Goal: Task Accomplishment & Management: Manage account settings

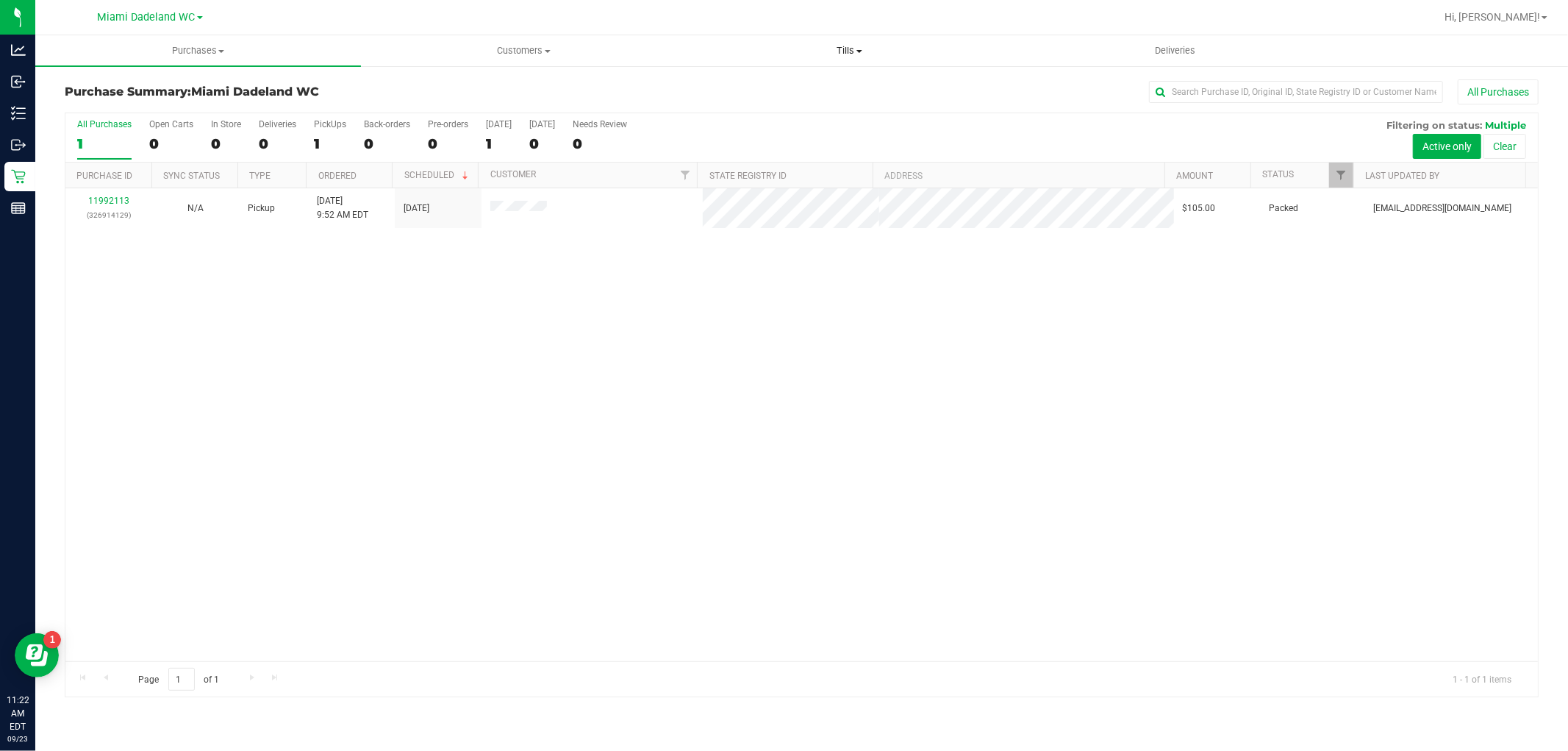
click at [857, 54] on span "Tills" at bounding box center [849, 51] width 324 height 13
click at [869, 86] on li "Manage tills" at bounding box center [849, 89] width 326 height 18
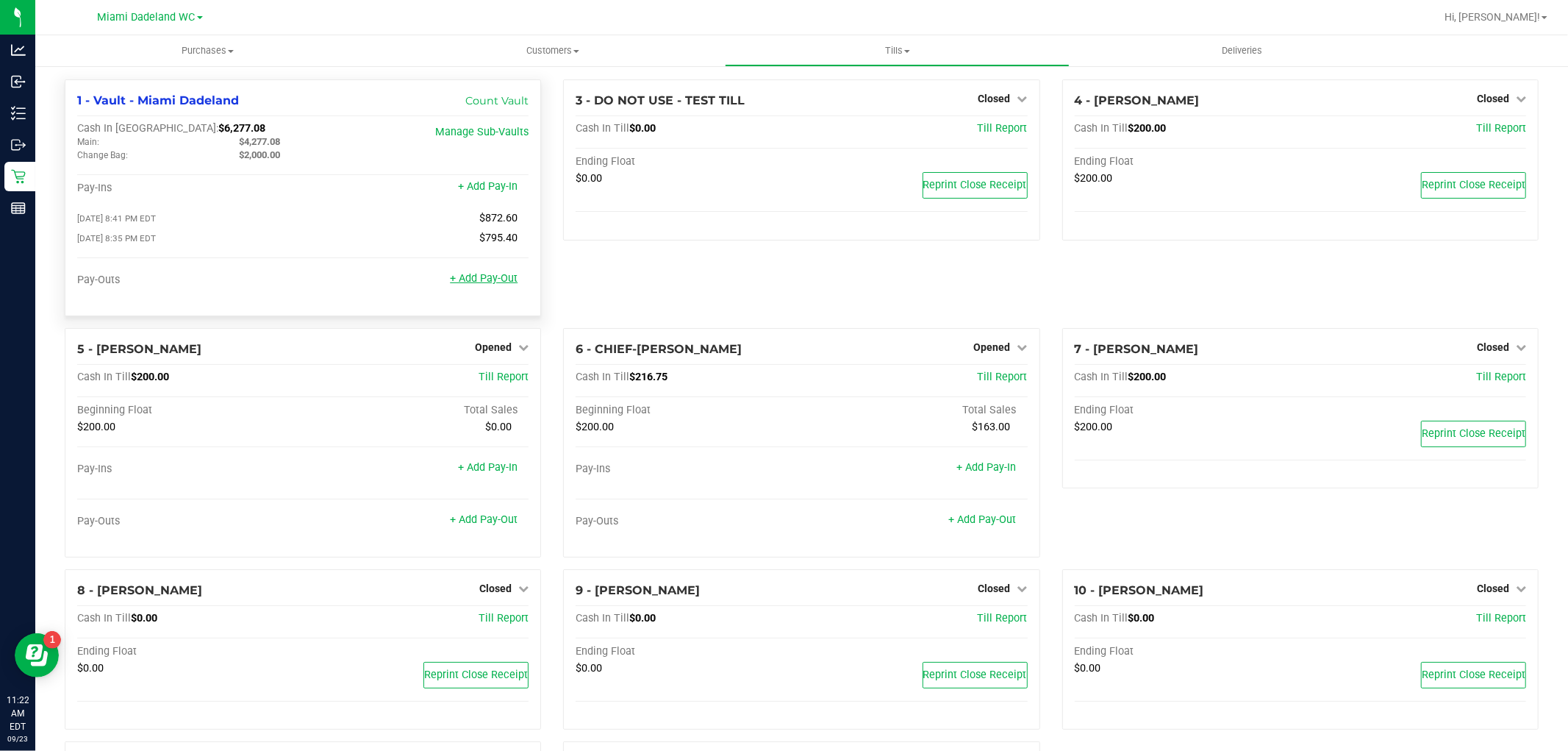
click at [480, 285] on link "+ Add Pay-Out" at bounding box center [483, 277] width 68 height 12
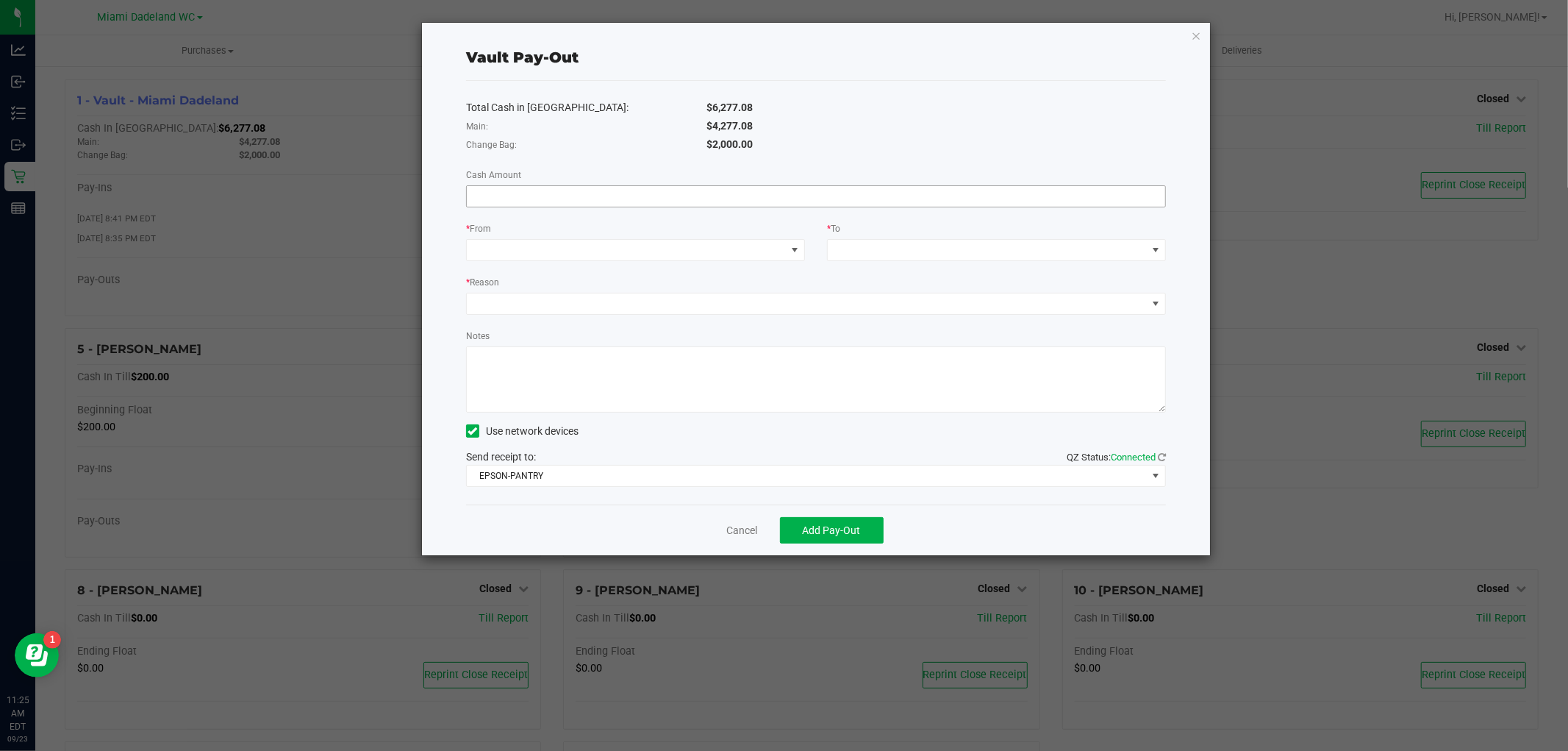
click at [804, 198] on input at bounding box center [816, 196] width 699 height 21
type input "$4,277.08"
click at [751, 246] on span at bounding box center [626, 250] width 319 height 21
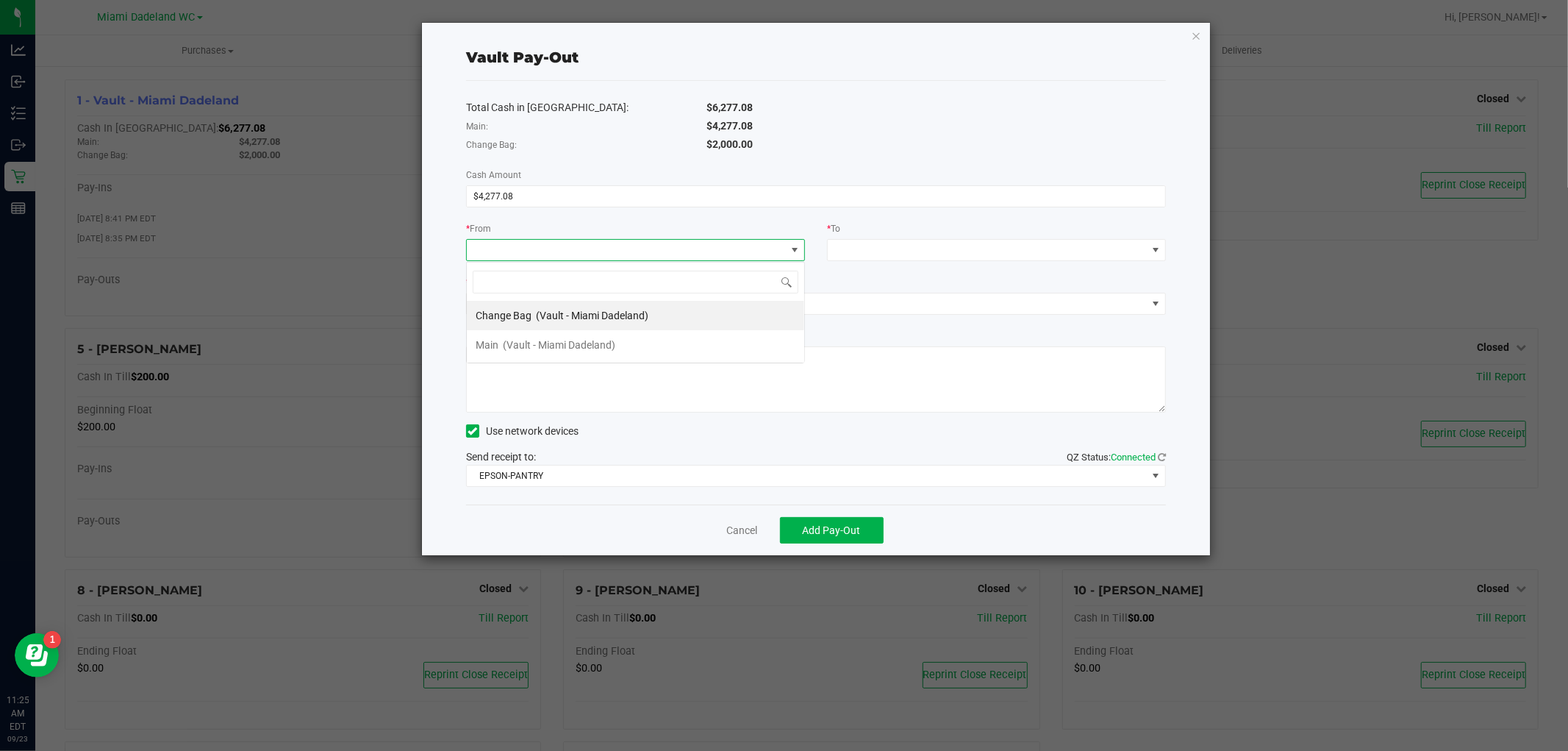
scroll to position [22, 339]
click at [716, 335] on li "Main (Vault - [GEOGRAPHIC_DATA])" at bounding box center [636, 344] width 337 height 30
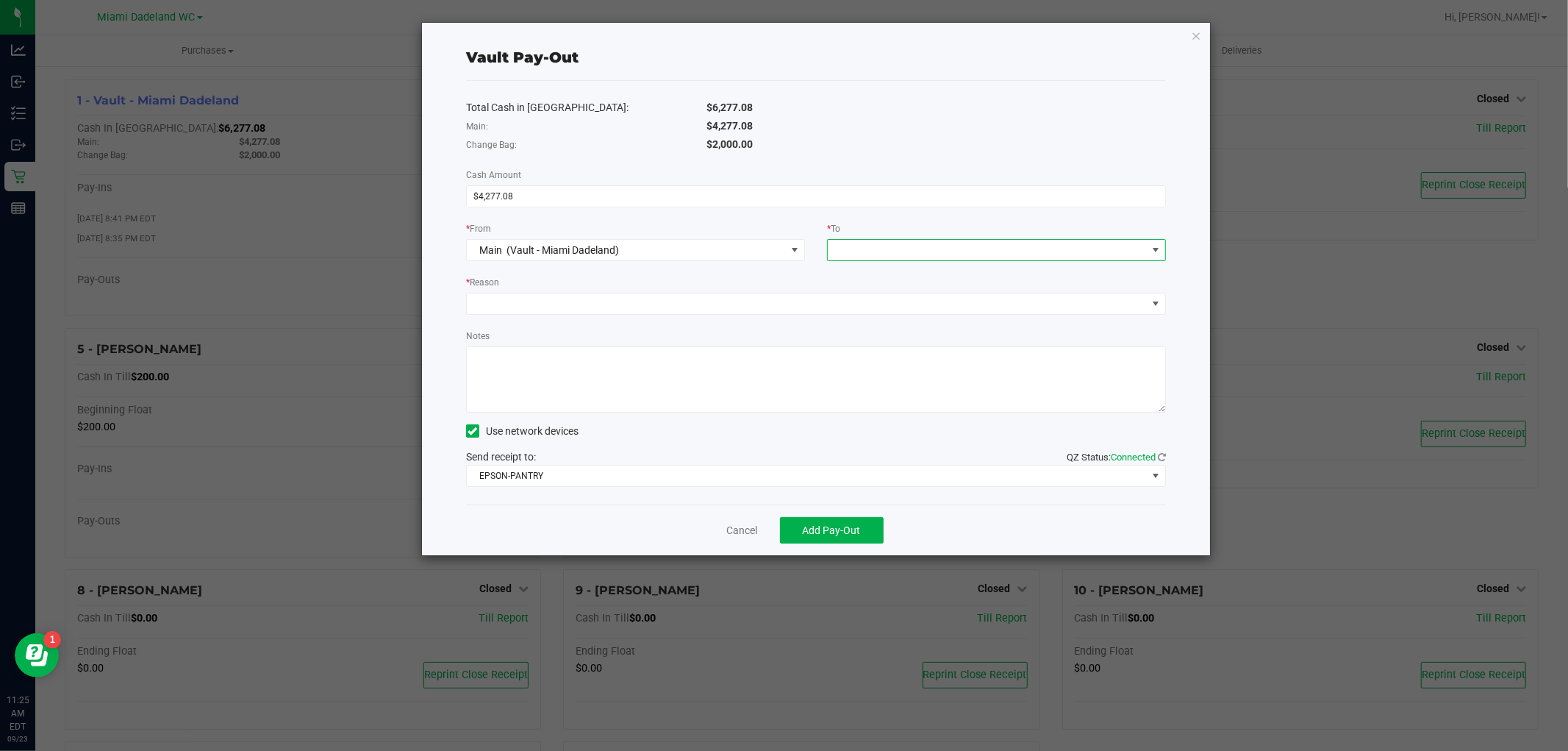
click at [936, 253] on span at bounding box center [988, 250] width 319 height 21
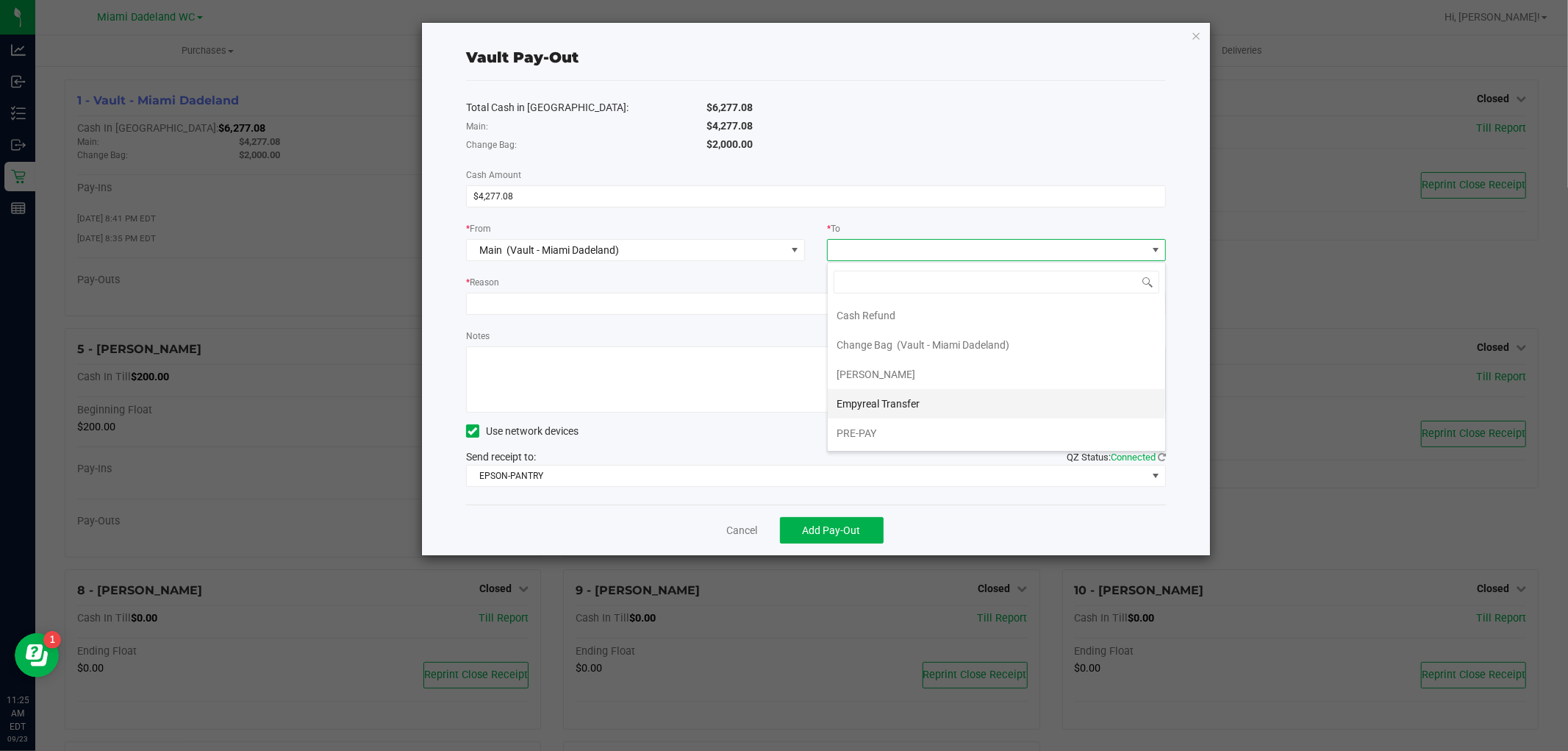
click at [971, 408] on li "Empyreal Transfer" at bounding box center [997, 403] width 337 height 30
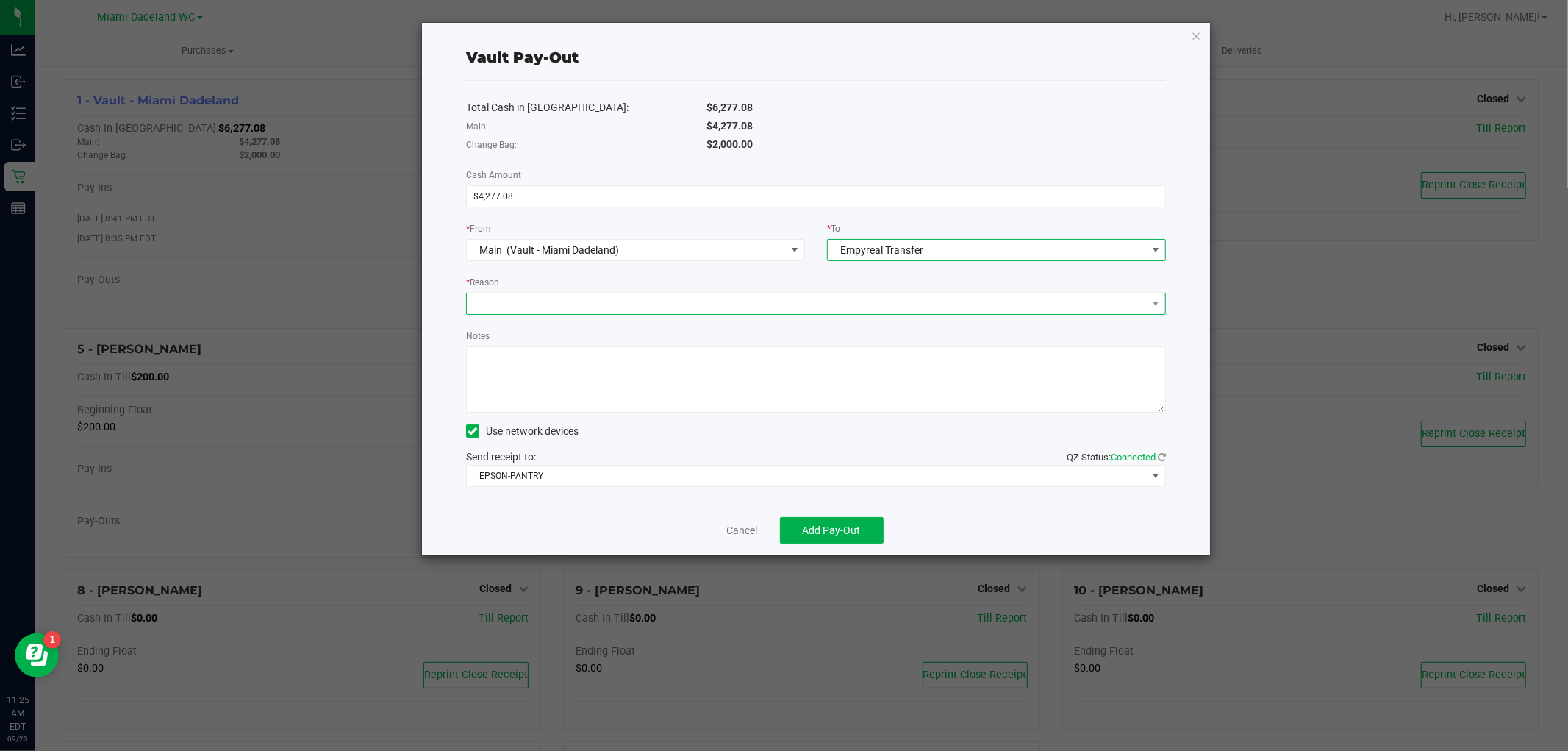
click at [892, 310] on span at bounding box center [807, 304] width 681 height 21
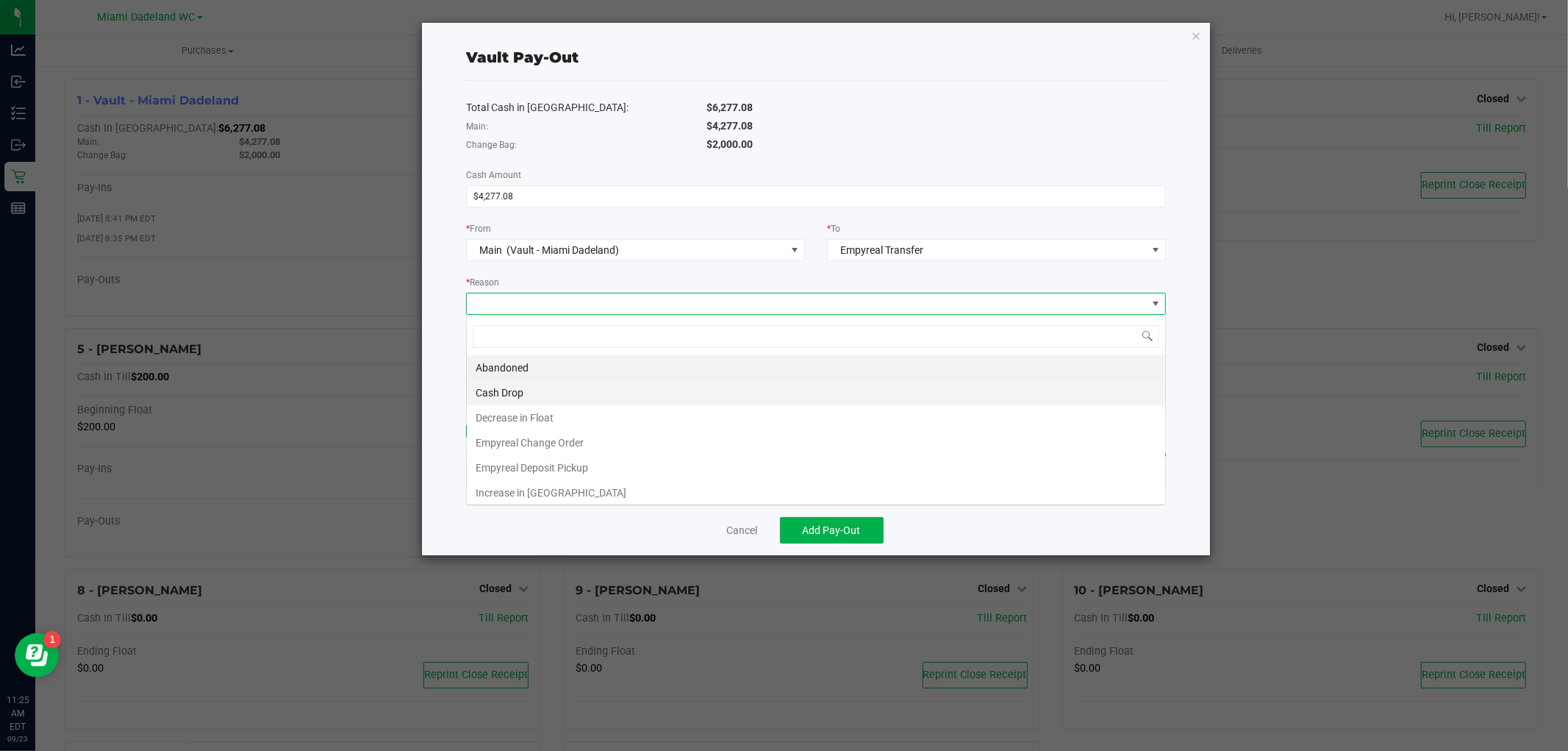
scroll to position [22, 700]
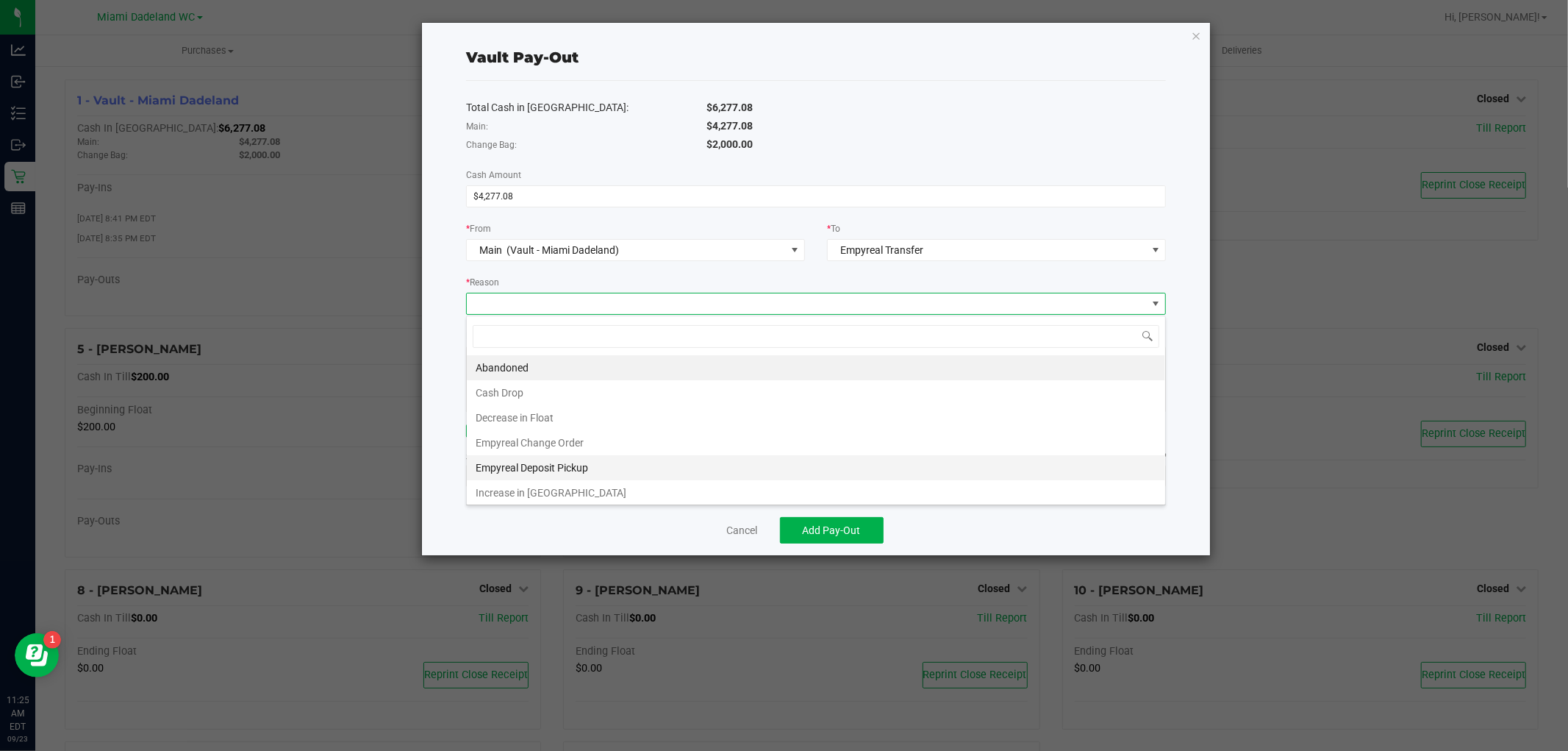
click at [635, 468] on li "Empyreal Deposit Pickup" at bounding box center [816, 467] width 699 height 25
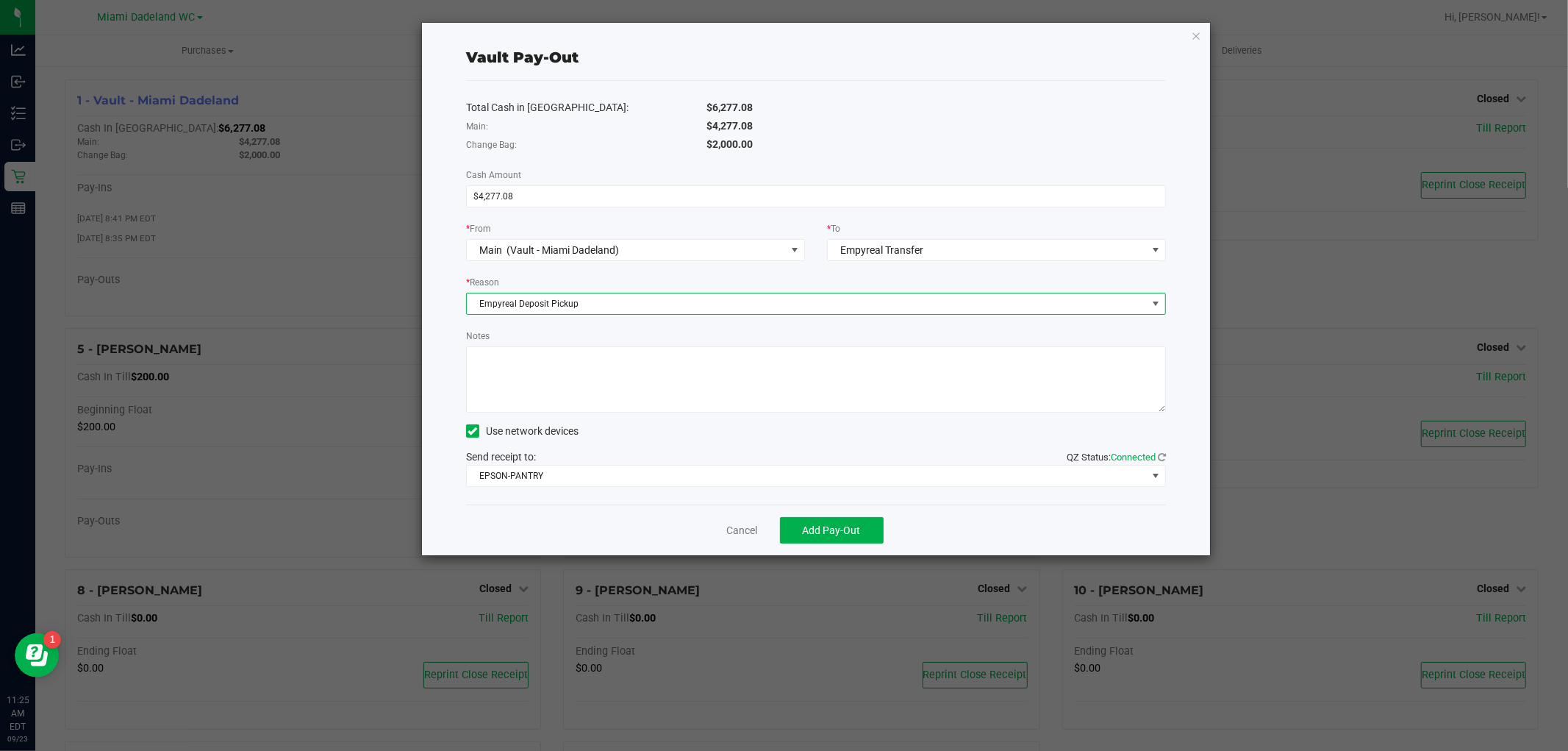
click at [626, 387] on textarea "Notes" at bounding box center [816, 378] width 700 height 66
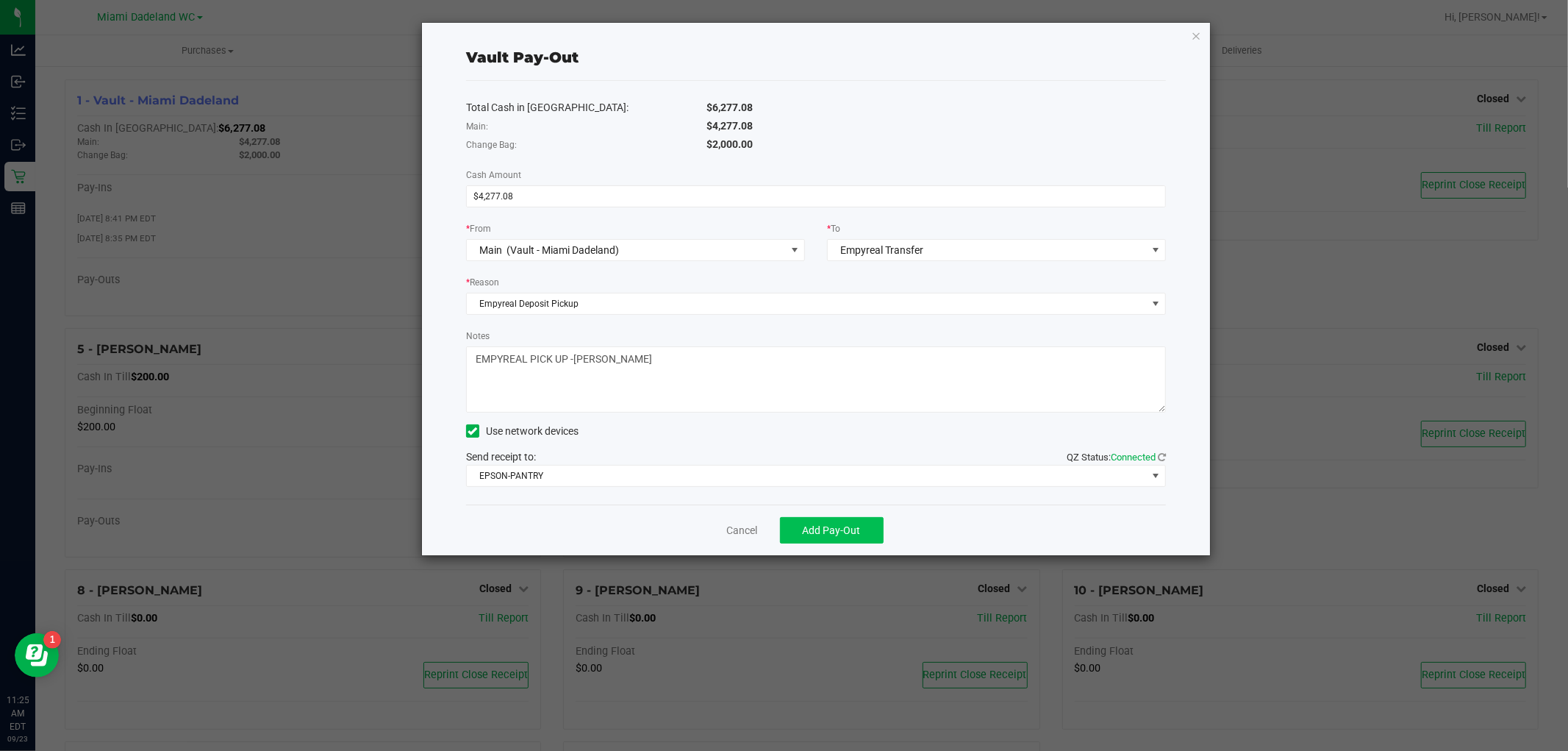
type textarea "EMPYREAL PICK UP -[PERSON_NAME]"
click at [825, 525] on span "Add Pay-Out" at bounding box center [831, 530] width 58 height 11
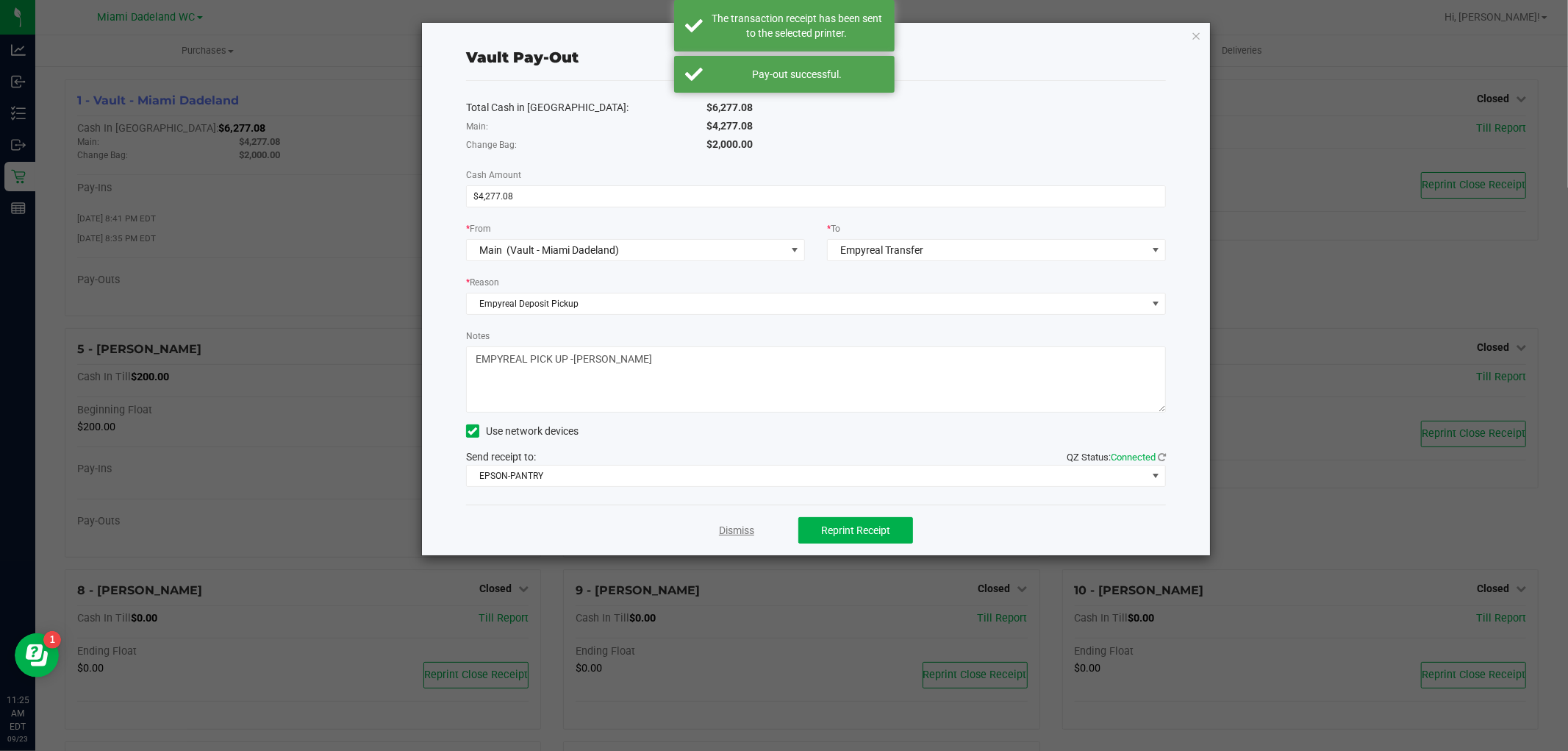
click at [738, 533] on link "Dismiss" at bounding box center [736, 530] width 35 height 15
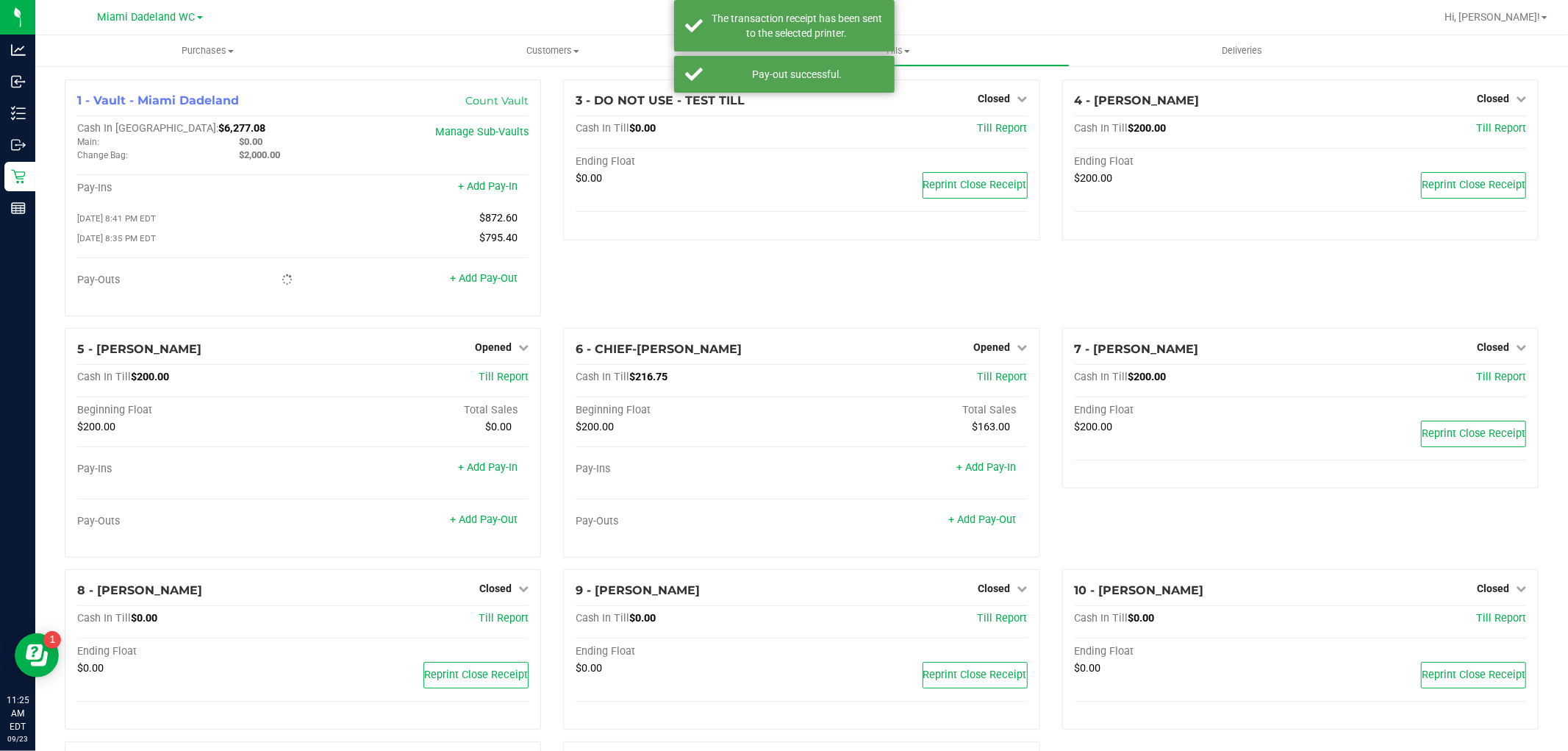
click at [628, 275] on div "3 - DO NOT USE - TEST TILL Closed Open Till Cash In Till $0.00 Till Report Endi…" at bounding box center [801, 203] width 499 height 249
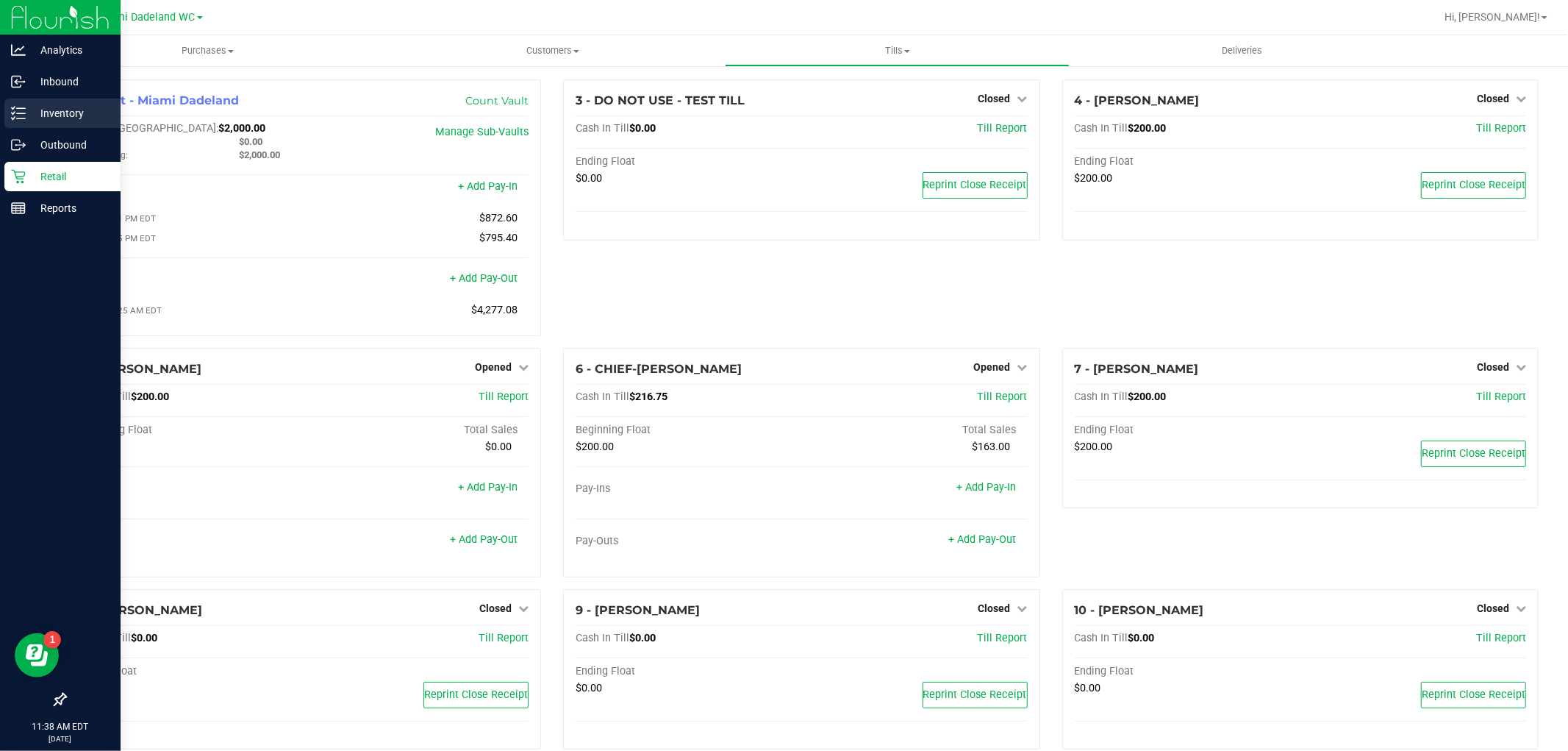
click at [16, 107] on icon at bounding box center [18, 112] width 14 height 14
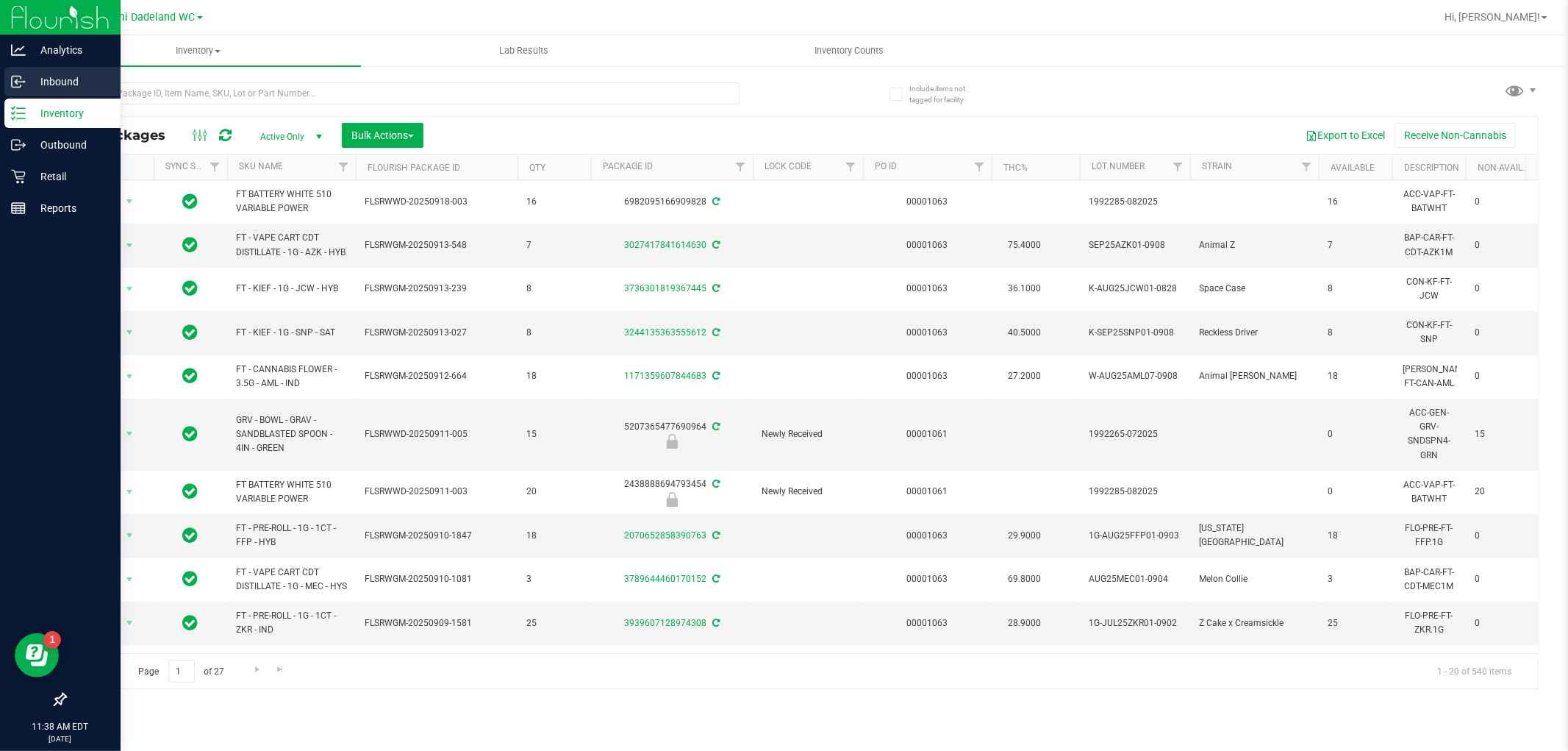
click at [47, 76] on p "Inbound" at bounding box center [70, 81] width 89 height 18
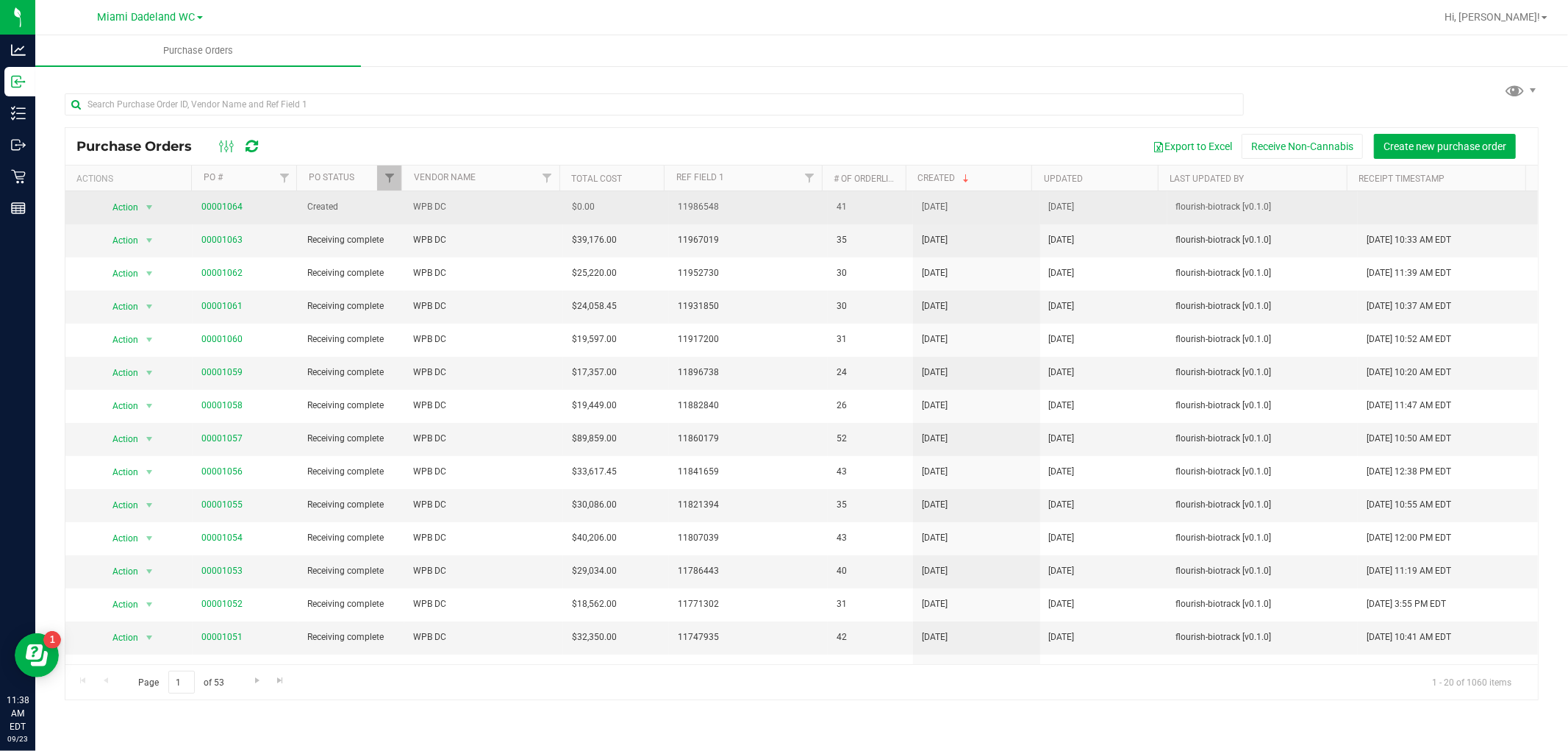
click at [263, 217] on td "00001064" at bounding box center [245, 208] width 106 height 33
click at [216, 211] on link "00001064" at bounding box center [221, 206] width 41 height 10
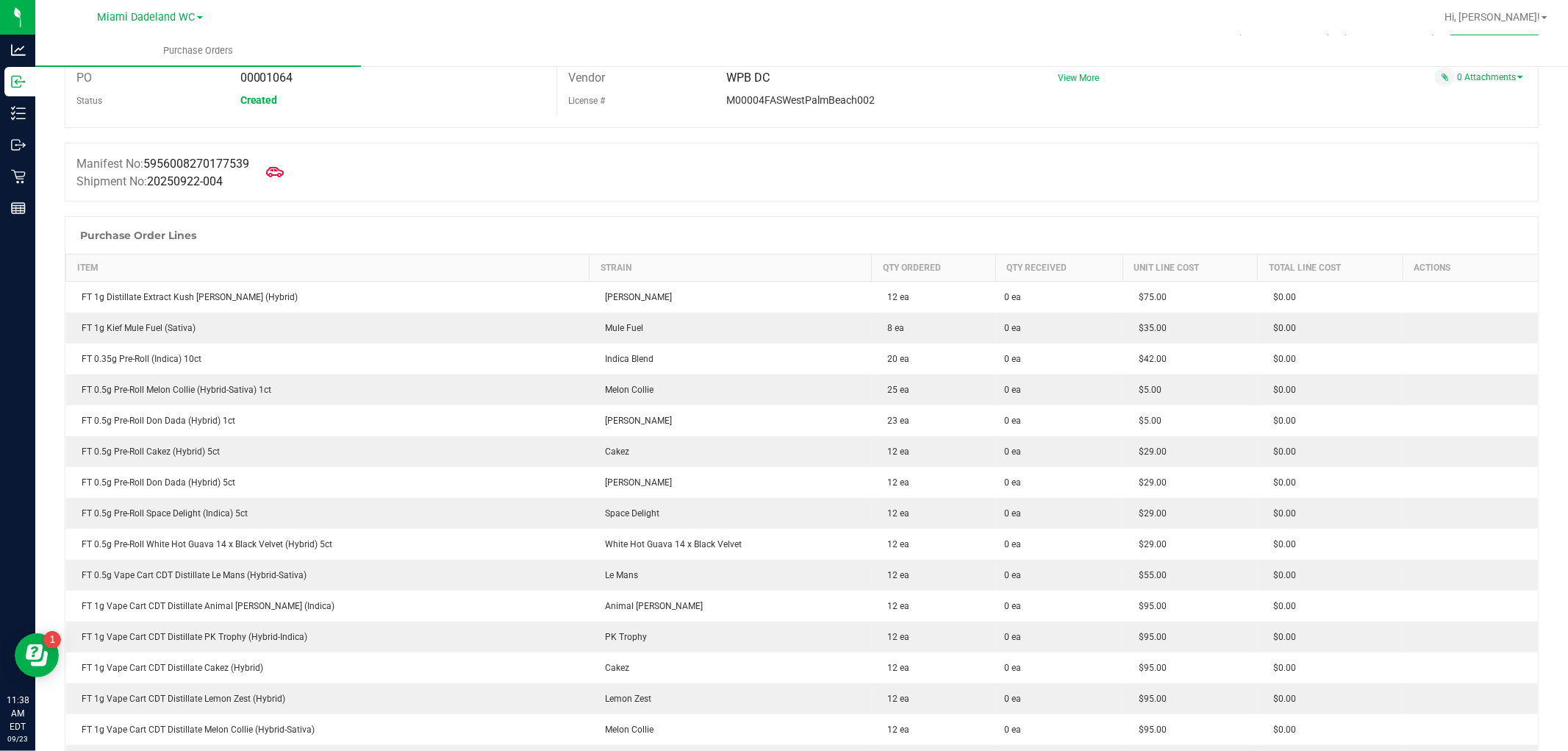
scroll to position [67, 0]
click at [273, 174] on icon at bounding box center [275, 170] width 19 height 19
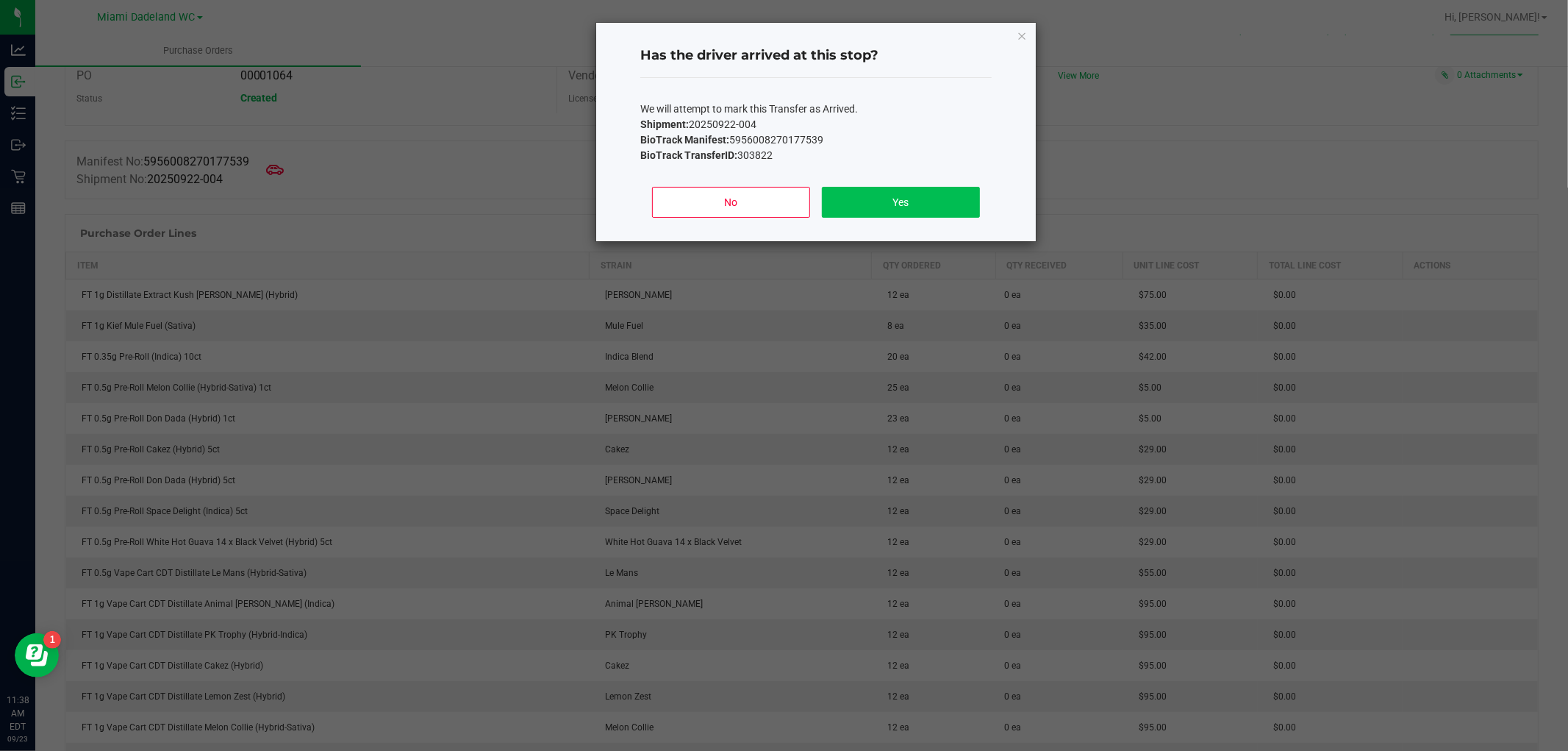
click at [872, 192] on button "Yes" at bounding box center [901, 202] width 158 height 30
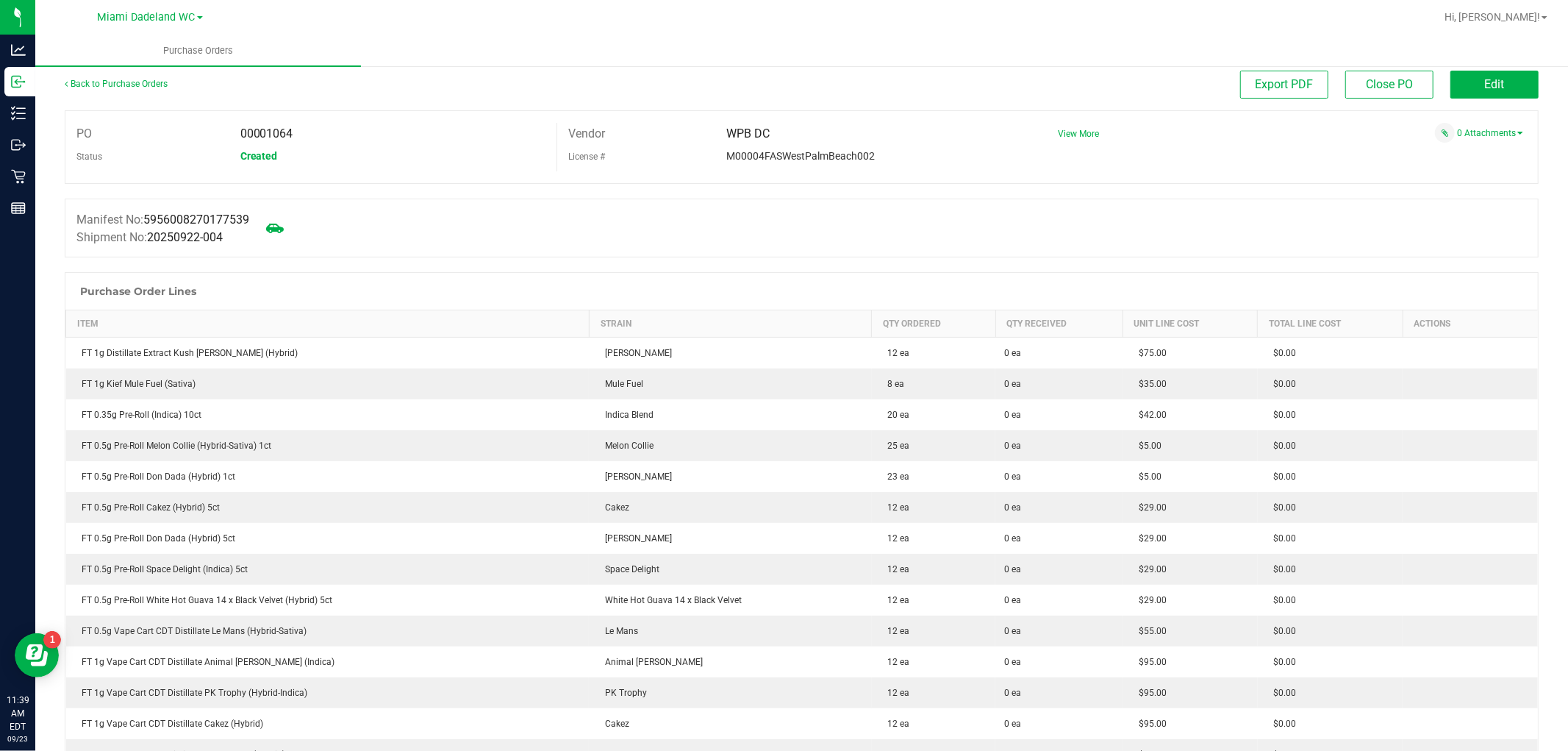
scroll to position [0, 0]
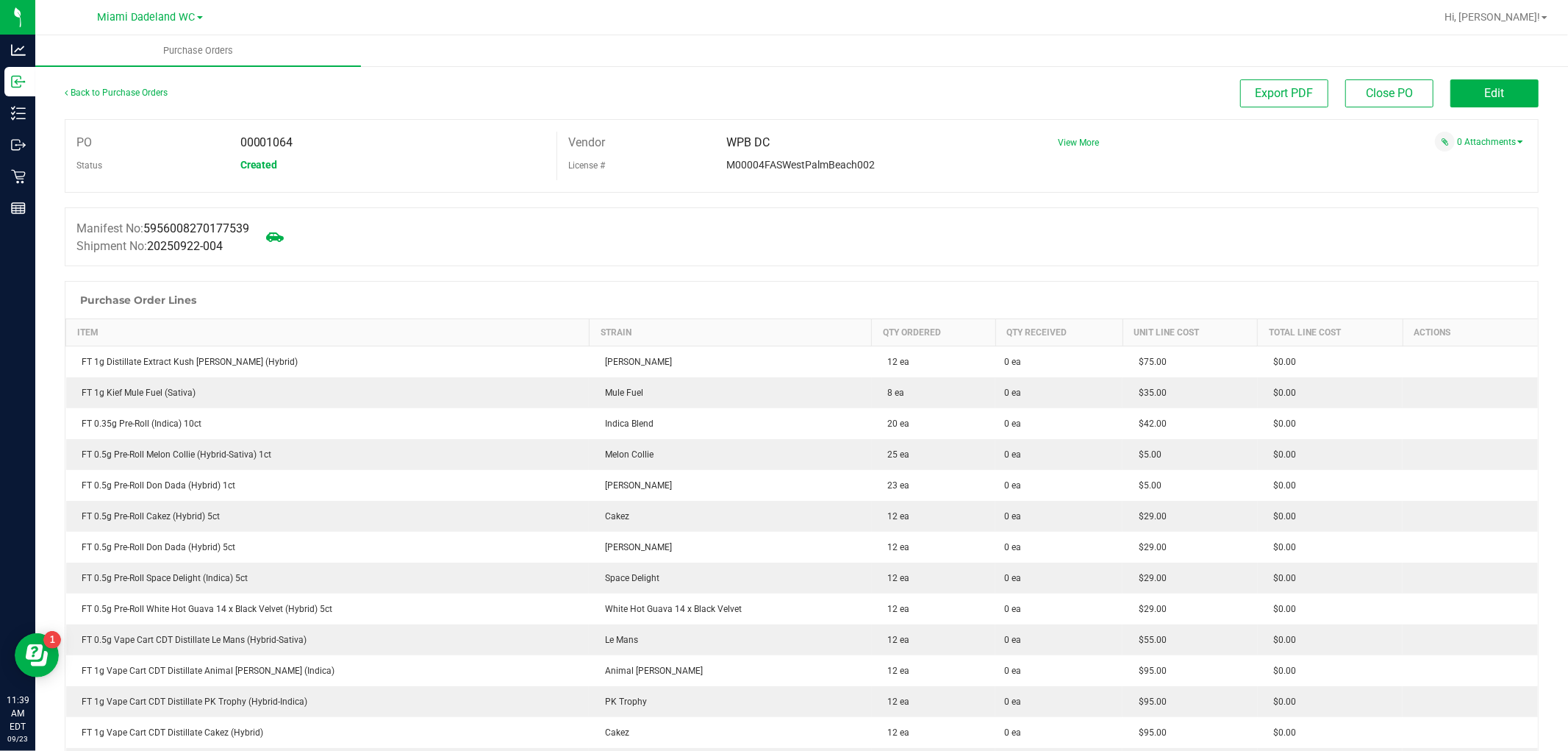
click at [1491, 95] on span "Edit" at bounding box center [1495, 92] width 20 height 14
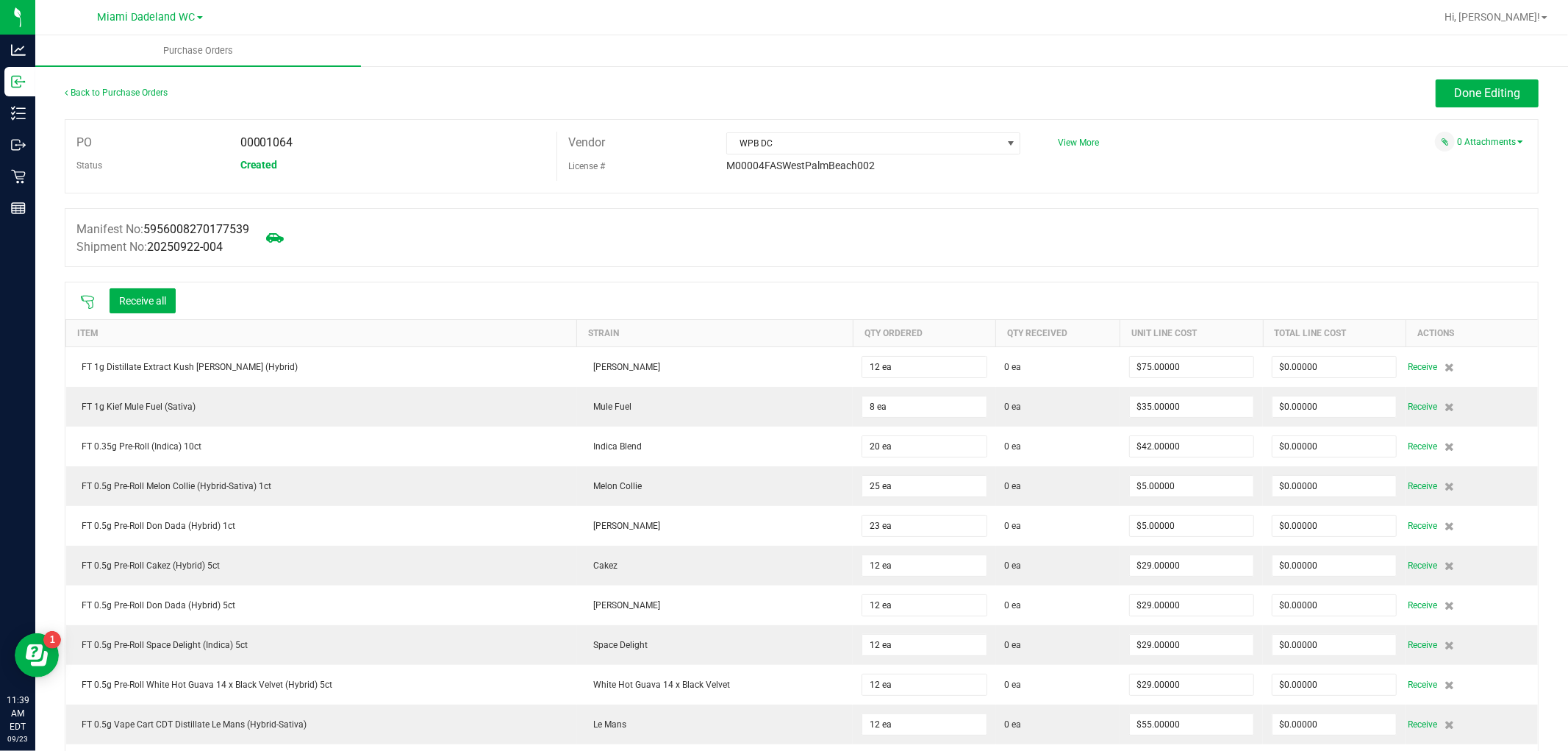
click at [85, 303] on icon at bounding box center [87, 301] width 14 height 14
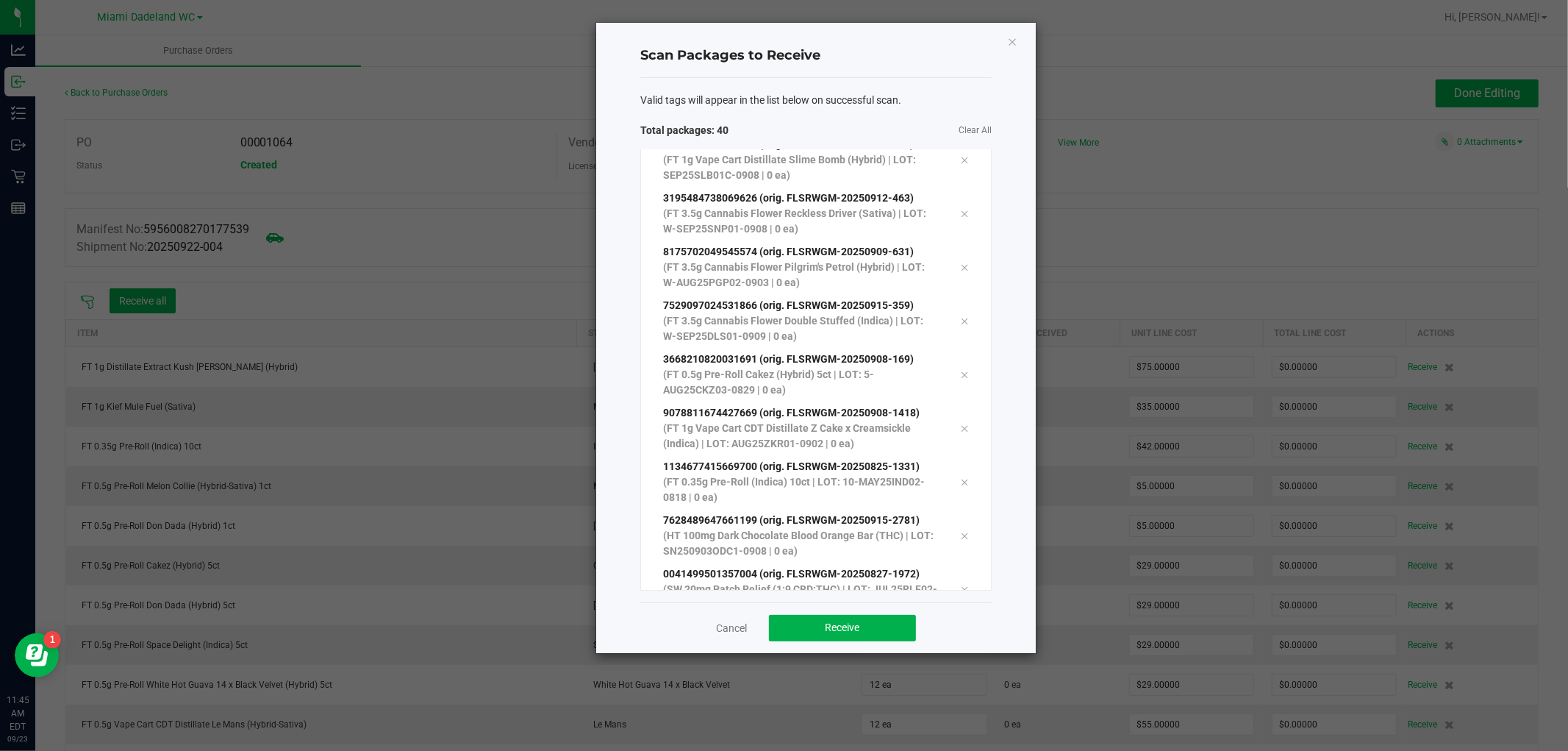
scroll to position [1758, 0]
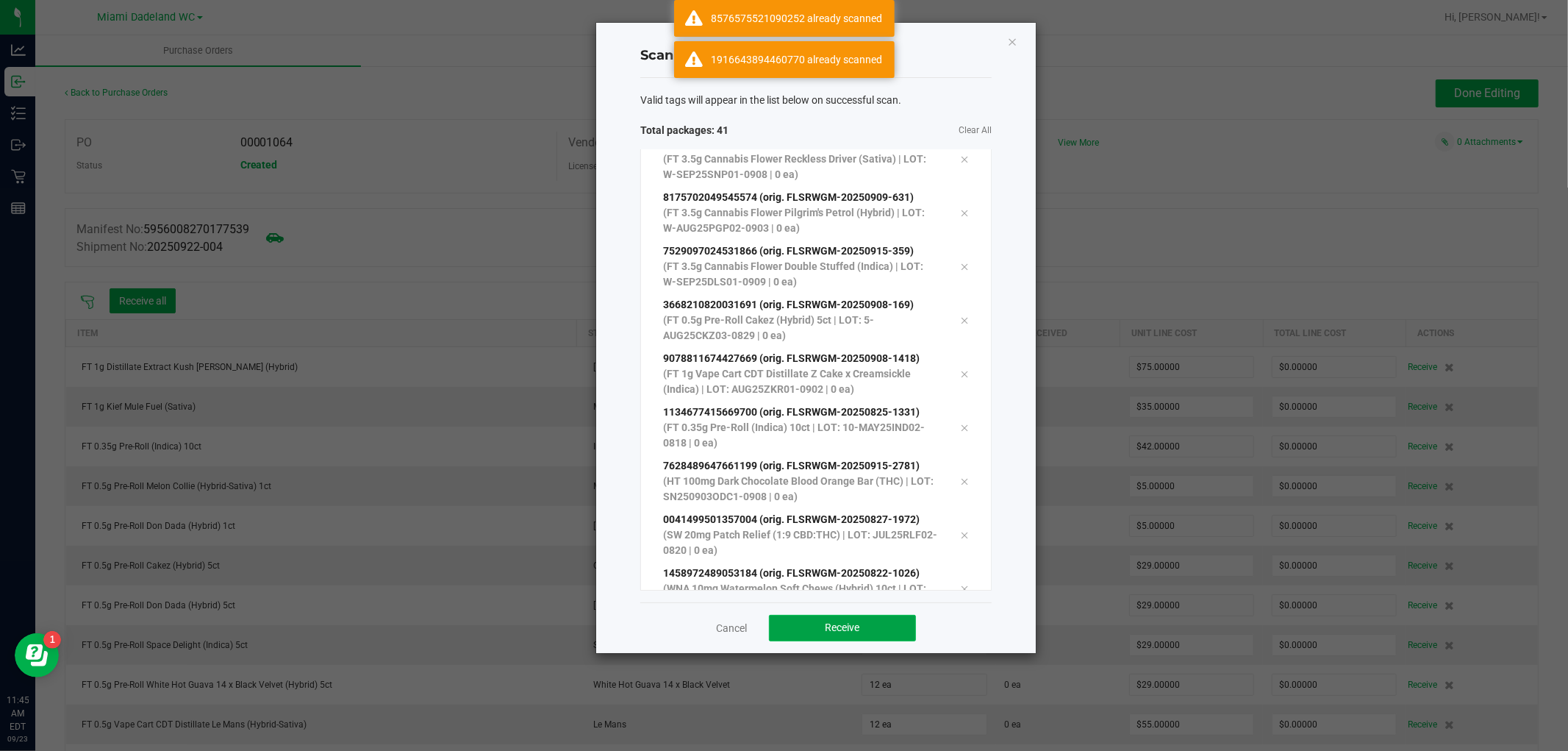
click at [846, 631] on span "Receive" at bounding box center [843, 627] width 34 height 11
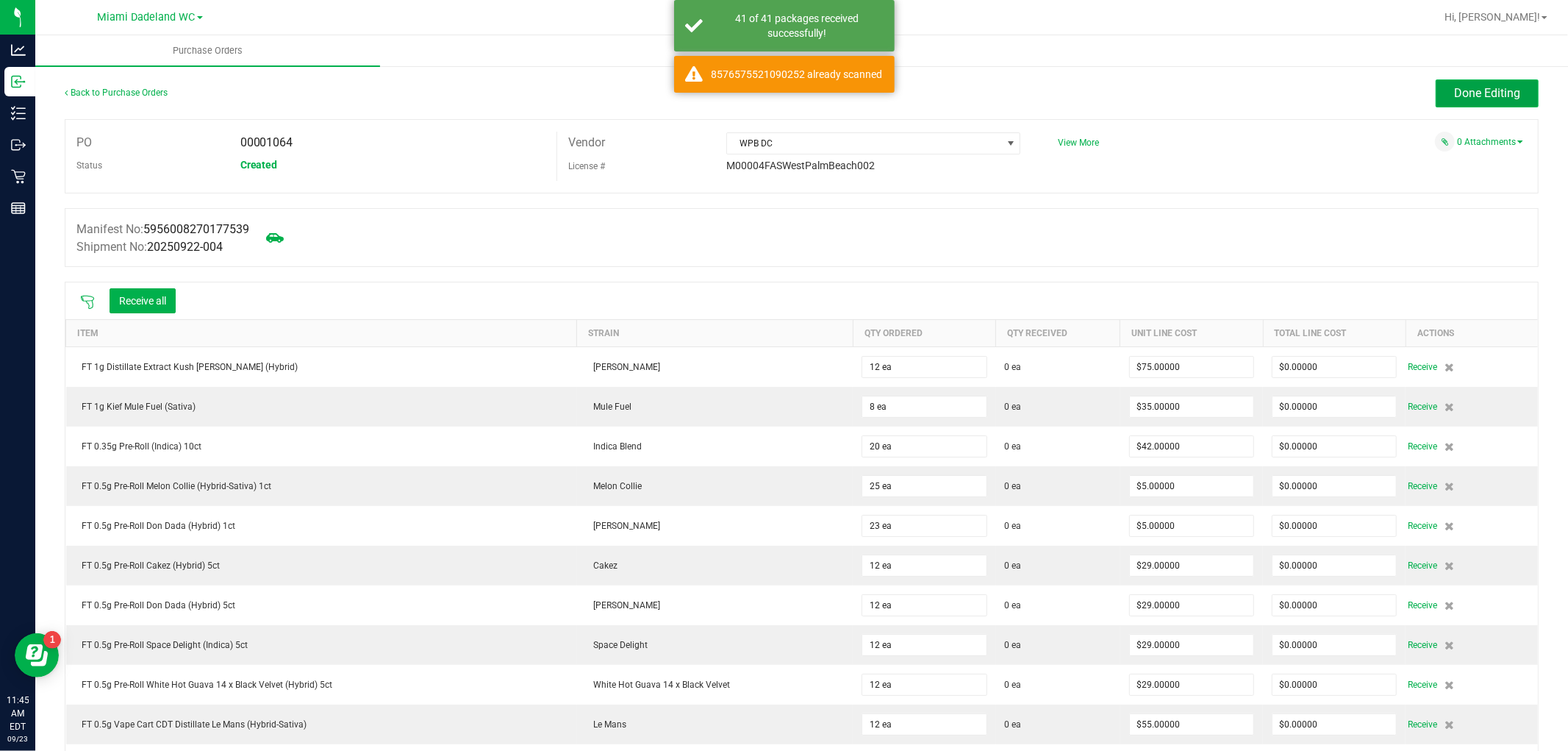
click at [1445, 106] on button "Done Editing" at bounding box center [1488, 92] width 103 height 28
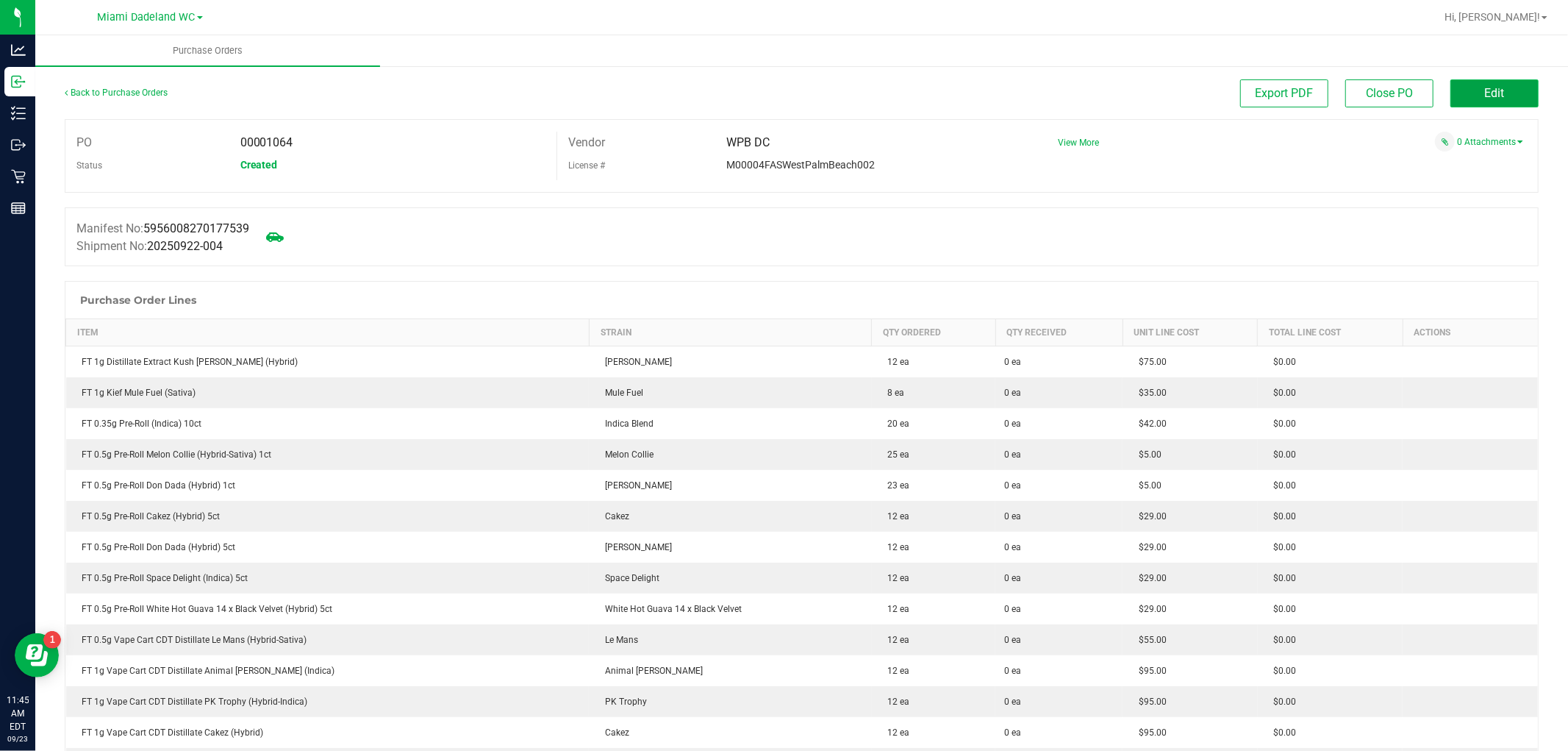
click at [1514, 96] on button "Edit" at bounding box center [1495, 92] width 89 height 28
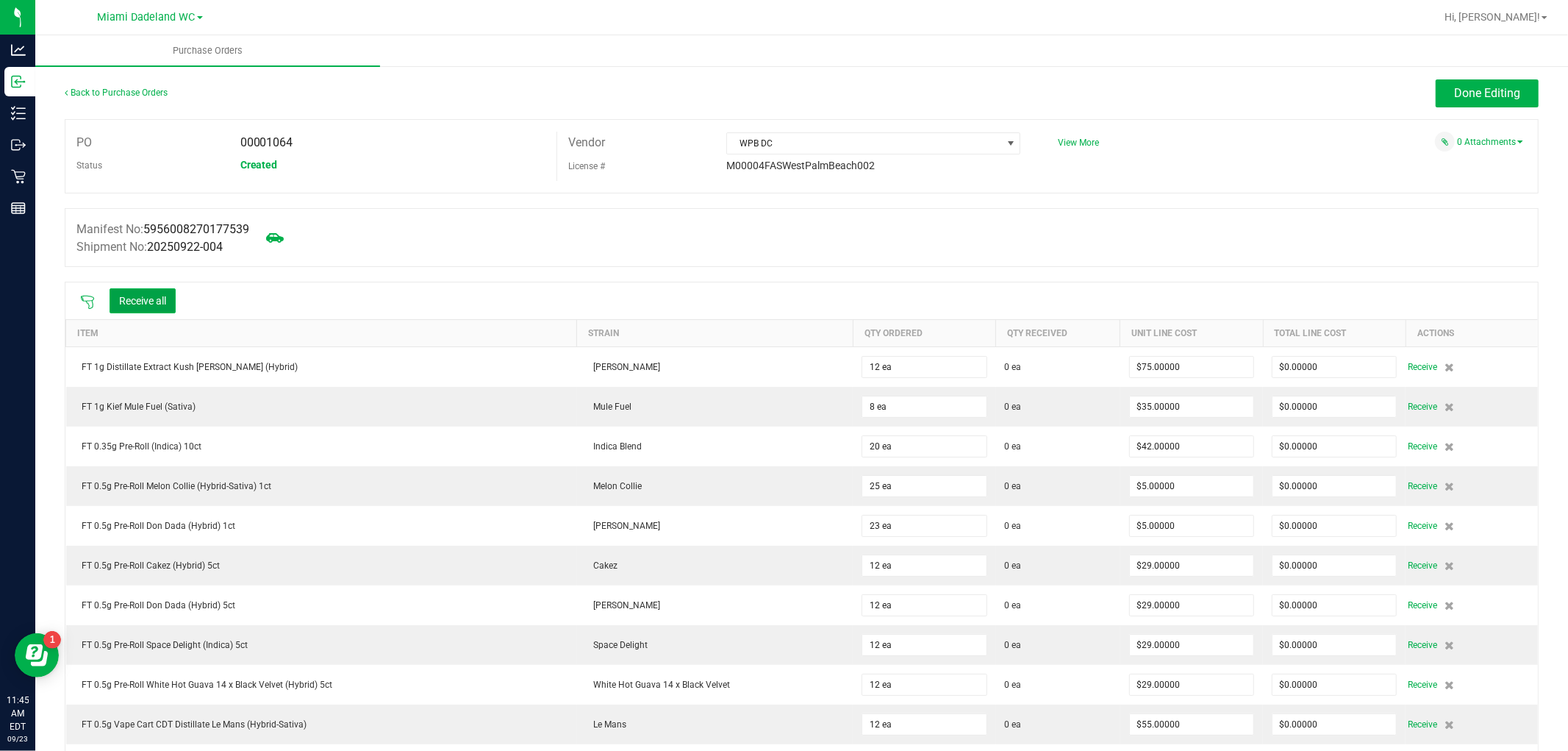
click at [162, 303] on button "Receive all" at bounding box center [142, 300] width 66 height 25
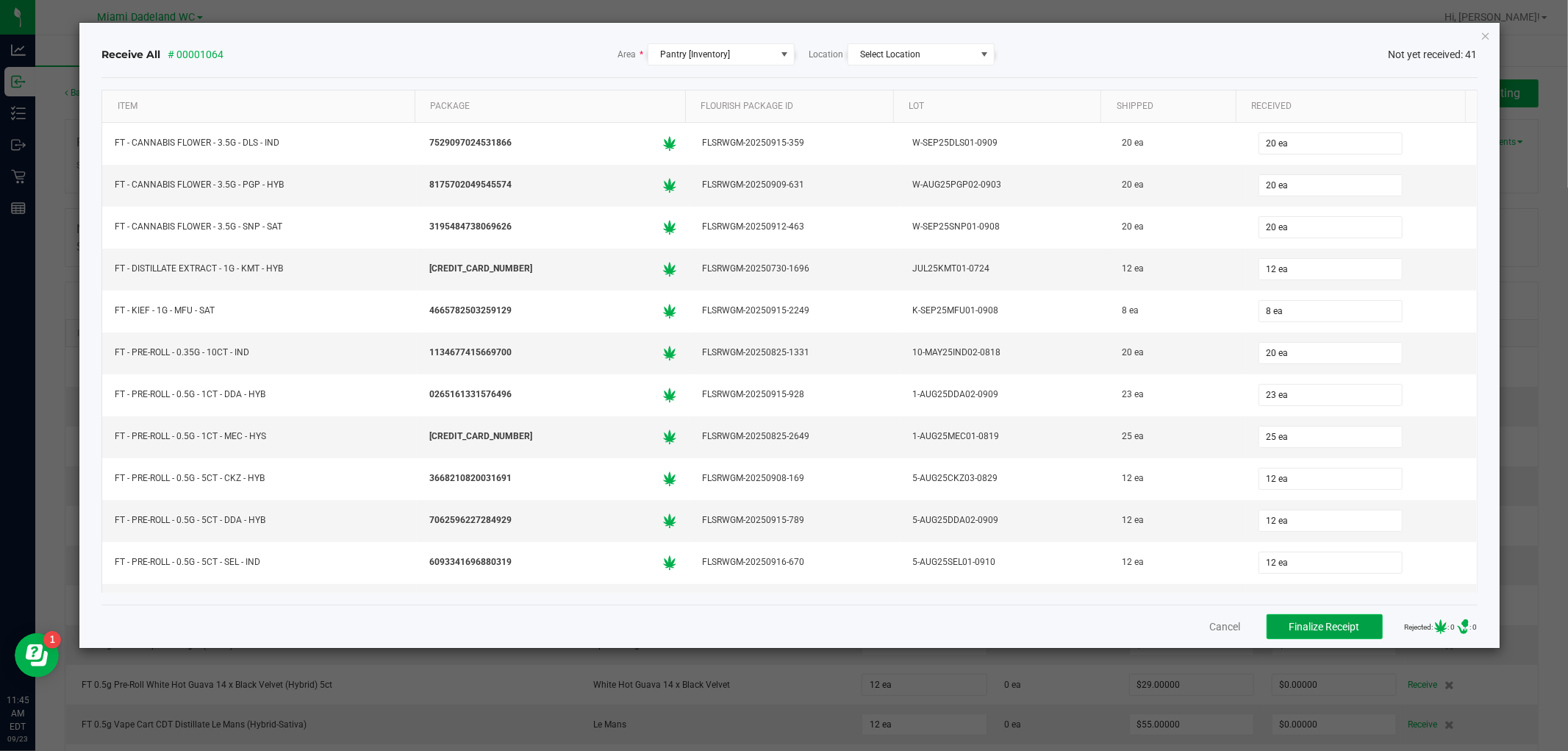
click at [1356, 622] on button "Finalize Receipt" at bounding box center [1325, 626] width 116 height 25
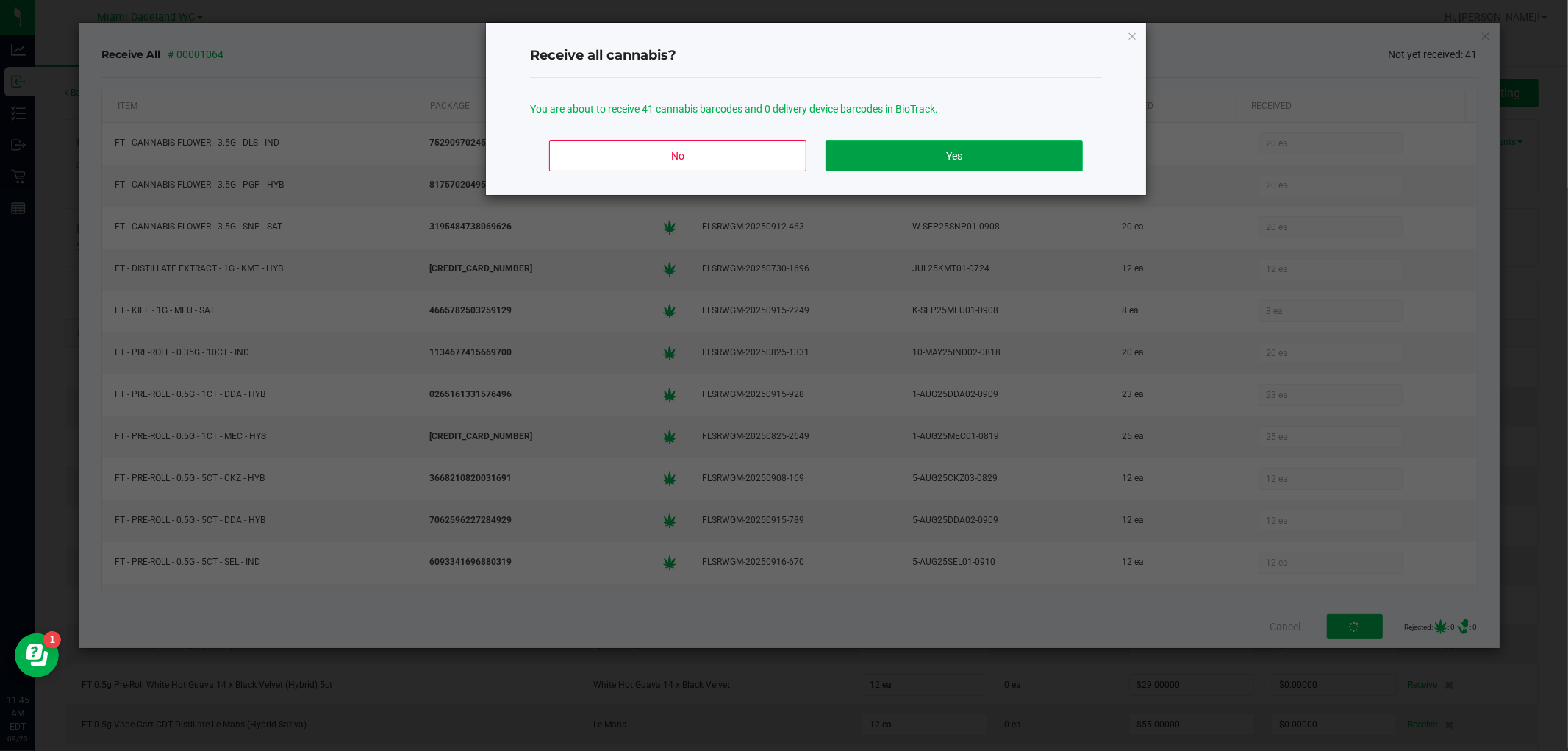
click at [981, 144] on button "Yes" at bounding box center [954, 155] width 257 height 30
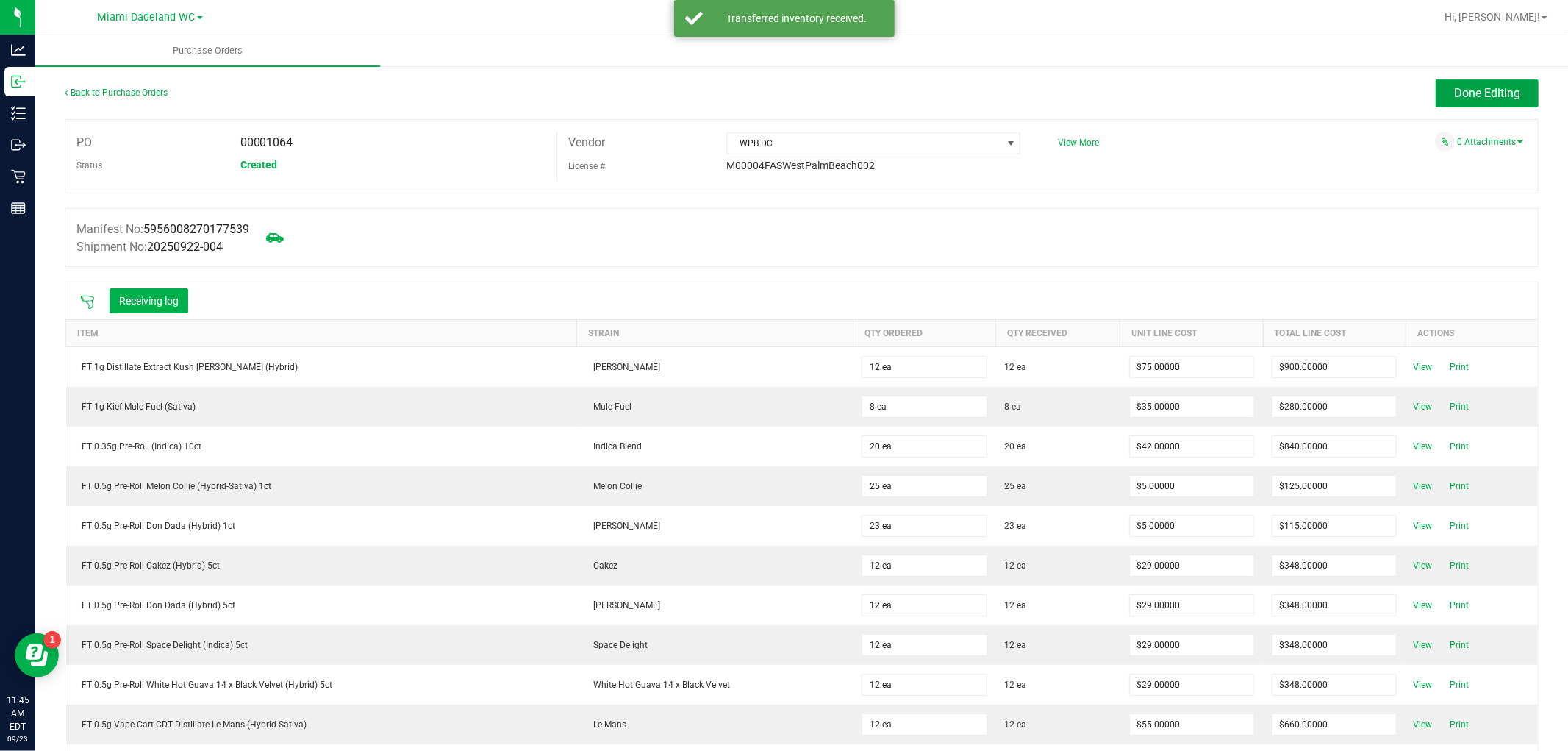
click at [1512, 89] on button "Done Editing" at bounding box center [1488, 92] width 103 height 28
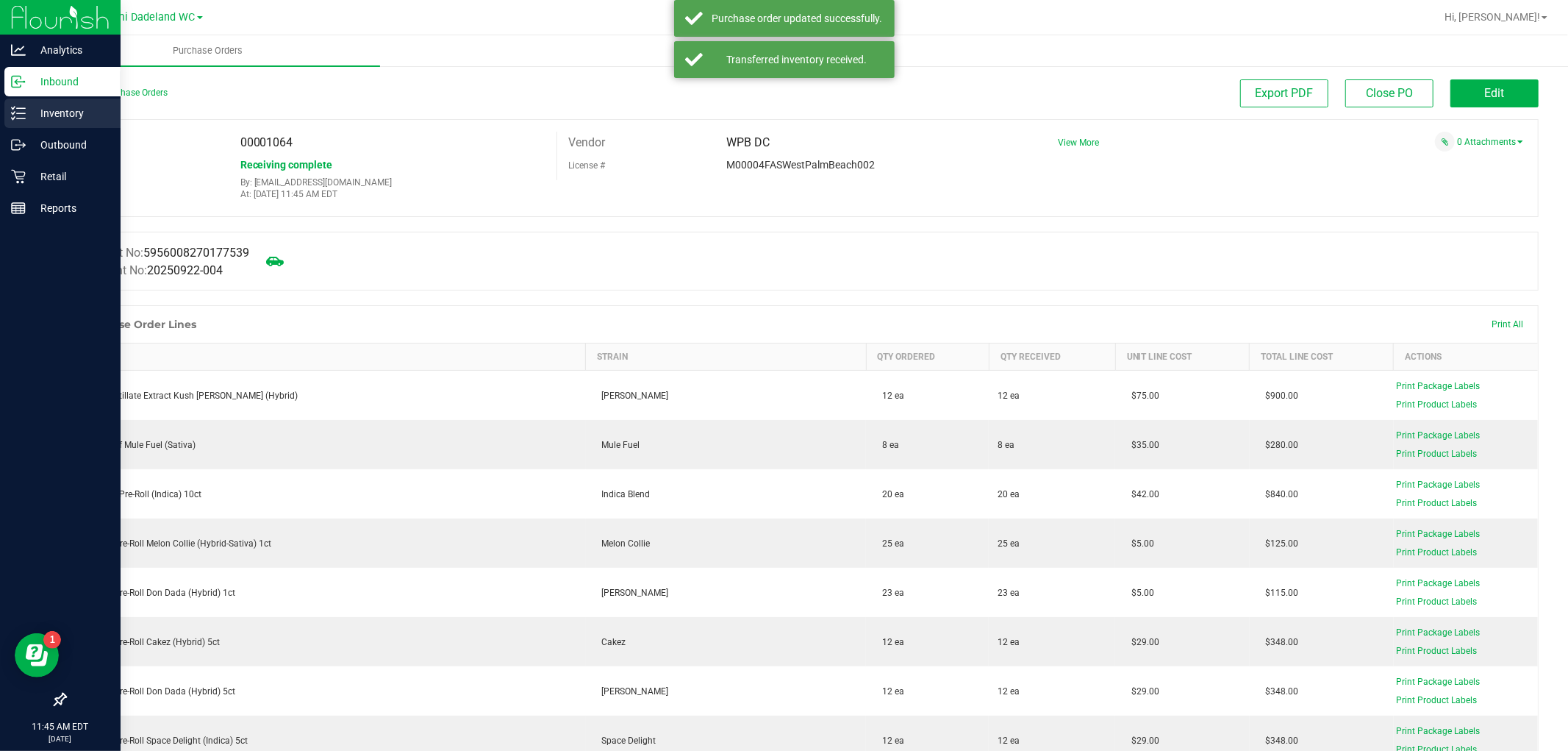
click at [82, 113] on p "Inventory" at bounding box center [70, 113] width 89 height 18
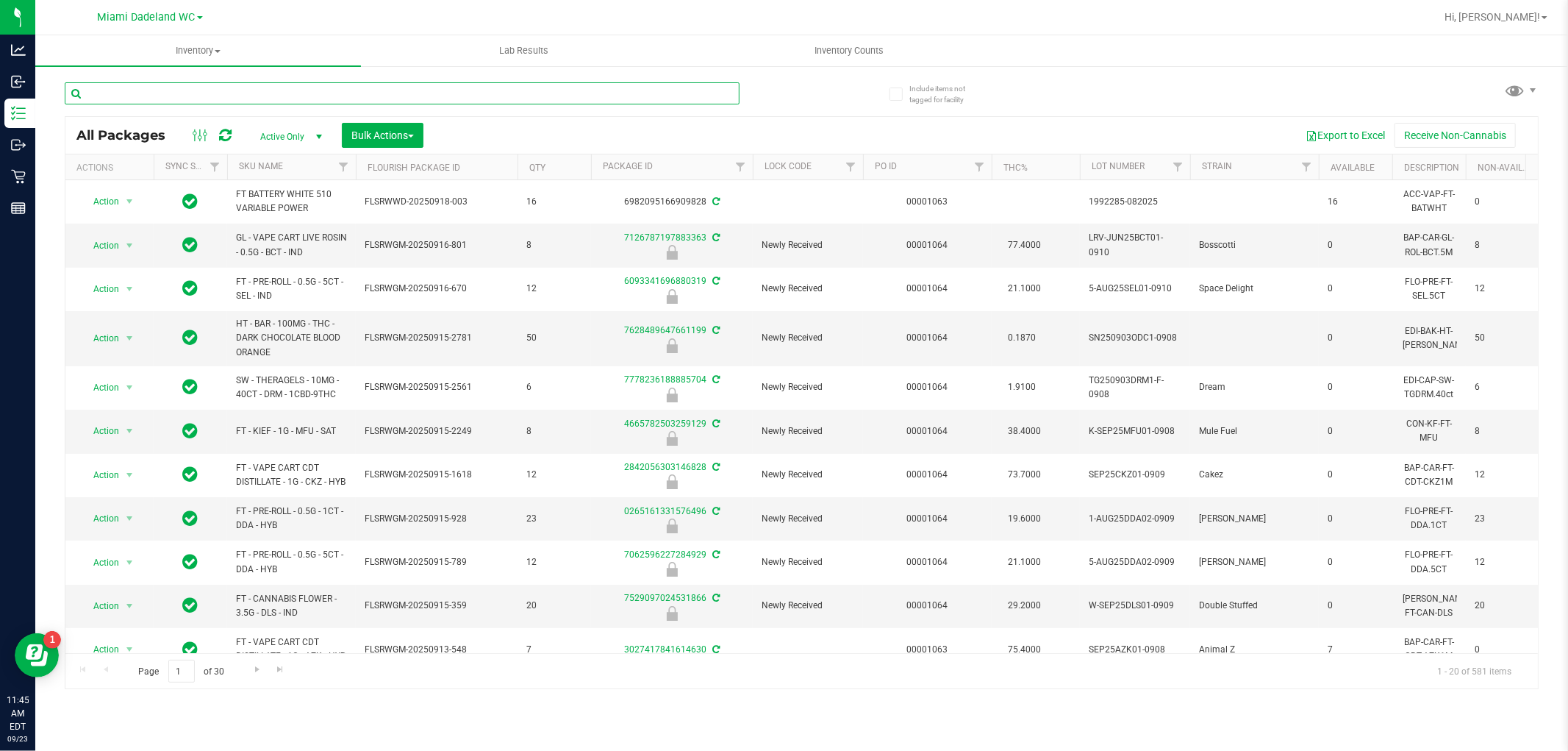
click at [377, 93] on input "text" at bounding box center [402, 92] width 675 height 22
click at [983, 171] on span "Filter" at bounding box center [979, 167] width 11 height 11
type input "1064"
click at [1017, 241] on button "Filter" at bounding box center [1011, 238] width 71 height 32
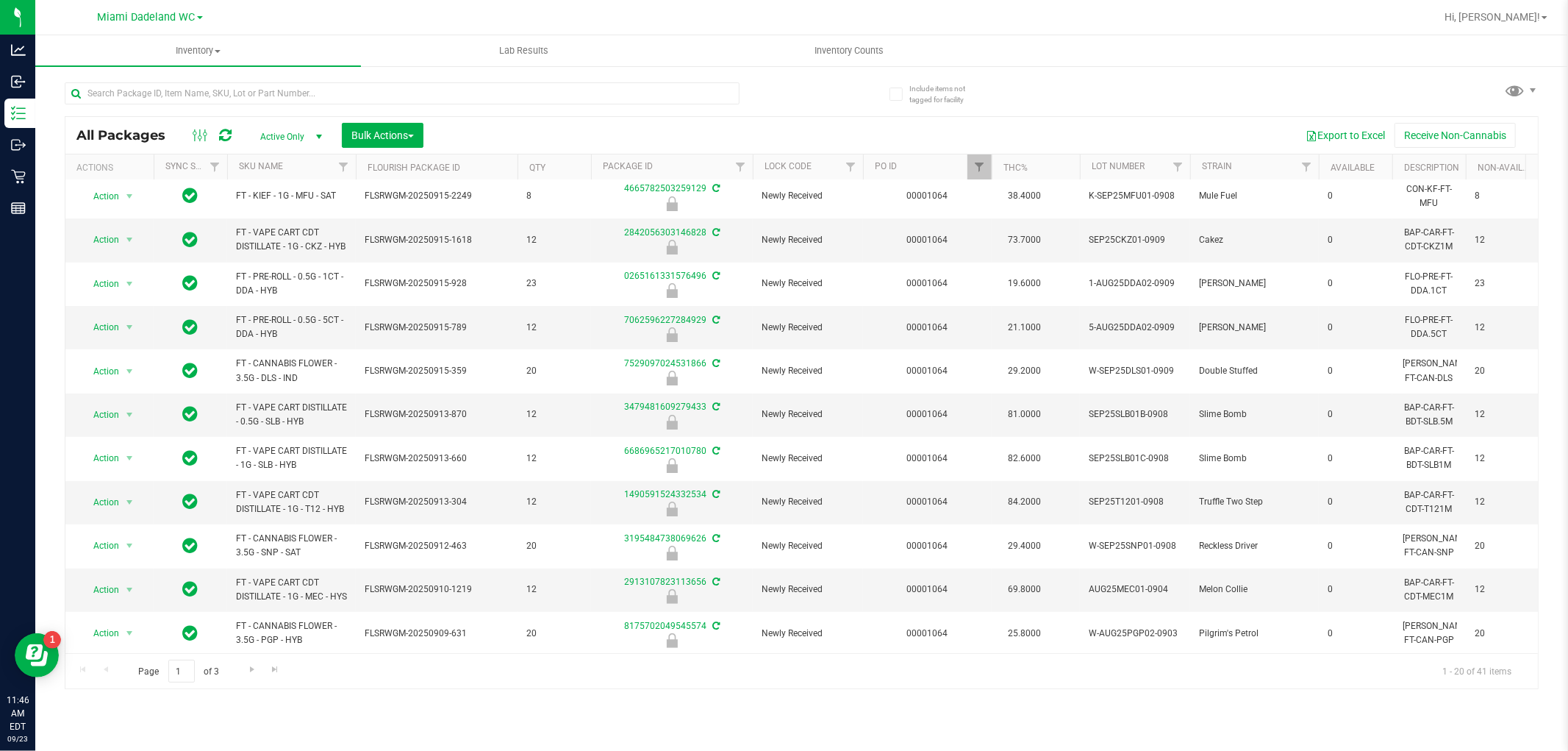
scroll to position [436, 0]
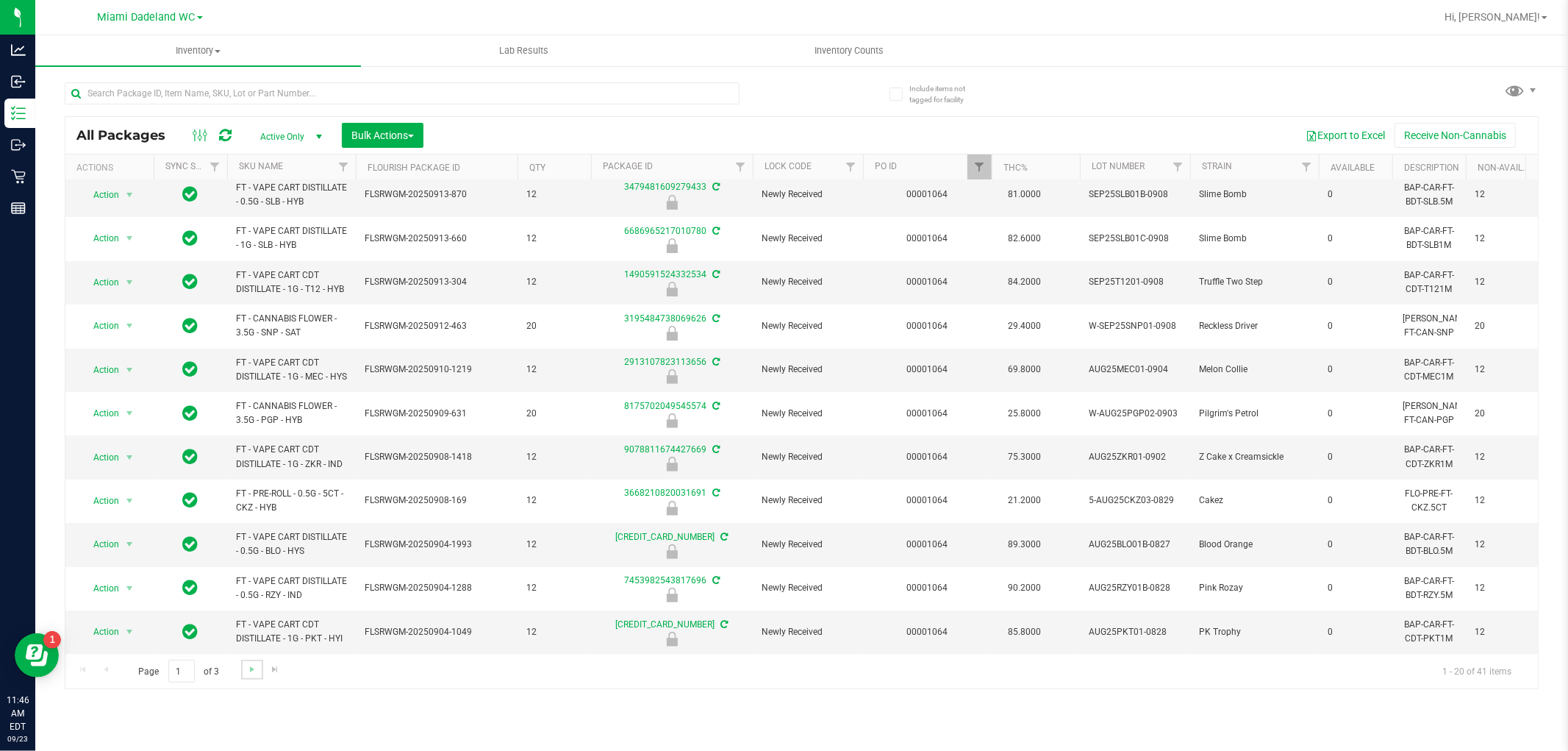
click at [244, 674] on link "Go to the next page" at bounding box center [252, 669] width 21 height 20
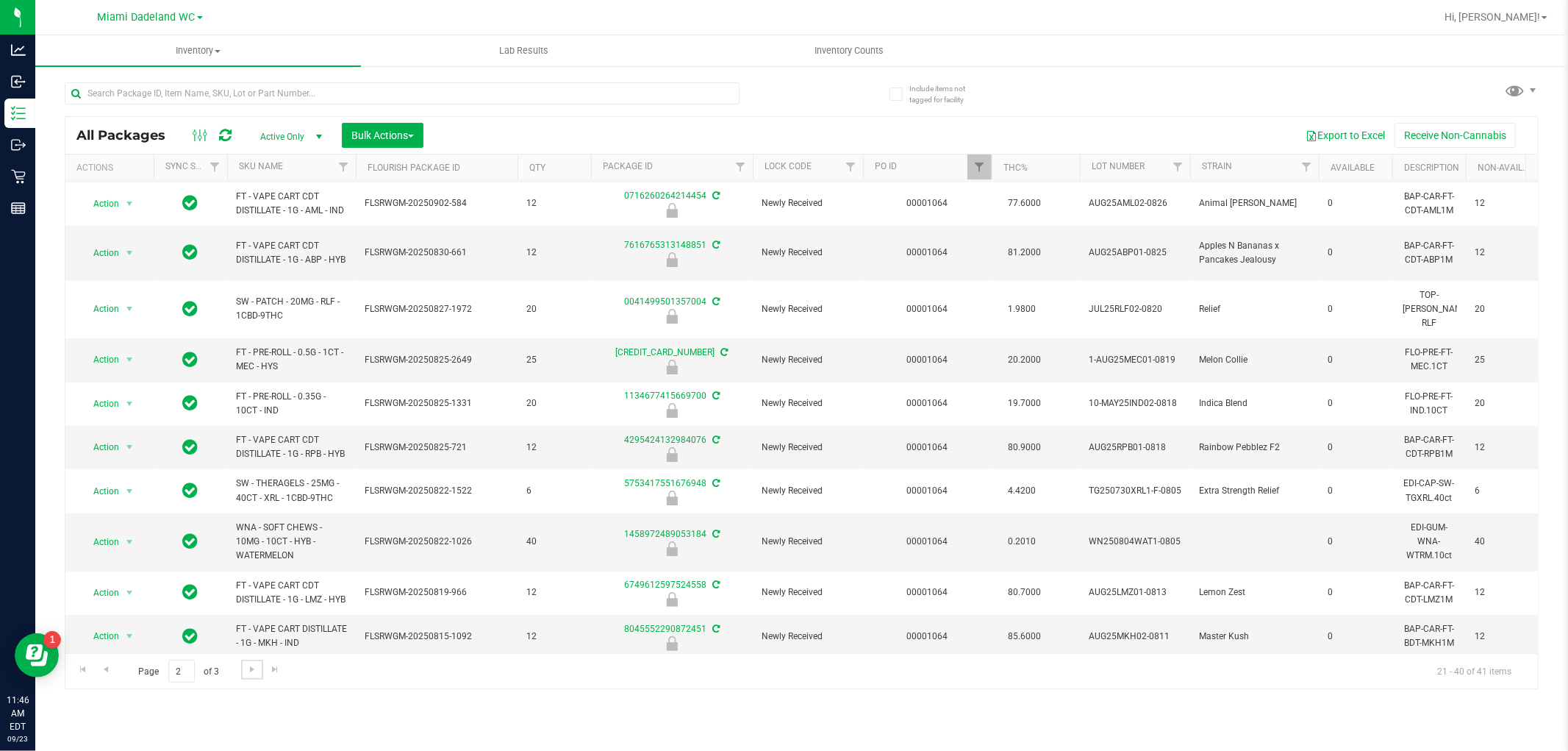
scroll to position [463, 0]
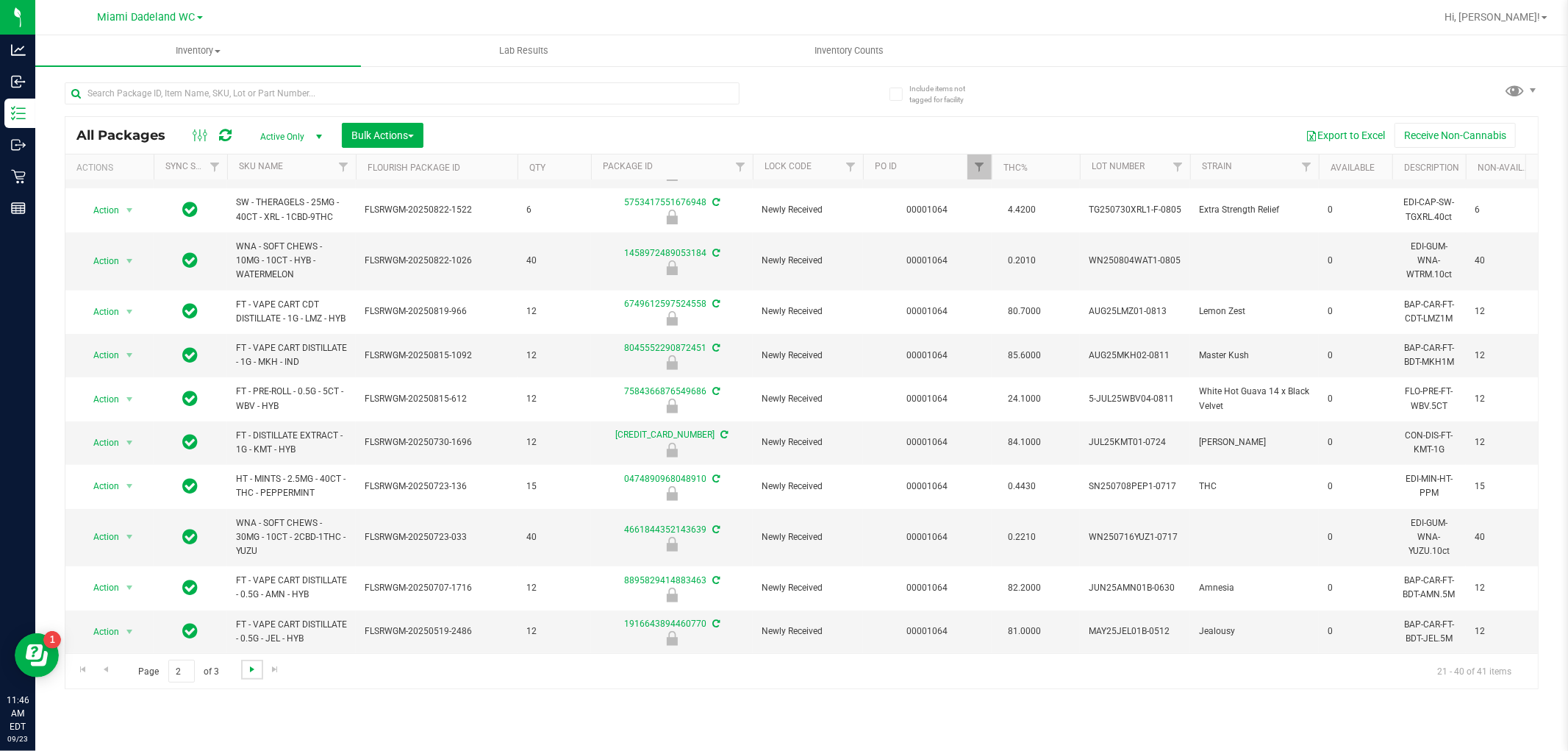
click at [252, 667] on span "Go to the next page" at bounding box center [252, 669] width 11 height 11
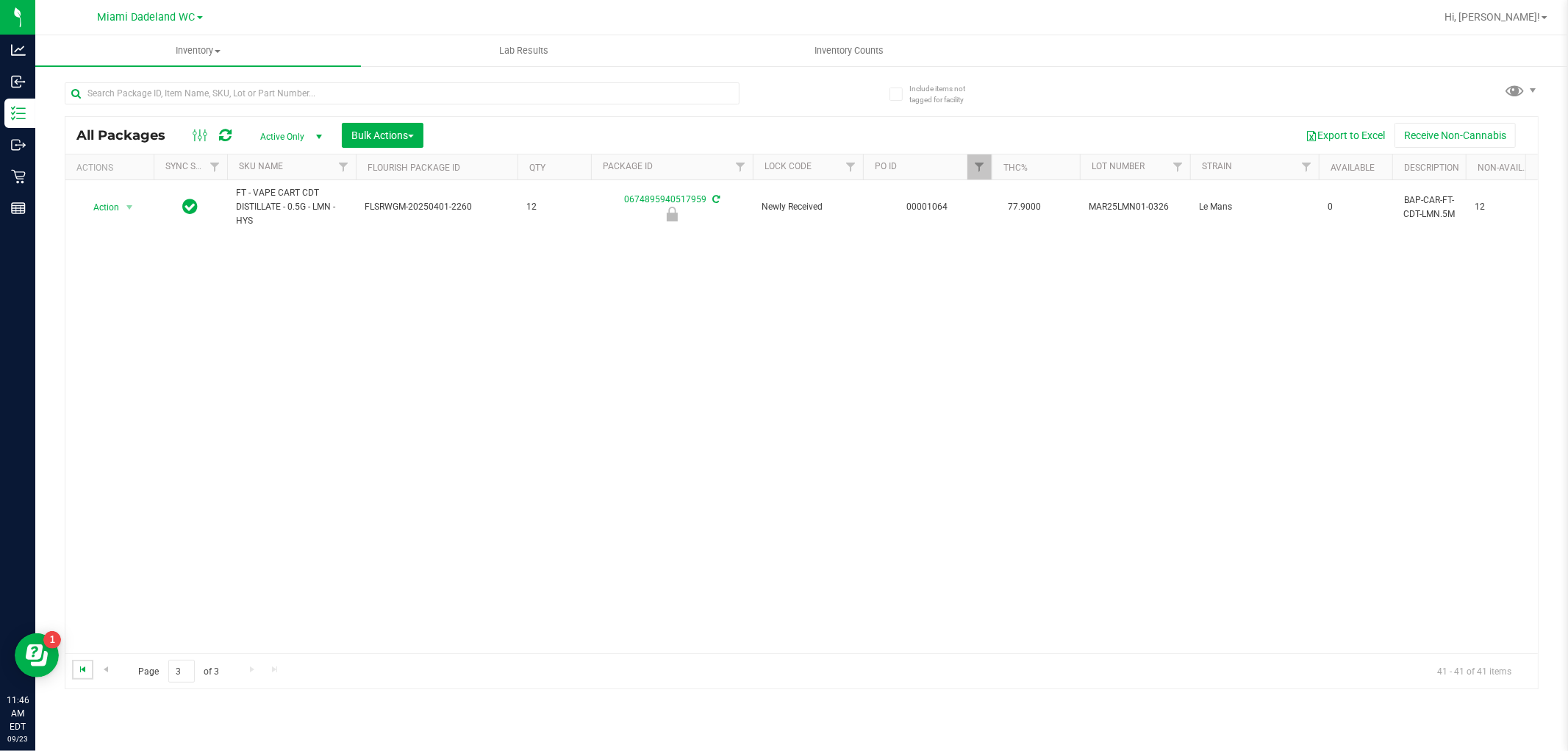
click at [82, 664] on span "Go to the first page" at bounding box center [83, 669] width 11 height 11
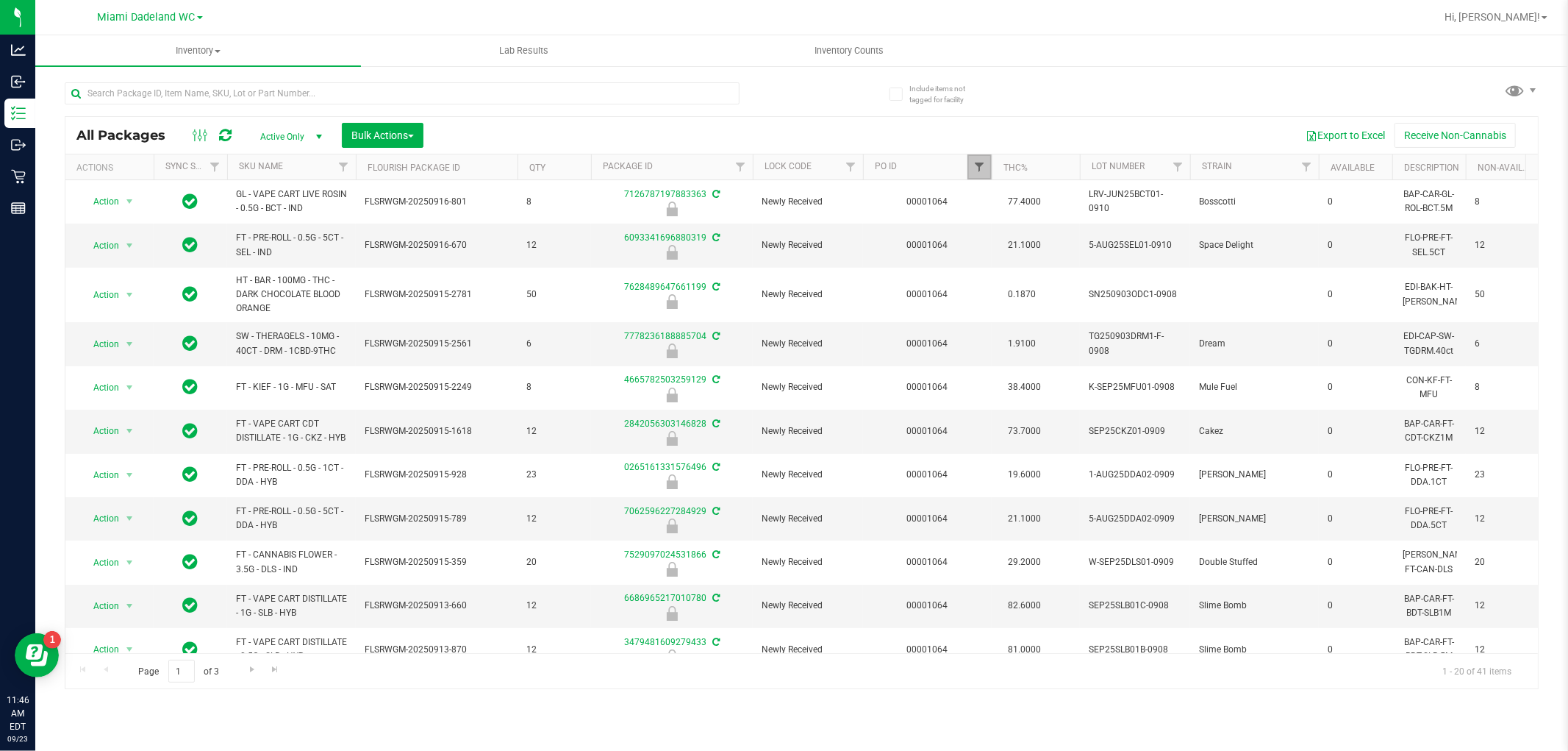
click at [976, 164] on span "Filter" at bounding box center [979, 167] width 11 height 11
click at [1089, 237] on button "Clear" at bounding box center [1092, 238] width 71 height 32
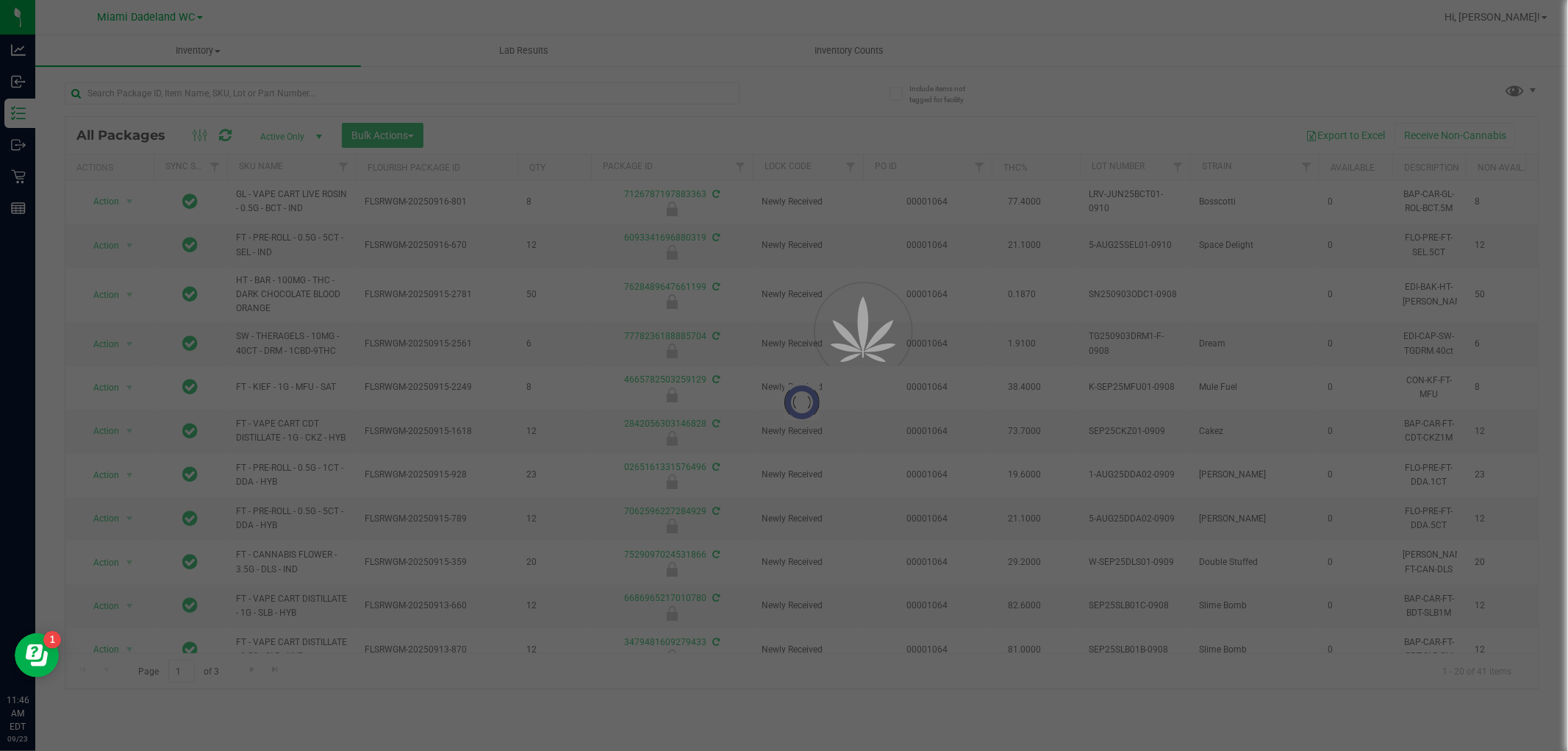
click at [631, 91] on div at bounding box center [784, 376] width 1568 height 751
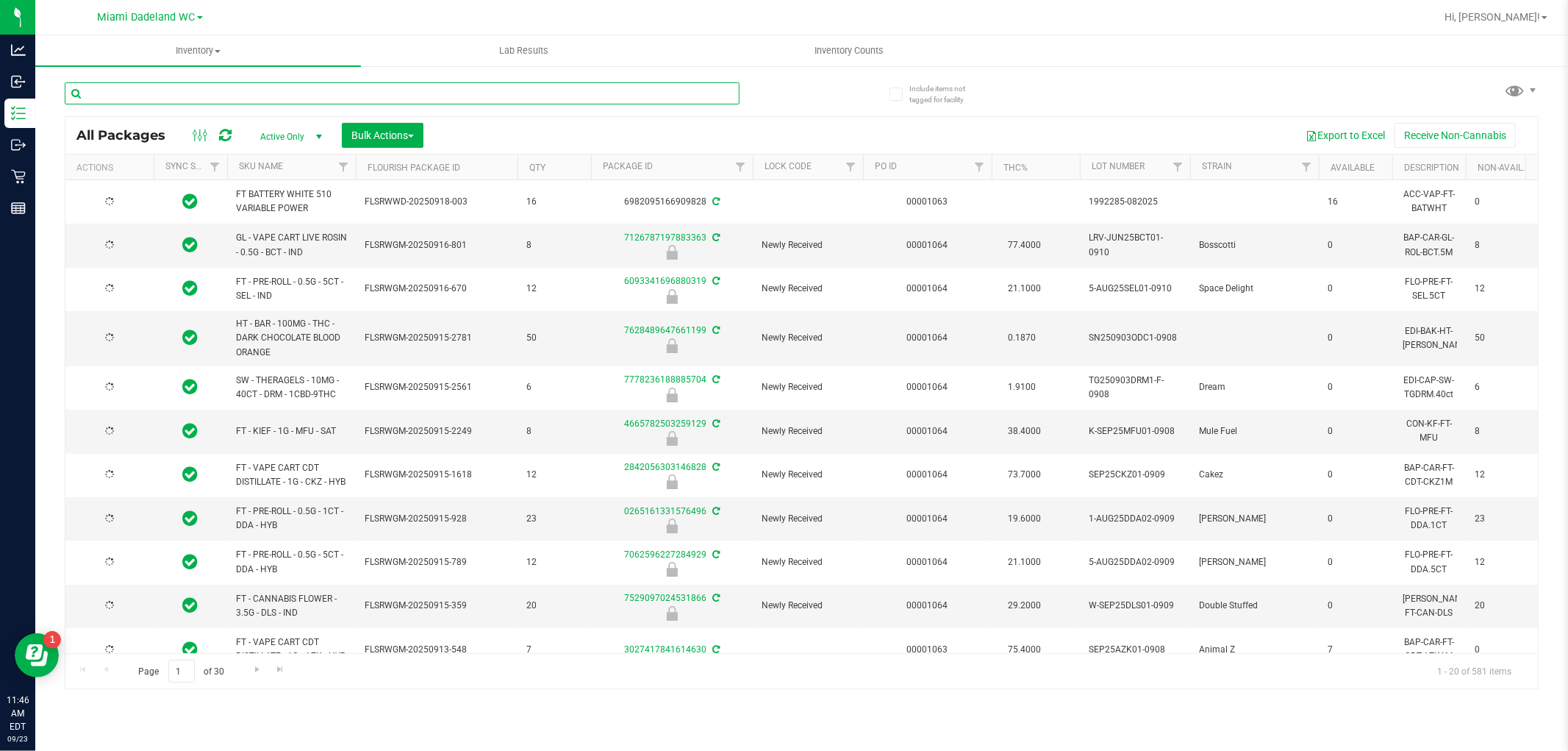
click at [631, 91] on input "text" at bounding box center [402, 92] width 675 height 22
type input "[DATE]"
click at [631, 91] on input "text" at bounding box center [402, 92] width 675 height 22
type input "4665782503259129"
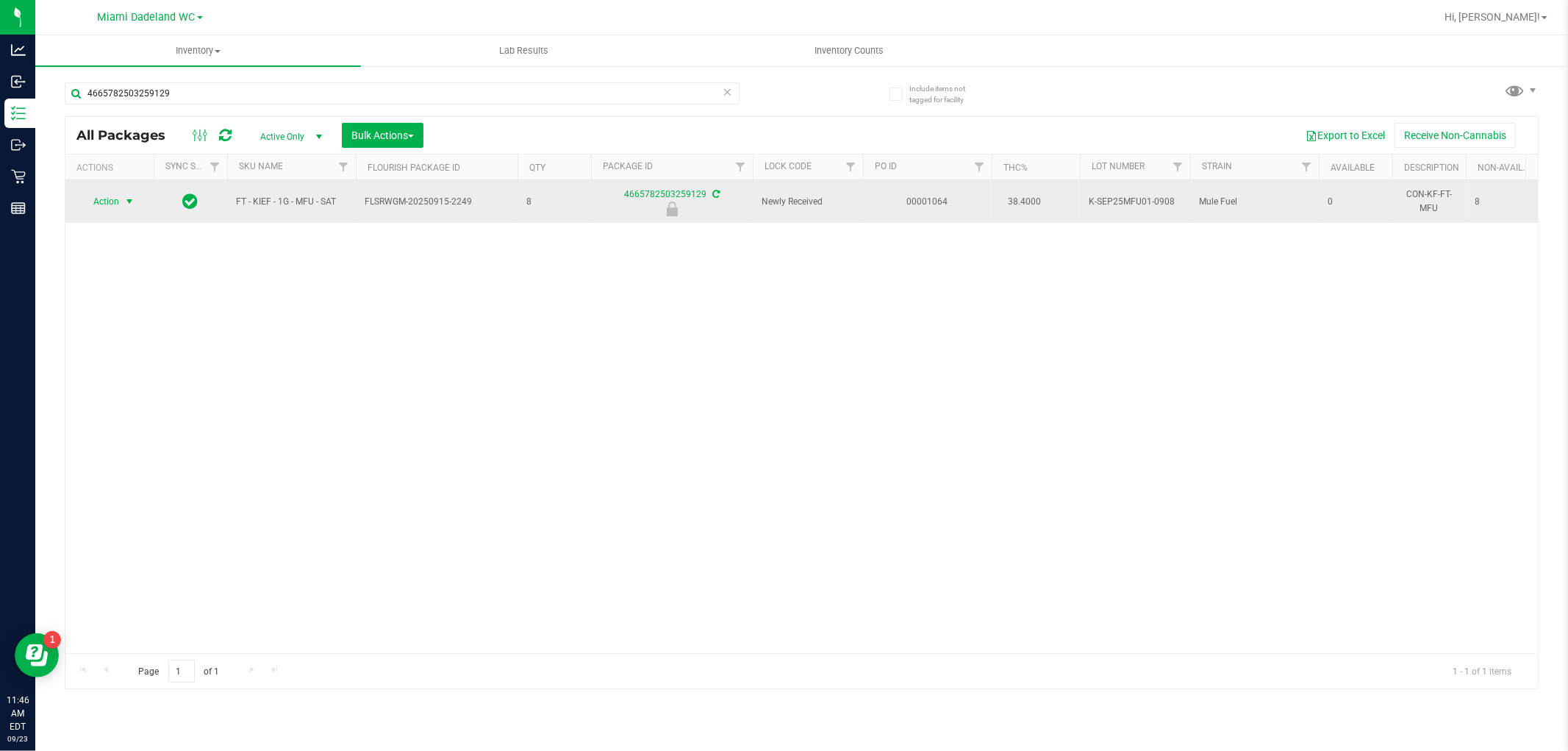
click at [127, 201] on span "select" at bounding box center [130, 201] width 11 height 11
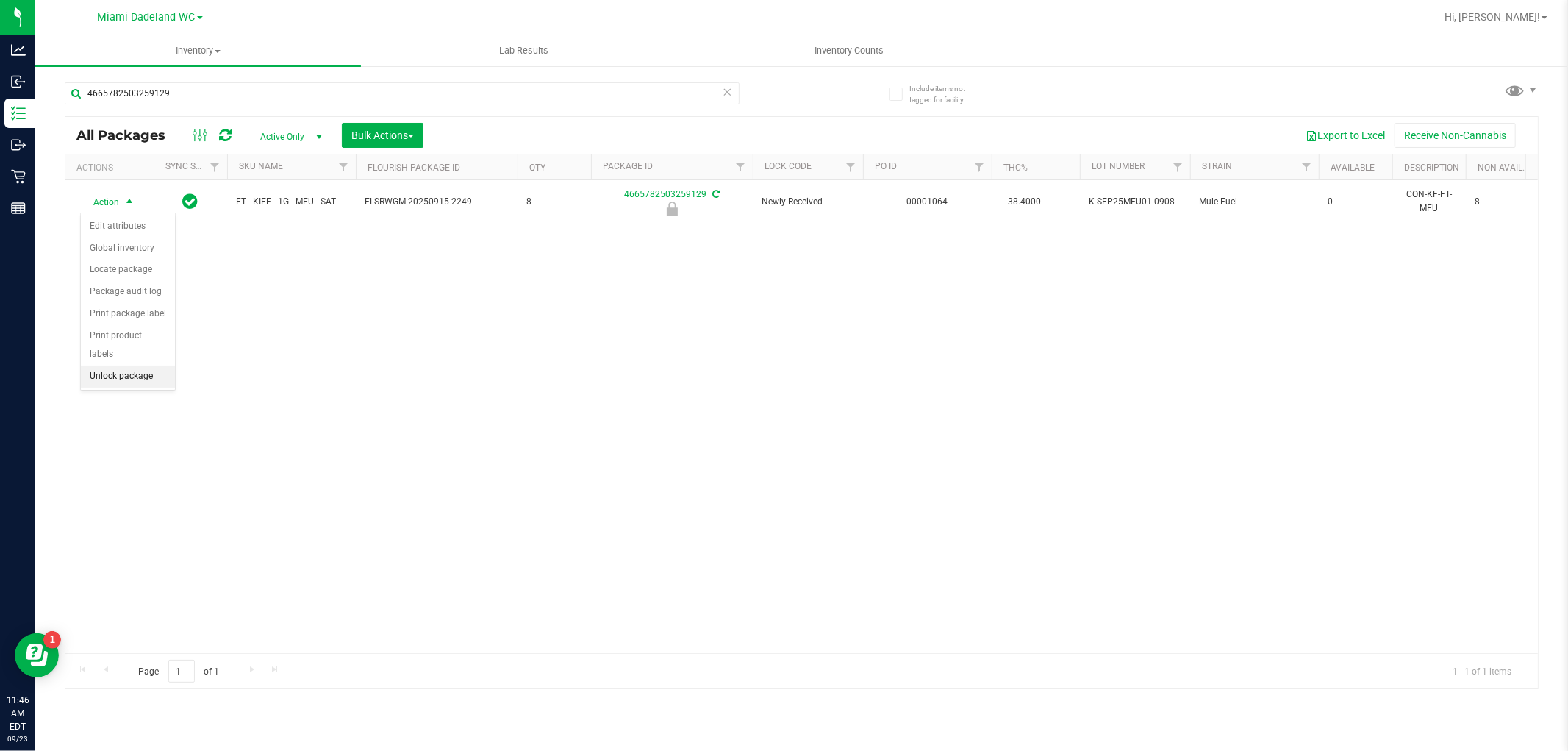
click at [98, 375] on li "Unlock package" at bounding box center [128, 376] width 94 height 22
click at [725, 95] on icon at bounding box center [727, 91] width 10 height 18
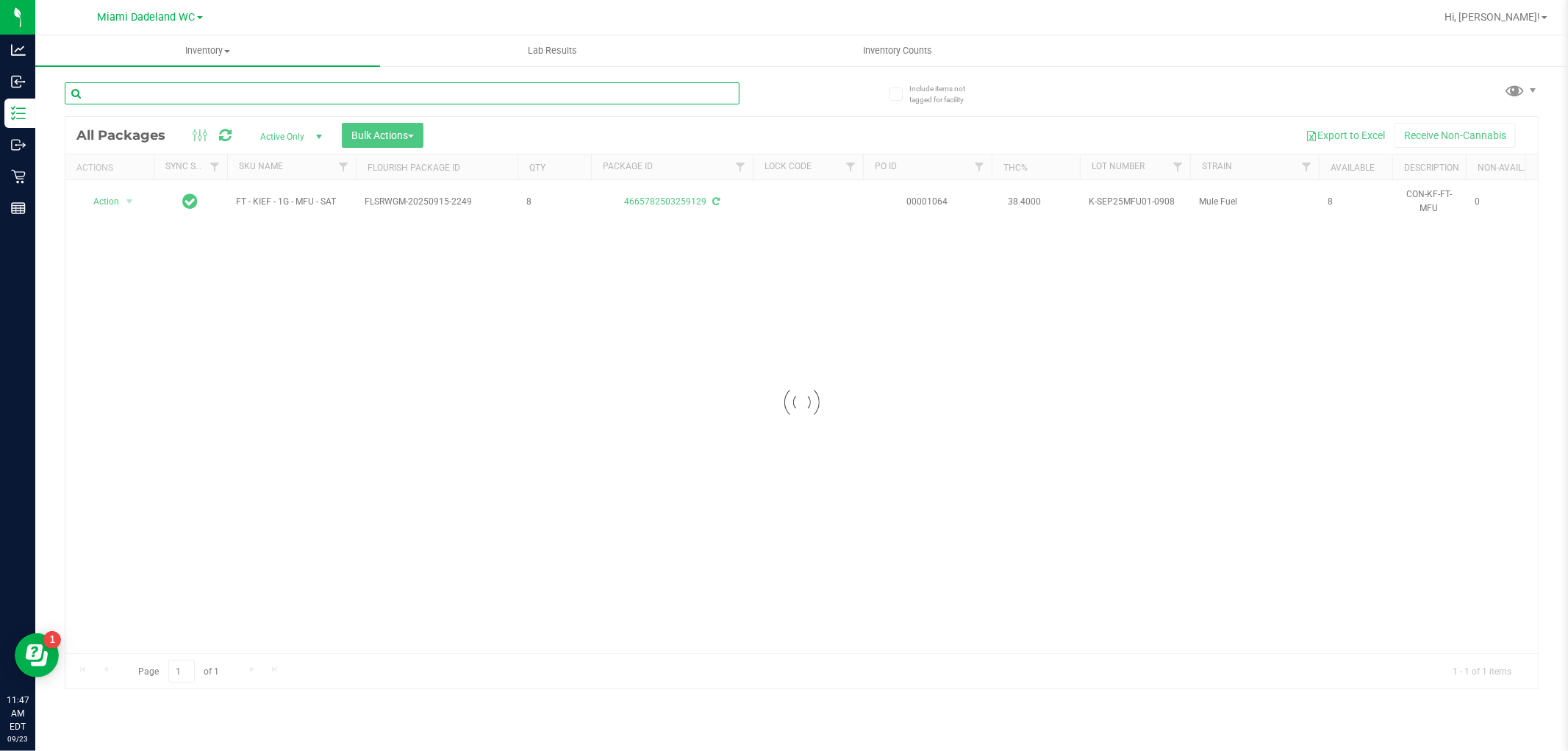
click at [665, 93] on input "text" at bounding box center [402, 92] width 675 height 22
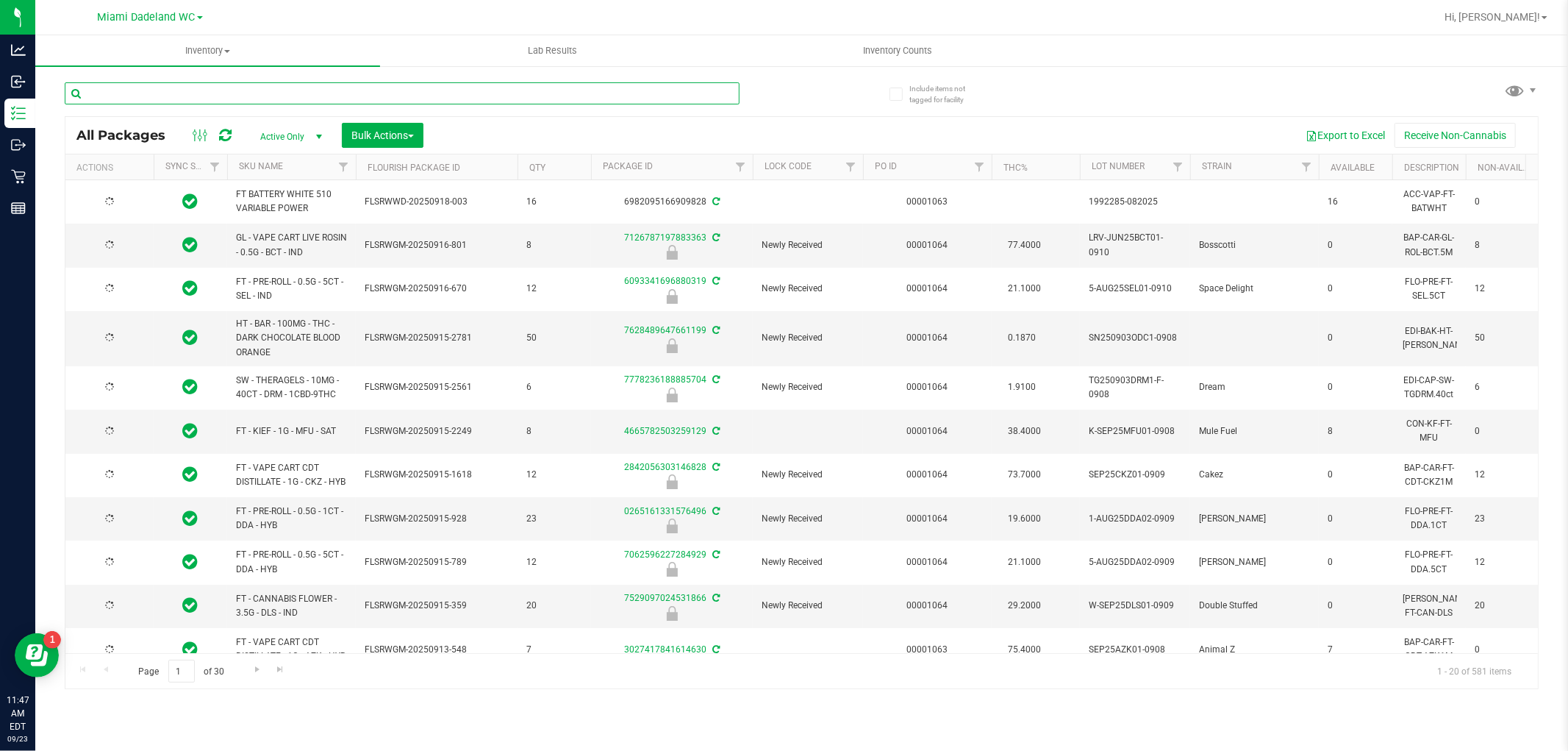
click at [650, 91] on input "text" at bounding box center [402, 92] width 675 height 22
type input "6093341696880319"
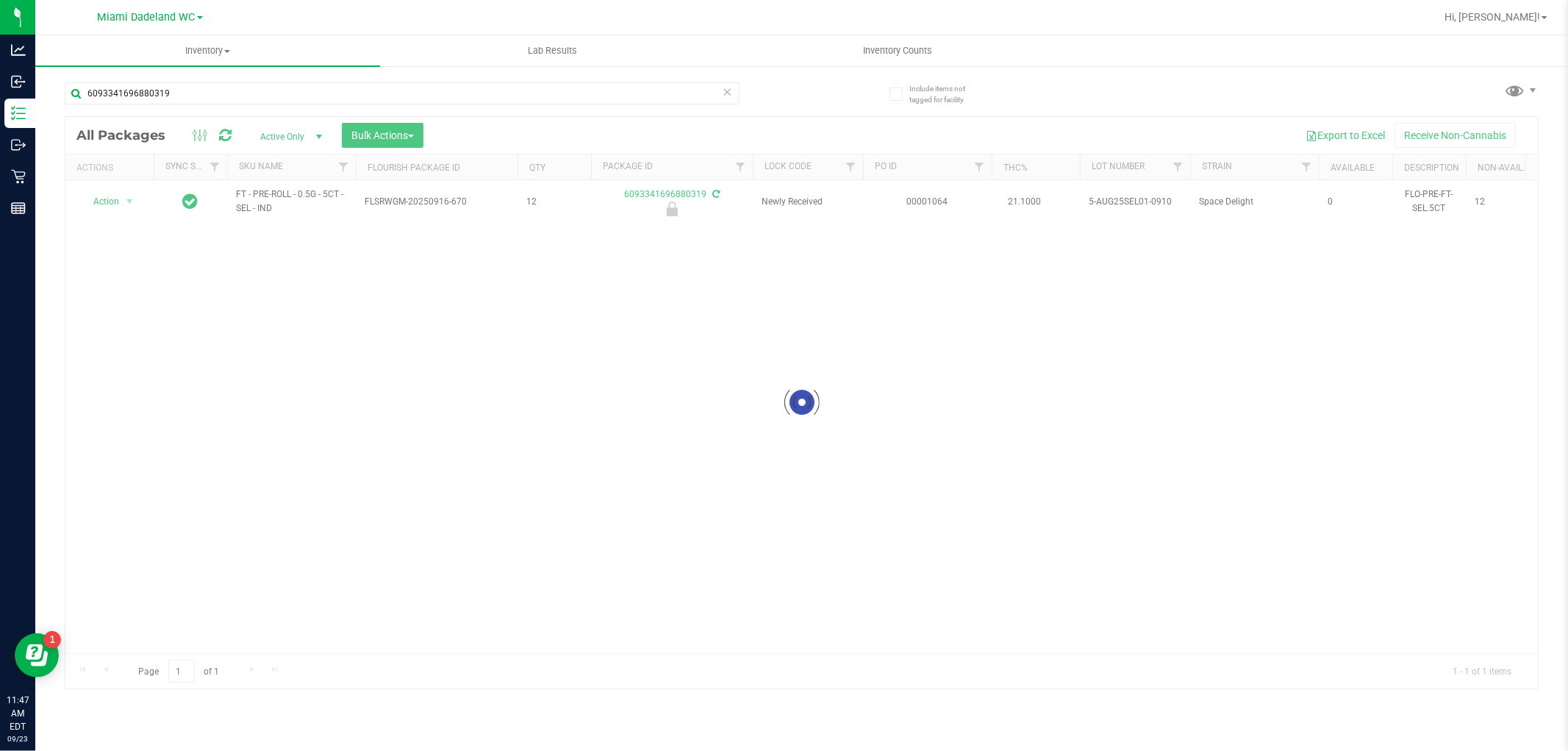
click at [116, 202] on div at bounding box center [802, 402] width 1473 height 571
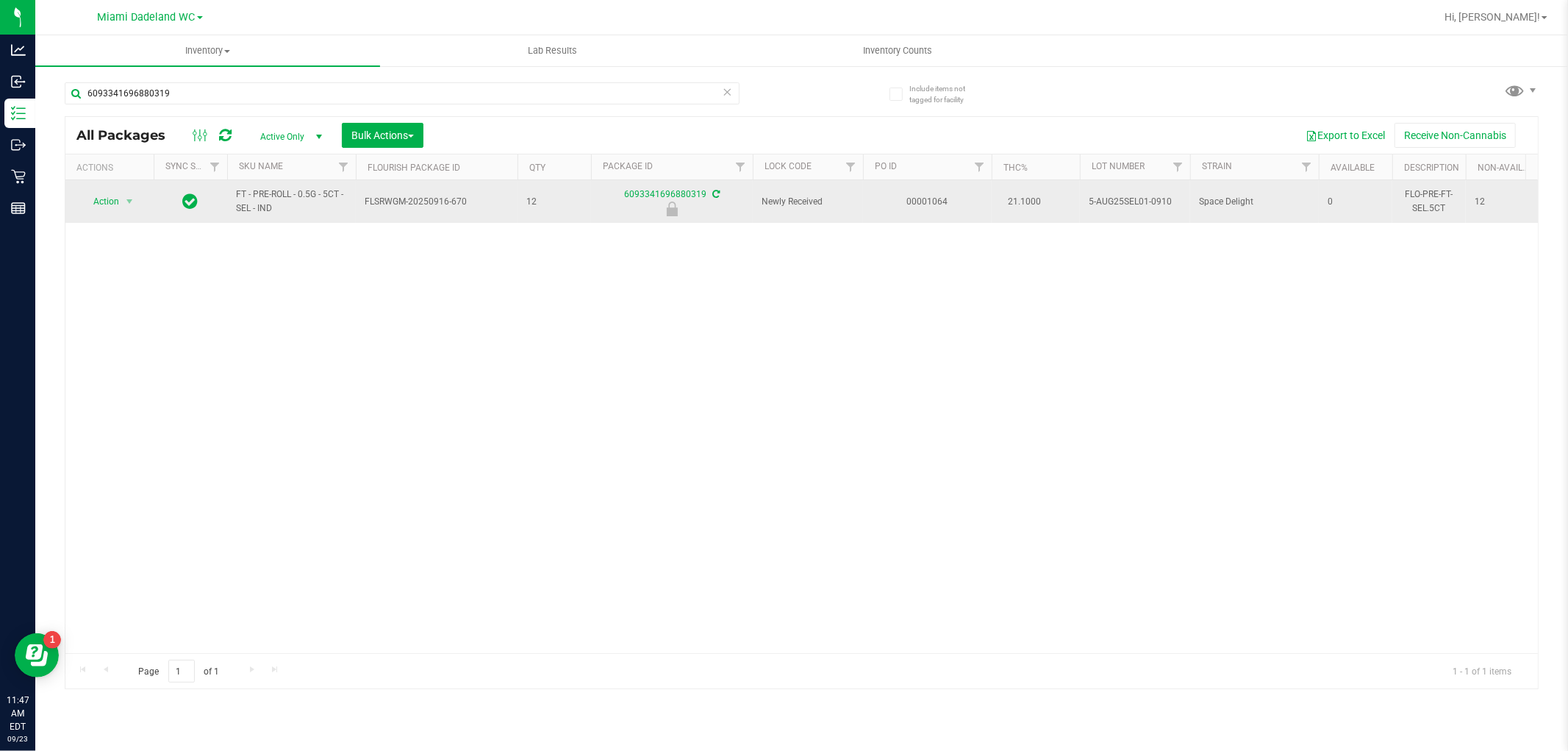
click at [106, 204] on span "Action" at bounding box center [100, 202] width 40 height 21
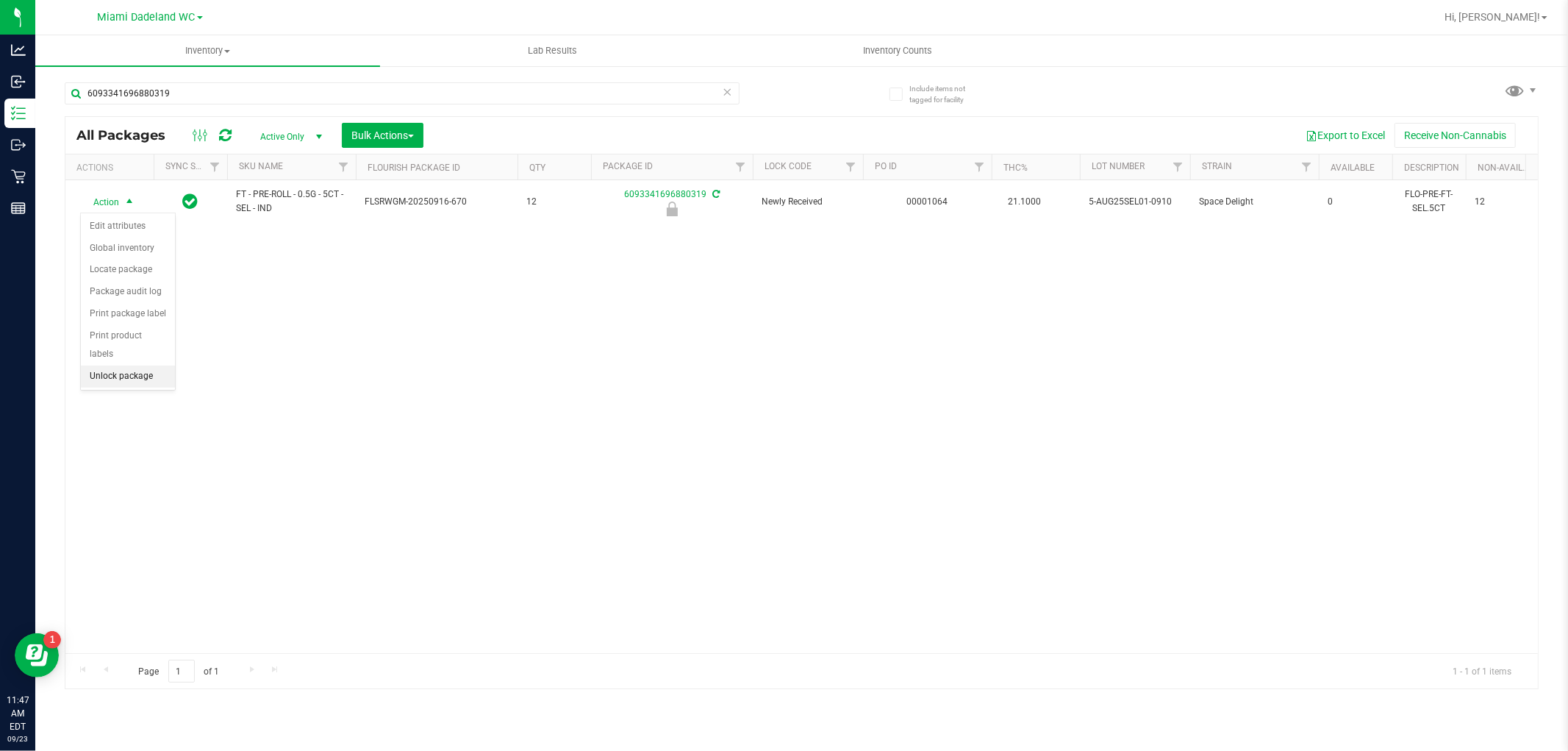
click at [108, 374] on li "Unlock package" at bounding box center [128, 376] width 94 height 22
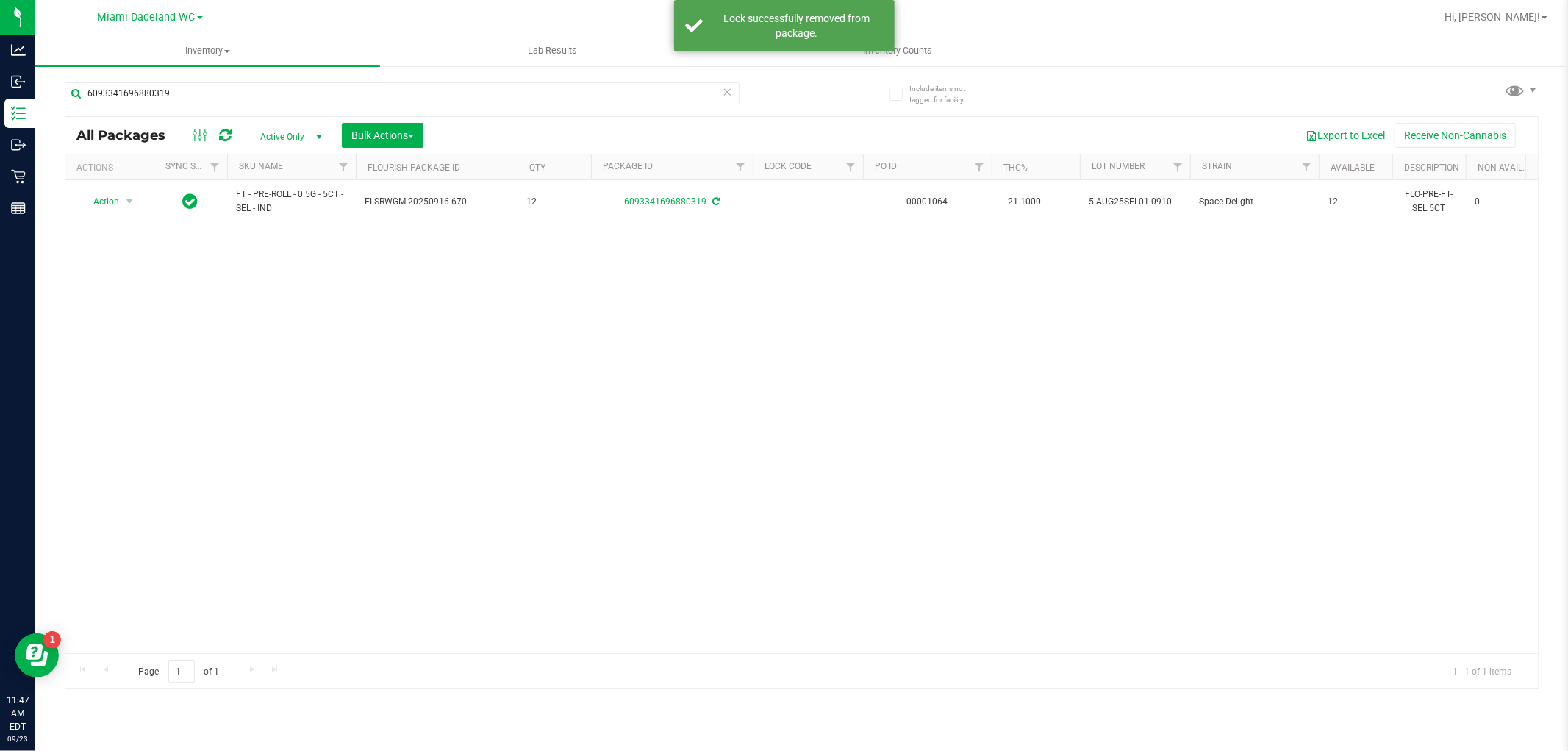
click at [729, 89] on icon at bounding box center [727, 91] width 10 height 18
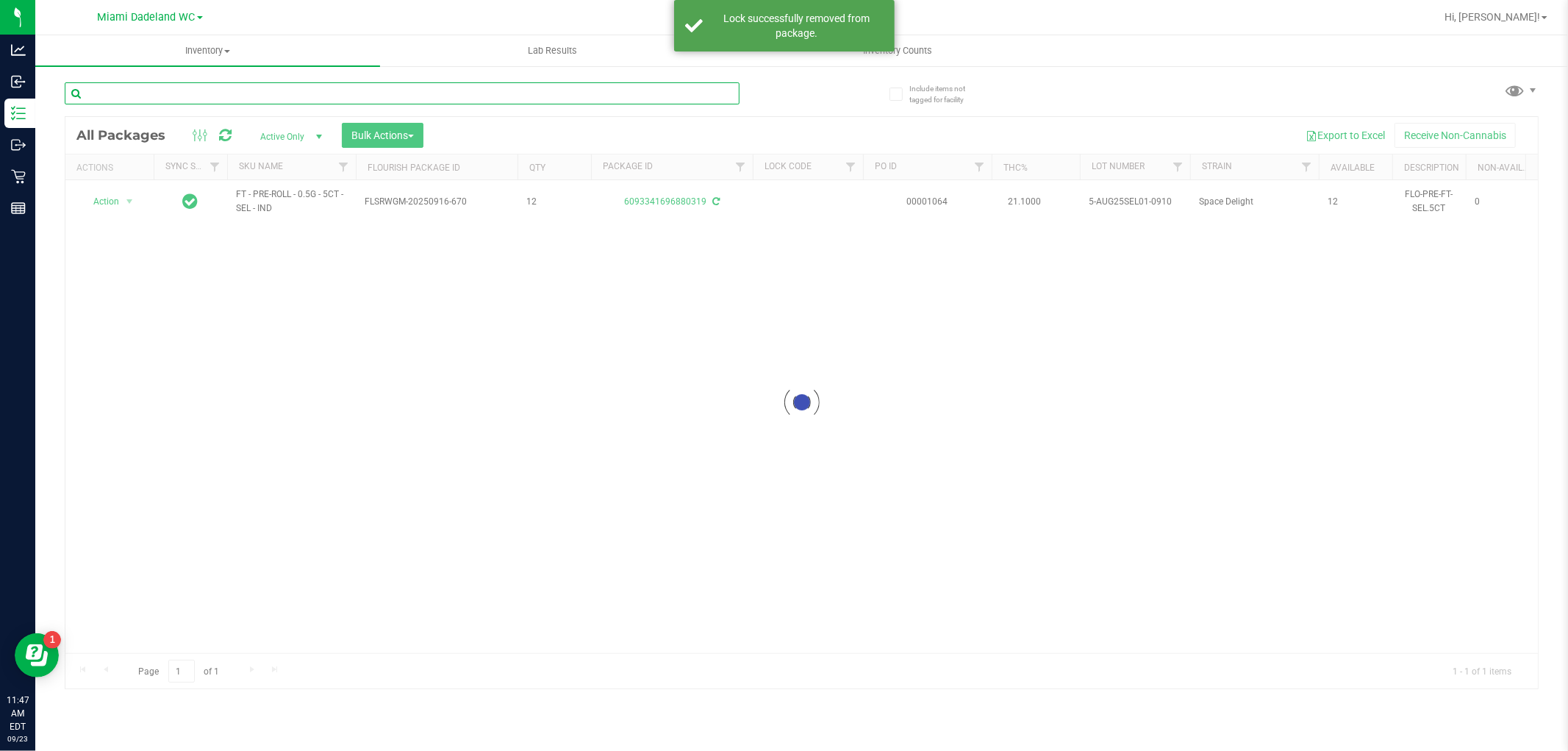
click at [670, 91] on input "text" at bounding box center [402, 92] width 675 height 22
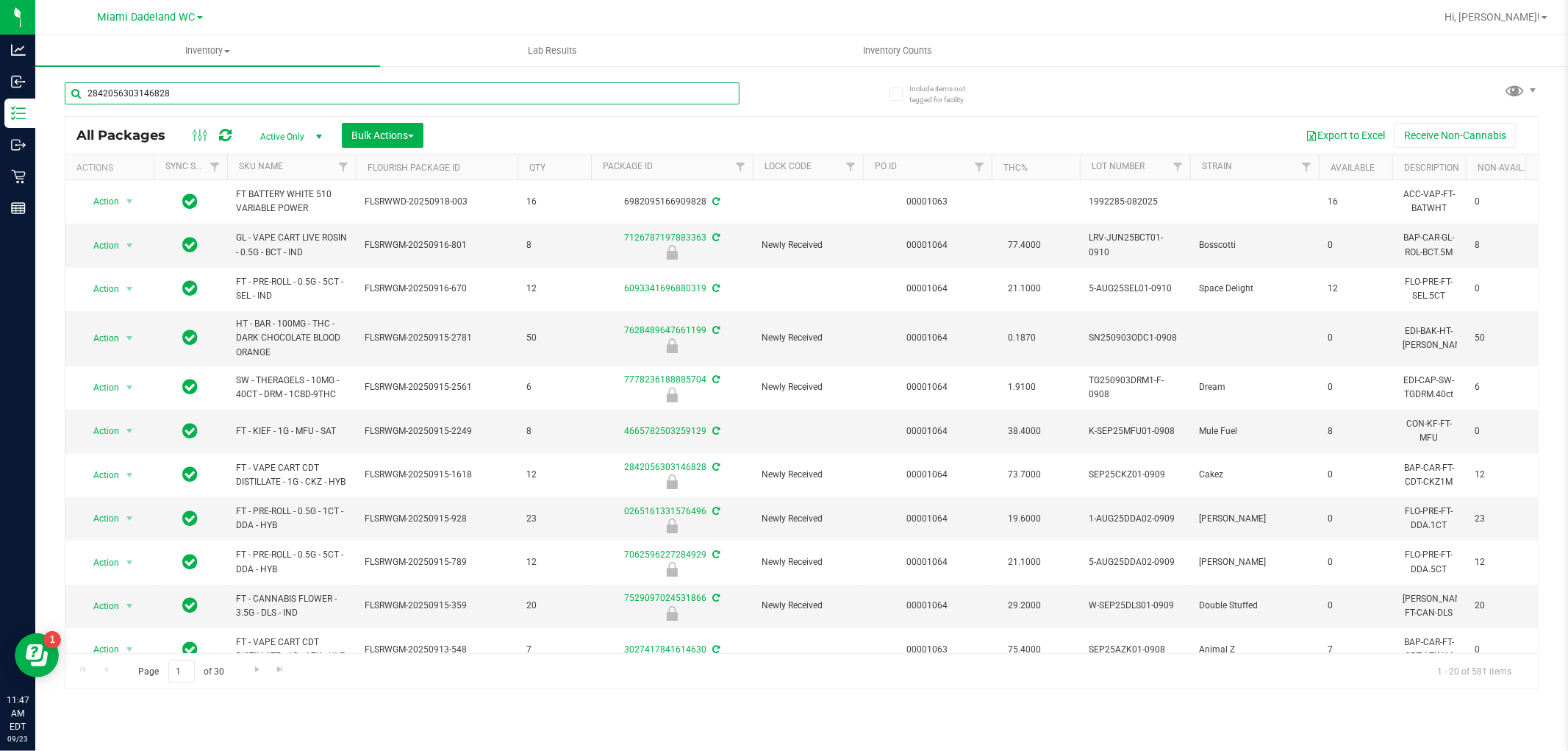
type input "2842056303146828"
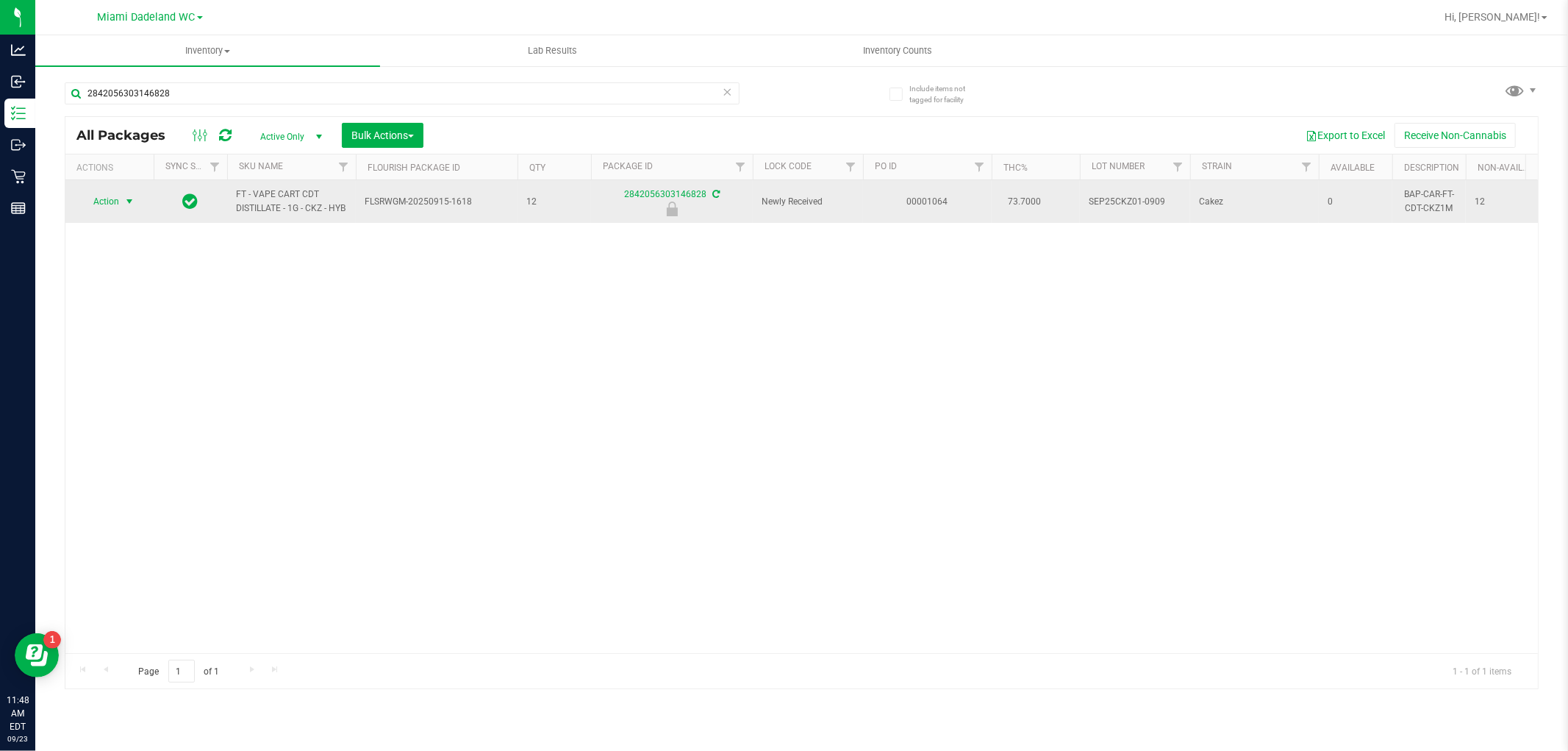
click at [127, 201] on span "select" at bounding box center [130, 201] width 11 height 11
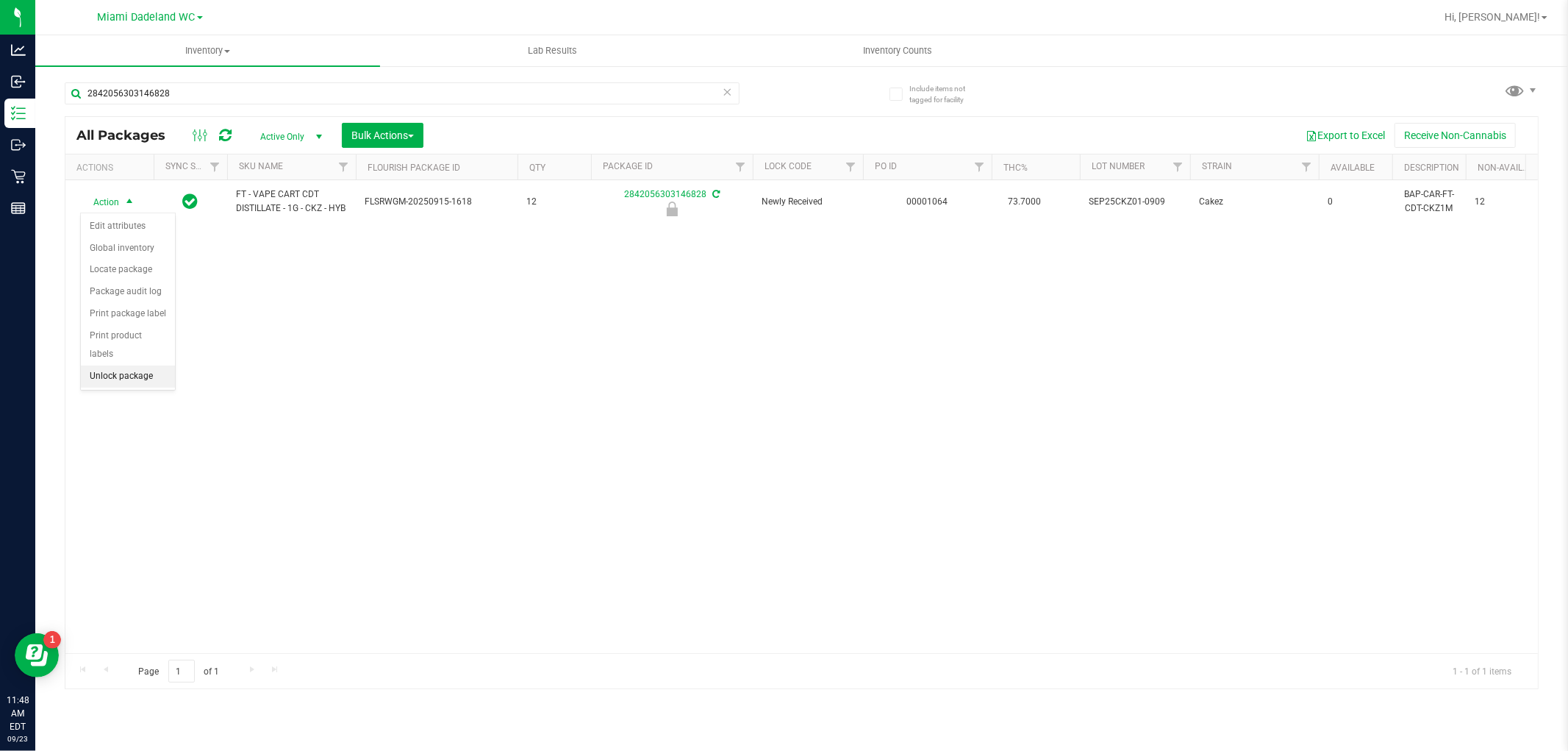
click at [97, 374] on li "Unlock package" at bounding box center [128, 376] width 94 height 22
click at [725, 86] on icon at bounding box center [727, 91] width 10 height 18
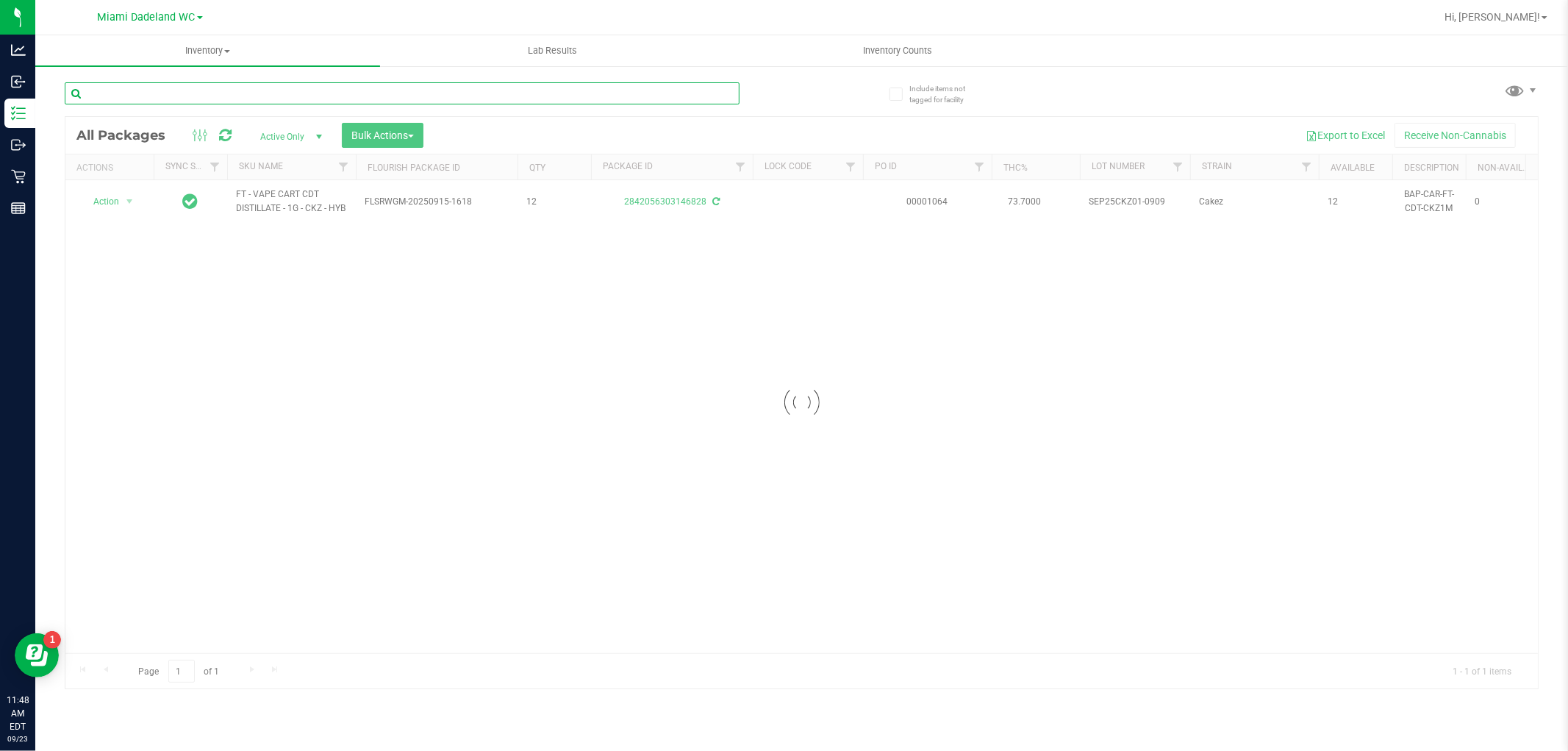
click at [670, 94] on input "text" at bounding box center [402, 92] width 675 height 22
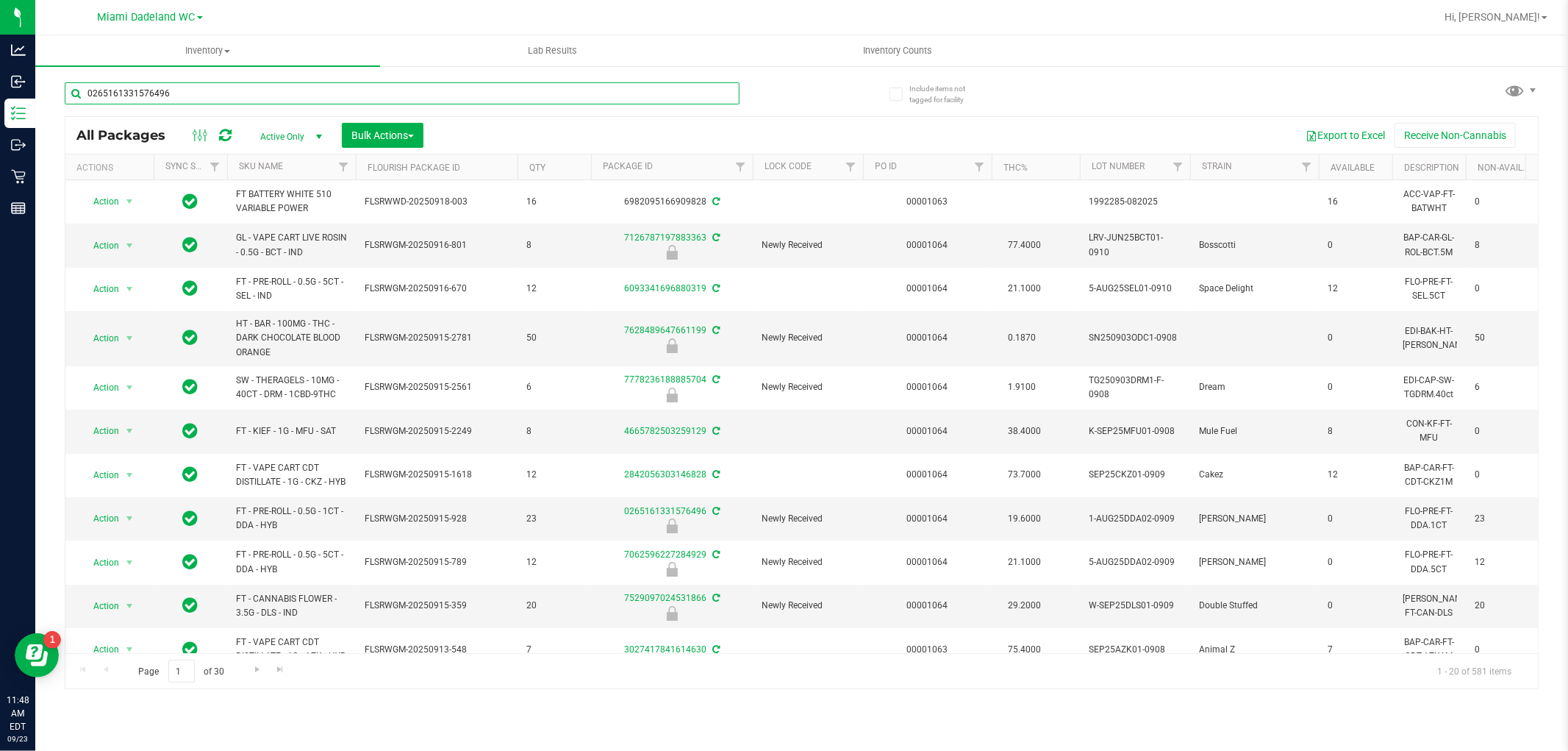
type input "0265161331576496"
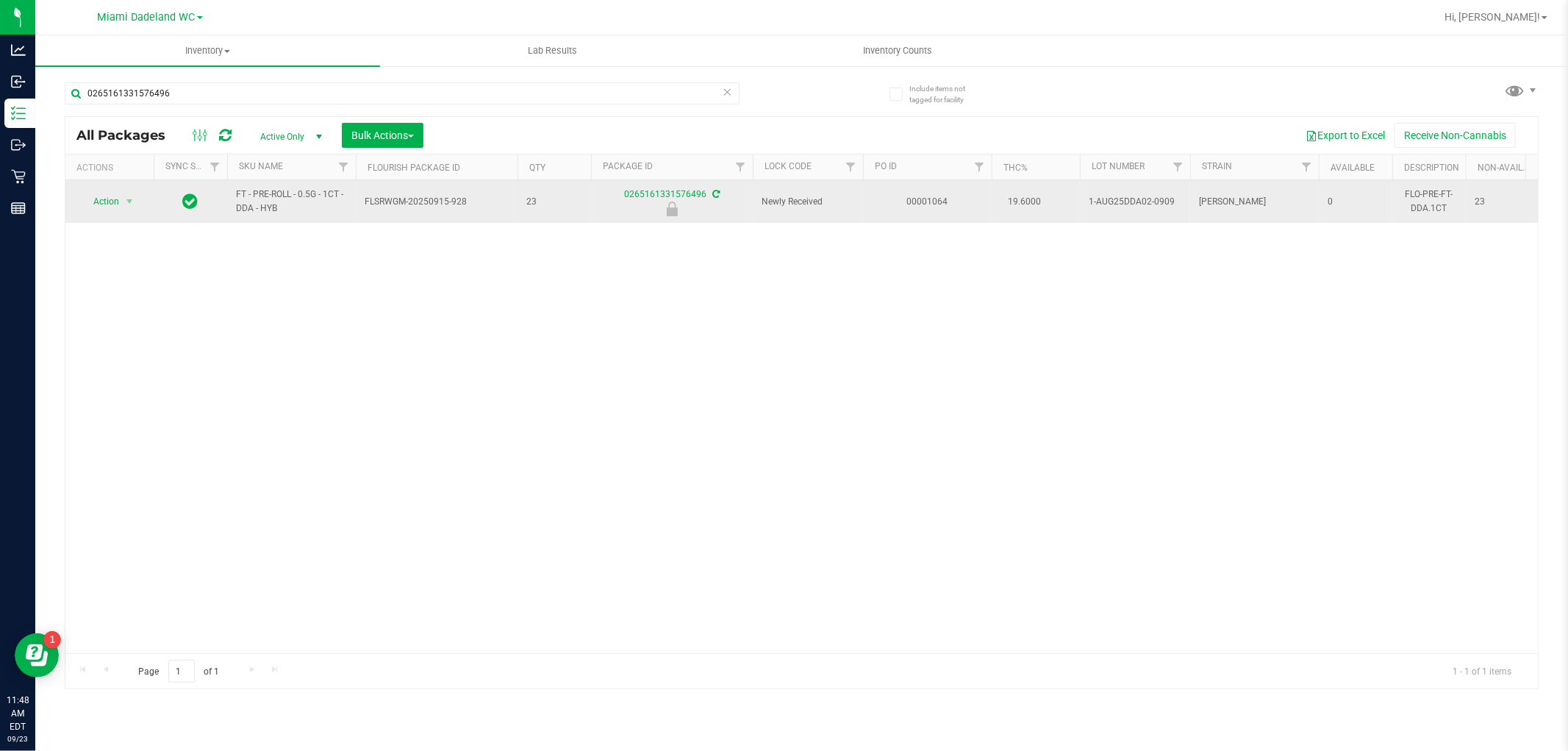
click at [99, 196] on span "Action" at bounding box center [100, 202] width 40 height 21
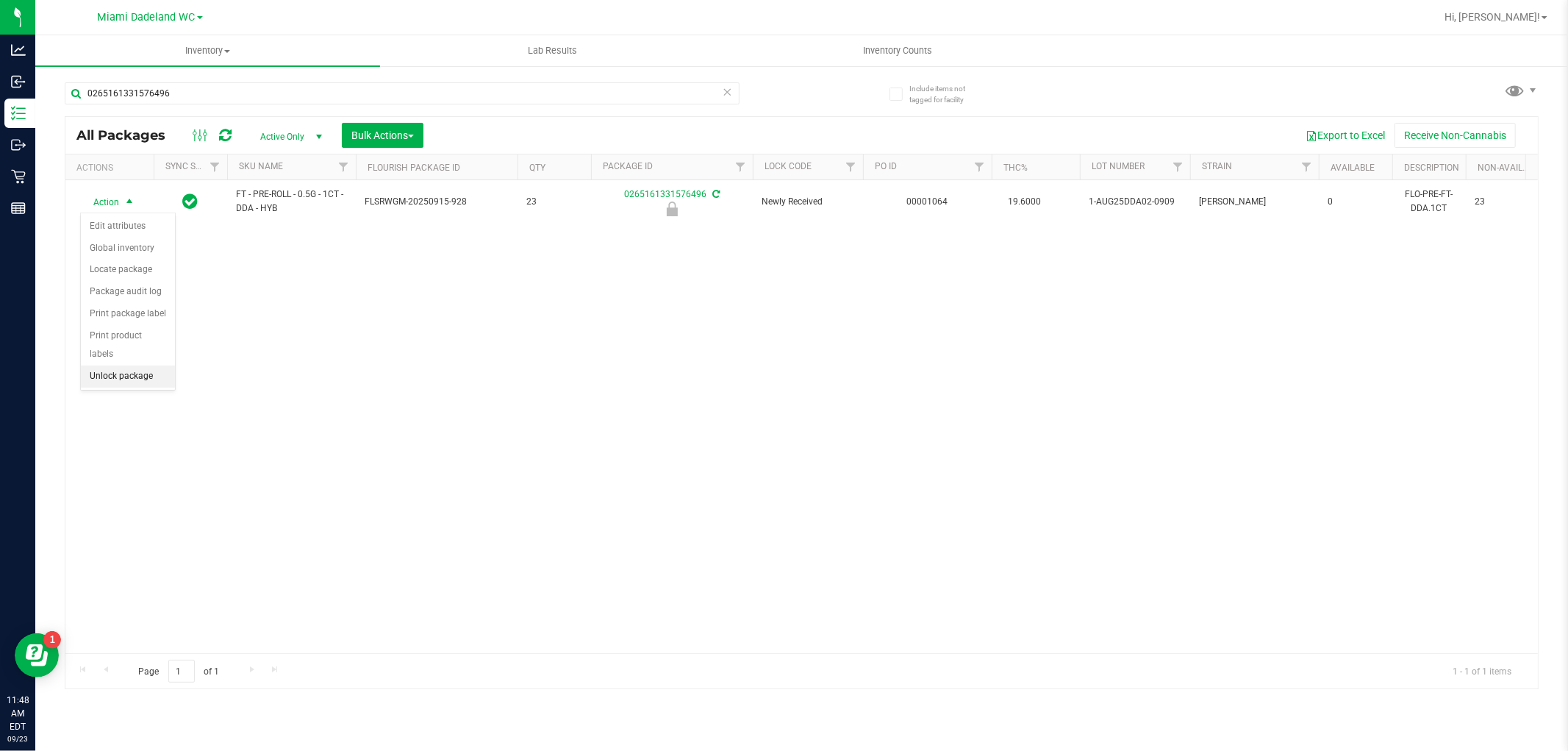
click at [99, 378] on li "Unlock package" at bounding box center [128, 376] width 94 height 22
click at [726, 90] on icon at bounding box center [727, 91] width 10 height 18
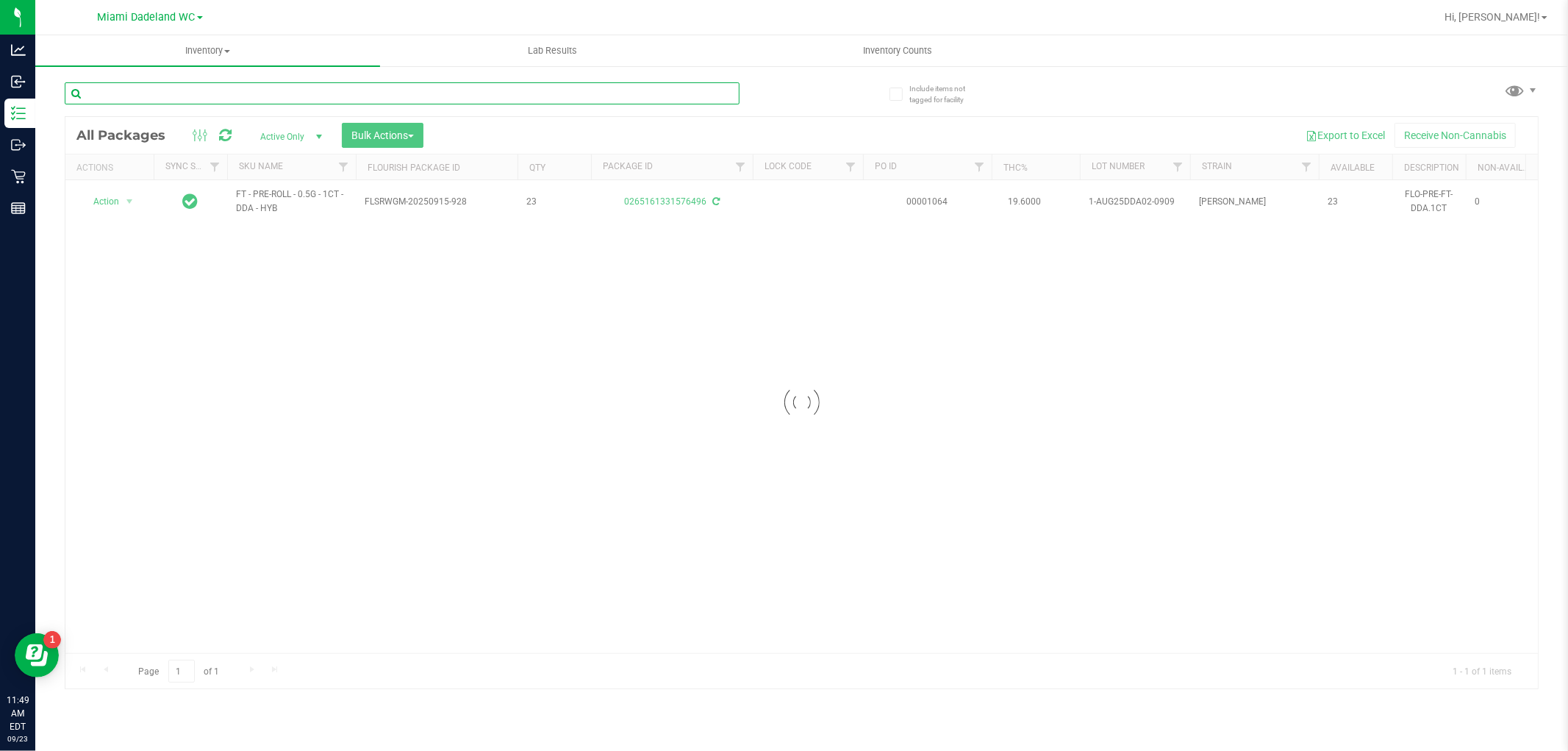
click at [653, 89] on input "text" at bounding box center [402, 92] width 675 height 22
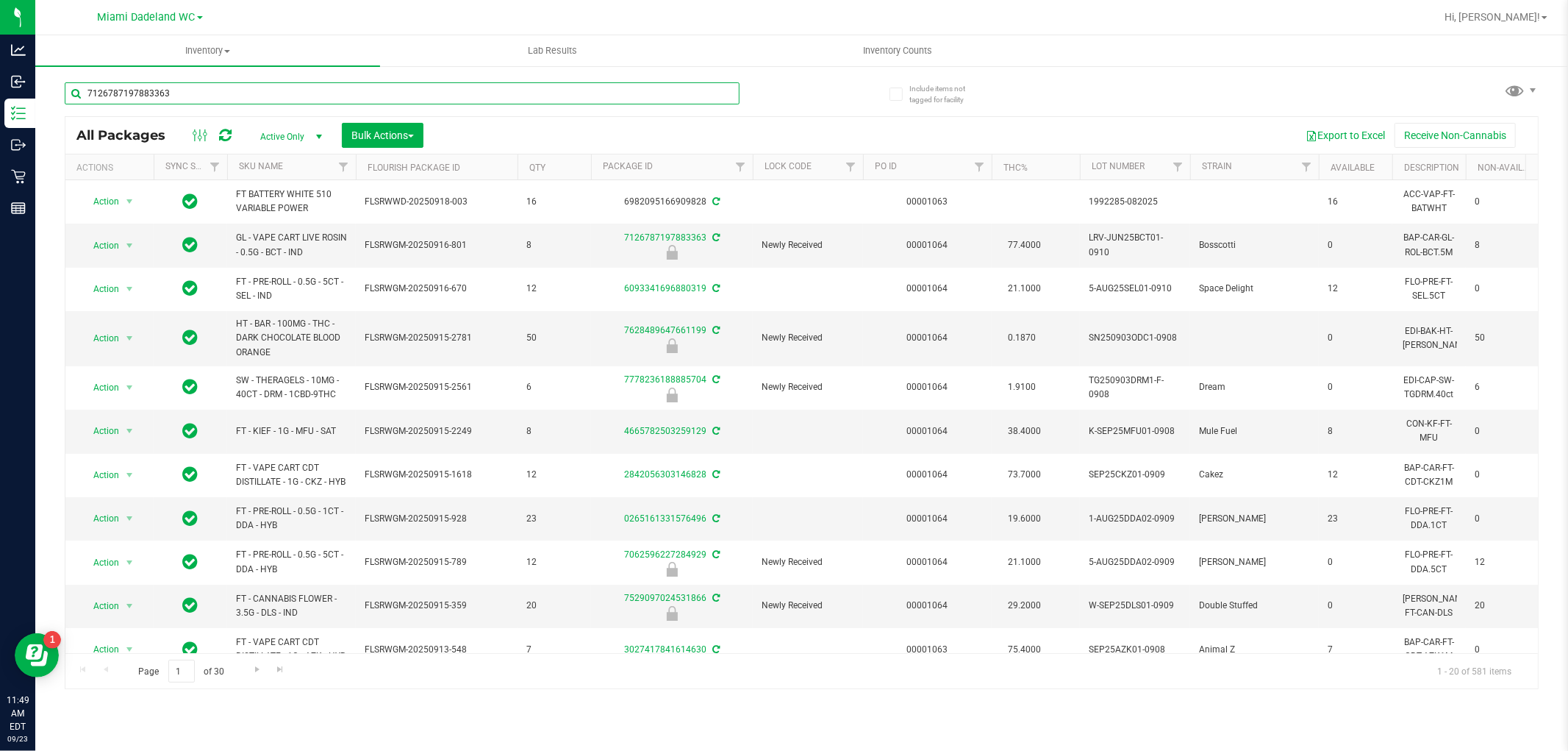
type input "7126787197883363"
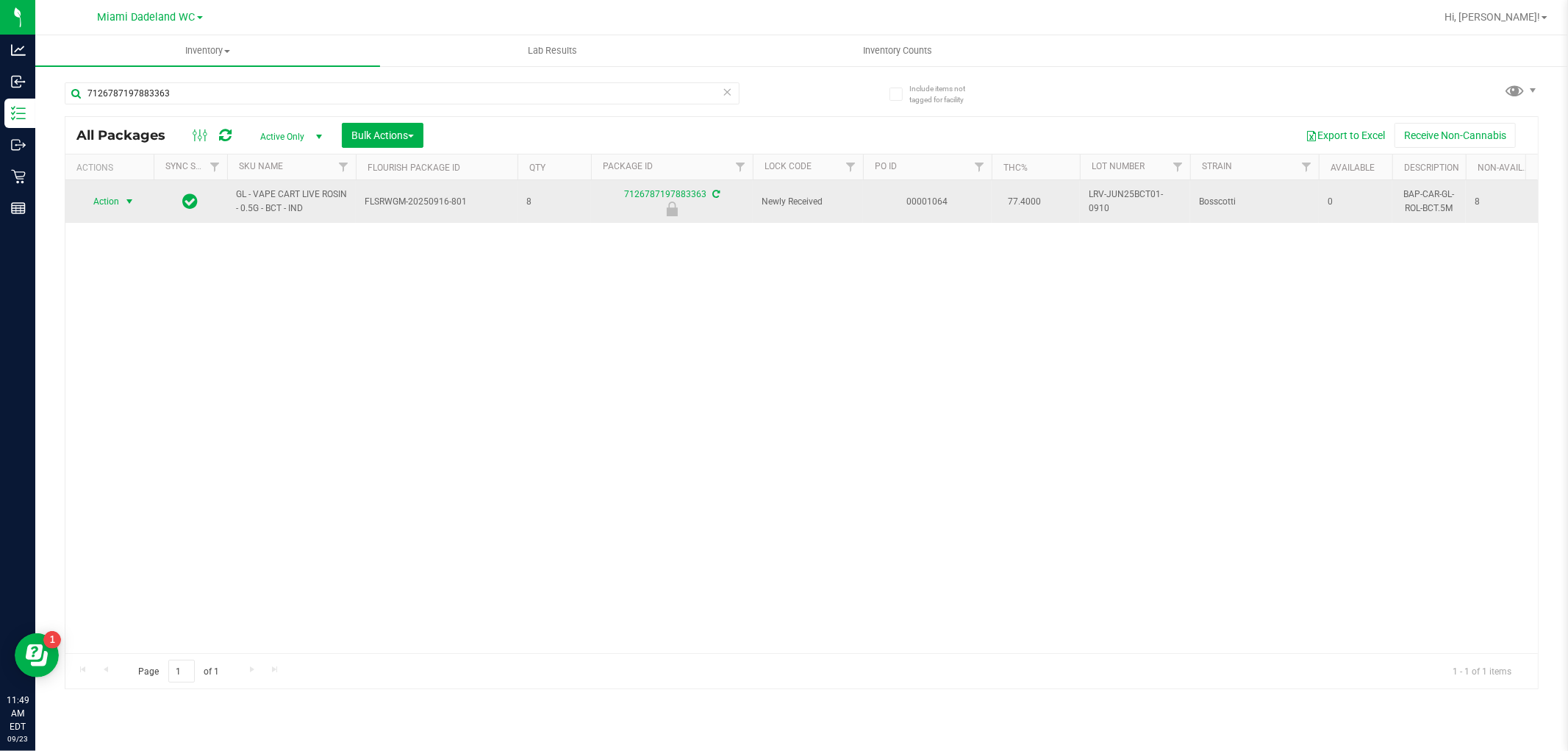
click at [127, 201] on span "select" at bounding box center [130, 201] width 11 height 11
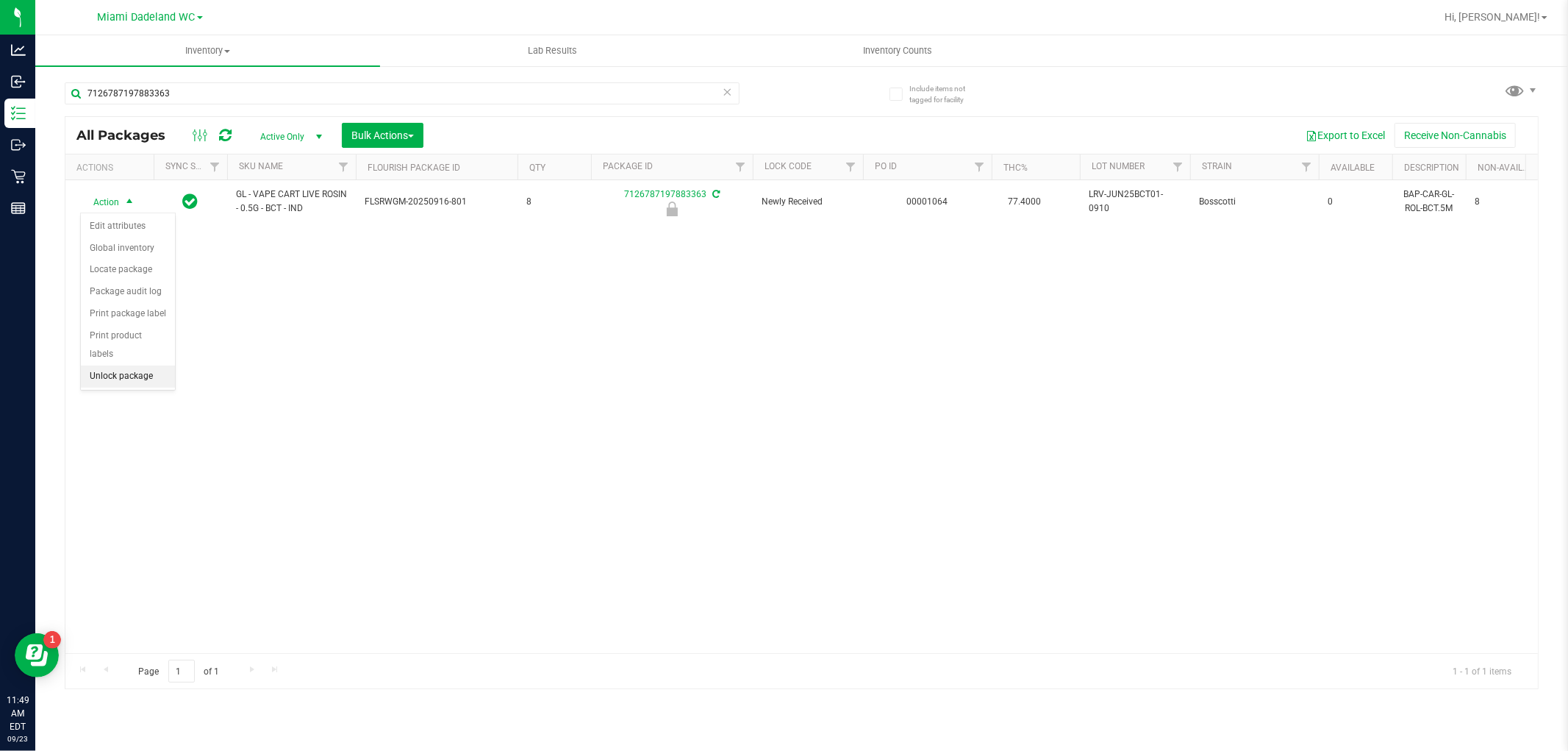
click at [98, 372] on li "Unlock package" at bounding box center [128, 376] width 94 height 22
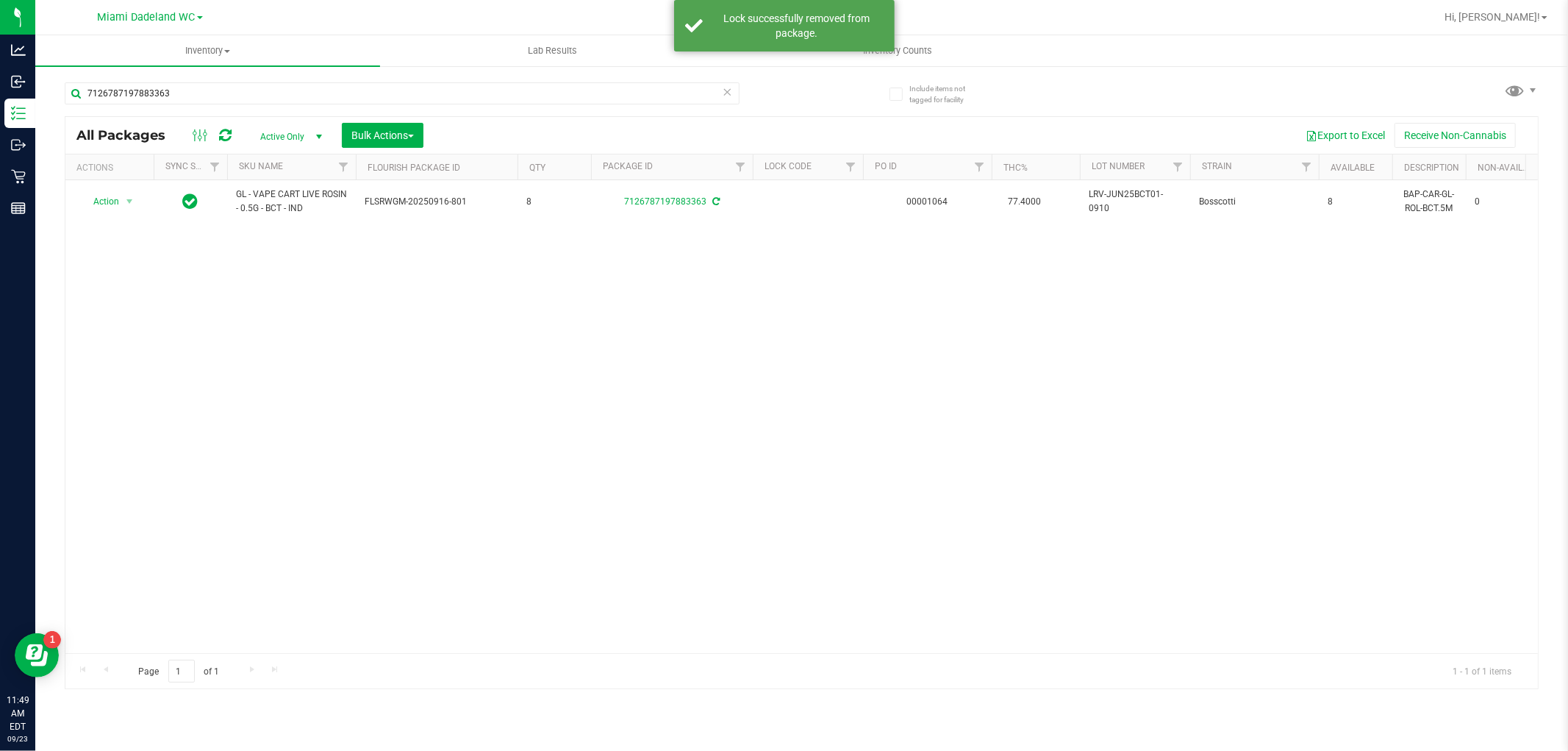
click at [730, 98] on icon at bounding box center [727, 91] width 10 height 18
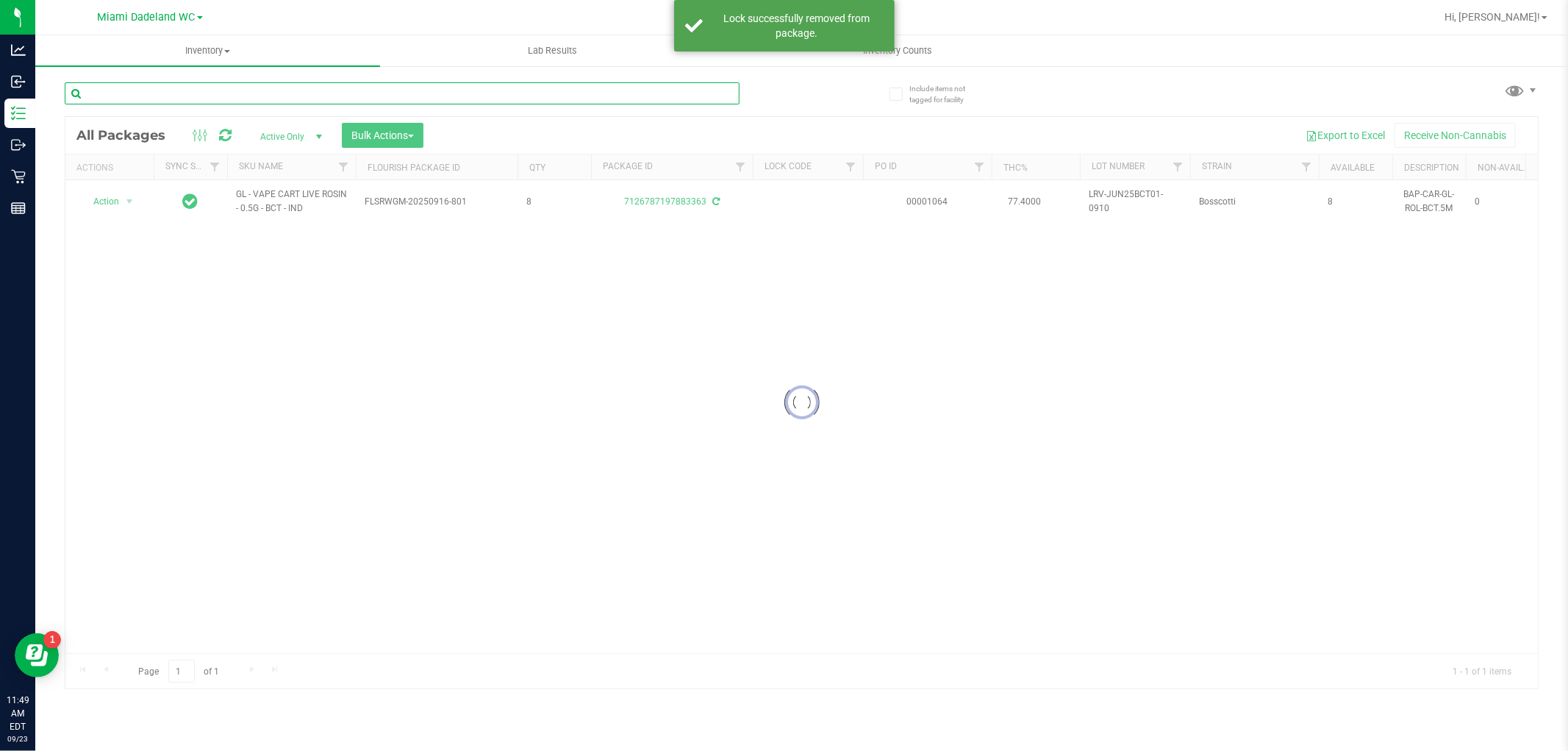
click at [679, 89] on input "text" at bounding box center [402, 92] width 675 height 22
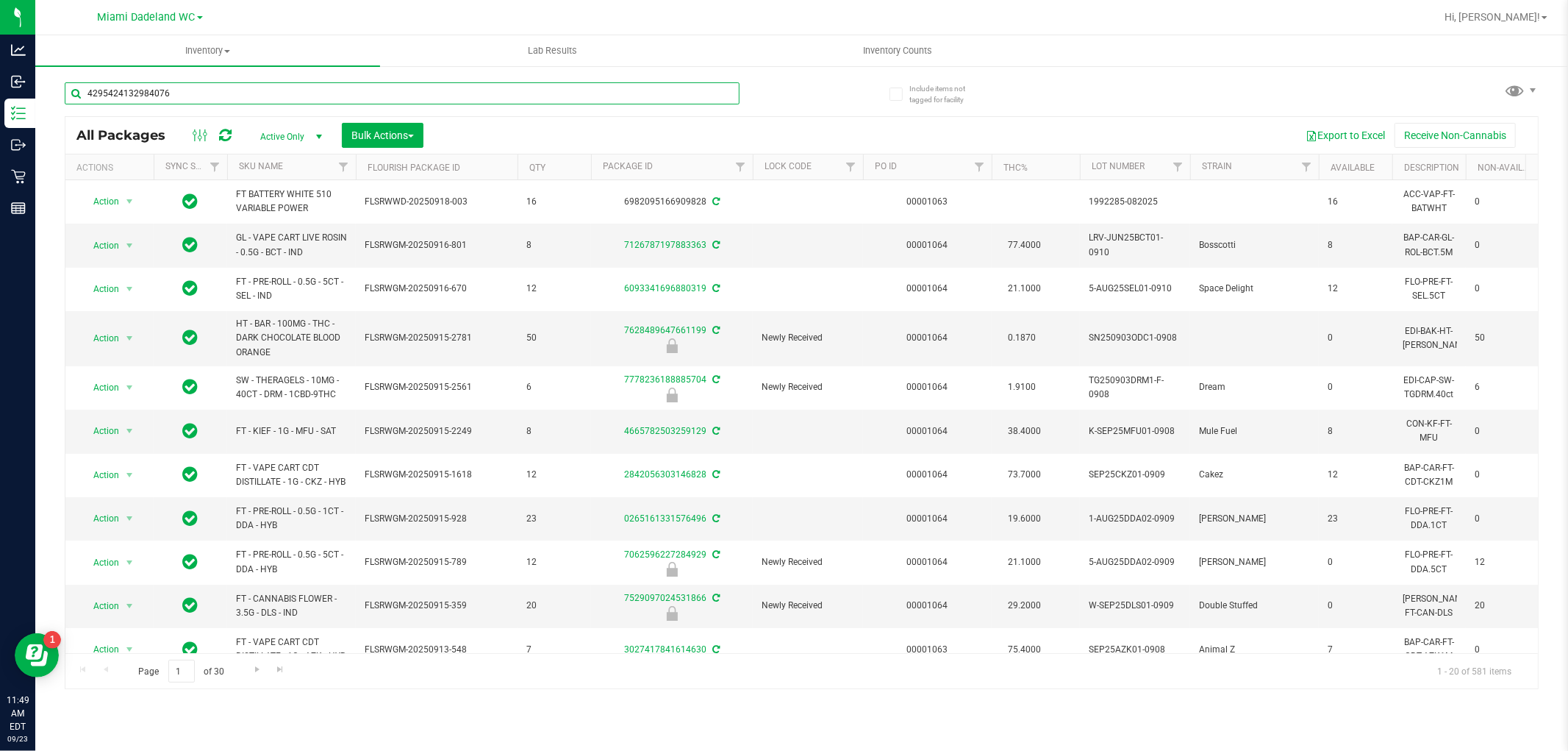
type input "4295424132984076"
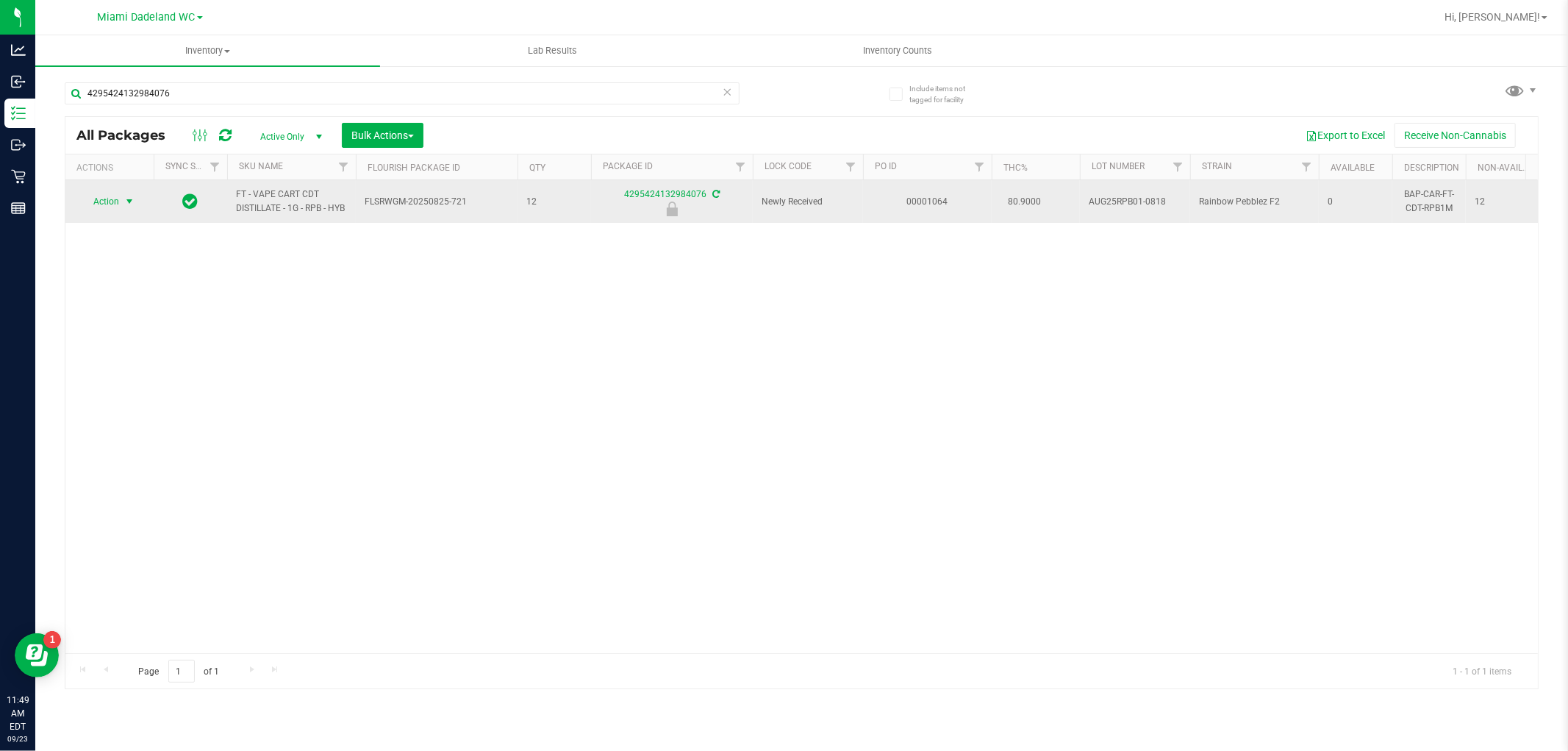
click at [124, 201] on span "select" at bounding box center [130, 201] width 11 height 11
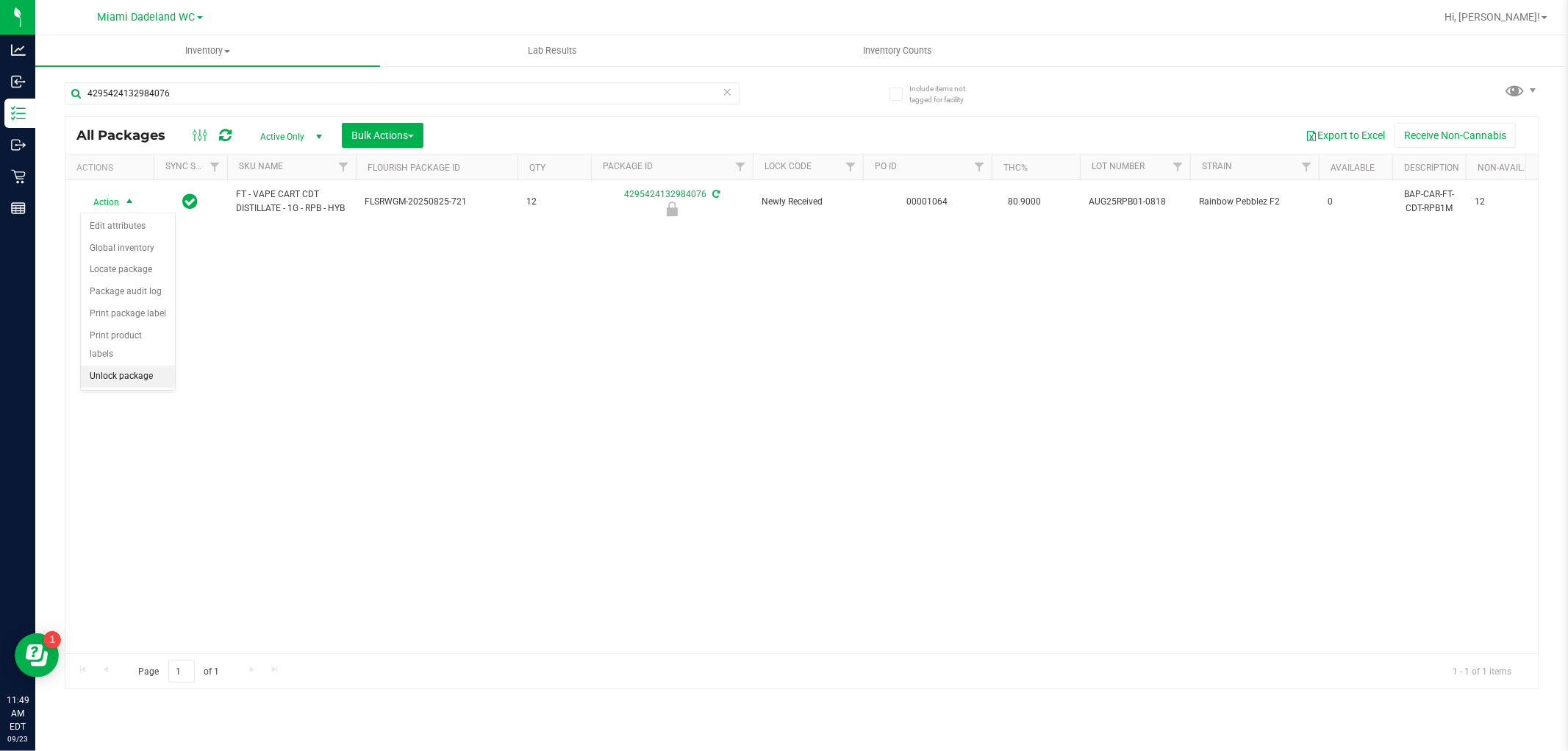
click at [98, 372] on li "Unlock package" at bounding box center [128, 376] width 94 height 22
click at [725, 98] on icon at bounding box center [727, 91] width 10 height 18
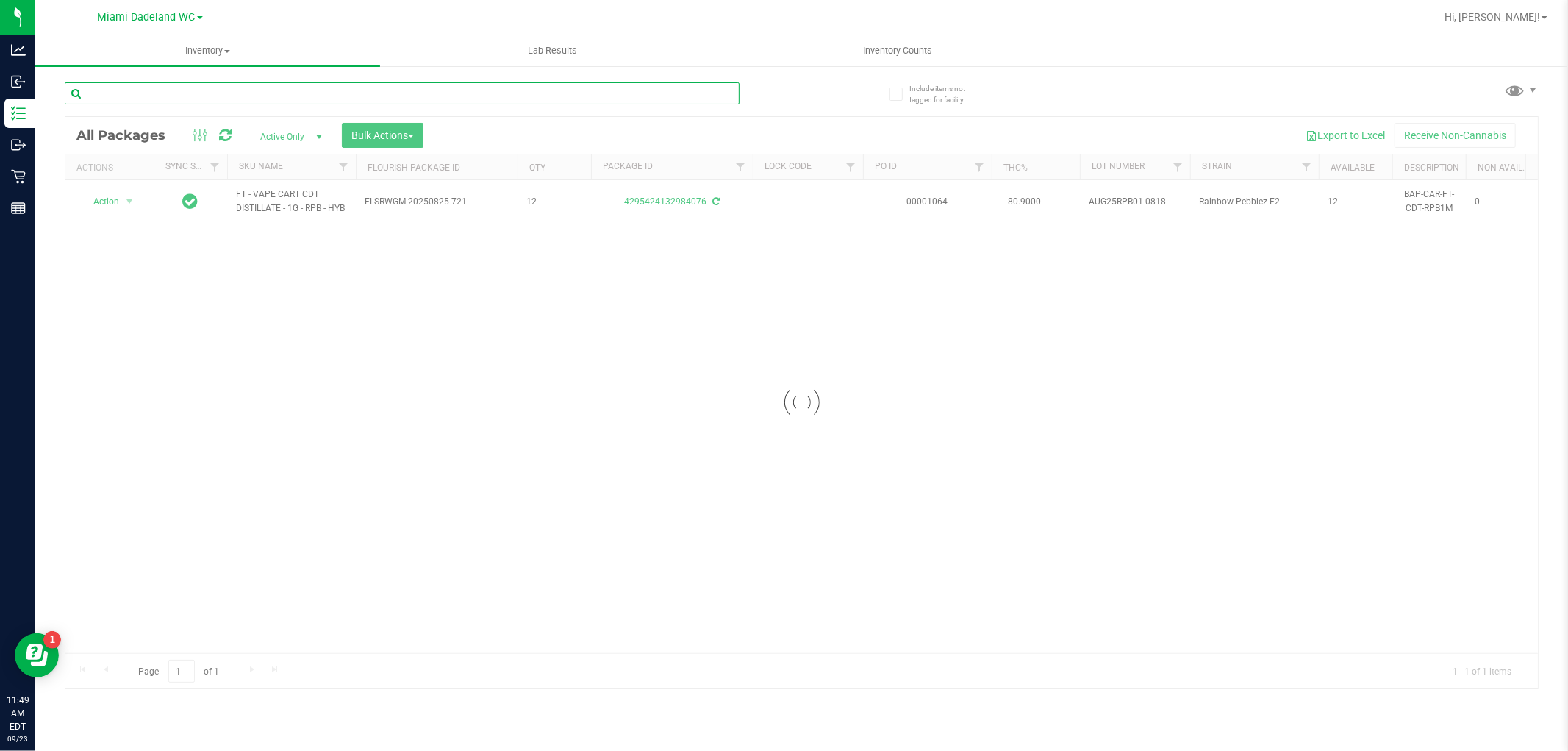
click at [661, 91] on input "text" at bounding box center [402, 92] width 675 height 22
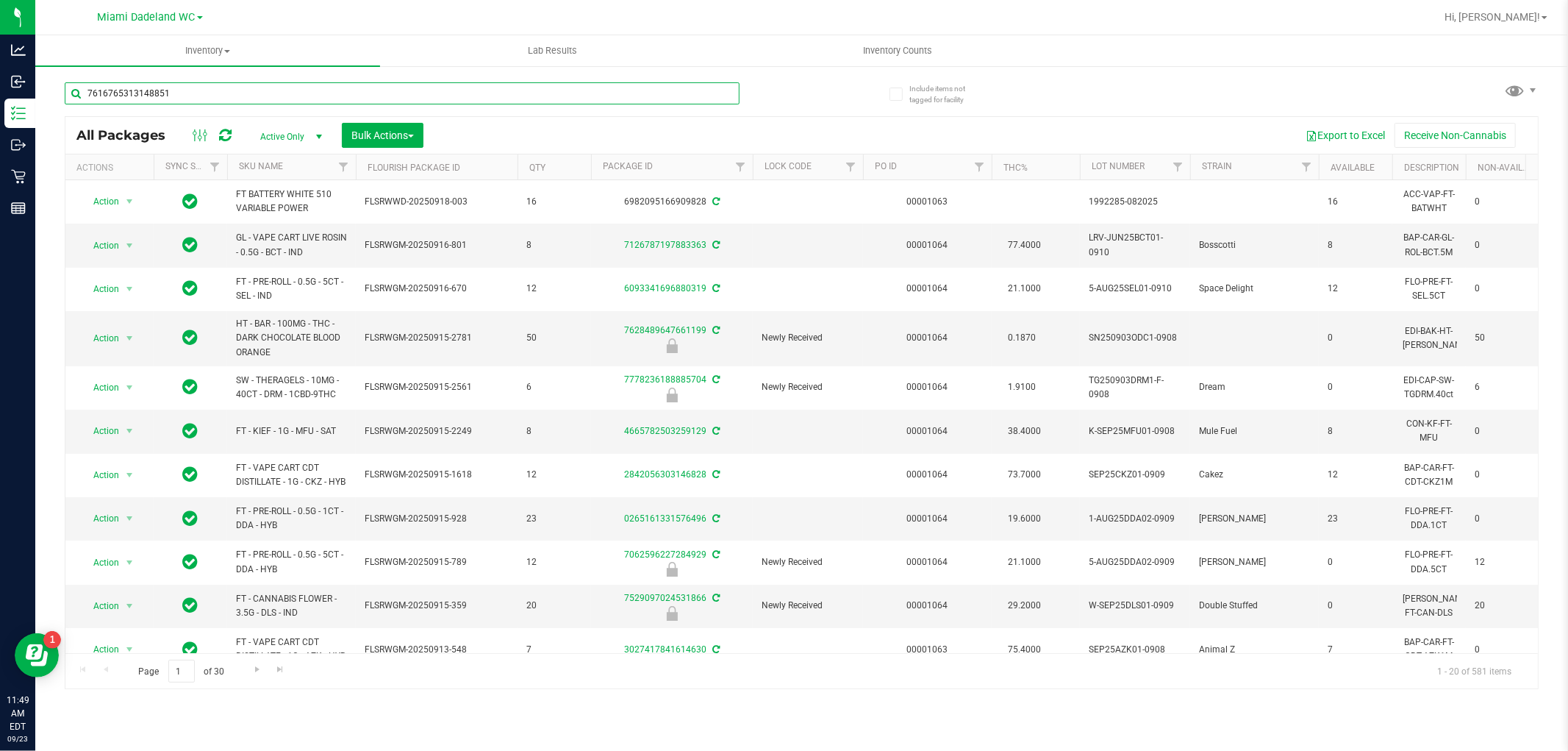
type input "7616765313148851"
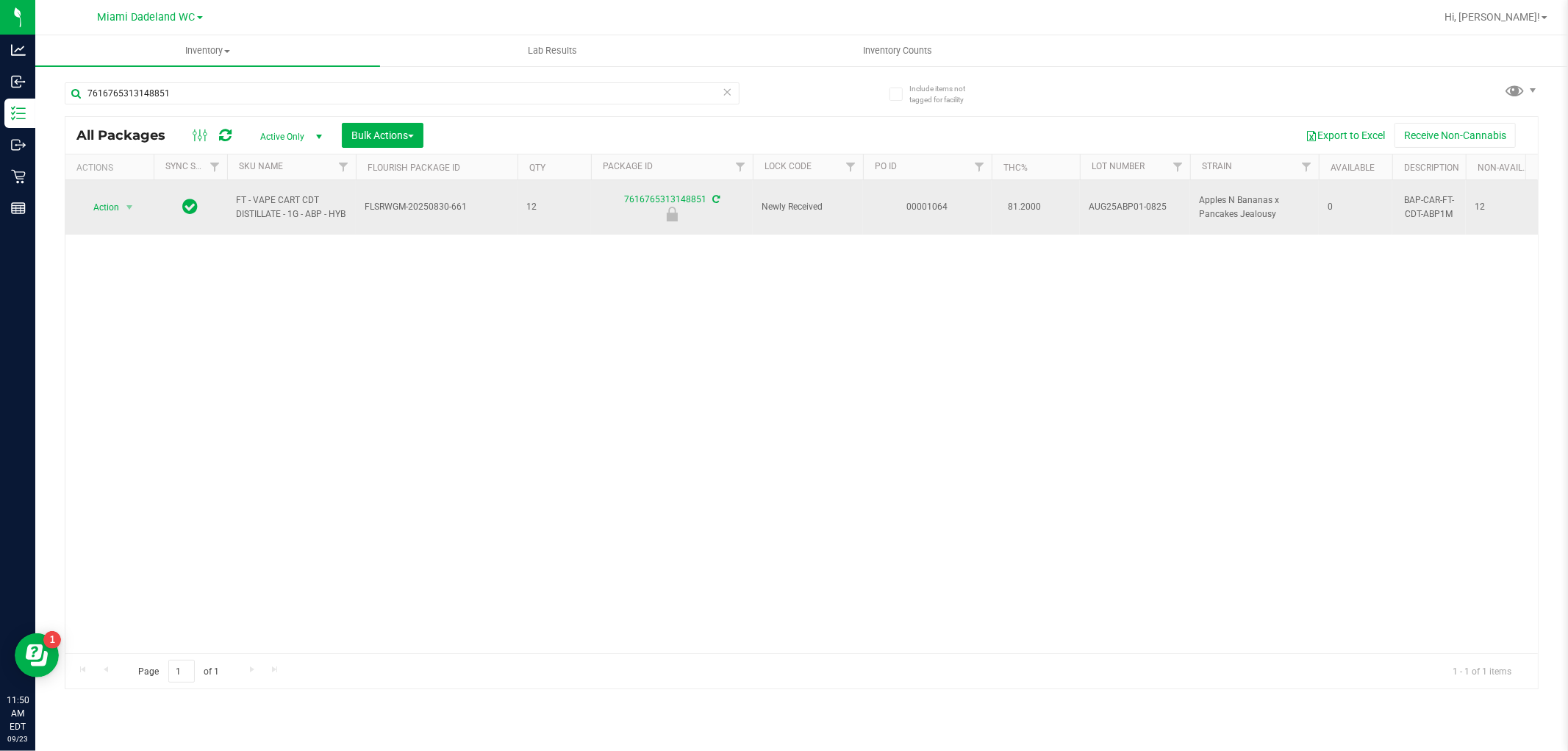
click at [107, 204] on span "Action" at bounding box center [100, 208] width 40 height 21
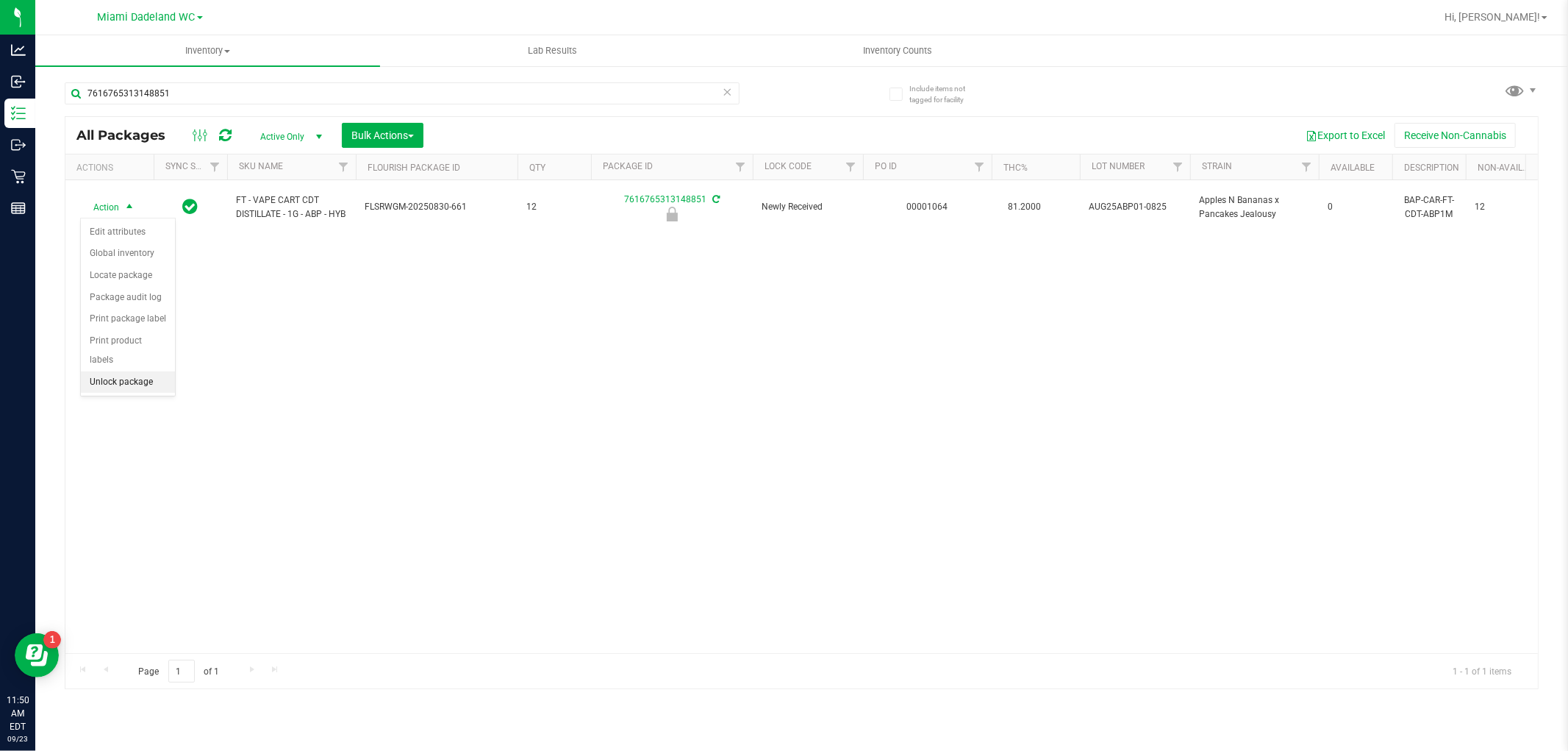
click at [108, 387] on li "Unlock package" at bounding box center [128, 382] width 94 height 22
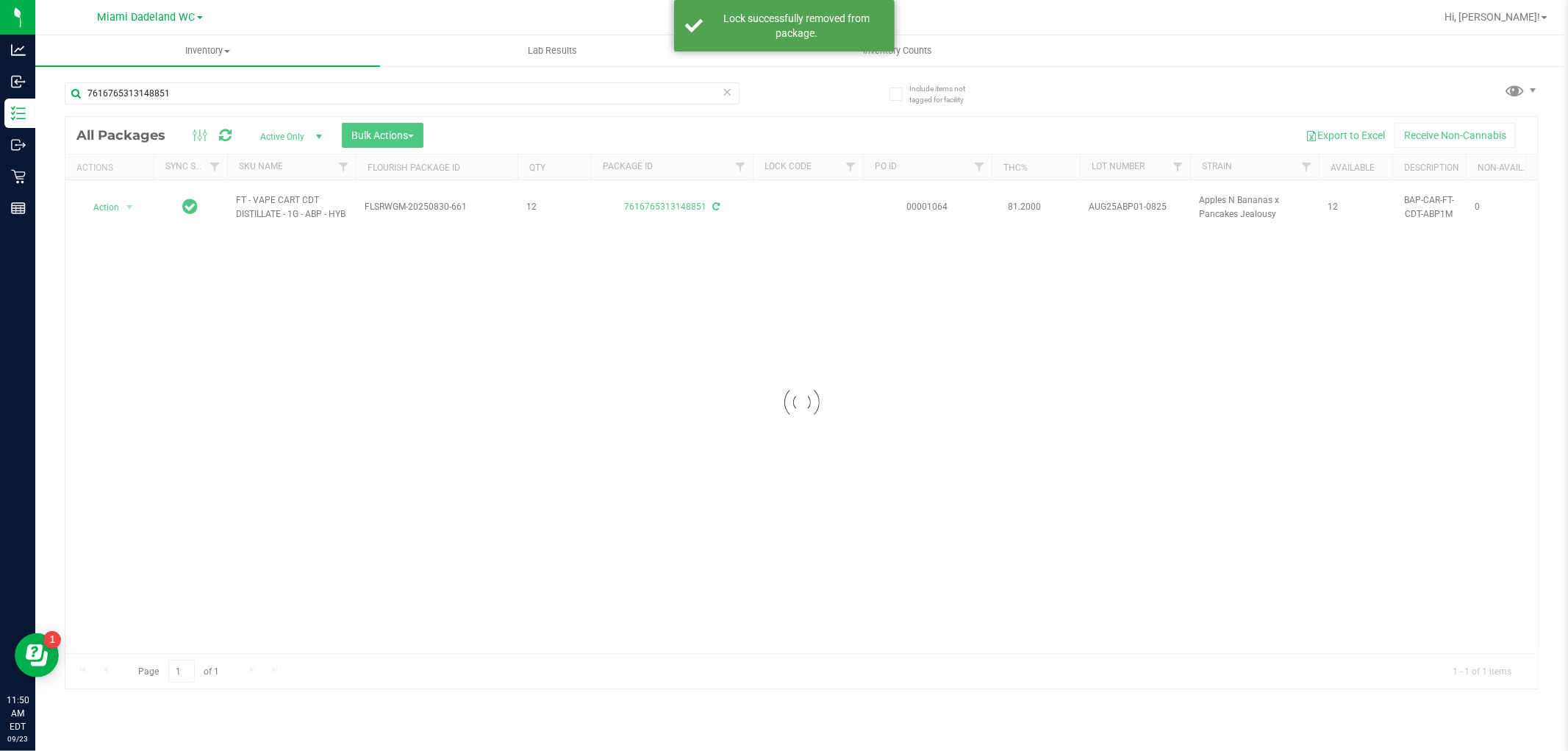
click at [725, 96] on icon at bounding box center [727, 91] width 10 height 18
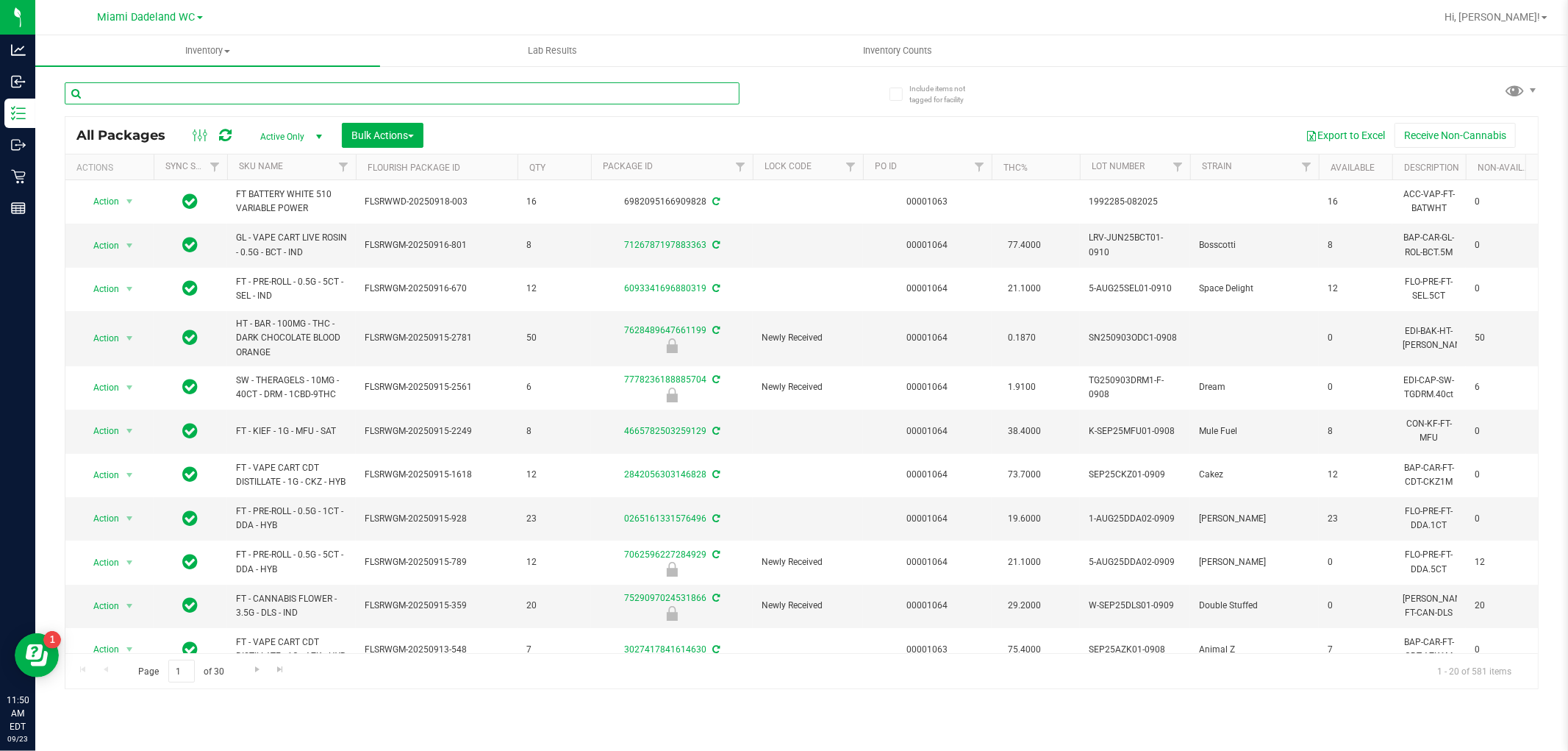
click at [511, 91] on input "text" at bounding box center [402, 92] width 675 height 22
type input "7778236188885704"
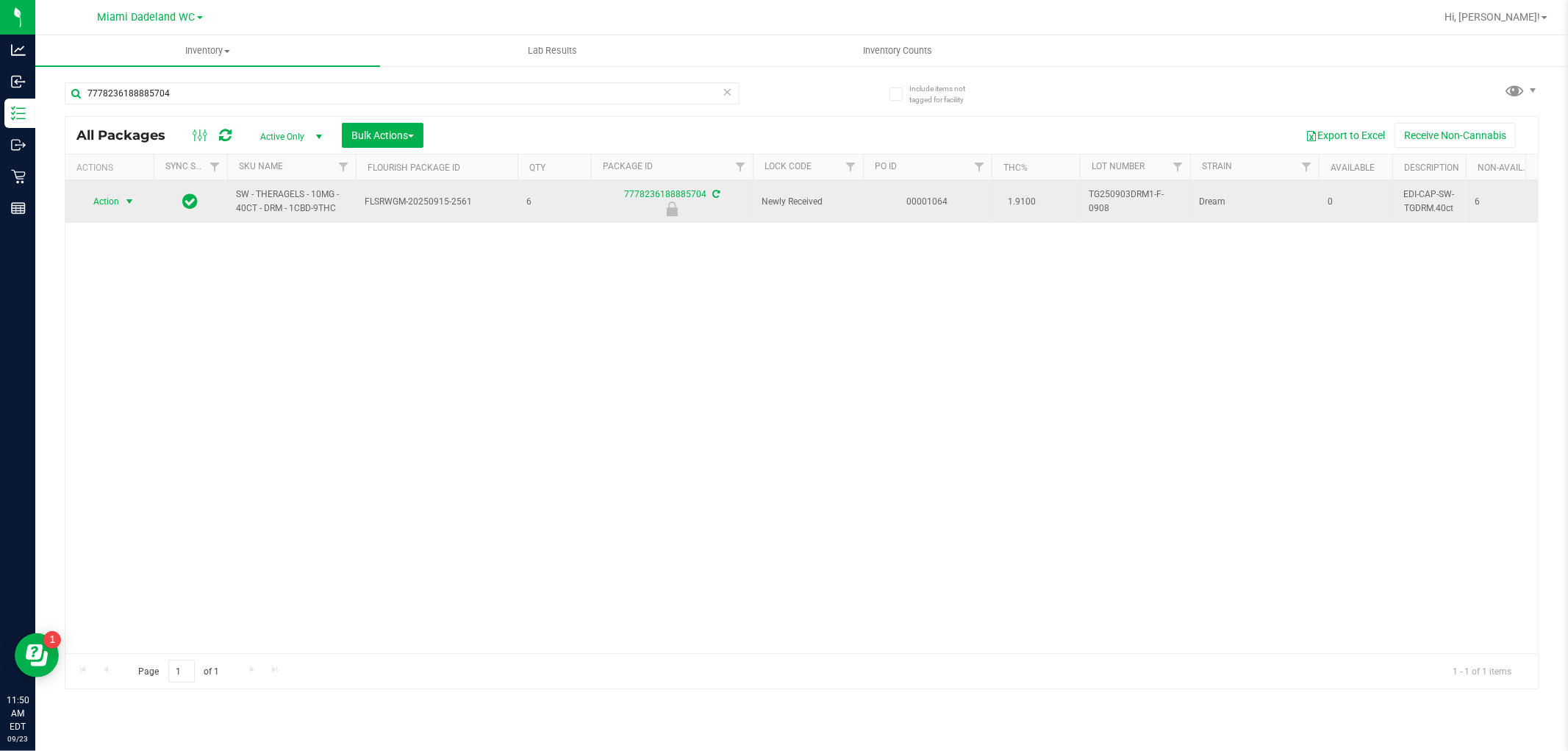
click at [127, 201] on span "select" at bounding box center [130, 201] width 11 height 11
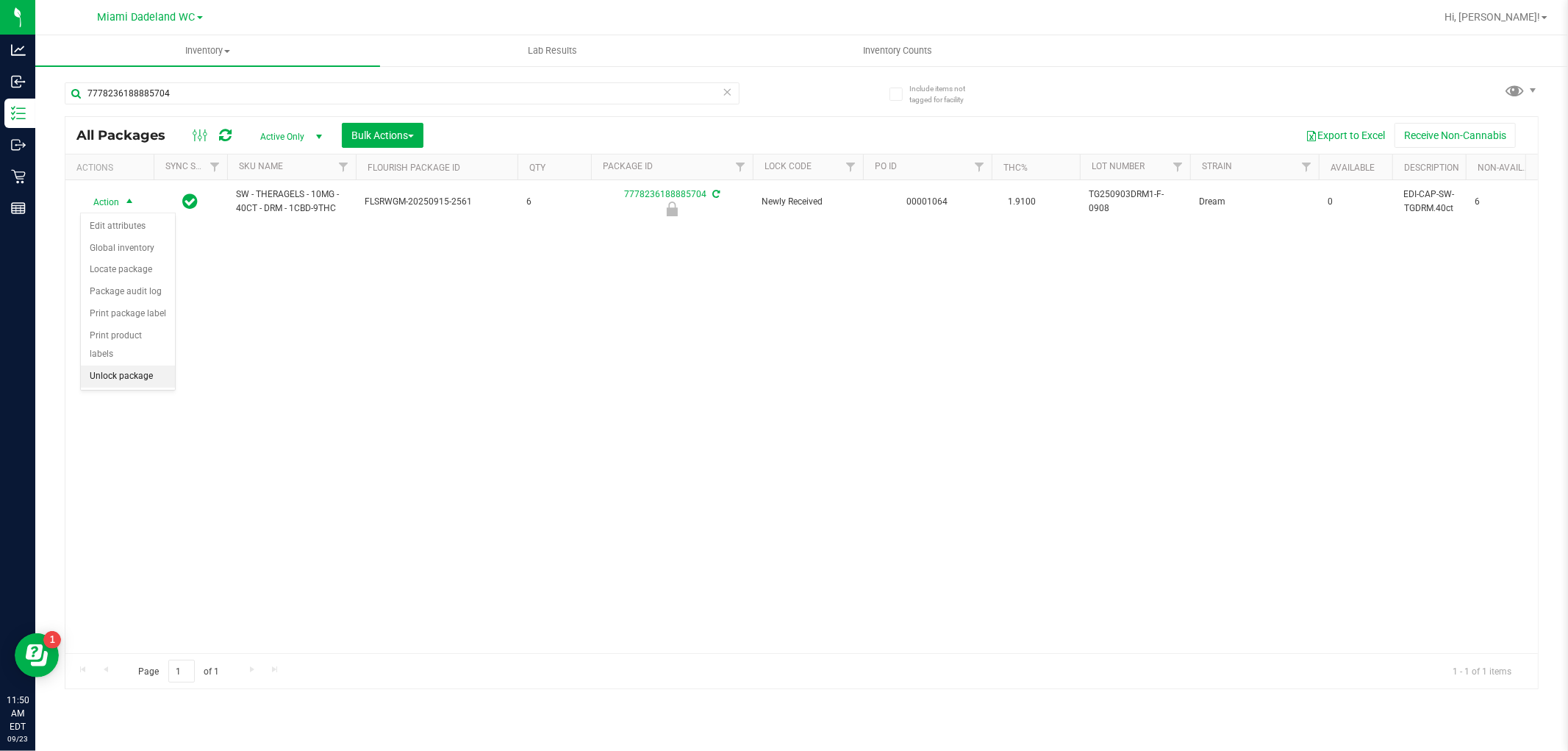
click at [111, 382] on li "Unlock package" at bounding box center [128, 376] width 94 height 22
click at [725, 93] on icon at bounding box center [727, 91] width 10 height 18
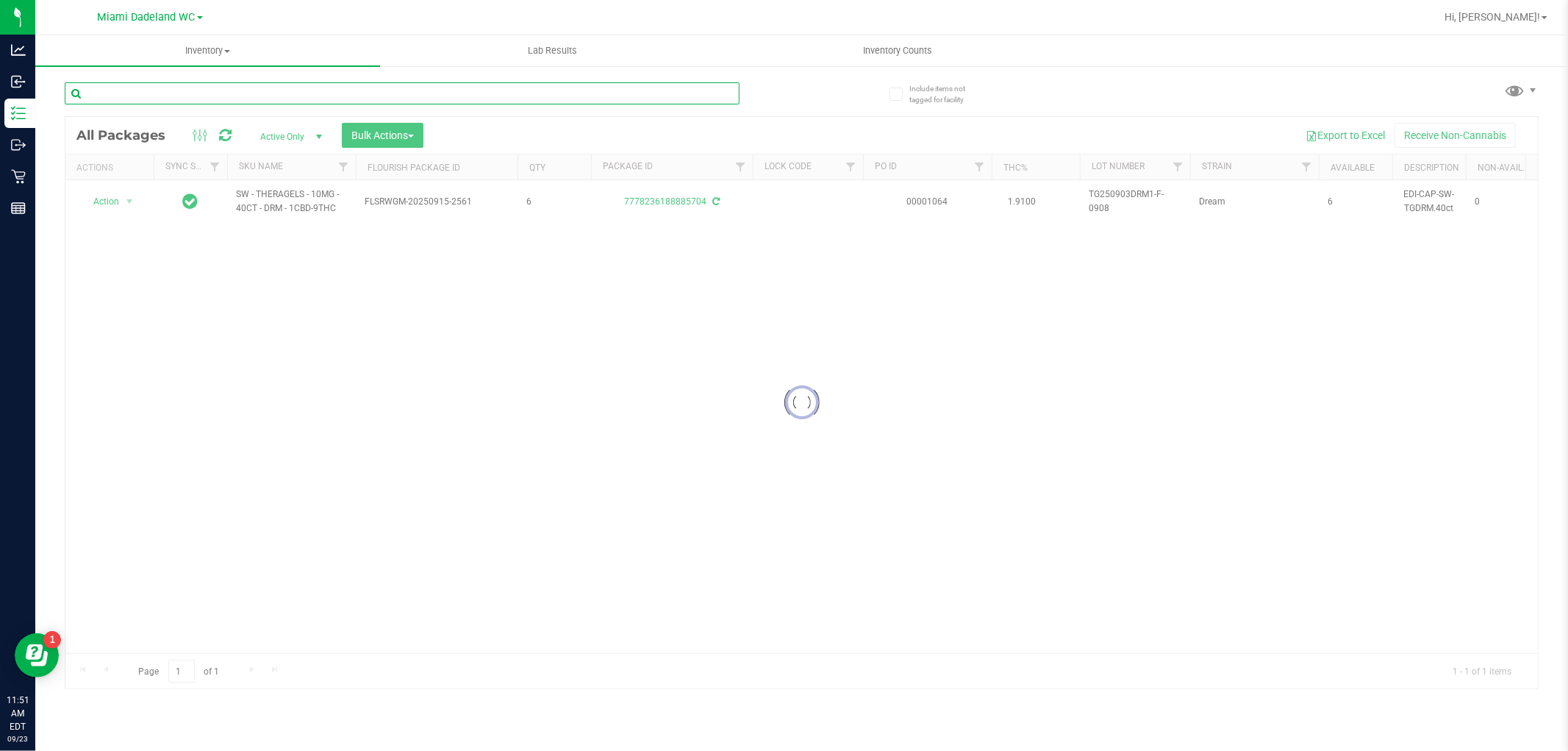
click at [658, 87] on input "text" at bounding box center [402, 92] width 675 height 22
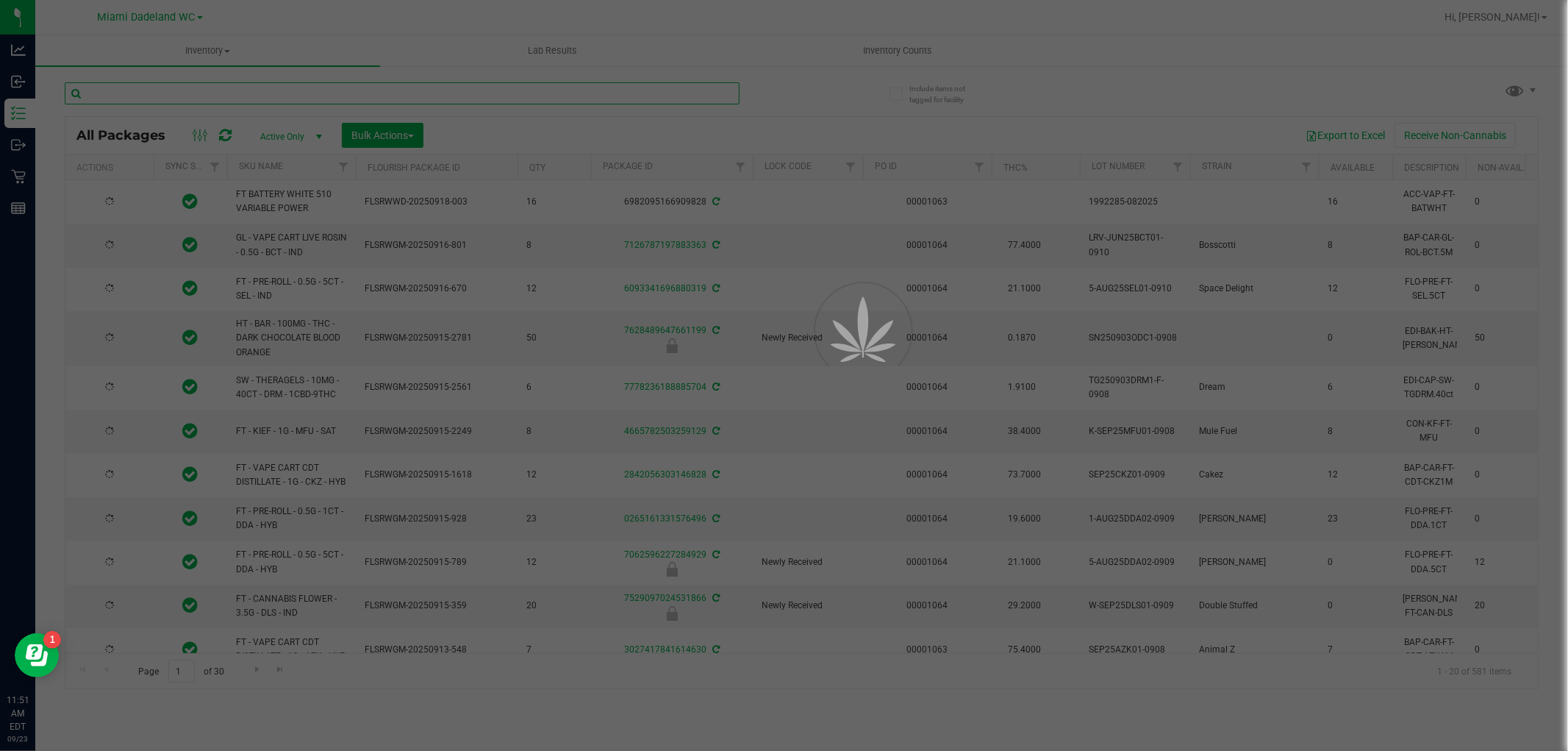
type input "[DATE]"
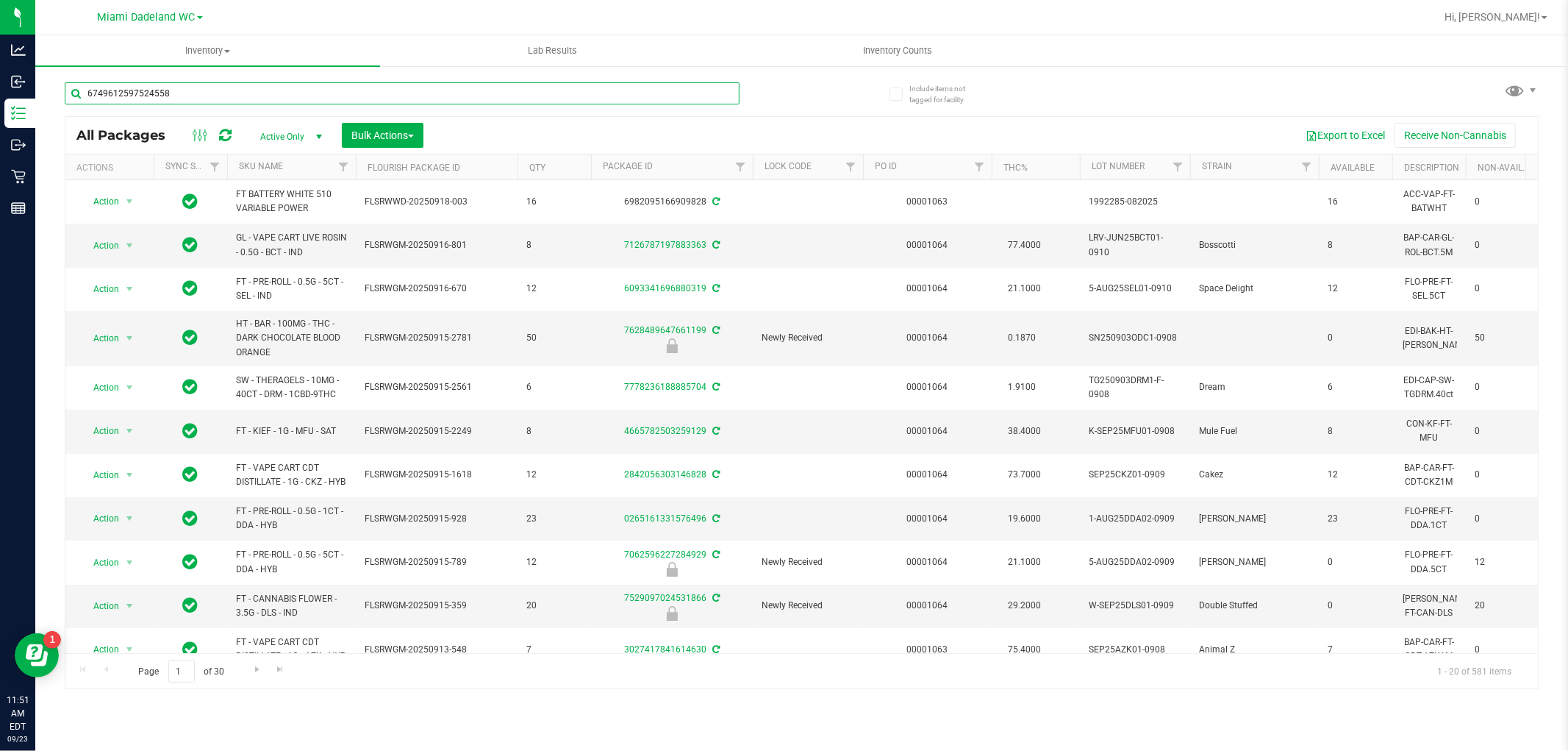
type input "6749612597524558"
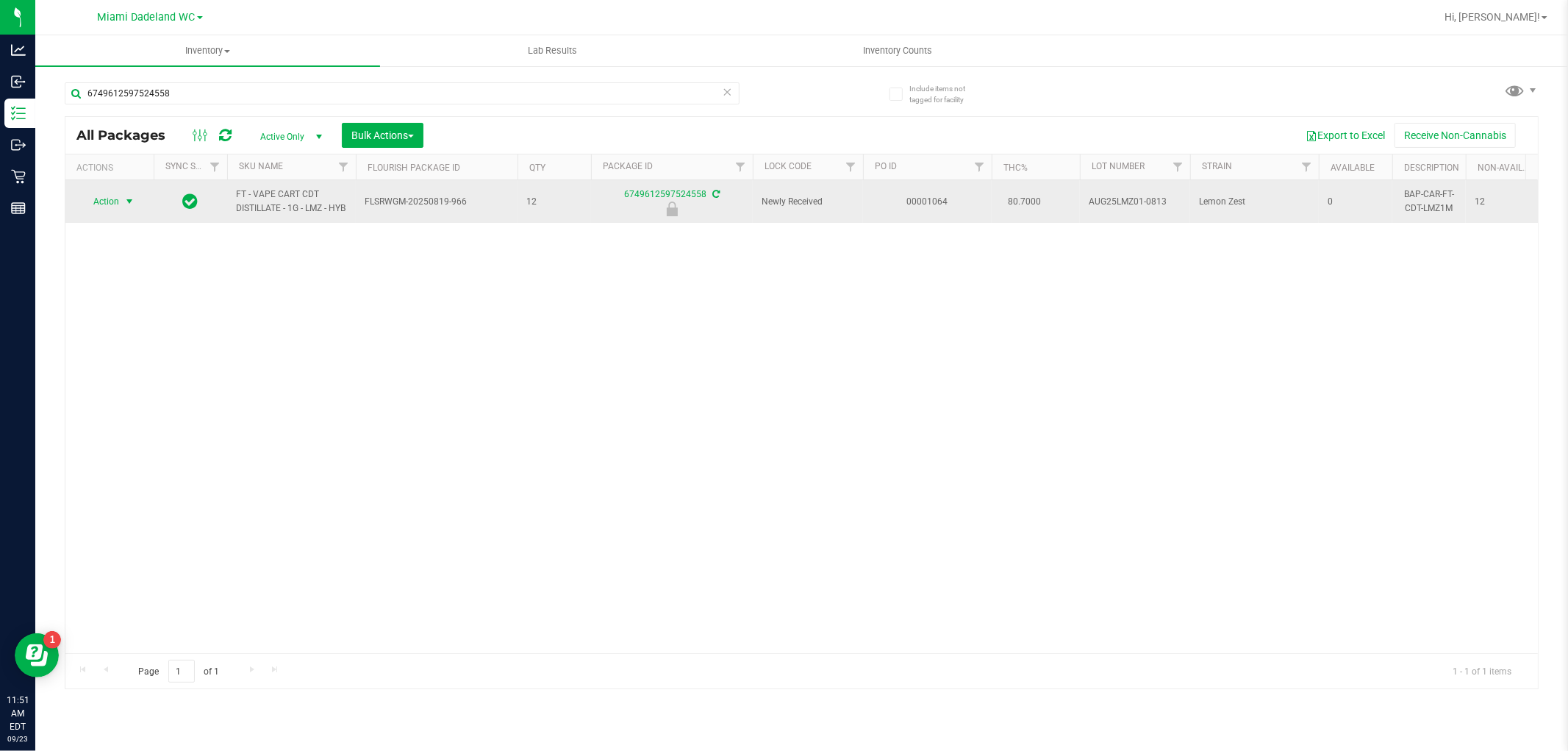
click at [128, 208] on span "select" at bounding box center [130, 201] width 11 height 11
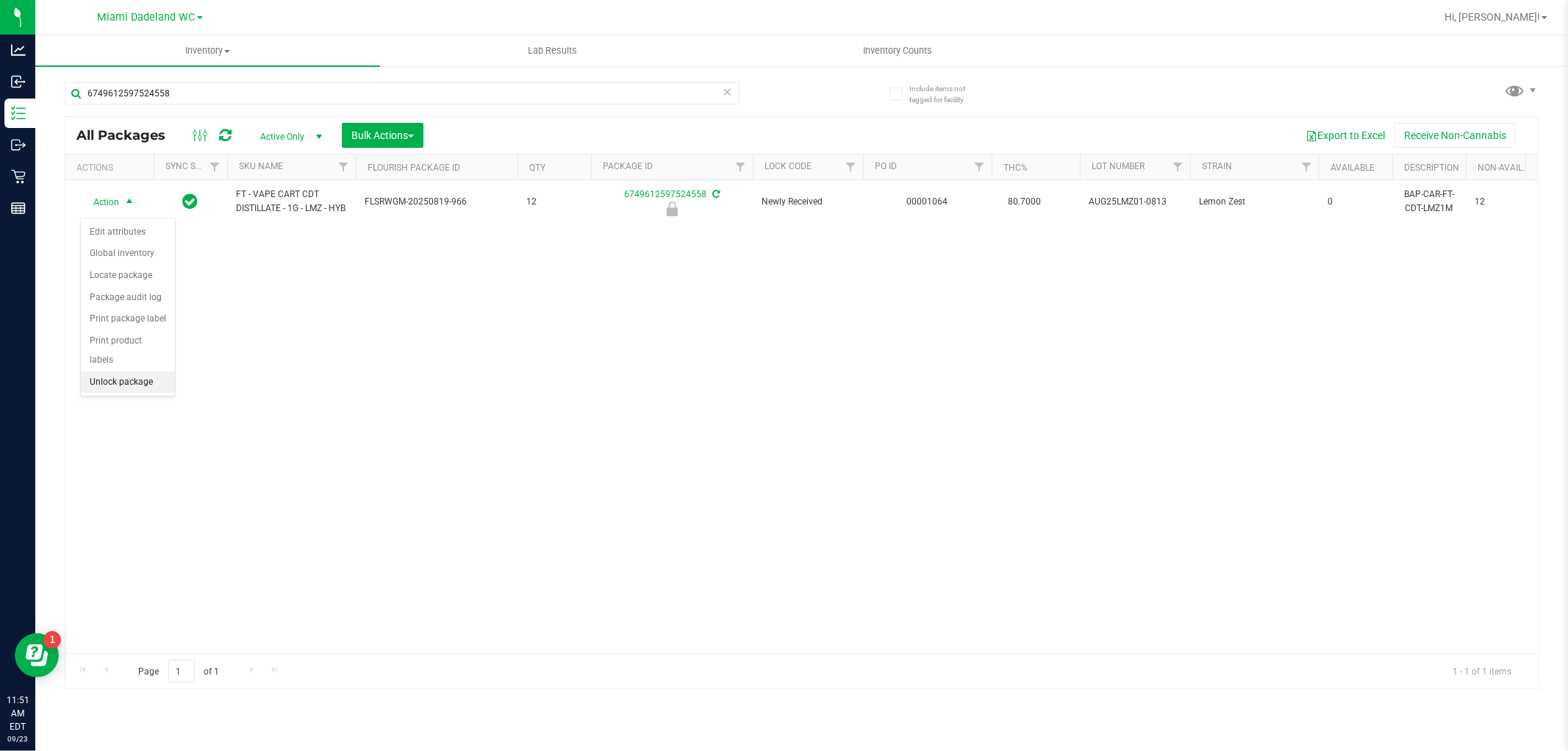
click at [136, 379] on li "Unlock package" at bounding box center [128, 382] width 94 height 22
click at [729, 91] on icon at bounding box center [727, 91] width 10 height 18
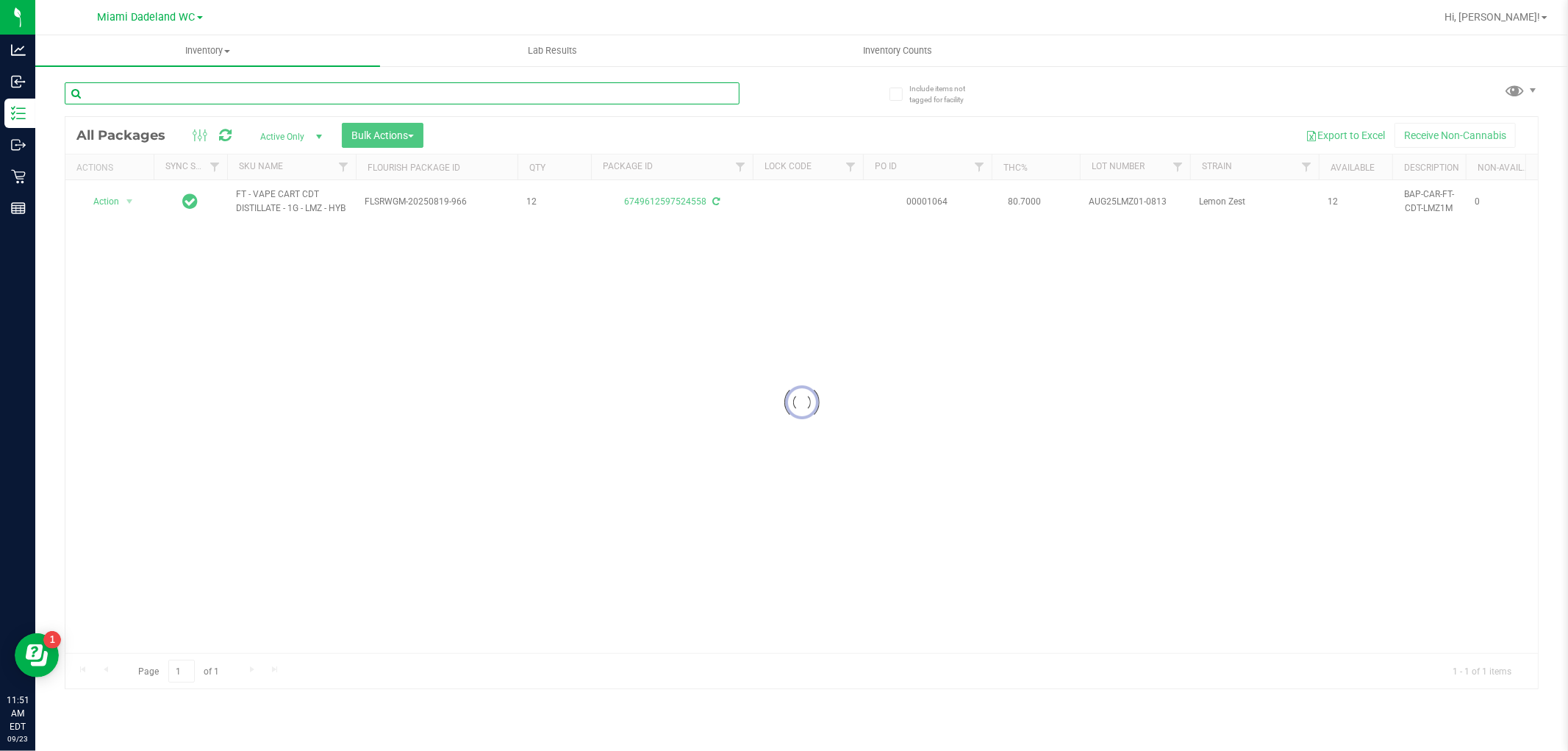
click at [678, 93] on input "text" at bounding box center [402, 92] width 675 height 22
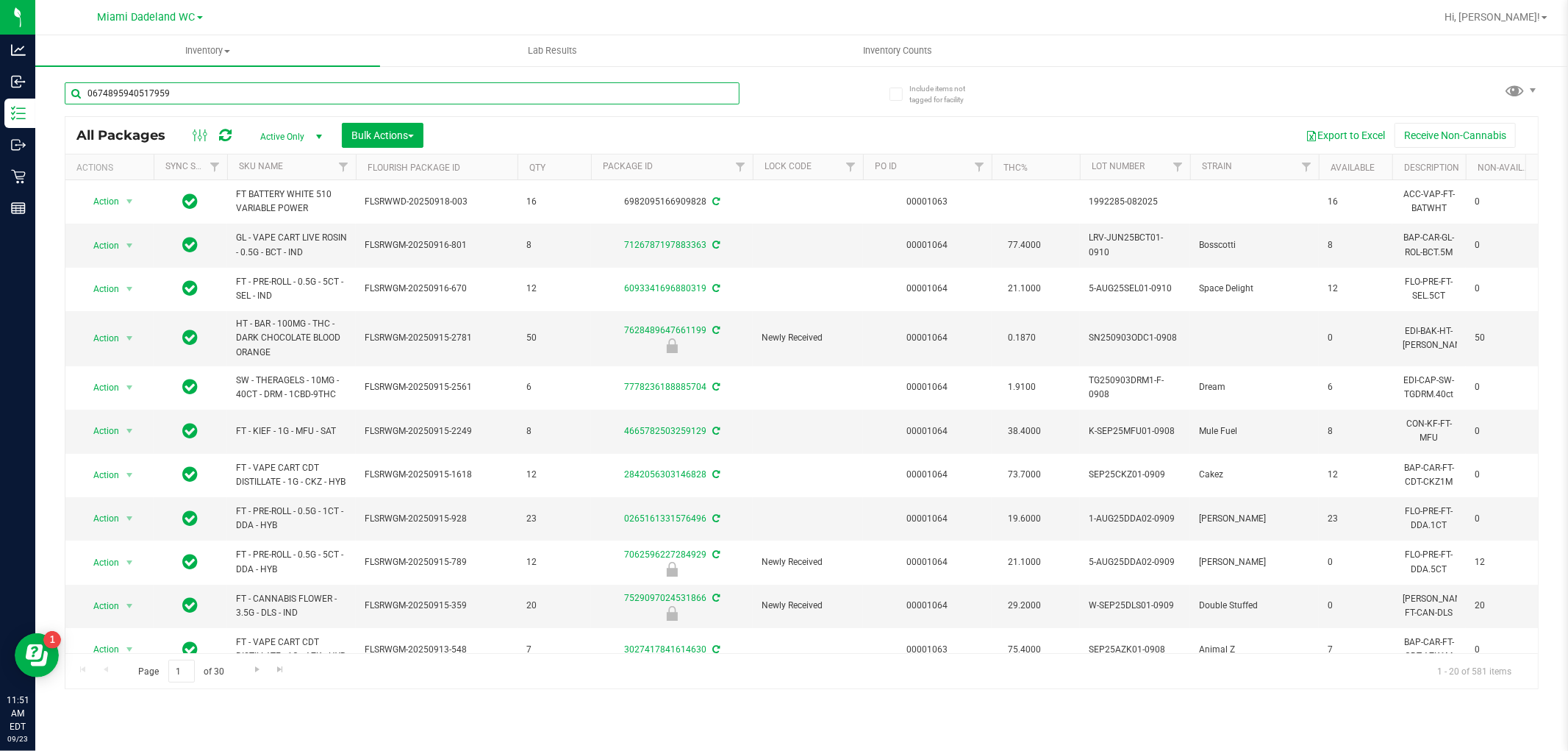
type input "0674895940517959"
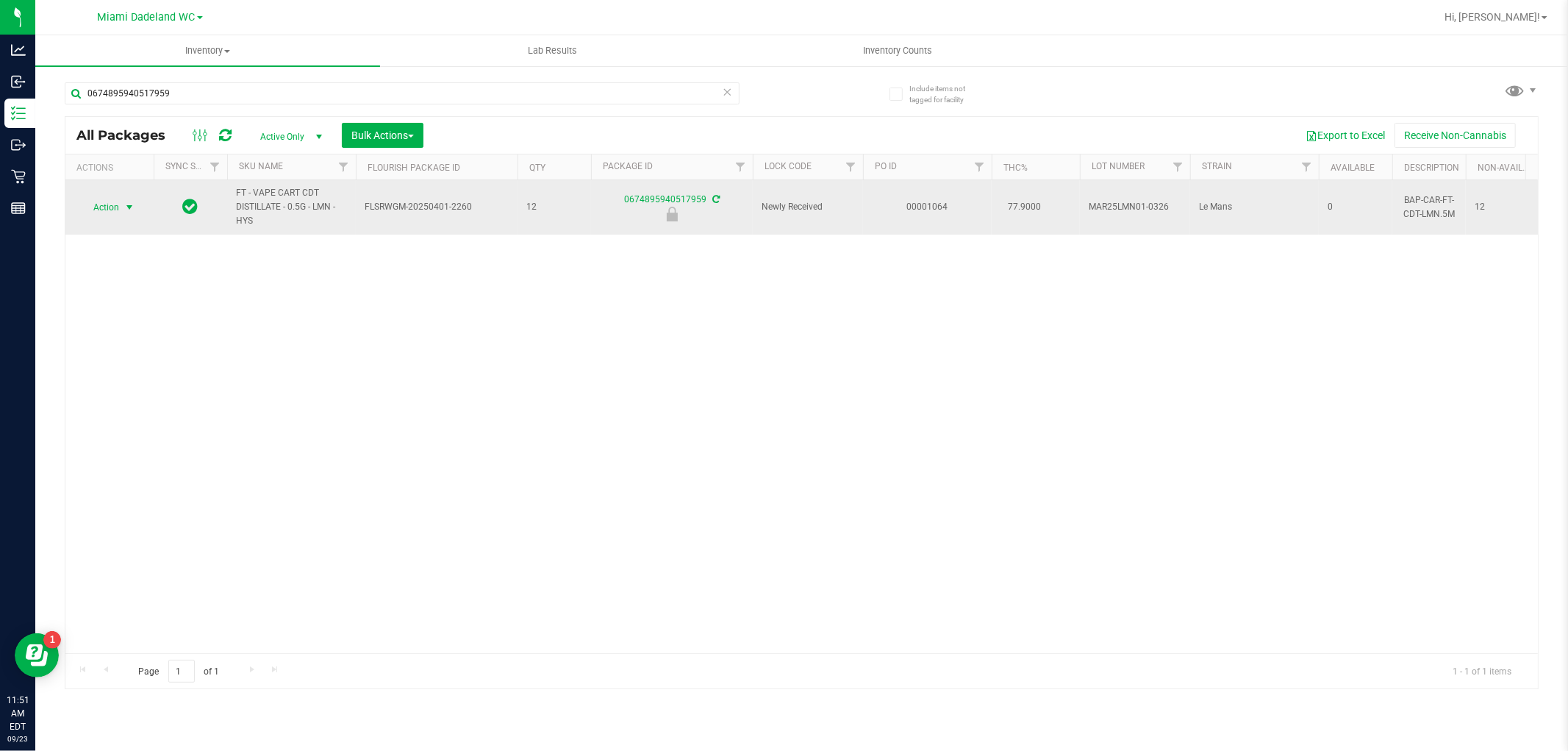
click at [128, 204] on span "select" at bounding box center [130, 207] width 11 height 11
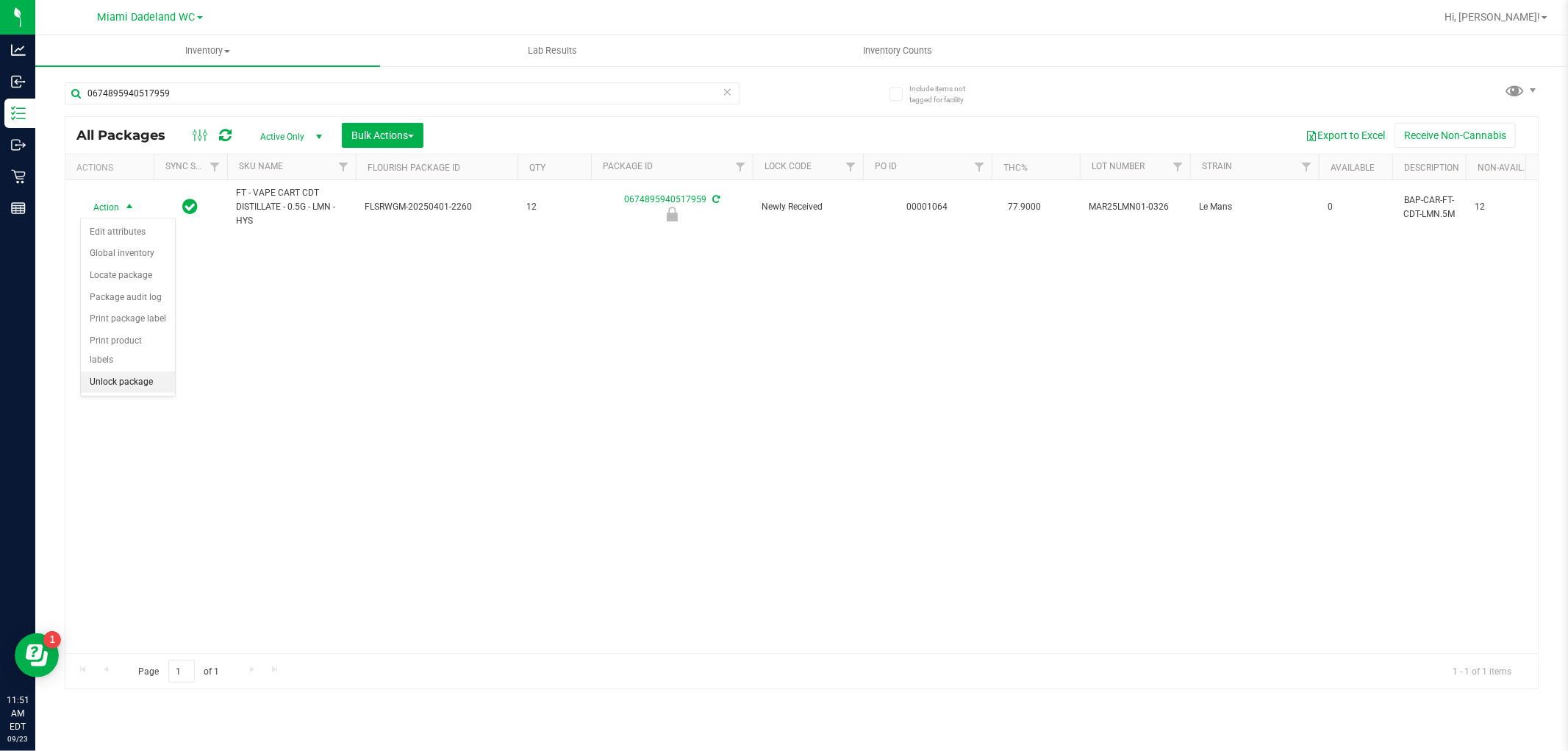
click at [101, 390] on li "Unlock package" at bounding box center [128, 382] width 94 height 22
click at [728, 89] on icon at bounding box center [727, 91] width 10 height 18
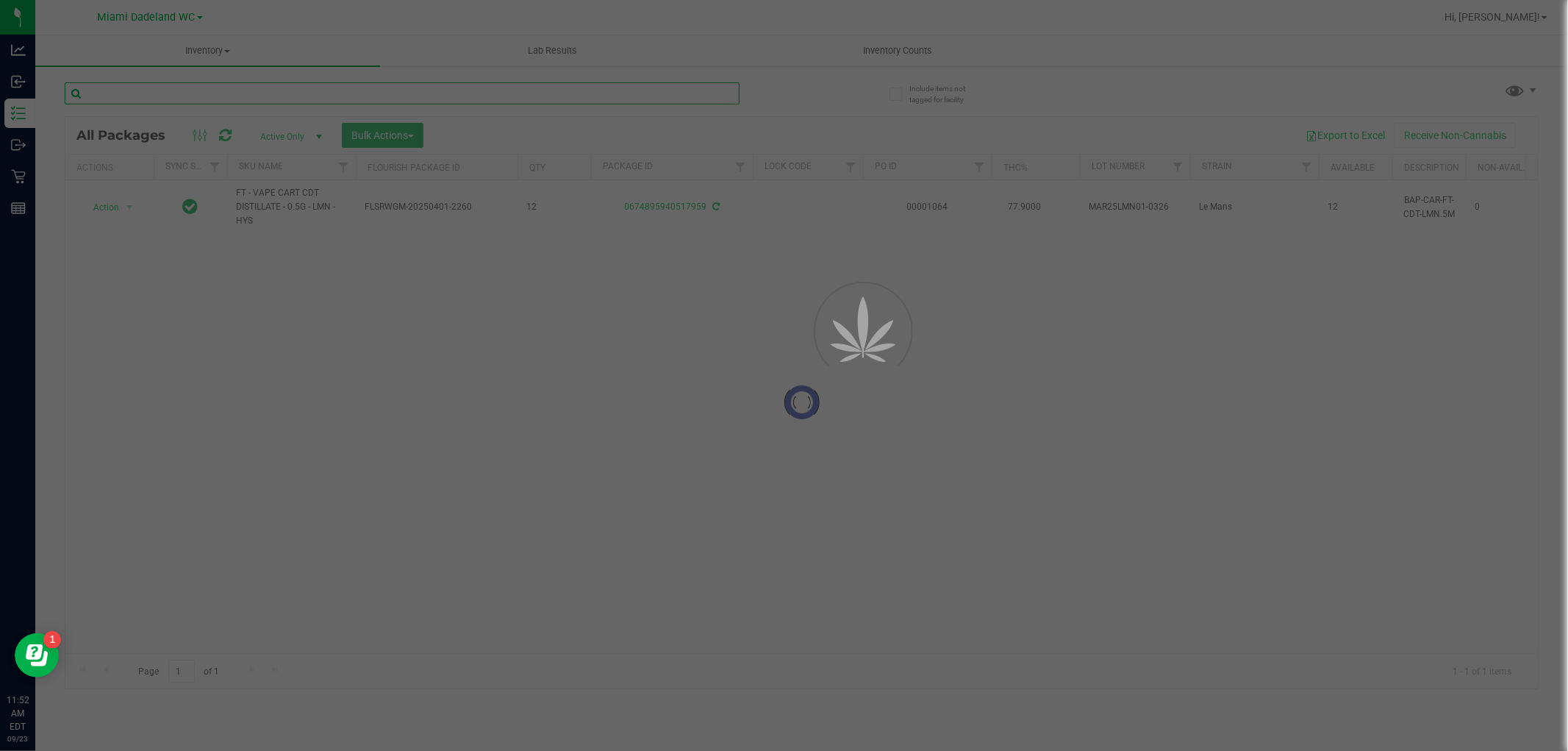
click at [669, 94] on input "text" at bounding box center [402, 92] width 675 height 22
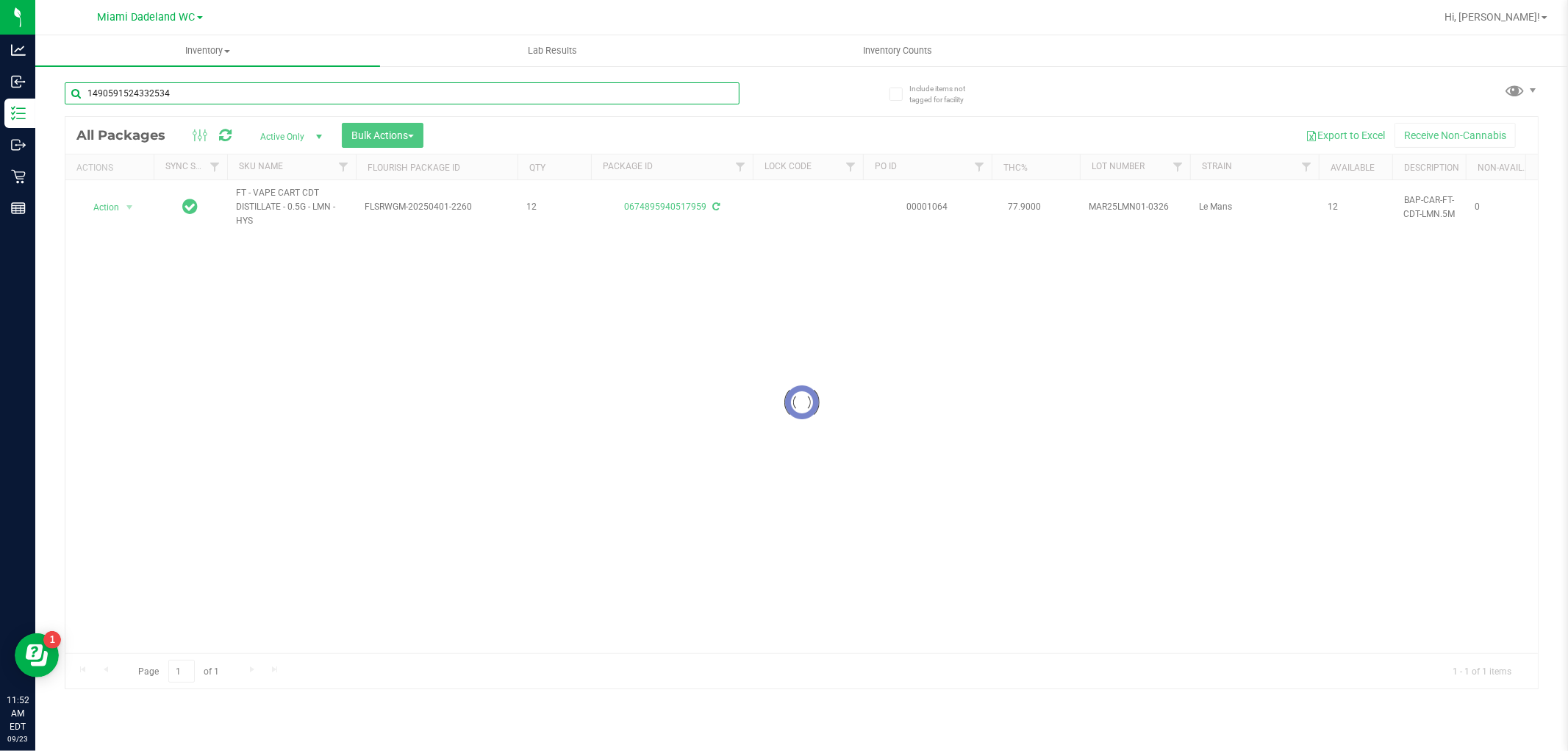
type input "1490591524332534"
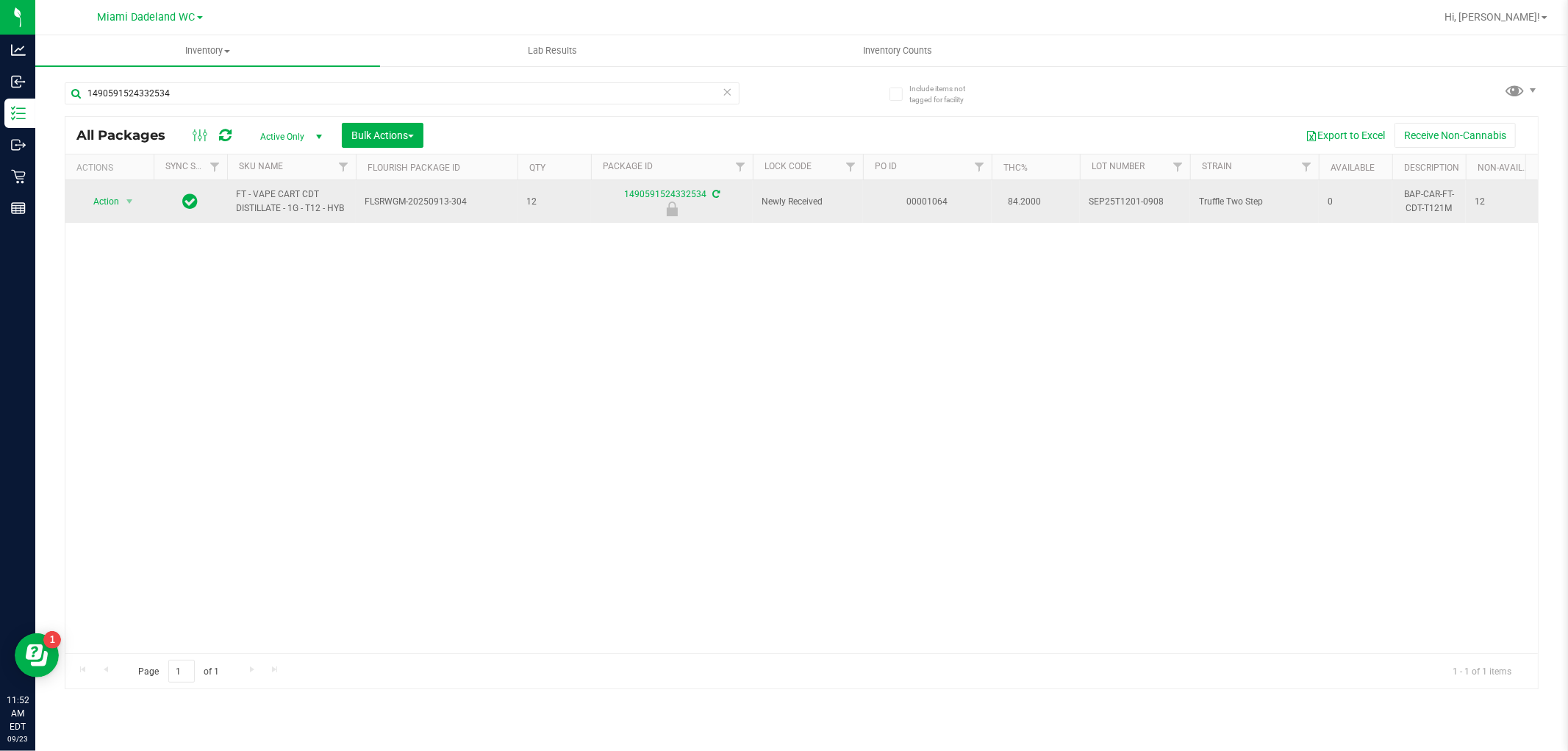
click at [108, 199] on span "Action" at bounding box center [100, 202] width 40 height 21
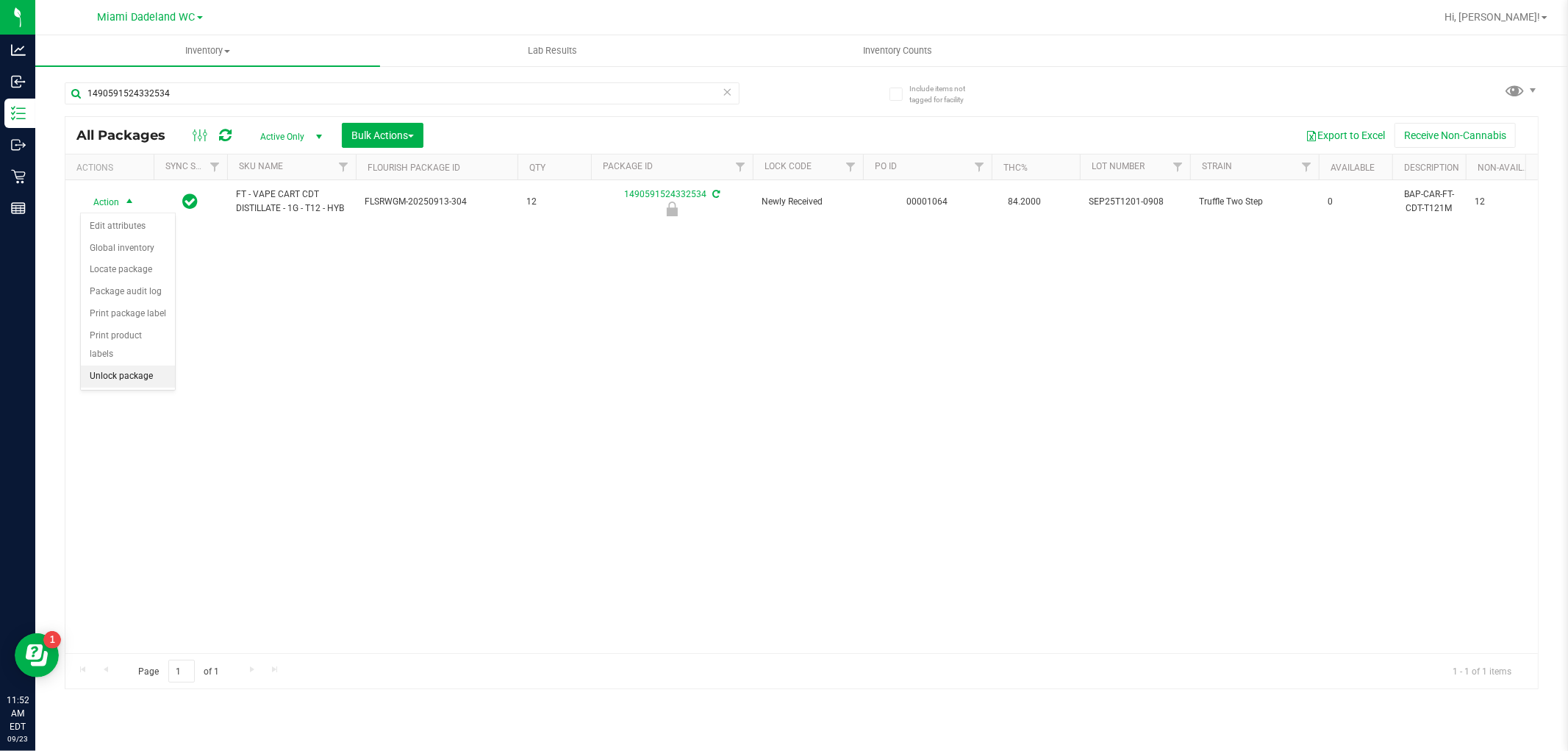
click at [112, 376] on li "Unlock package" at bounding box center [128, 376] width 94 height 22
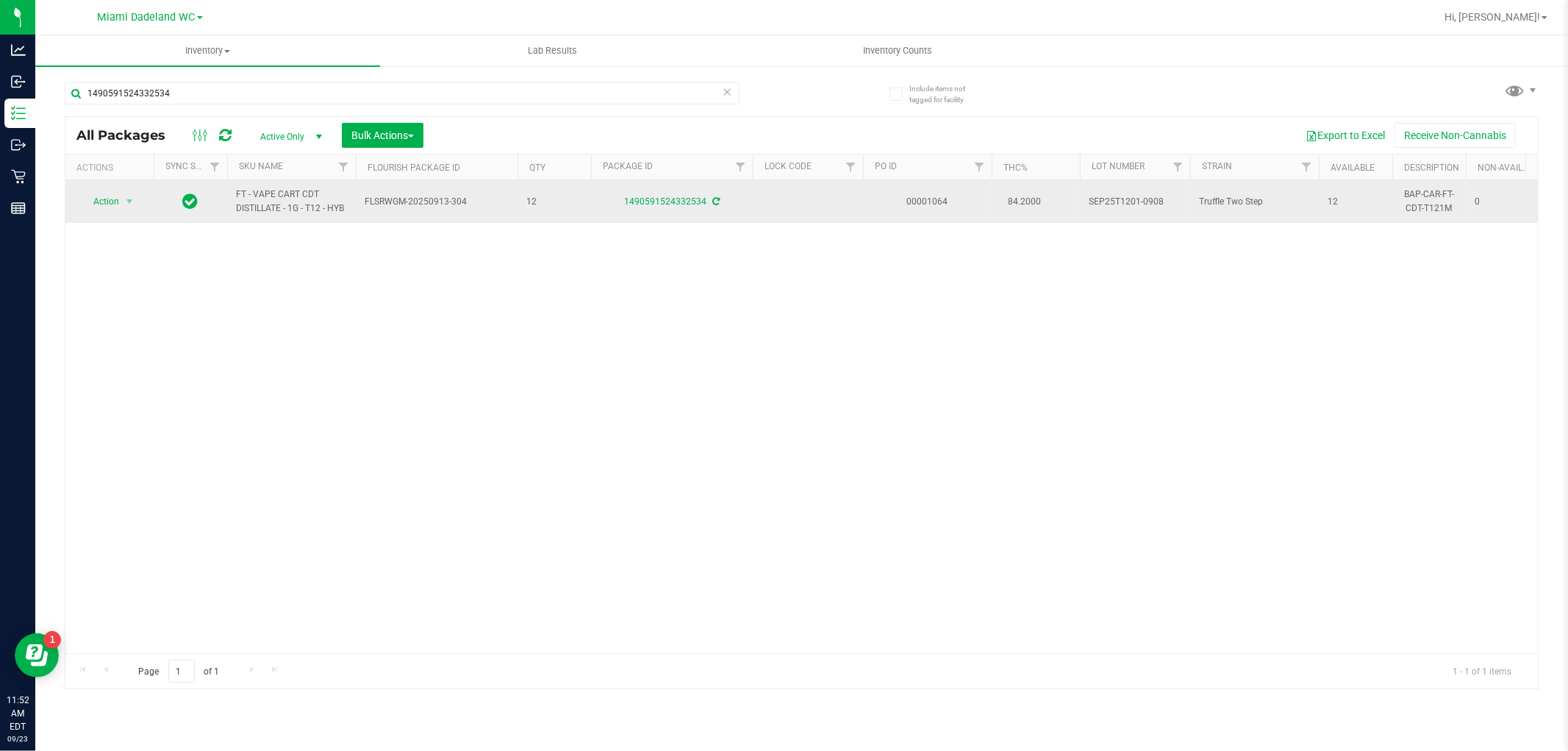
click at [265, 203] on span "FT - VAPE CART CDT DISTILLATE - 1G - T12 - HYB" at bounding box center [292, 201] width 111 height 28
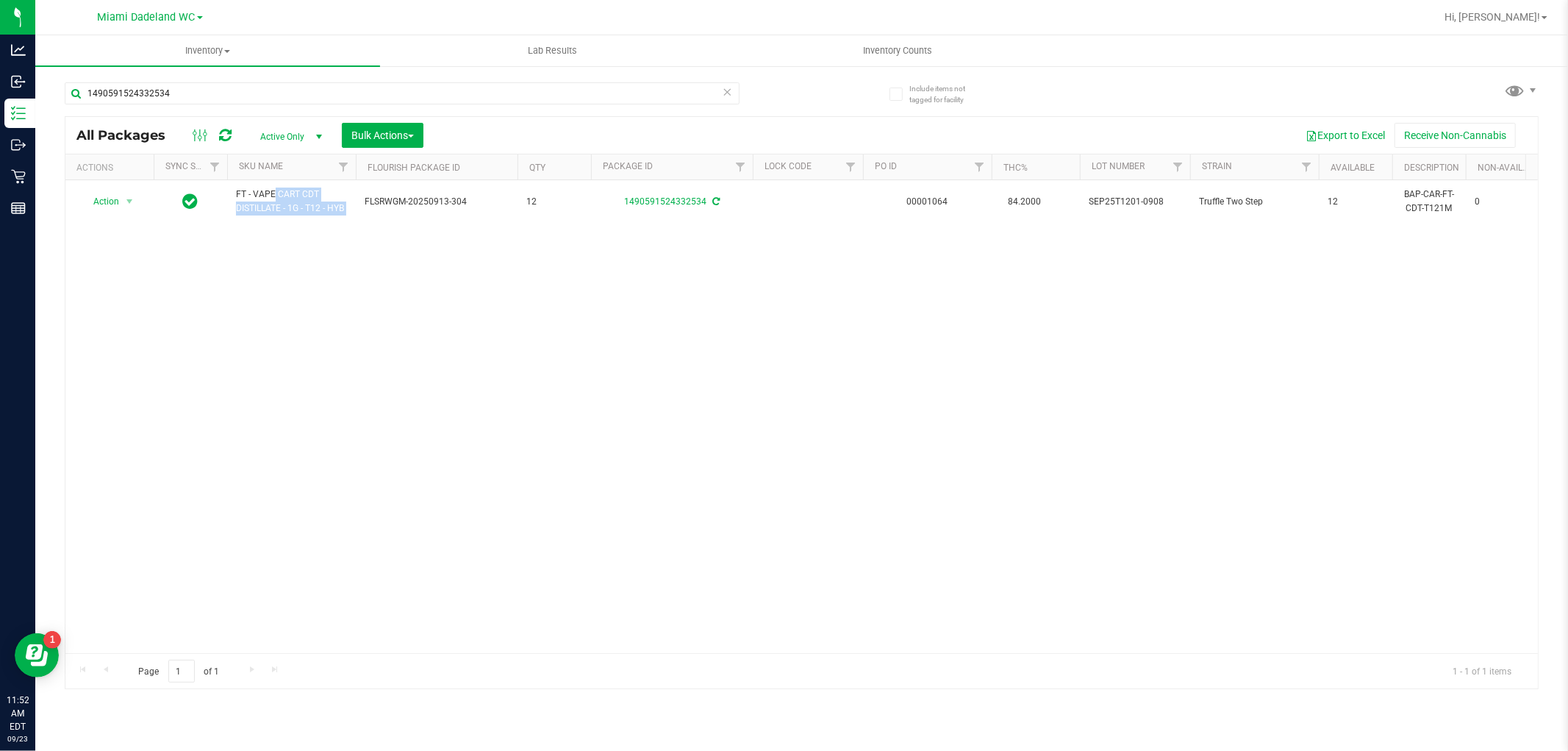
copy tr "FT - VAPE CART CDT DISTILLATE - 1G - T12 - HYB"
click at [437, 87] on input "1490591524332534" at bounding box center [402, 92] width 675 height 22
paste input "FT - VAPE CART CDT DISTILLATE - 1G - T12 - HYB"
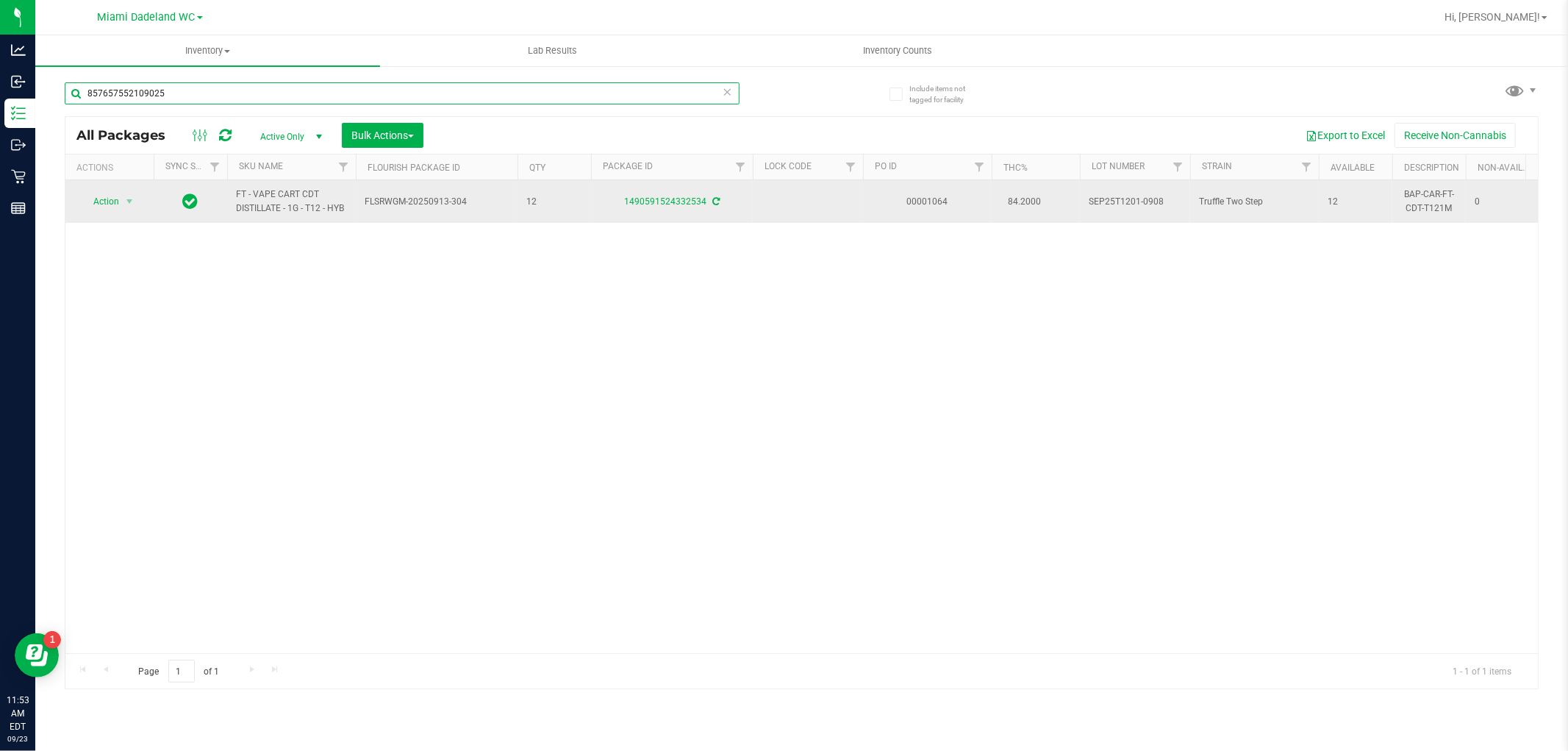
type input "8576575521090252"
click at [111, 203] on span "Action" at bounding box center [100, 202] width 40 height 21
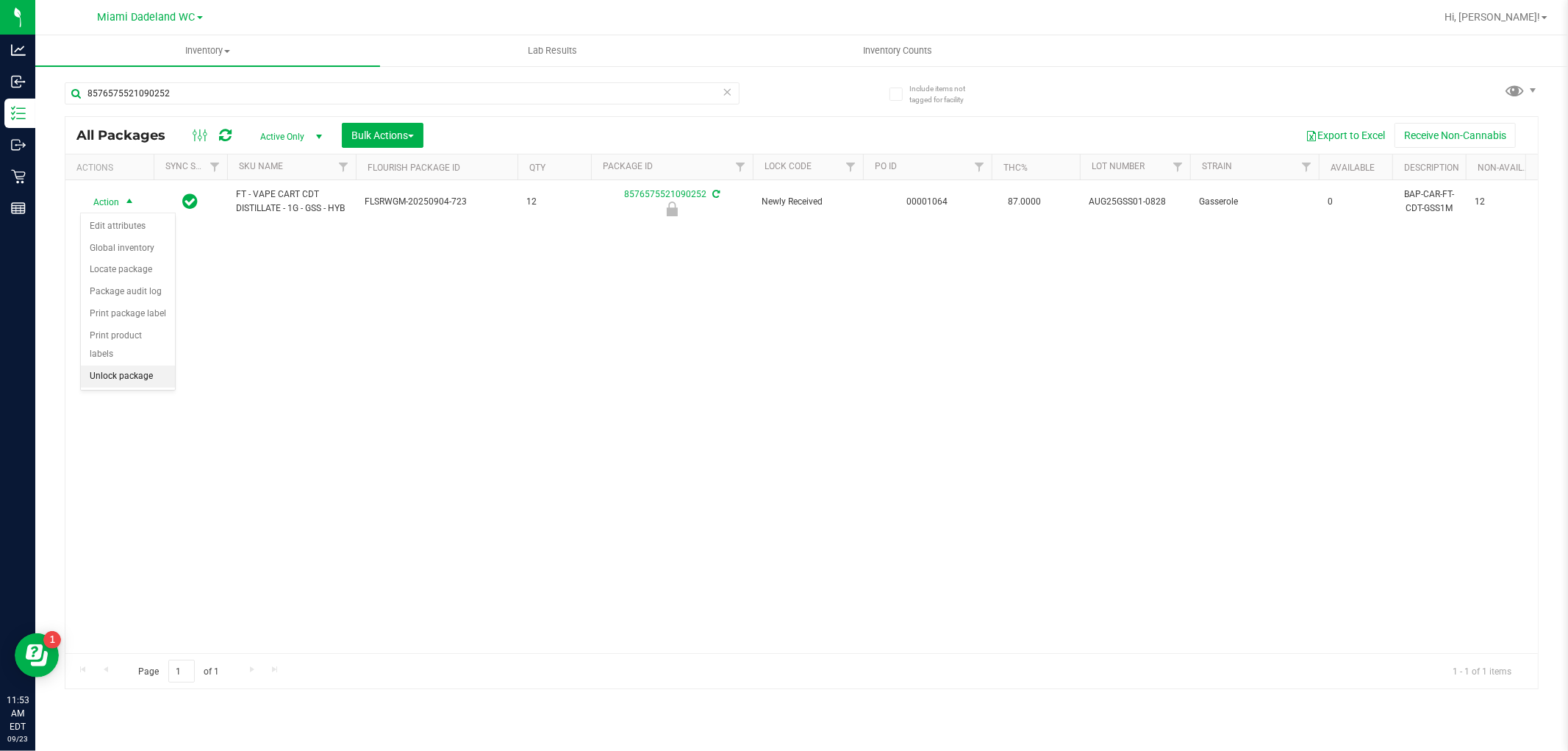
click at [114, 372] on li "Unlock package" at bounding box center [128, 376] width 94 height 22
click at [726, 94] on icon at bounding box center [727, 91] width 10 height 18
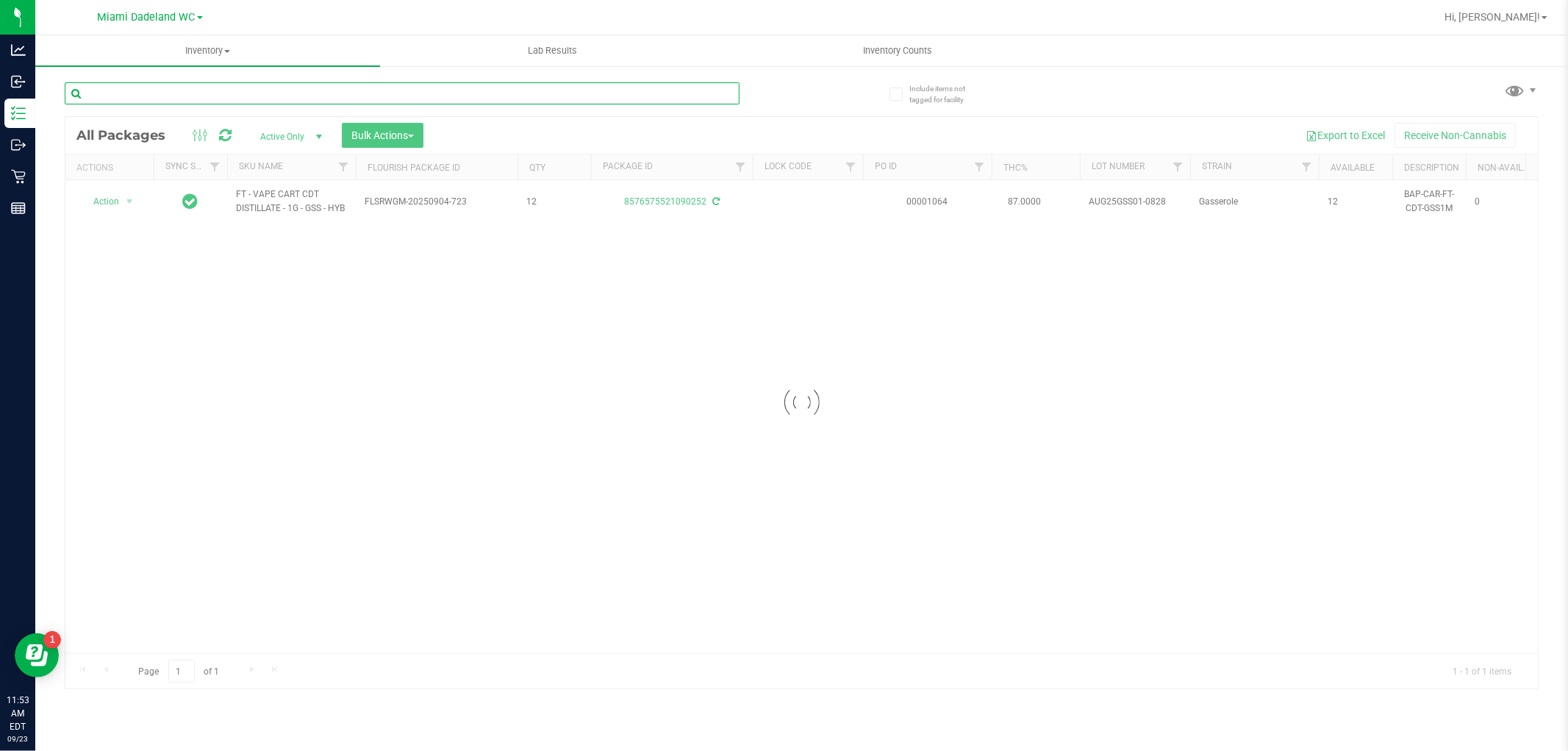
click at [650, 93] on input "text" at bounding box center [402, 92] width 675 height 22
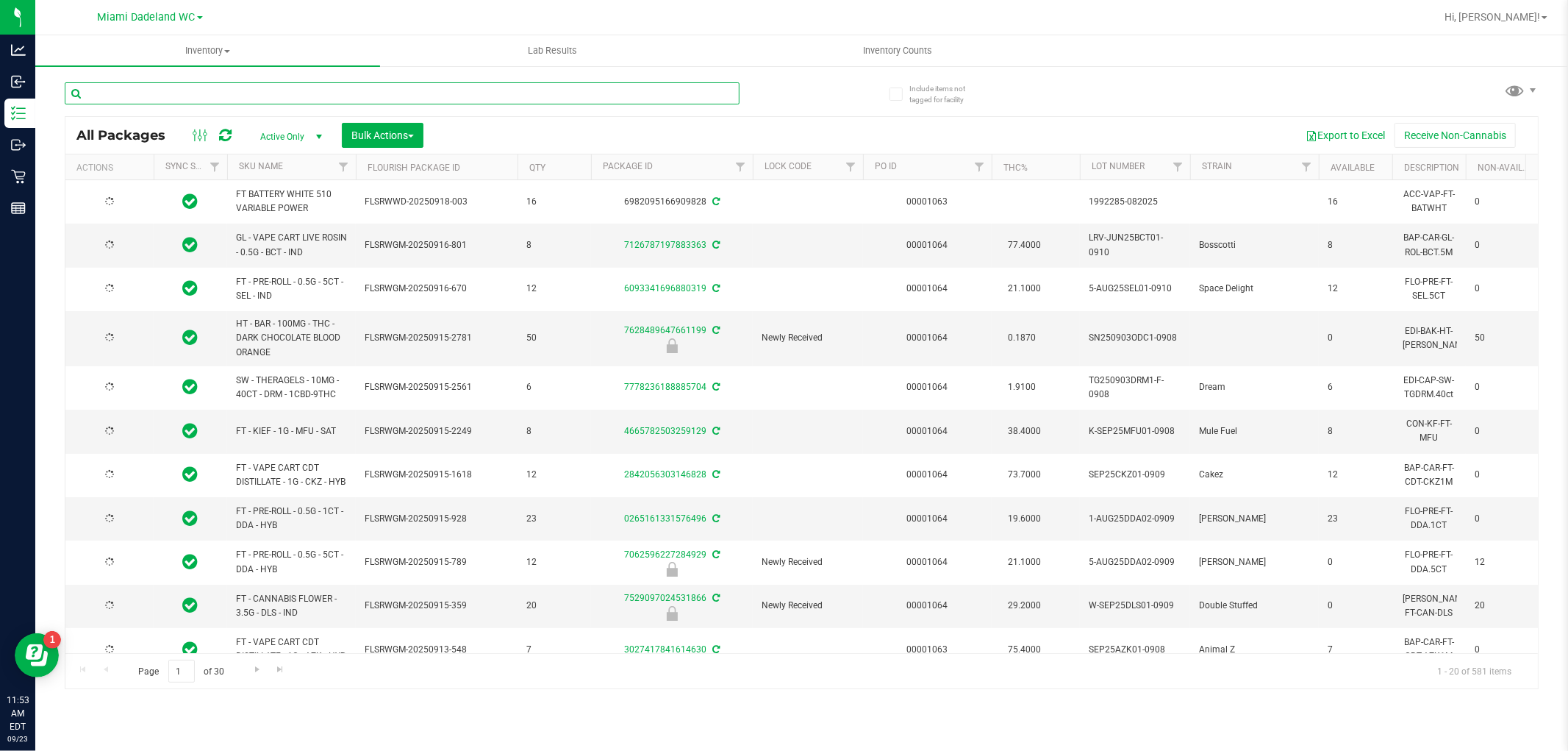
type input "[DATE]"
type input "[CREDIT_CARD_NUMBER]"
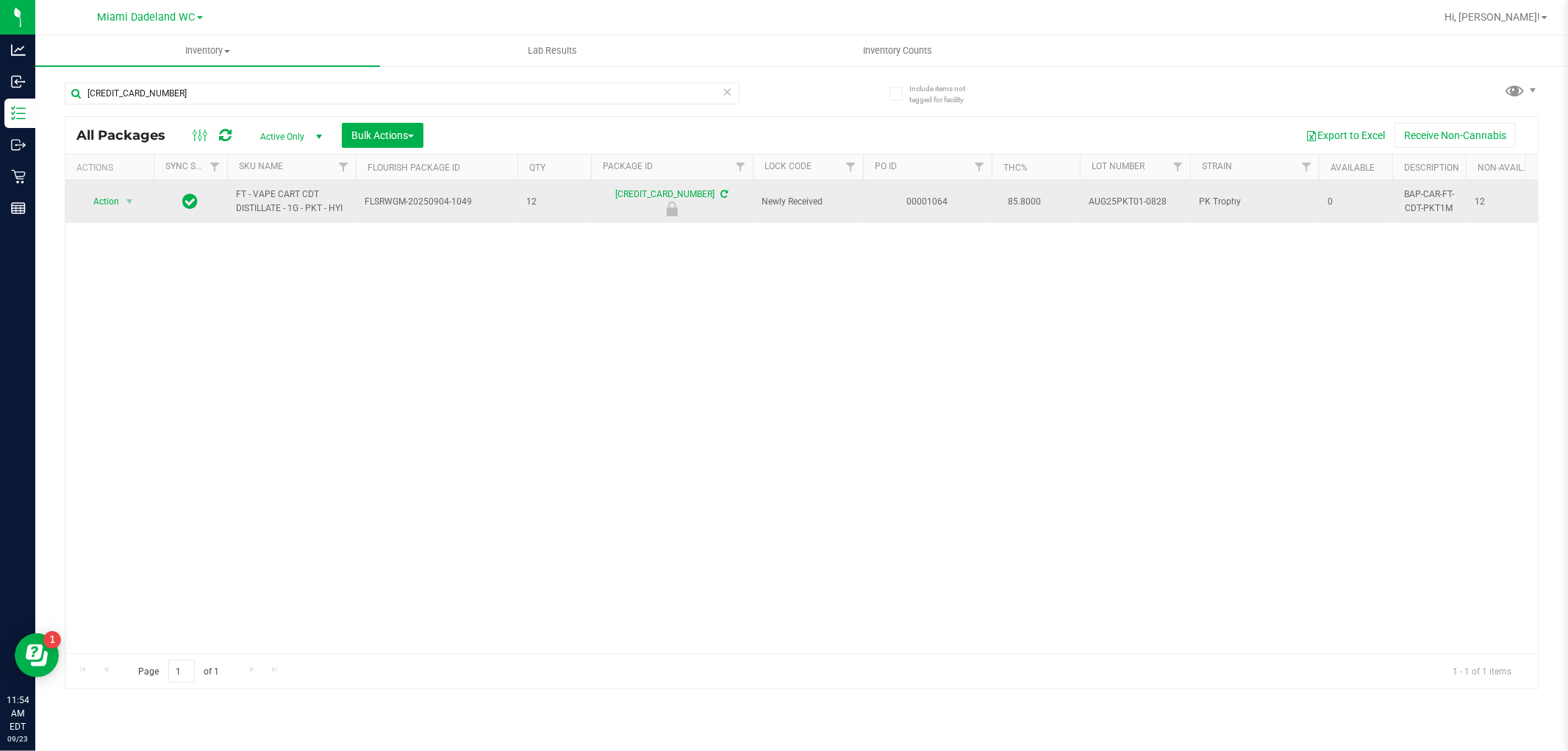
click at [101, 198] on span "Action" at bounding box center [100, 202] width 40 height 21
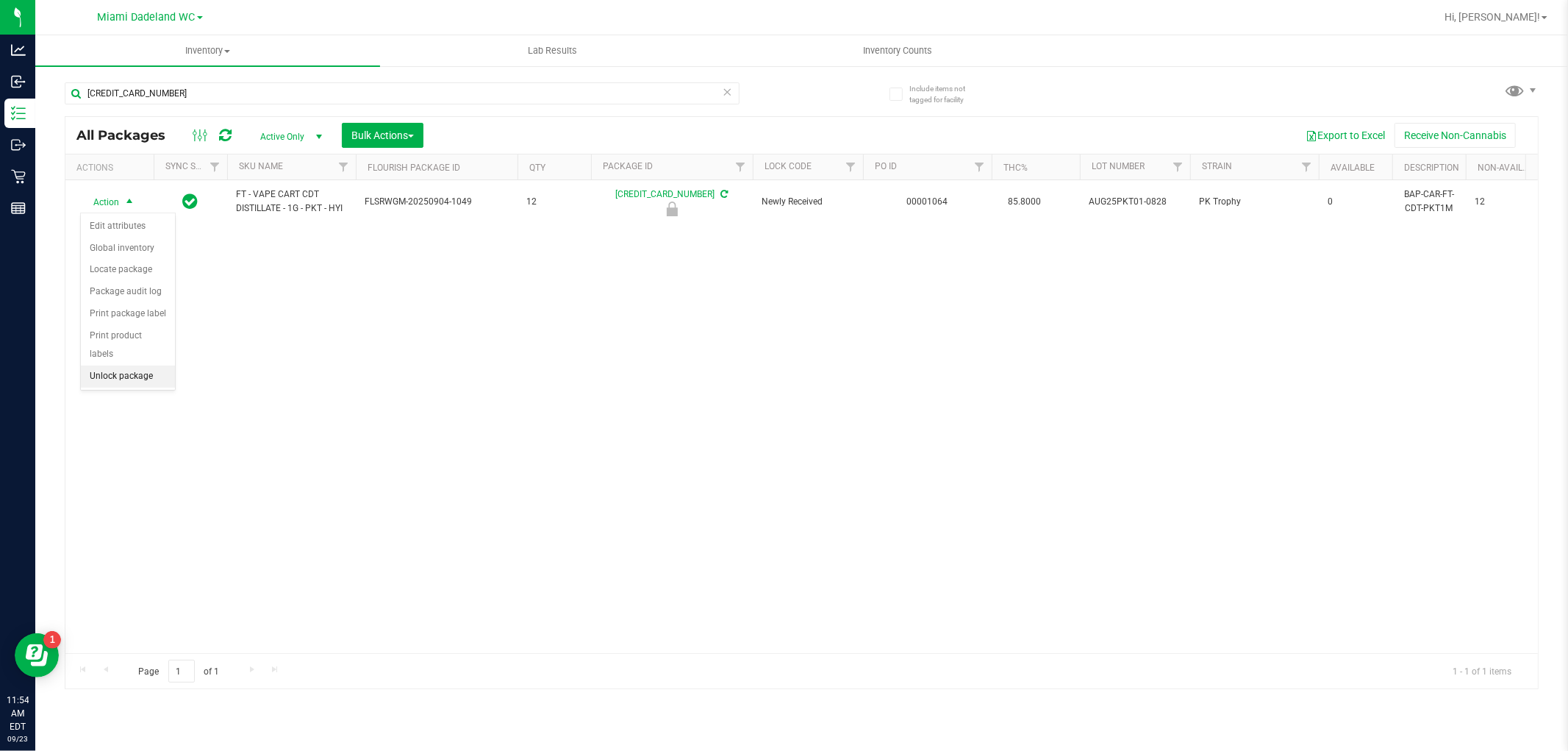
click at [108, 378] on li "Unlock package" at bounding box center [128, 376] width 94 height 22
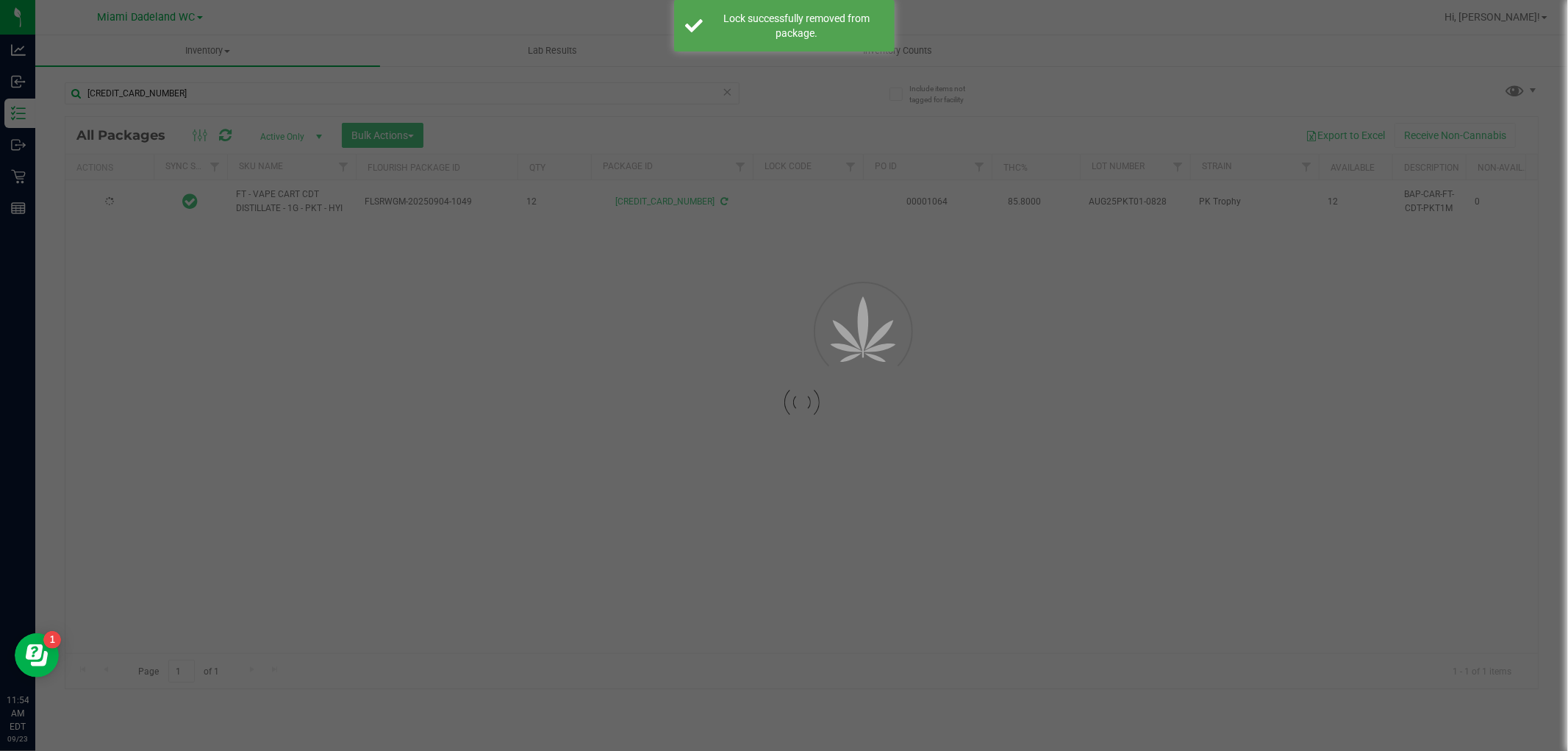
click at [726, 97] on icon at bounding box center [727, 91] width 10 height 18
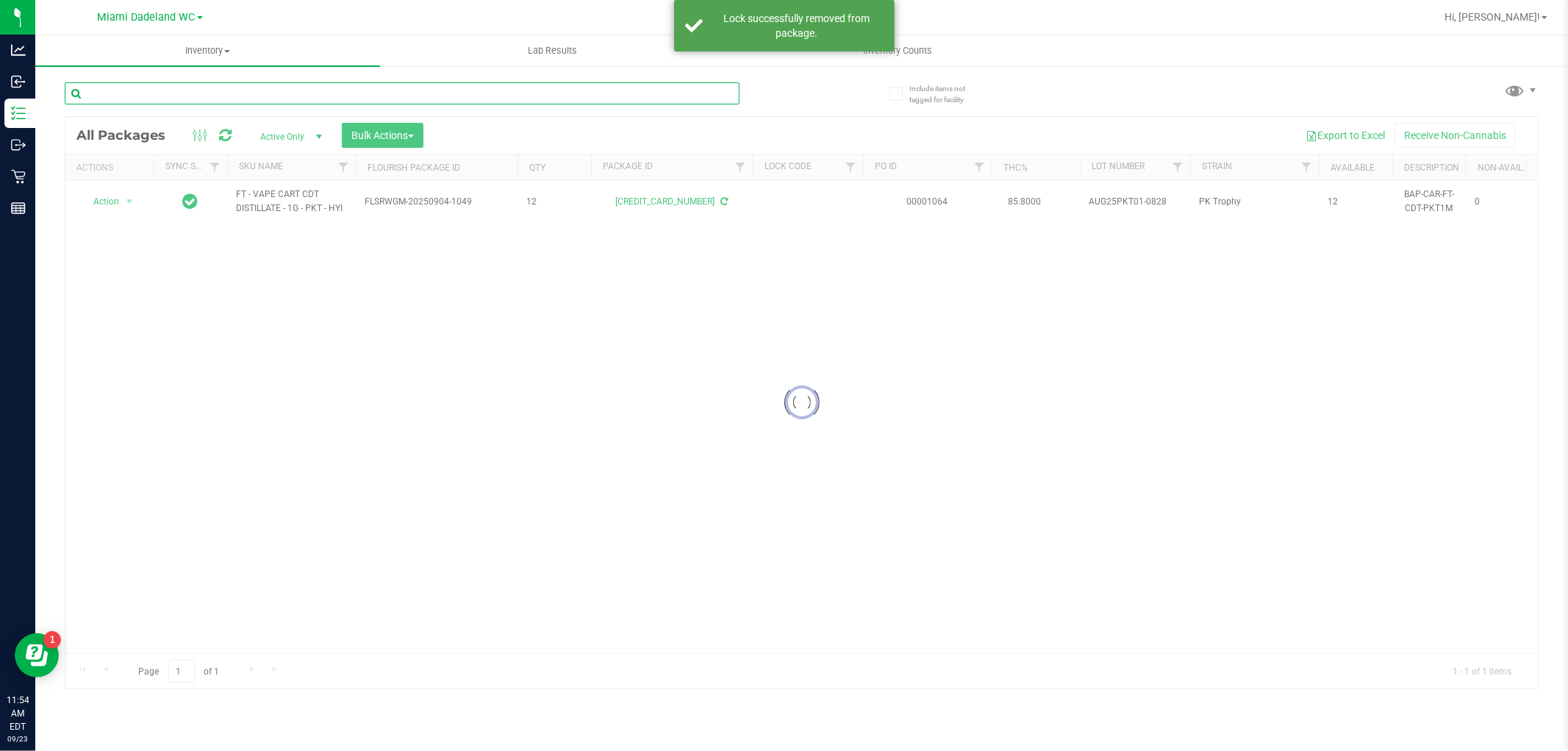
click at [686, 92] on input "text" at bounding box center [402, 92] width 675 height 22
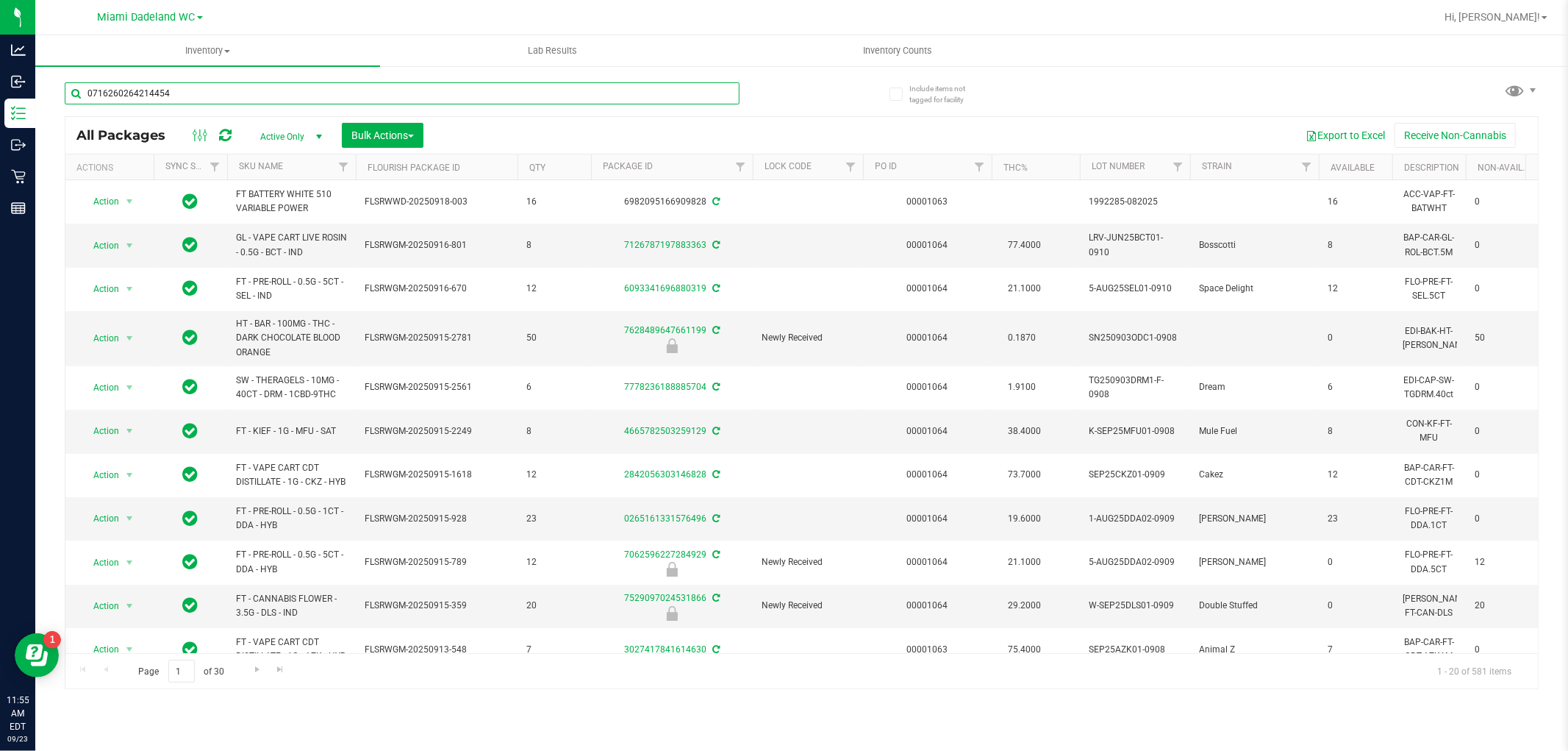
type input "0716260264214454"
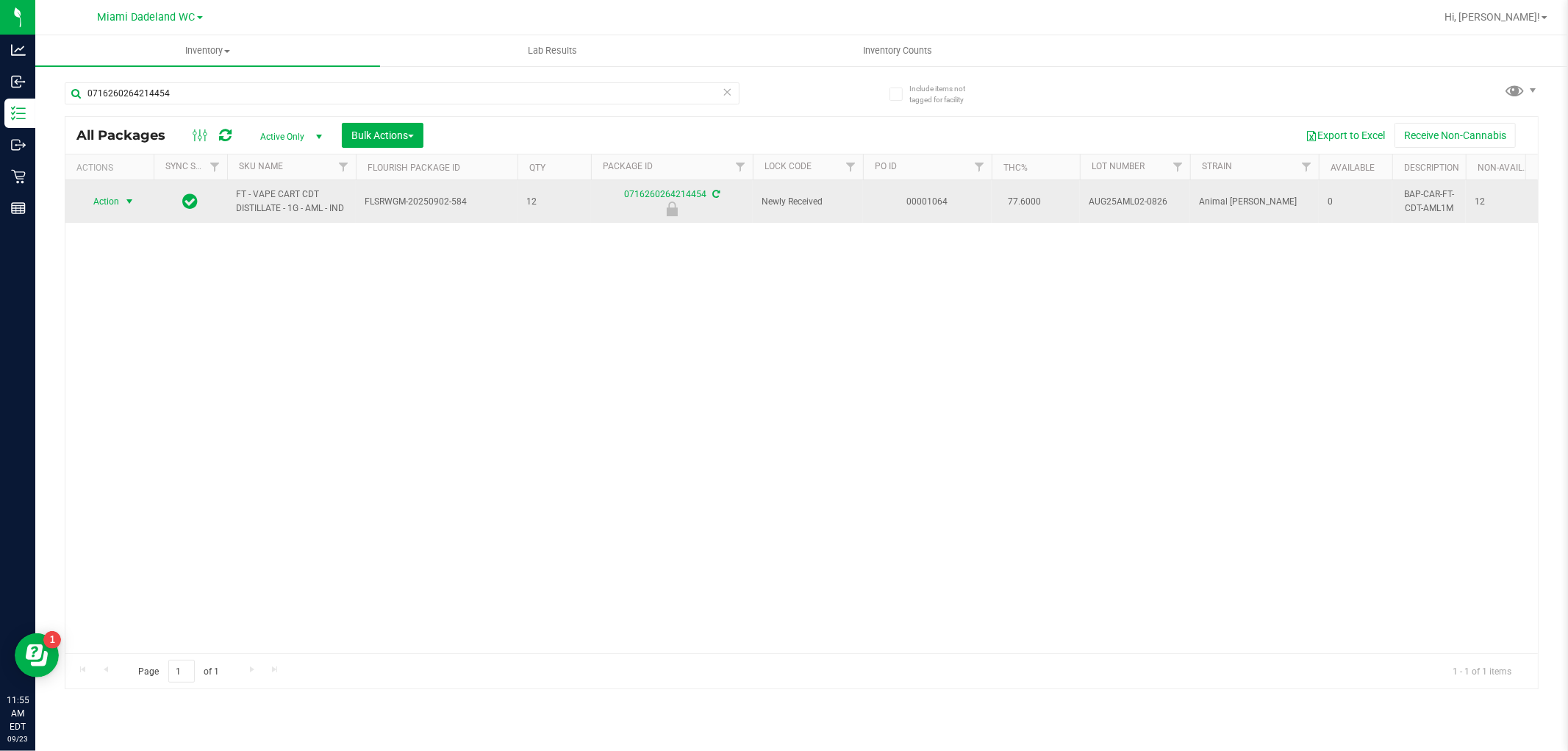
click at [127, 201] on span "select" at bounding box center [130, 201] width 11 height 11
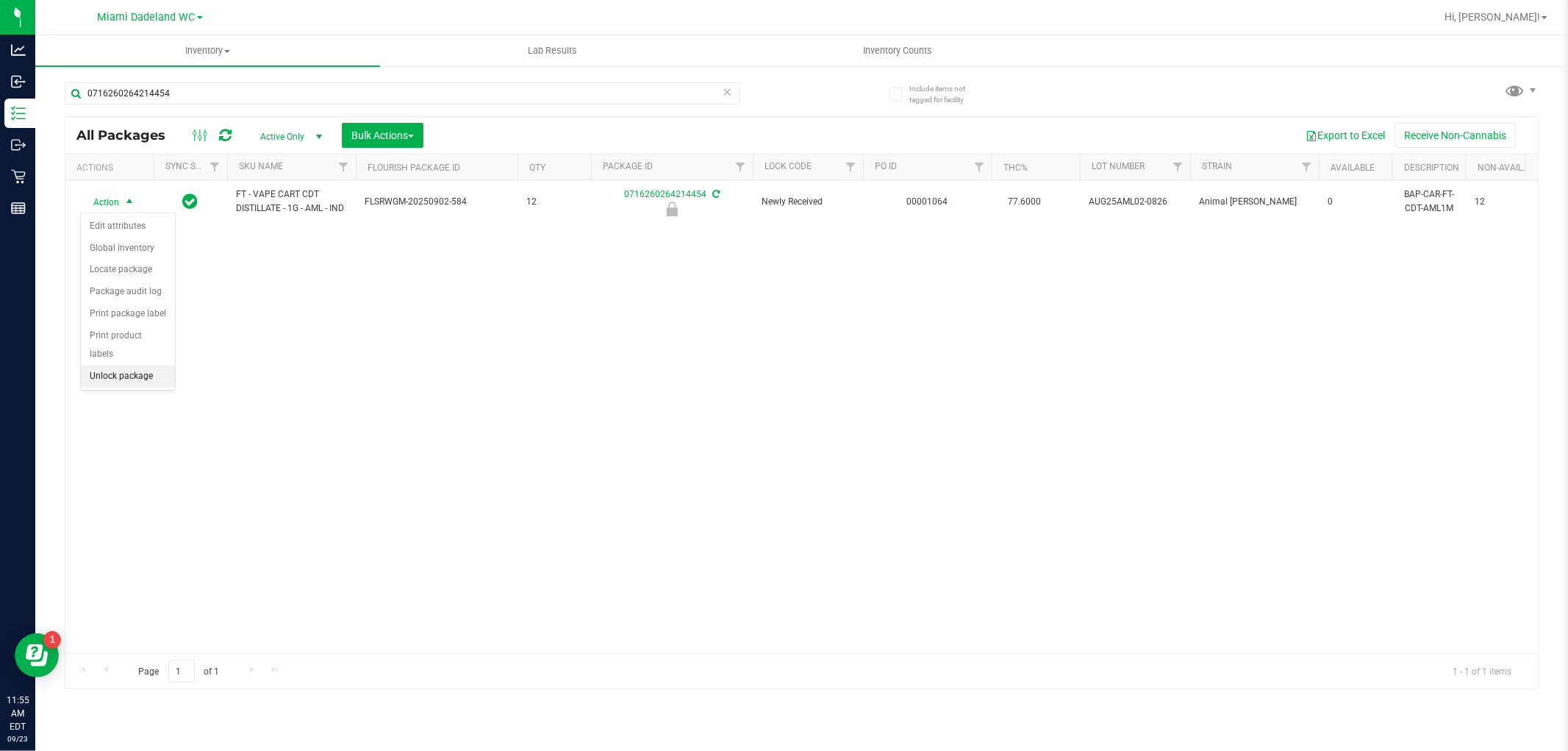
click at [154, 380] on li "Unlock package" at bounding box center [128, 376] width 94 height 22
click at [726, 94] on icon at bounding box center [727, 91] width 10 height 18
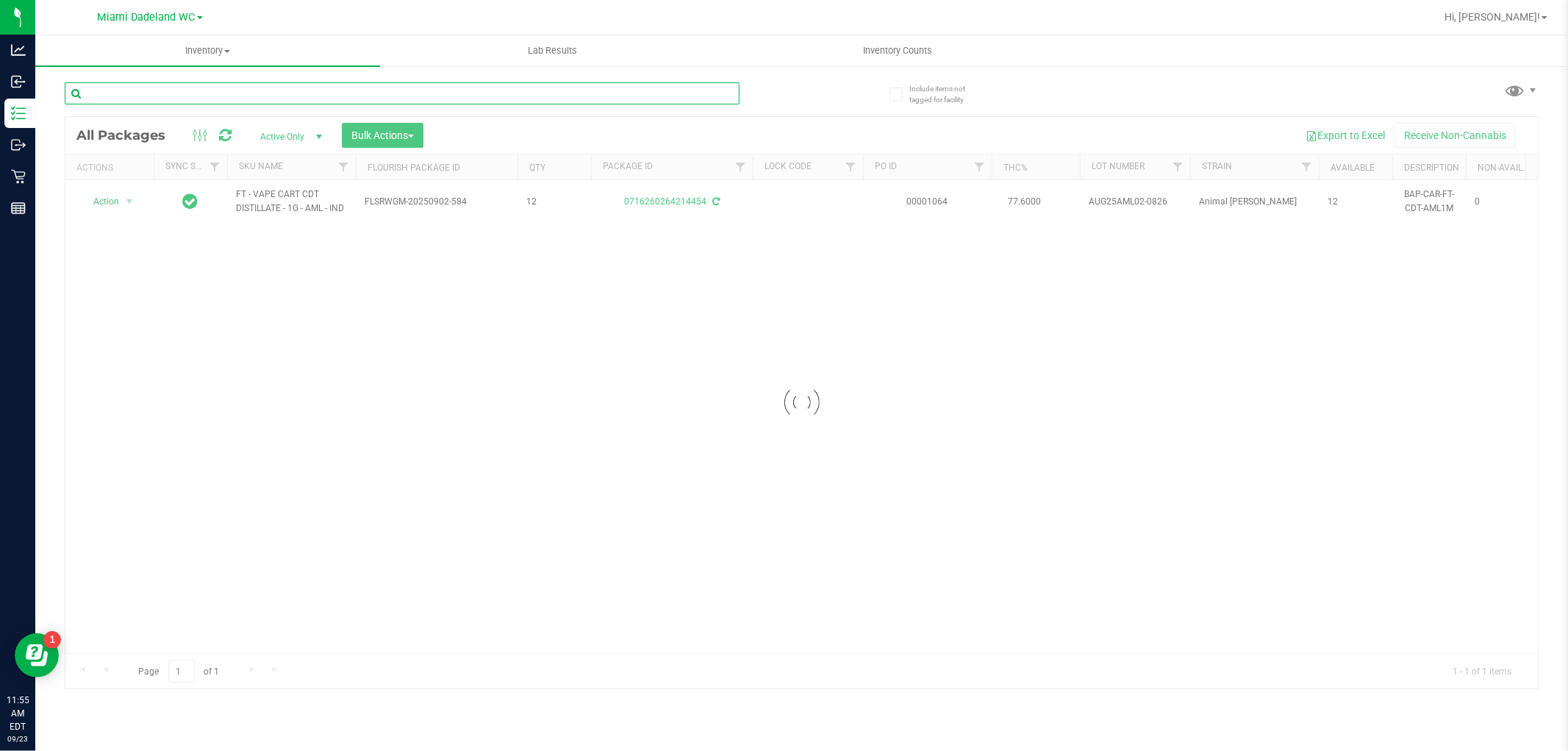
click at [674, 91] on input "text" at bounding box center [402, 92] width 675 height 22
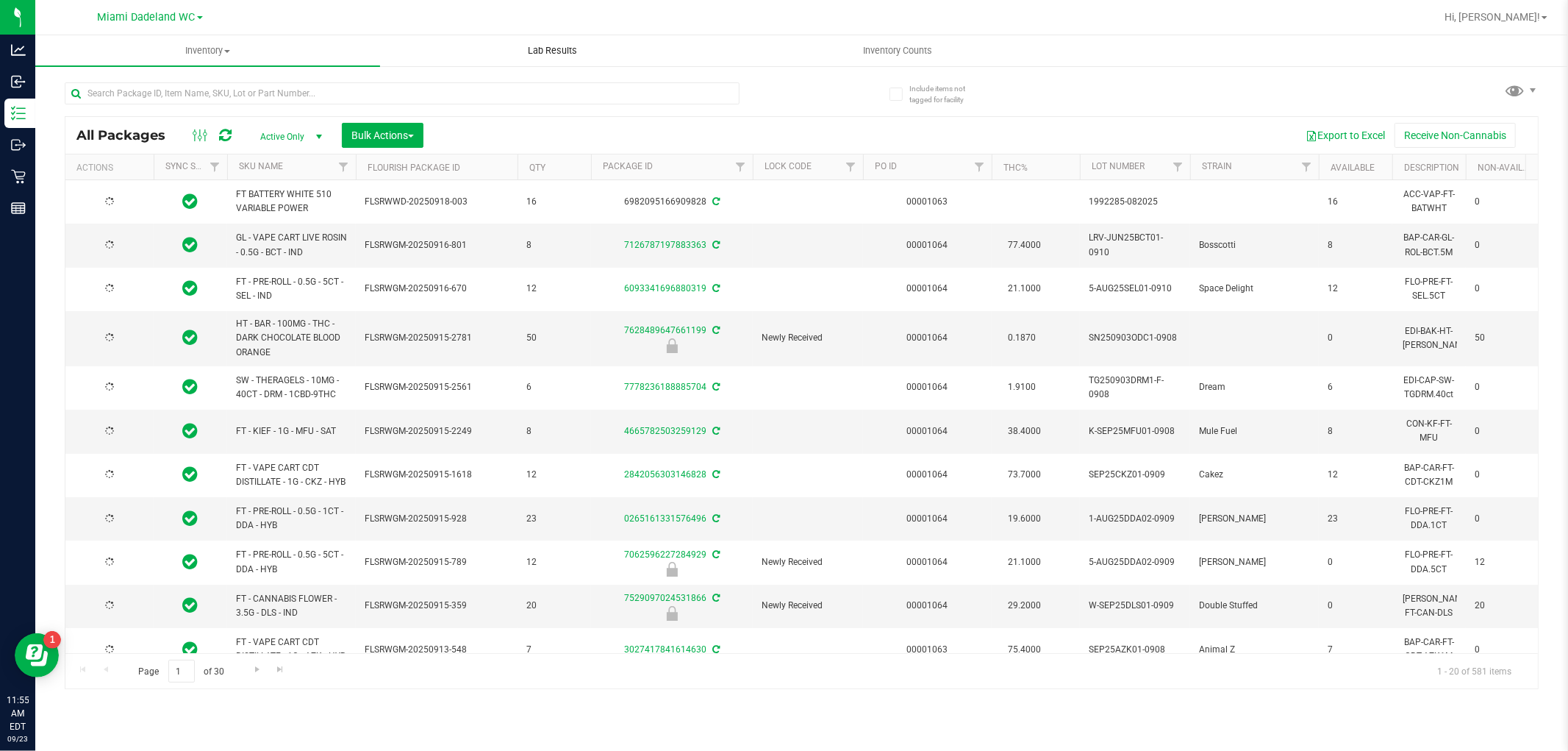
click at [663, 60] on uib-tab-heading "Lab Results" at bounding box center [553, 51] width 343 height 30
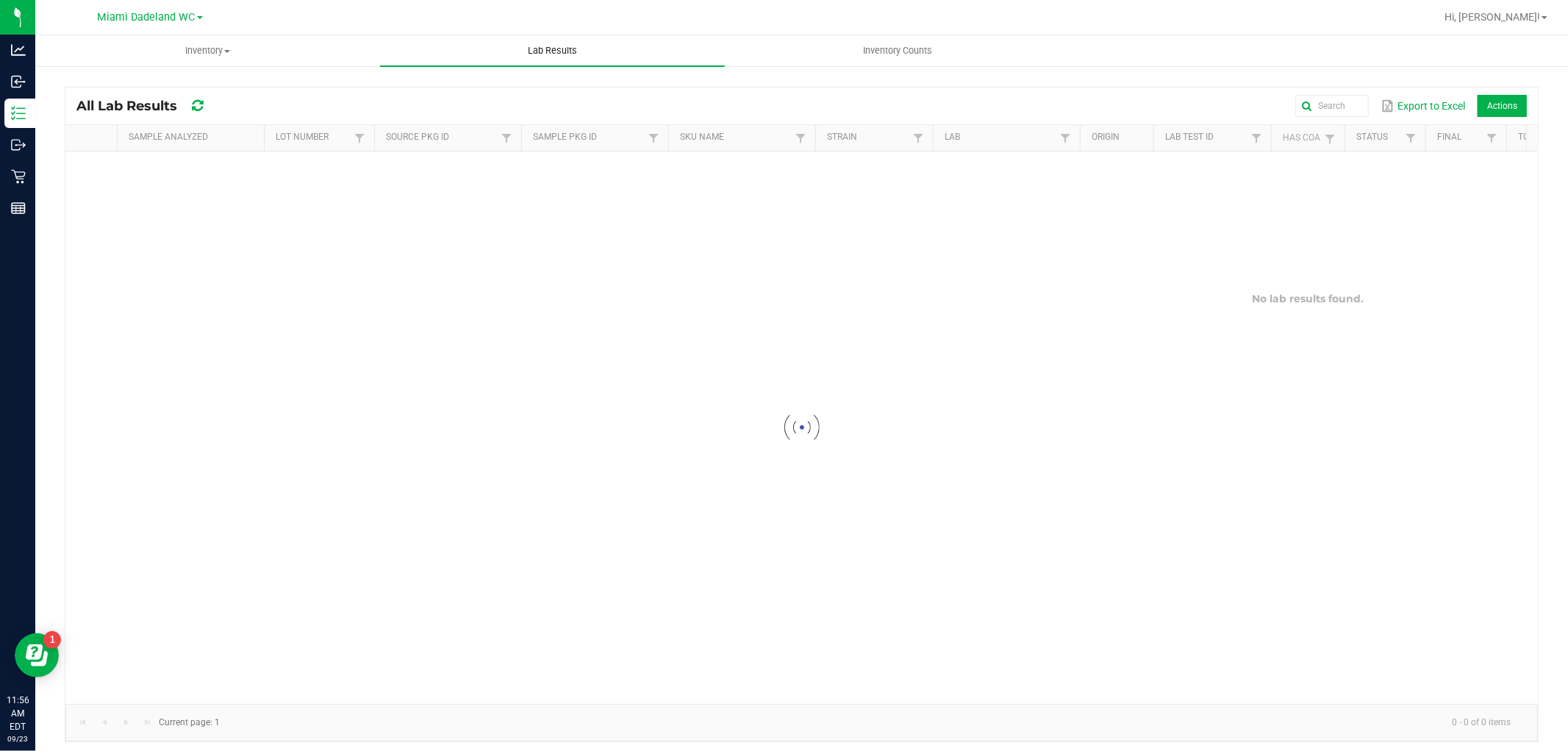
click at [380, 35] on link "Lab Results" at bounding box center [553, 51] width 345 height 30
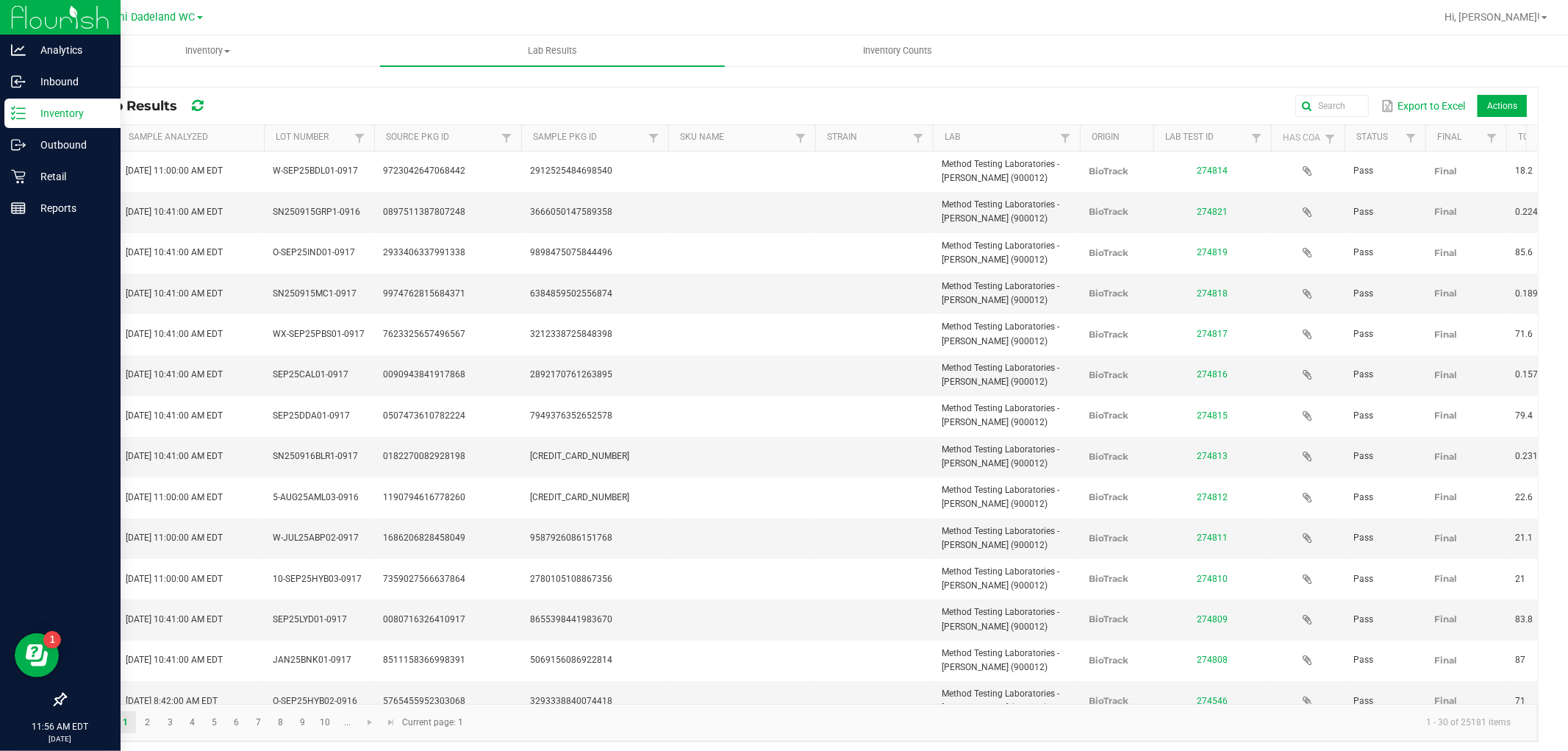
click at [12, 117] on icon at bounding box center [18, 112] width 14 height 14
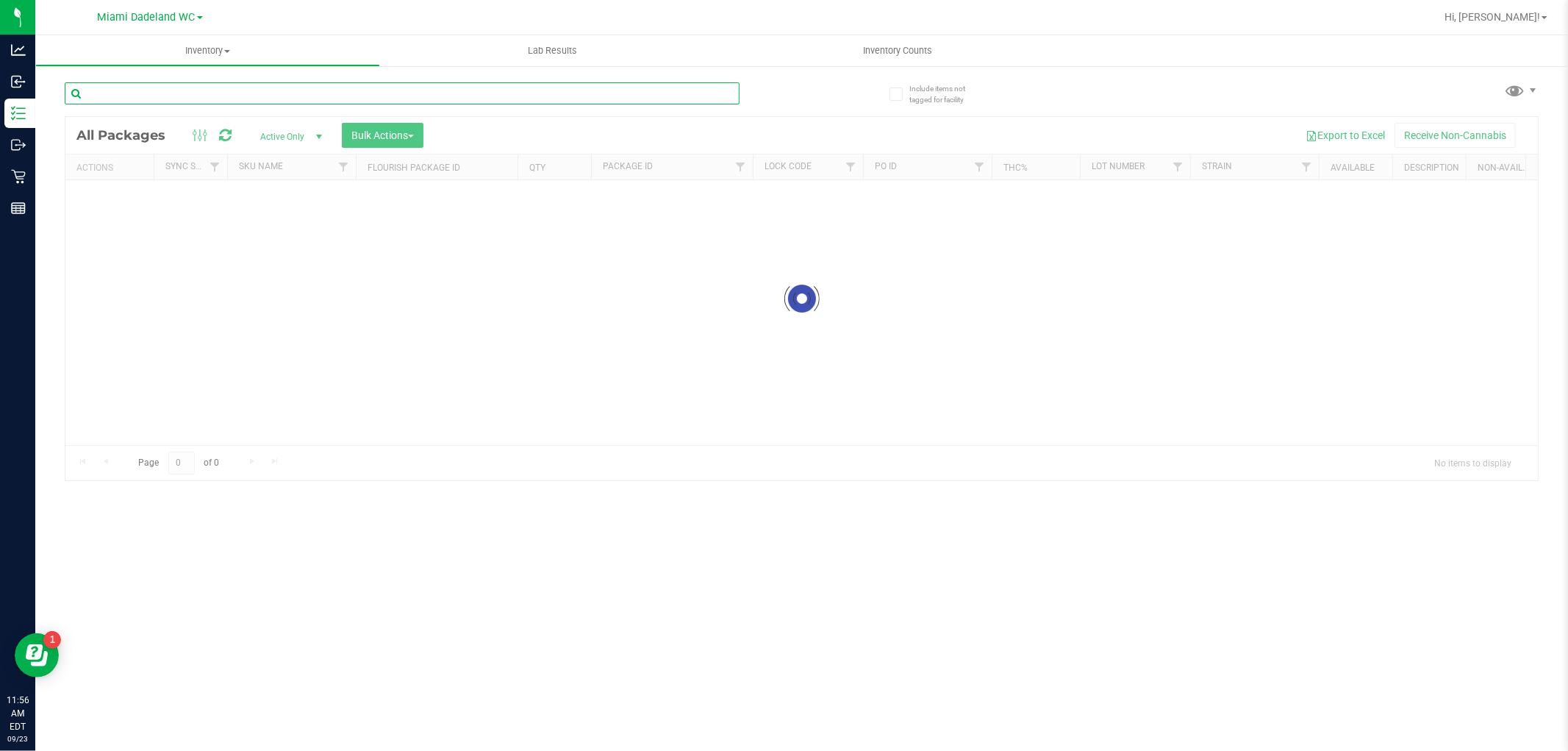
click at [188, 94] on input "text" at bounding box center [402, 92] width 675 height 22
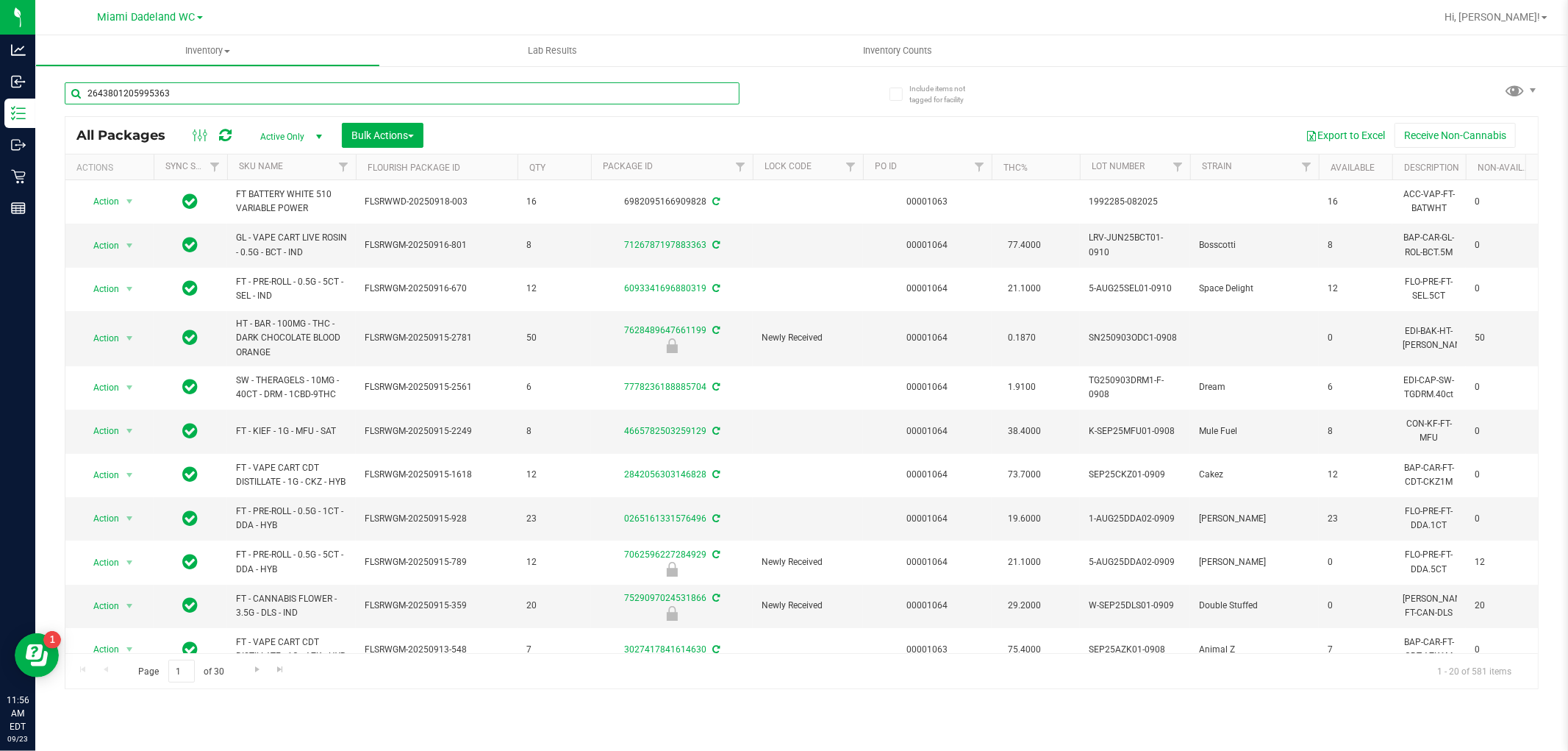
type input "2643801205995363"
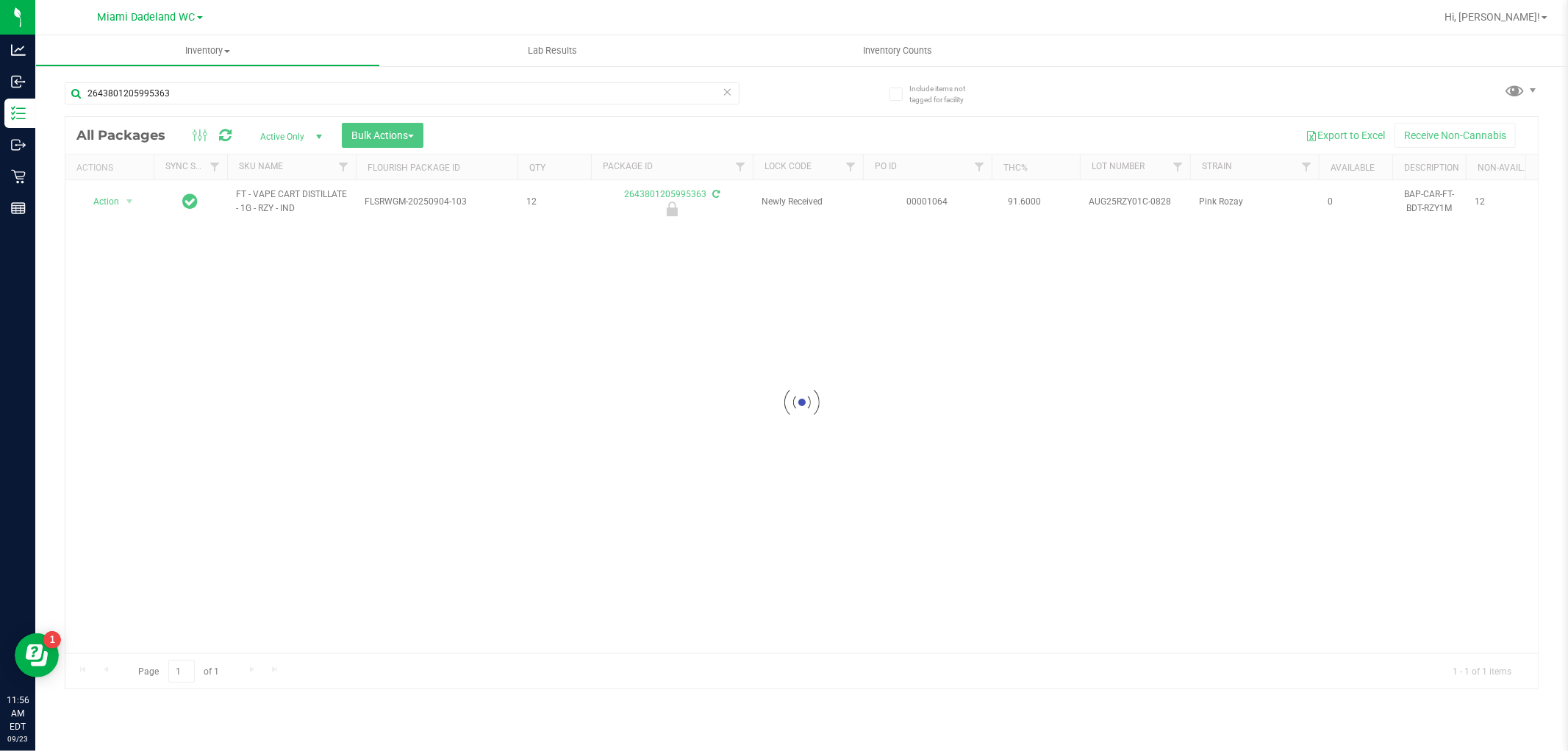
click at [112, 197] on div at bounding box center [802, 402] width 1473 height 571
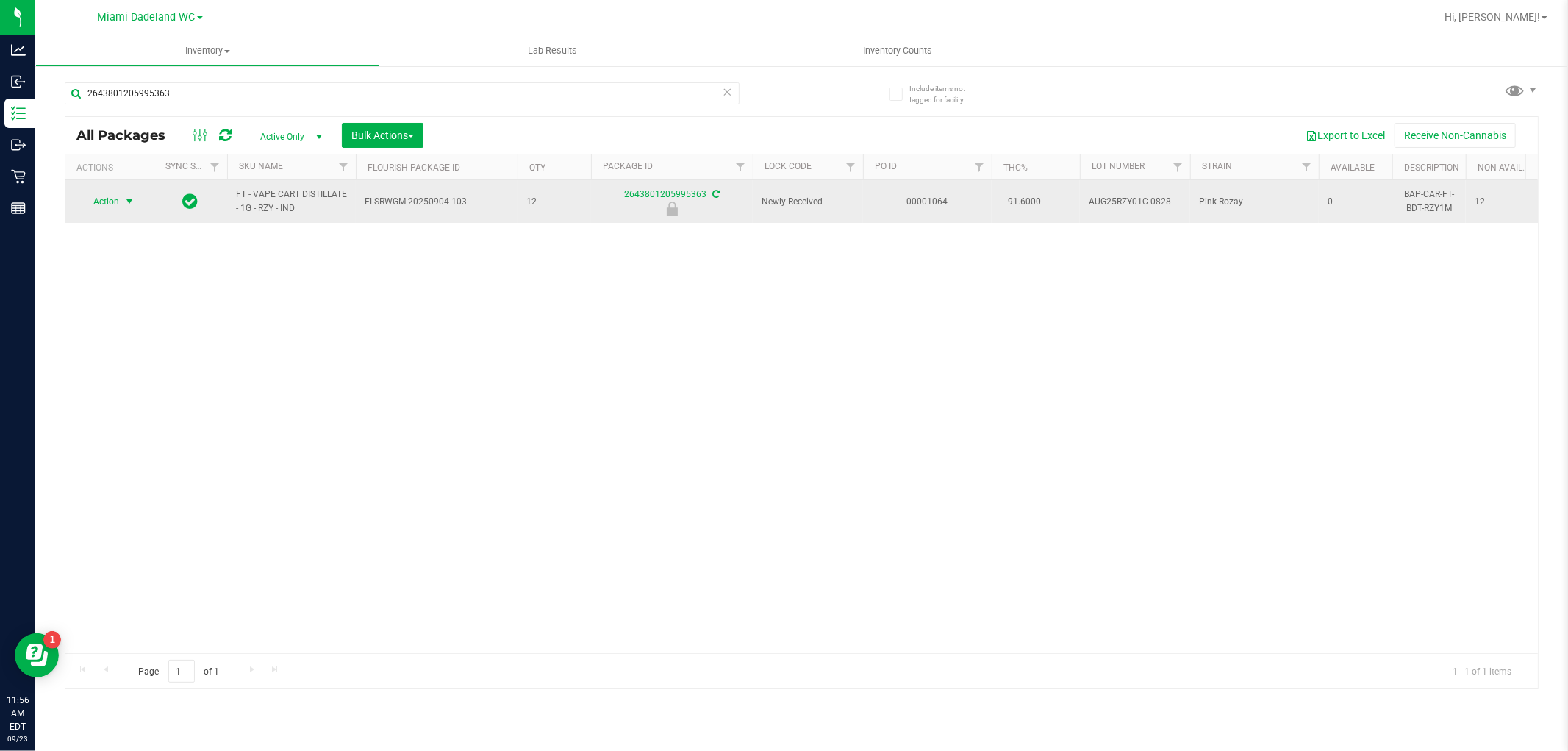
click at [126, 204] on span "select" at bounding box center [130, 201] width 11 height 11
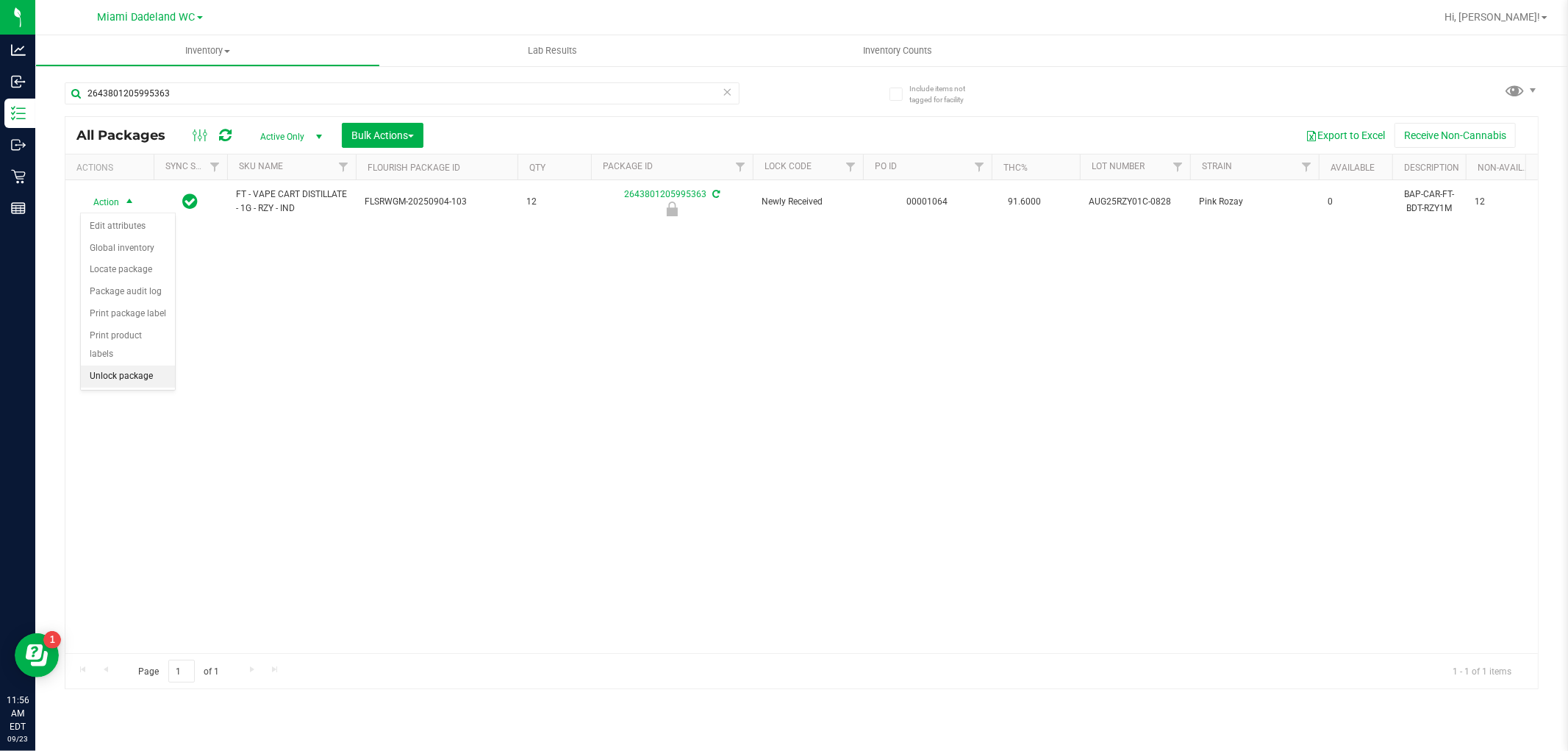
click at [108, 375] on li "Unlock package" at bounding box center [128, 376] width 94 height 22
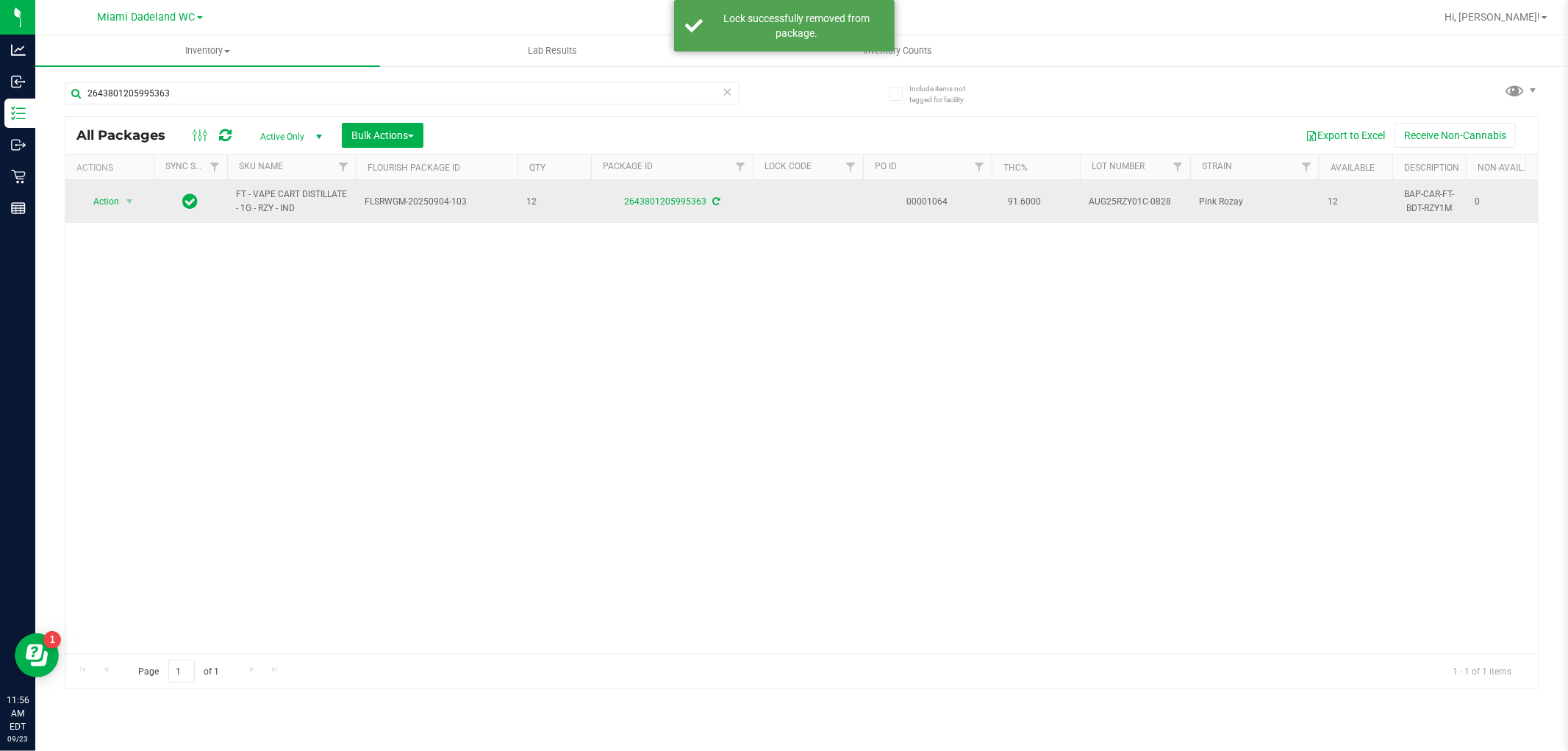
click at [99, 201] on span "Action" at bounding box center [100, 202] width 40 height 21
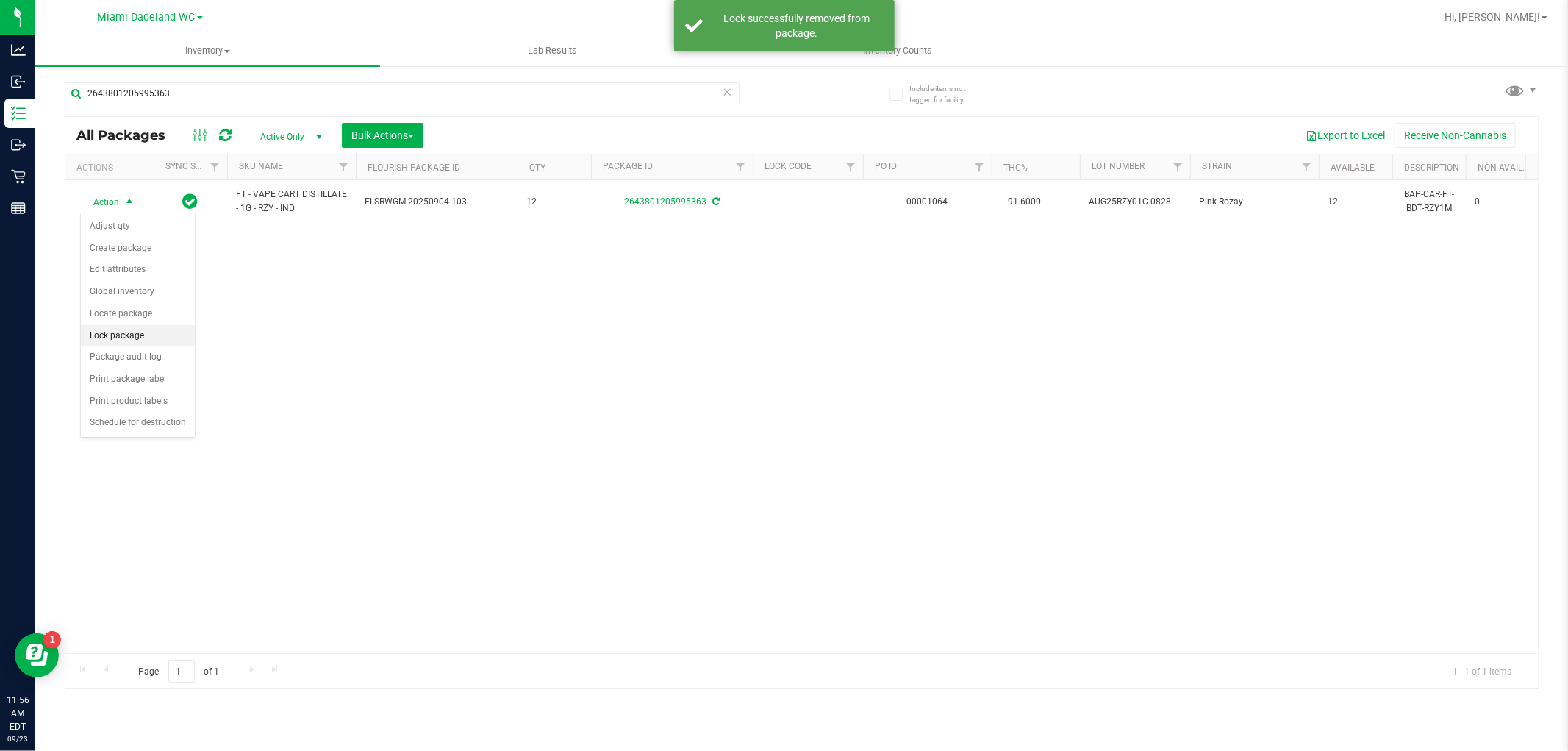
click at [101, 333] on li "Lock package" at bounding box center [138, 335] width 114 height 22
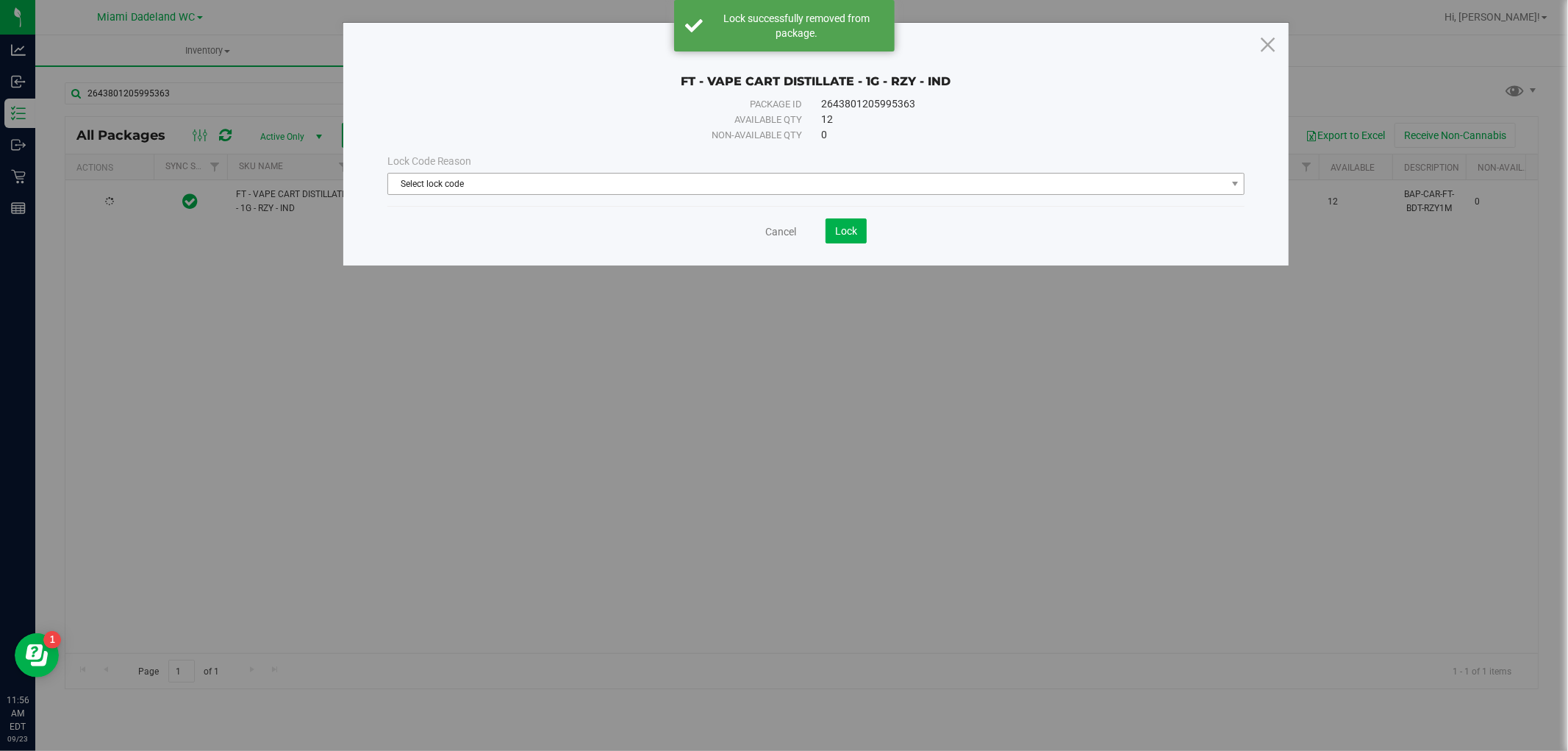
click at [471, 182] on span "Select lock code" at bounding box center [806, 184] width 838 height 21
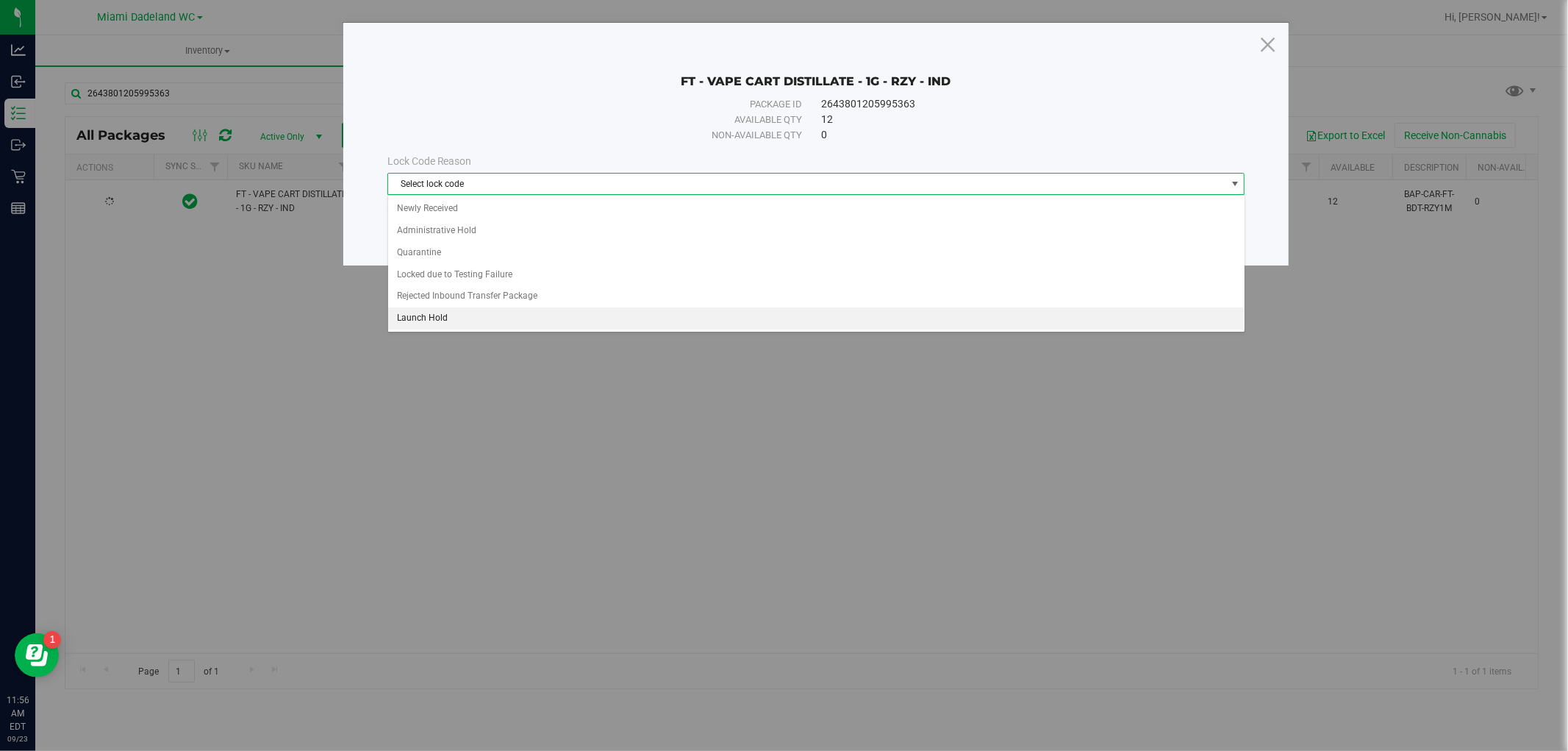
click at [429, 315] on li "Launch Hold" at bounding box center [816, 317] width 857 height 22
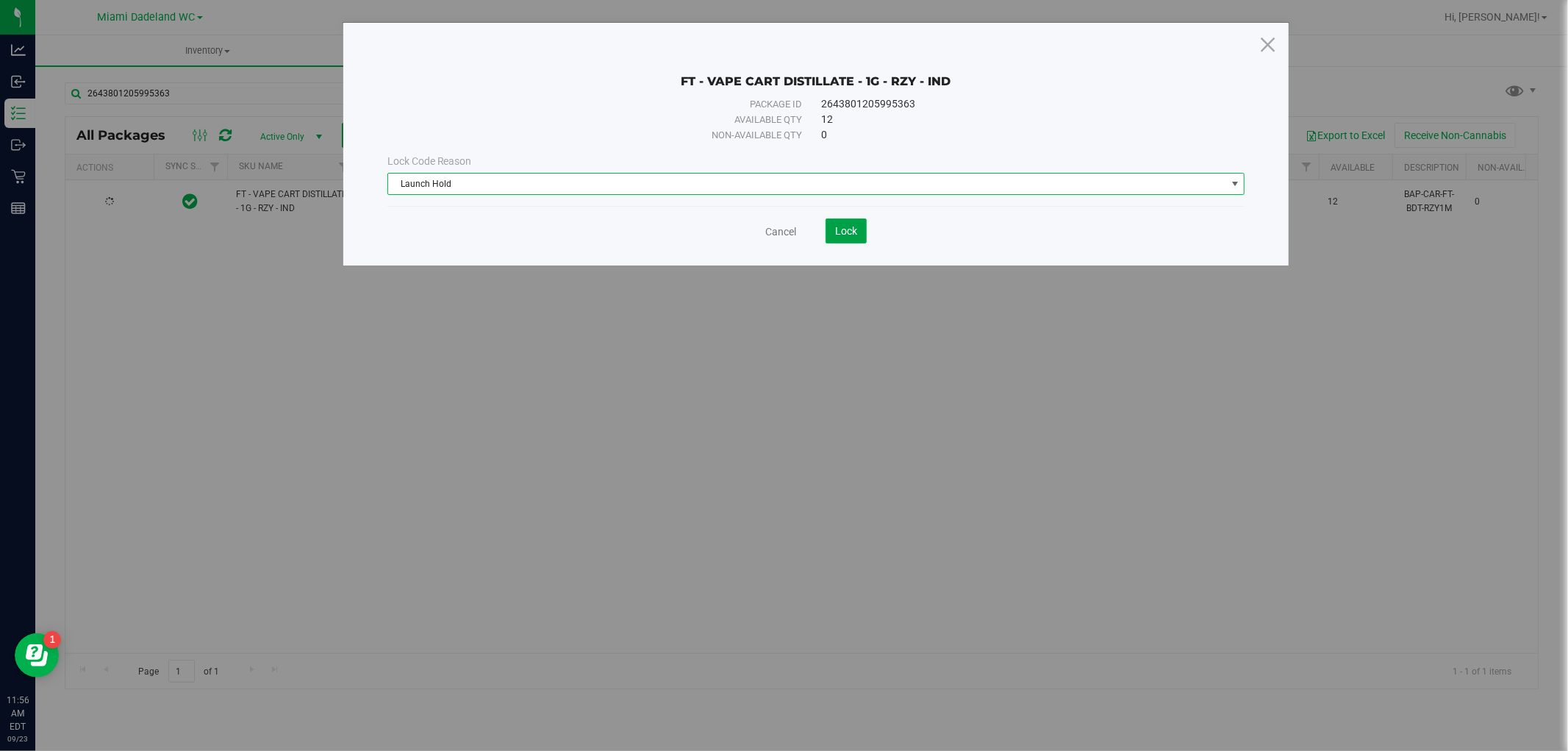
click at [851, 235] on span "Lock" at bounding box center [845, 231] width 22 height 11
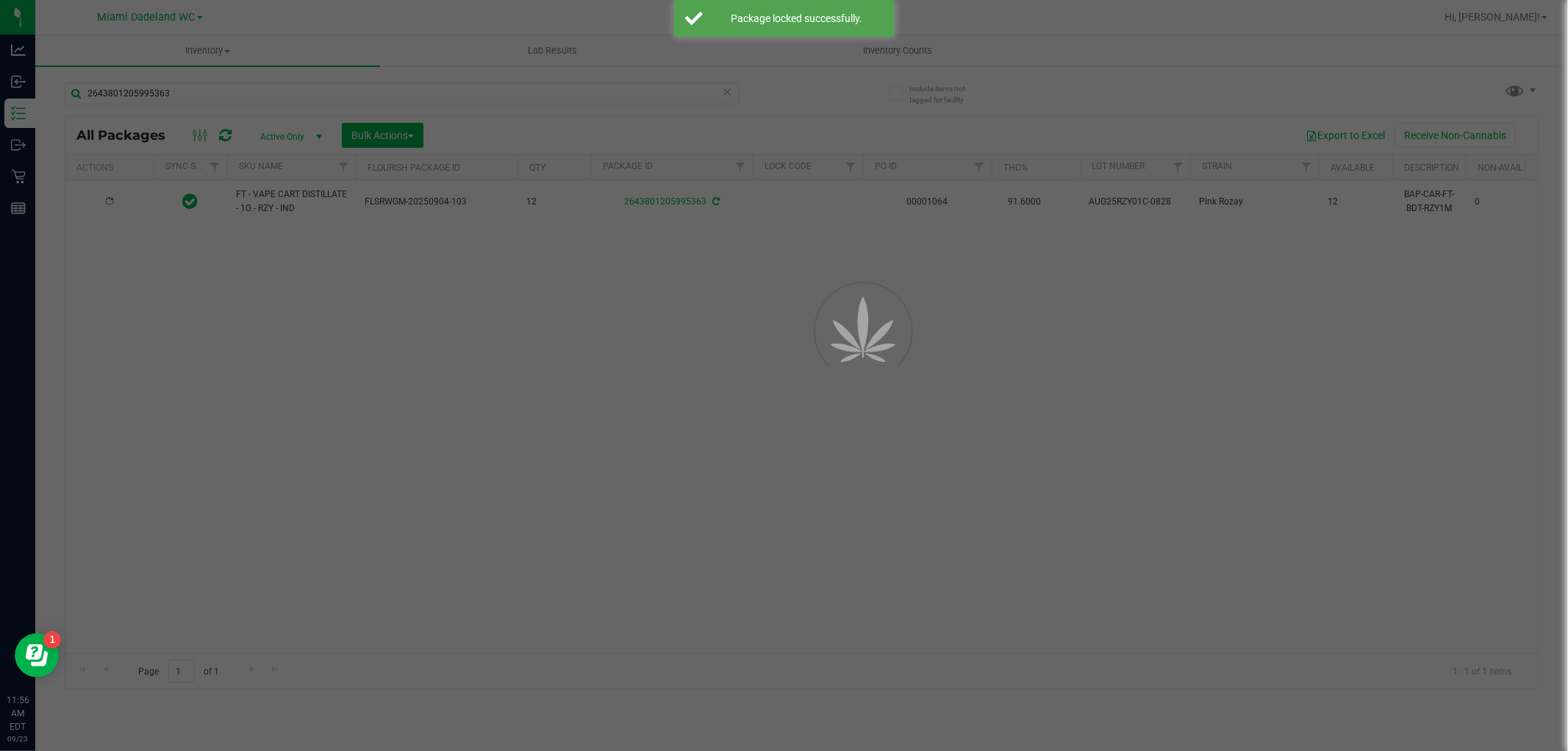
click at [738, 98] on div at bounding box center [784, 376] width 1568 height 751
click at [724, 95] on icon at bounding box center [727, 91] width 10 height 18
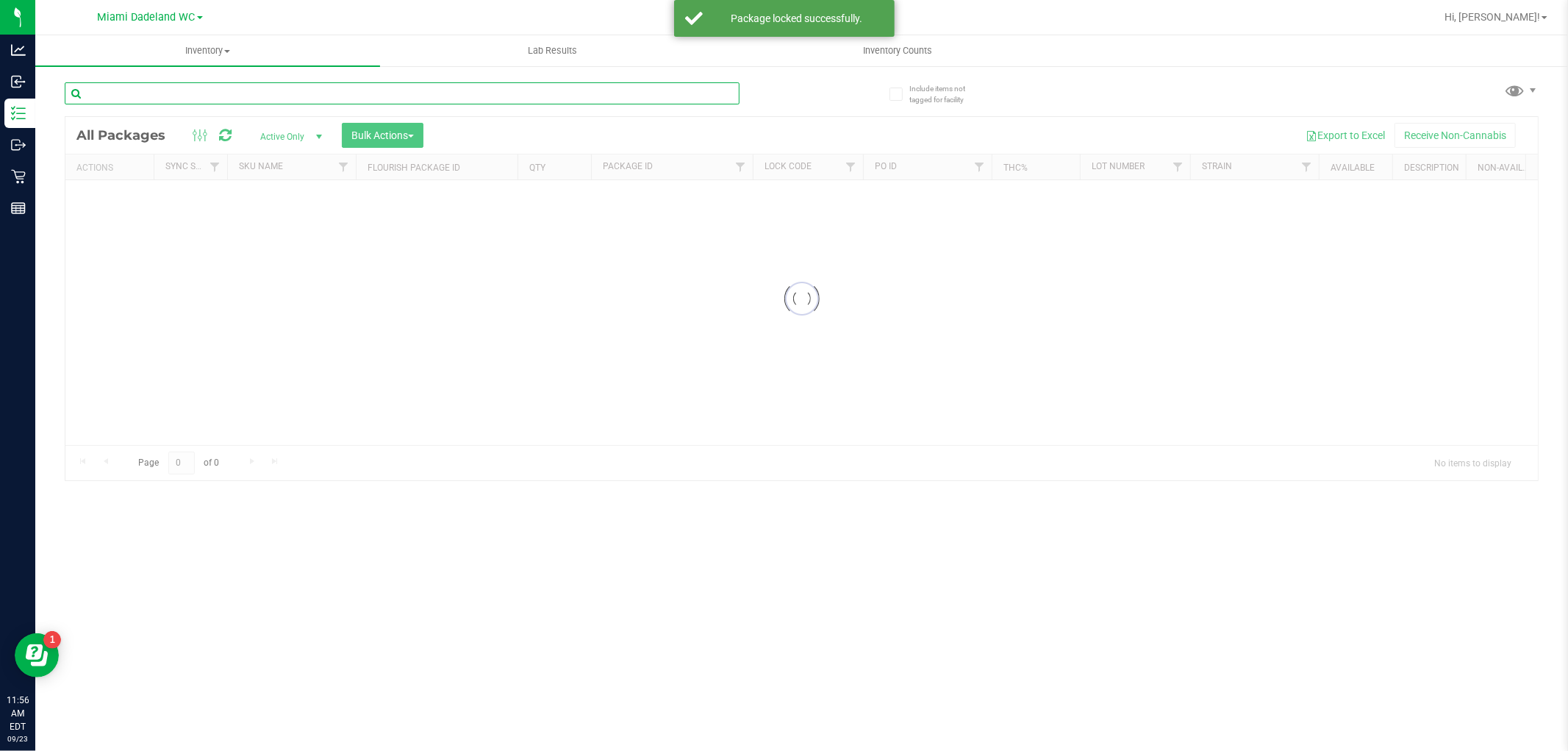
click at [689, 94] on input "text" at bounding box center [402, 92] width 675 height 22
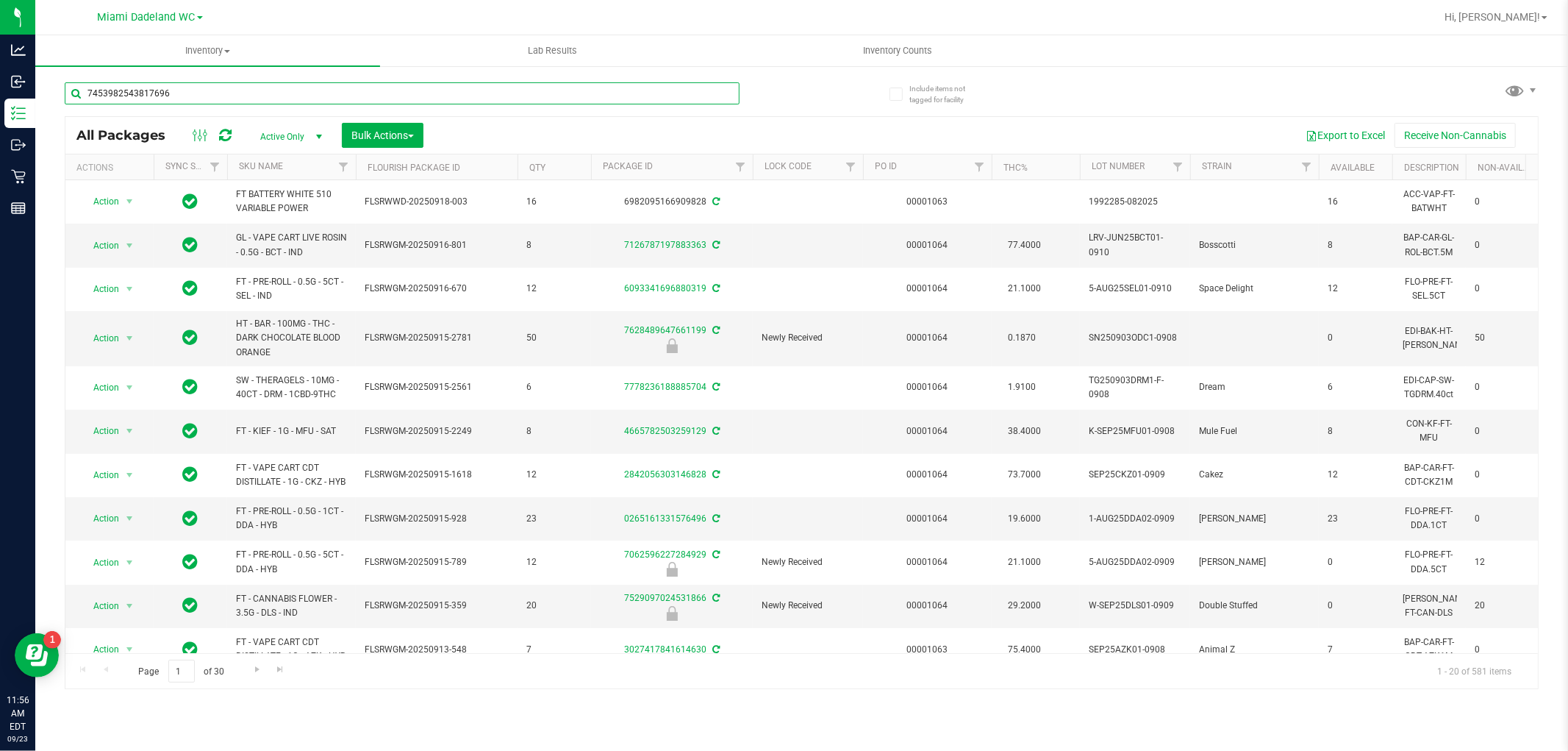
type input "7453982543817696"
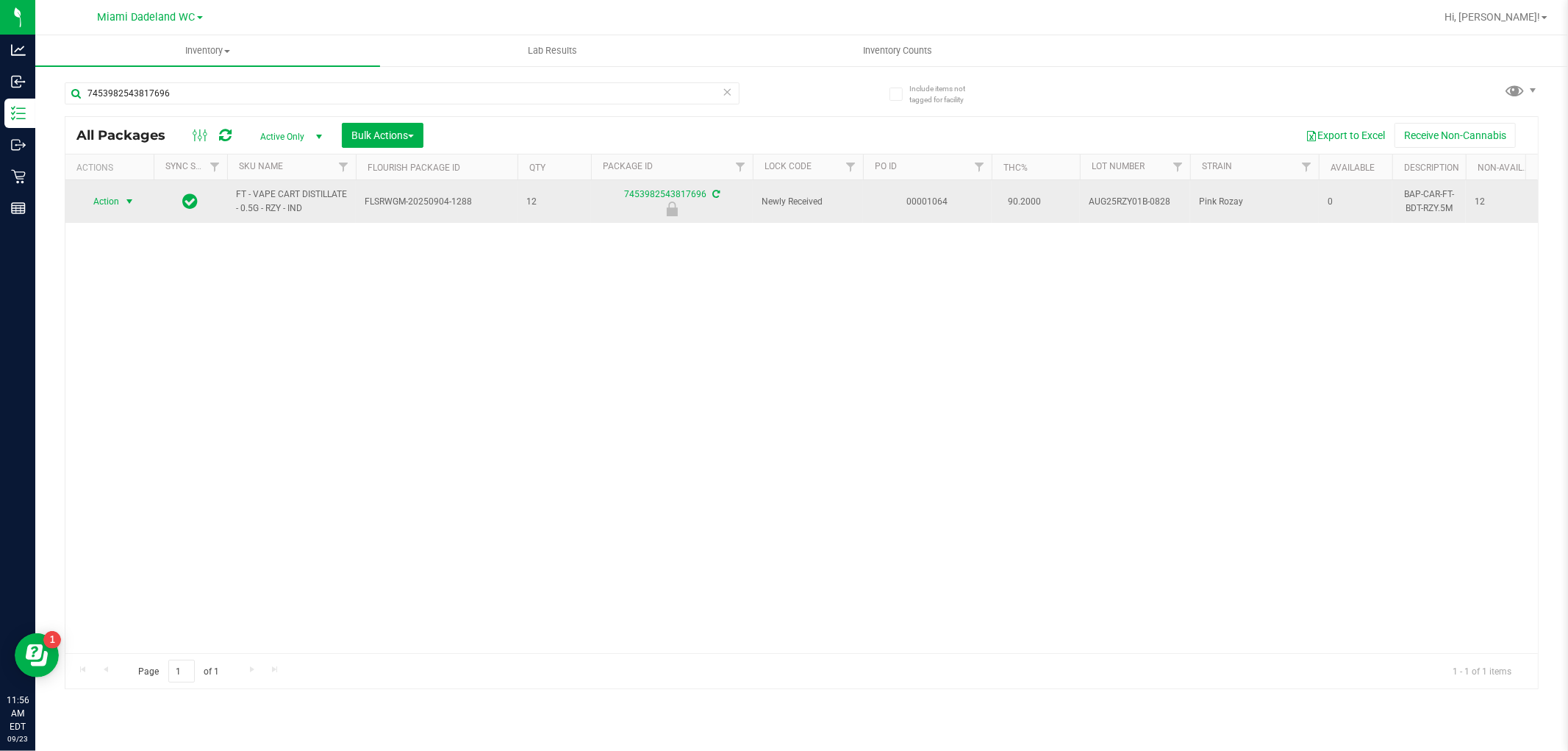
click at [127, 204] on span "select" at bounding box center [130, 201] width 11 height 11
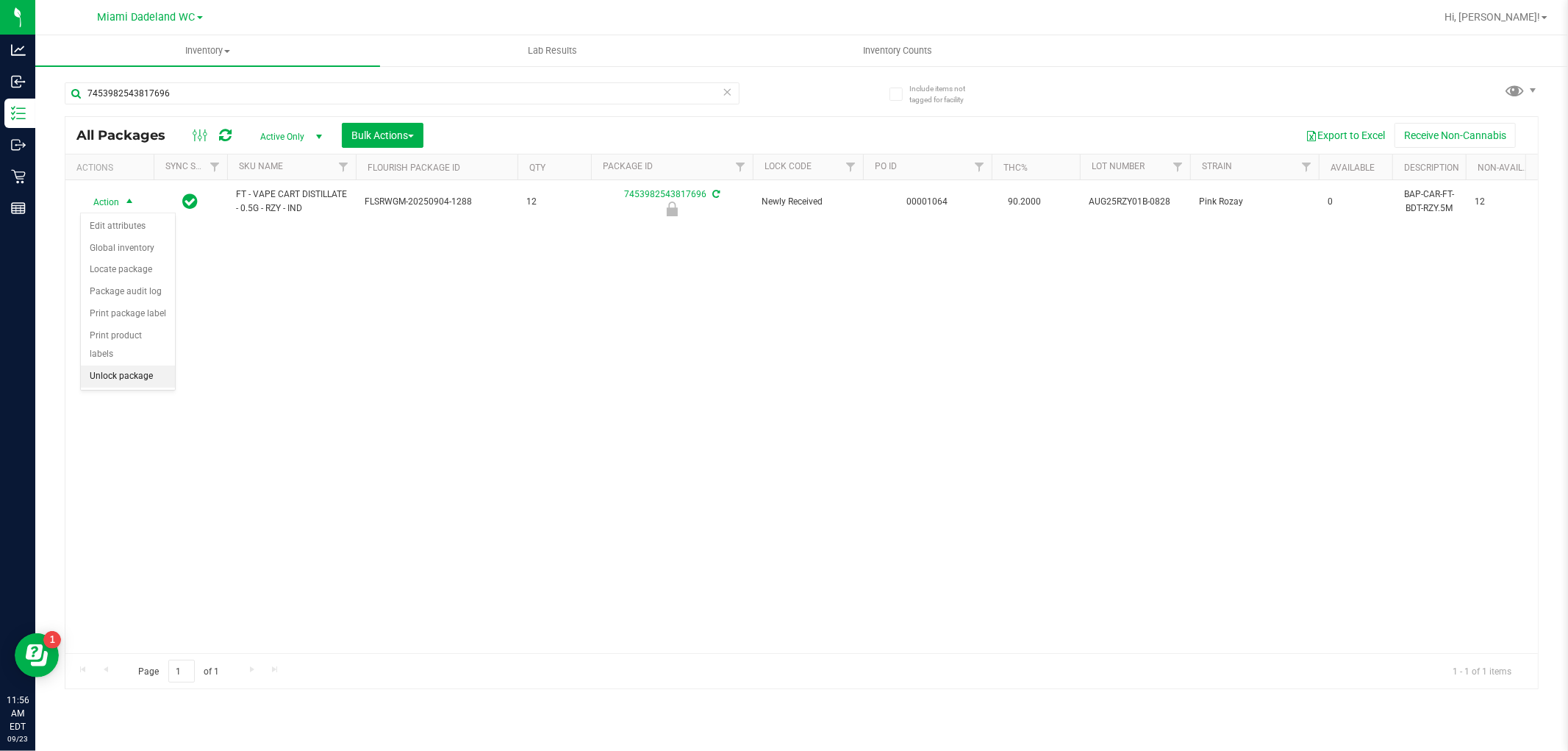
click at [114, 379] on li "Unlock package" at bounding box center [128, 376] width 94 height 22
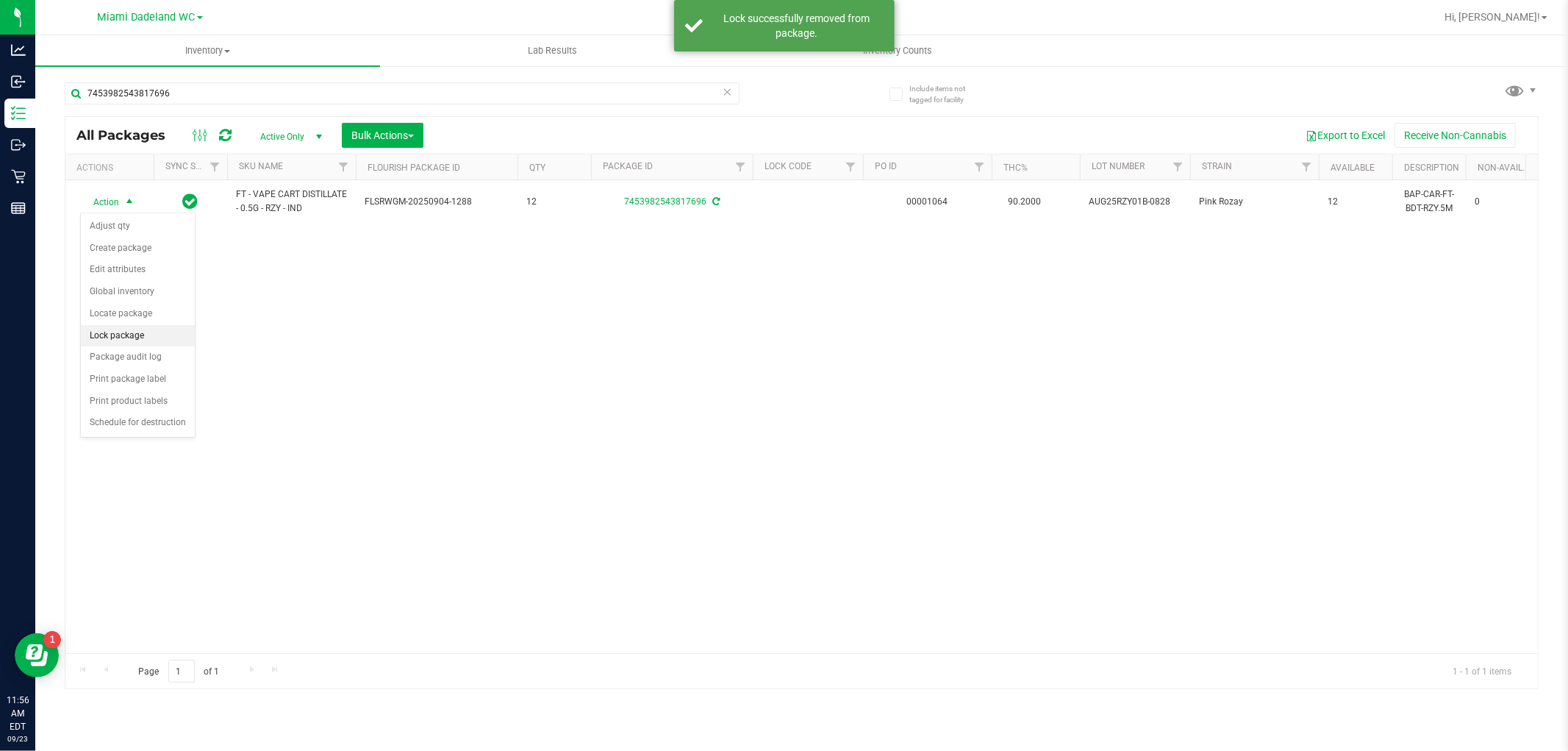
click at [101, 336] on li "Lock package" at bounding box center [138, 335] width 114 height 22
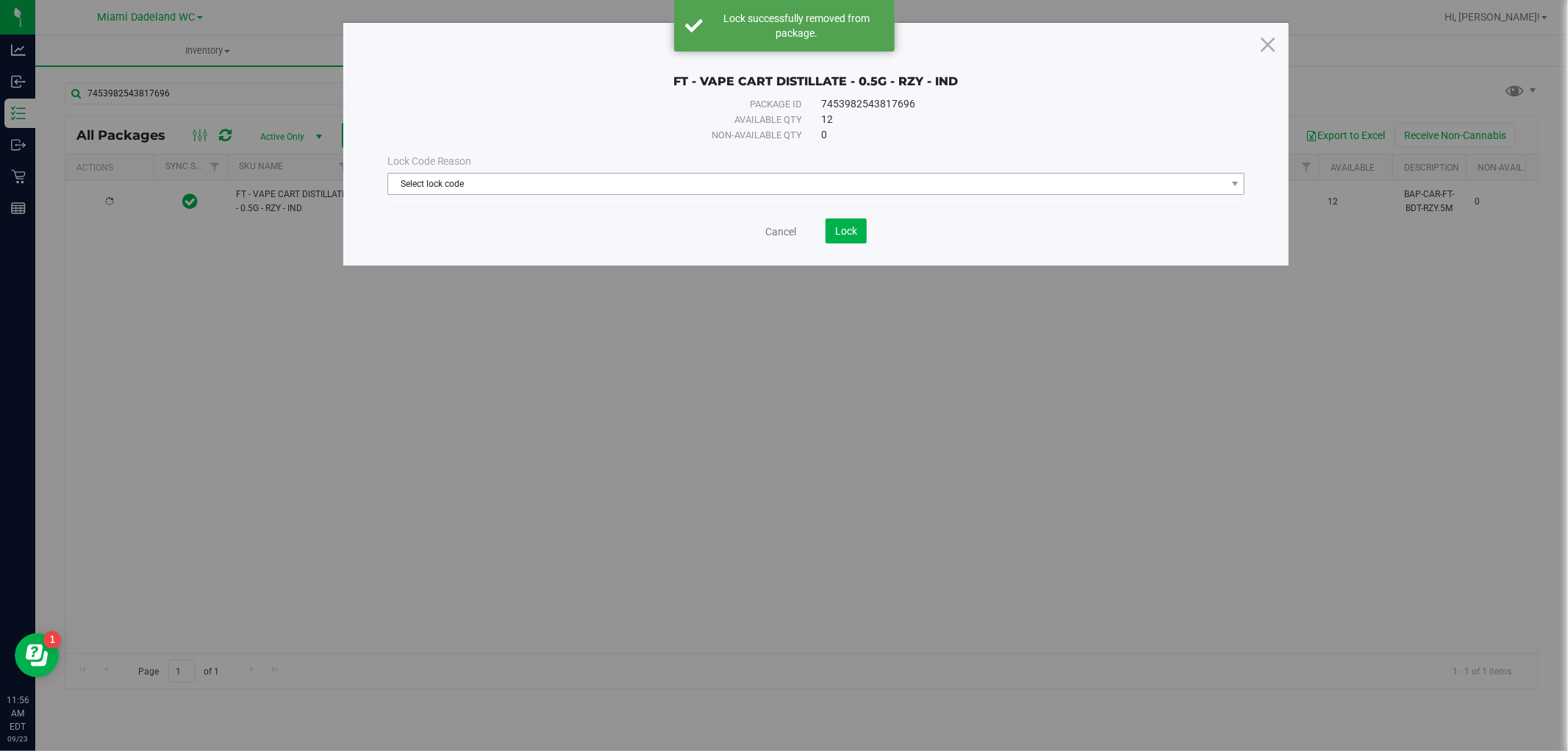
click at [471, 182] on span "Select lock code" at bounding box center [806, 184] width 838 height 21
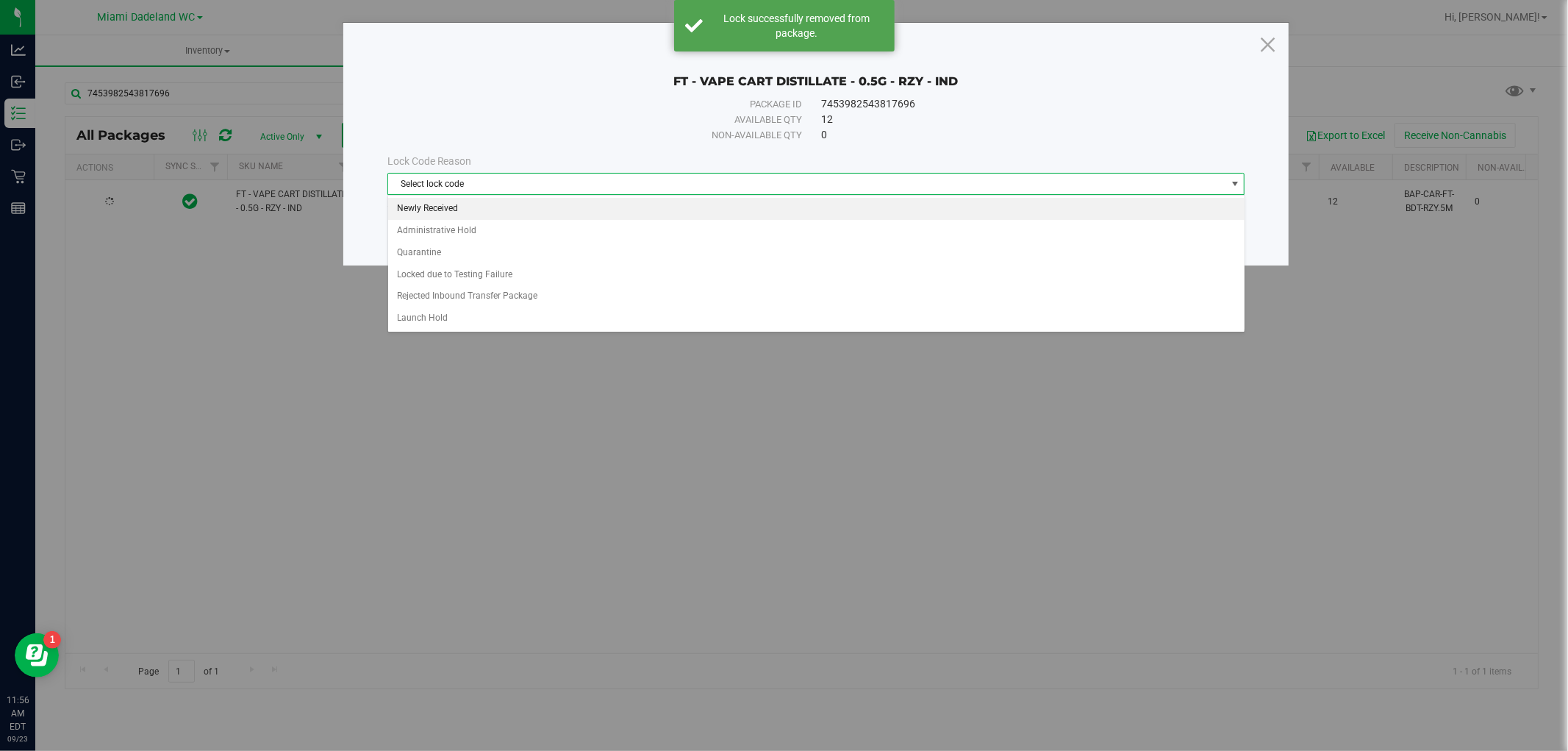
click at [452, 211] on li "Newly Received" at bounding box center [816, 209] width 857 height 22
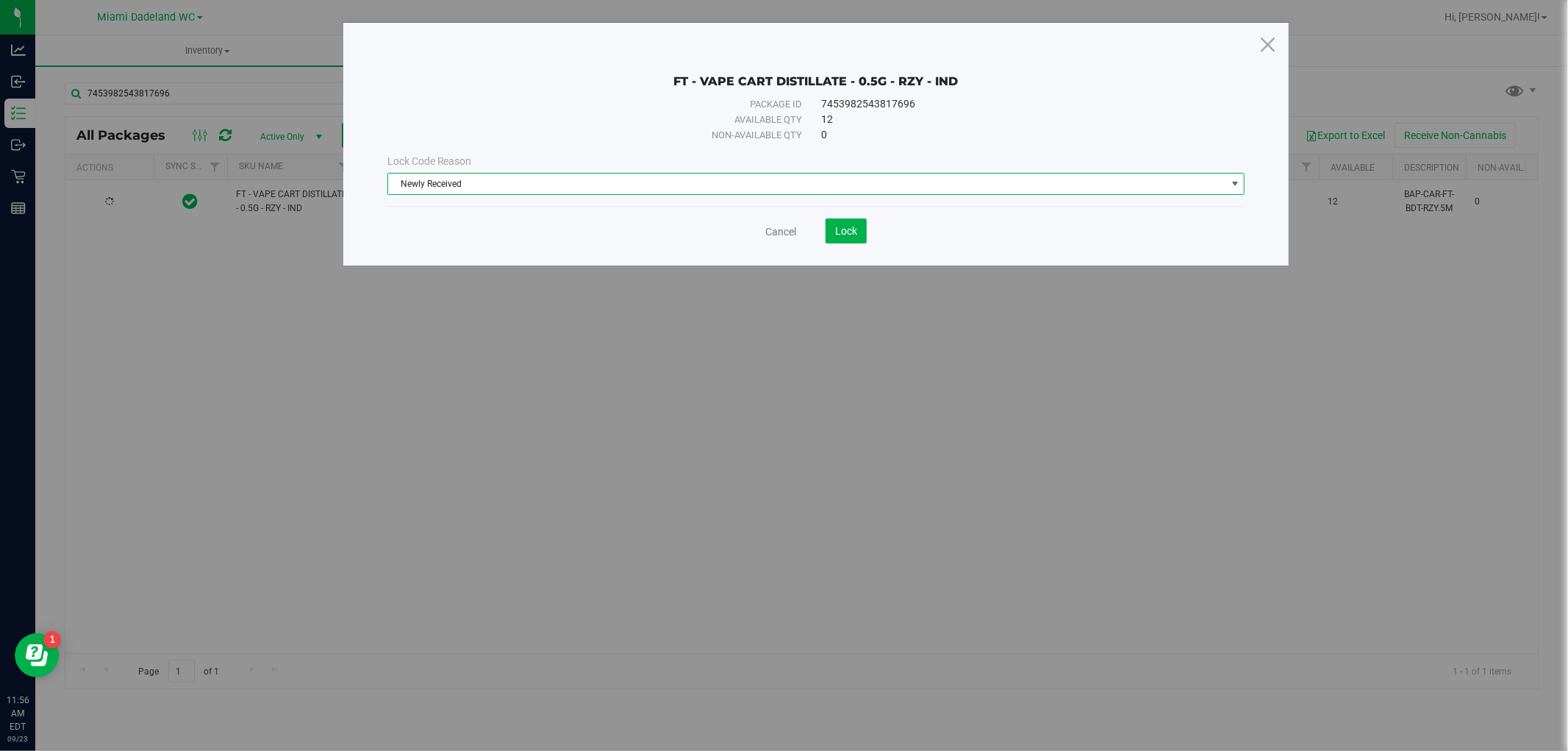
click at [613, 181] on span "Newly Received" at bounding box center [806, 184] width 838 height 21
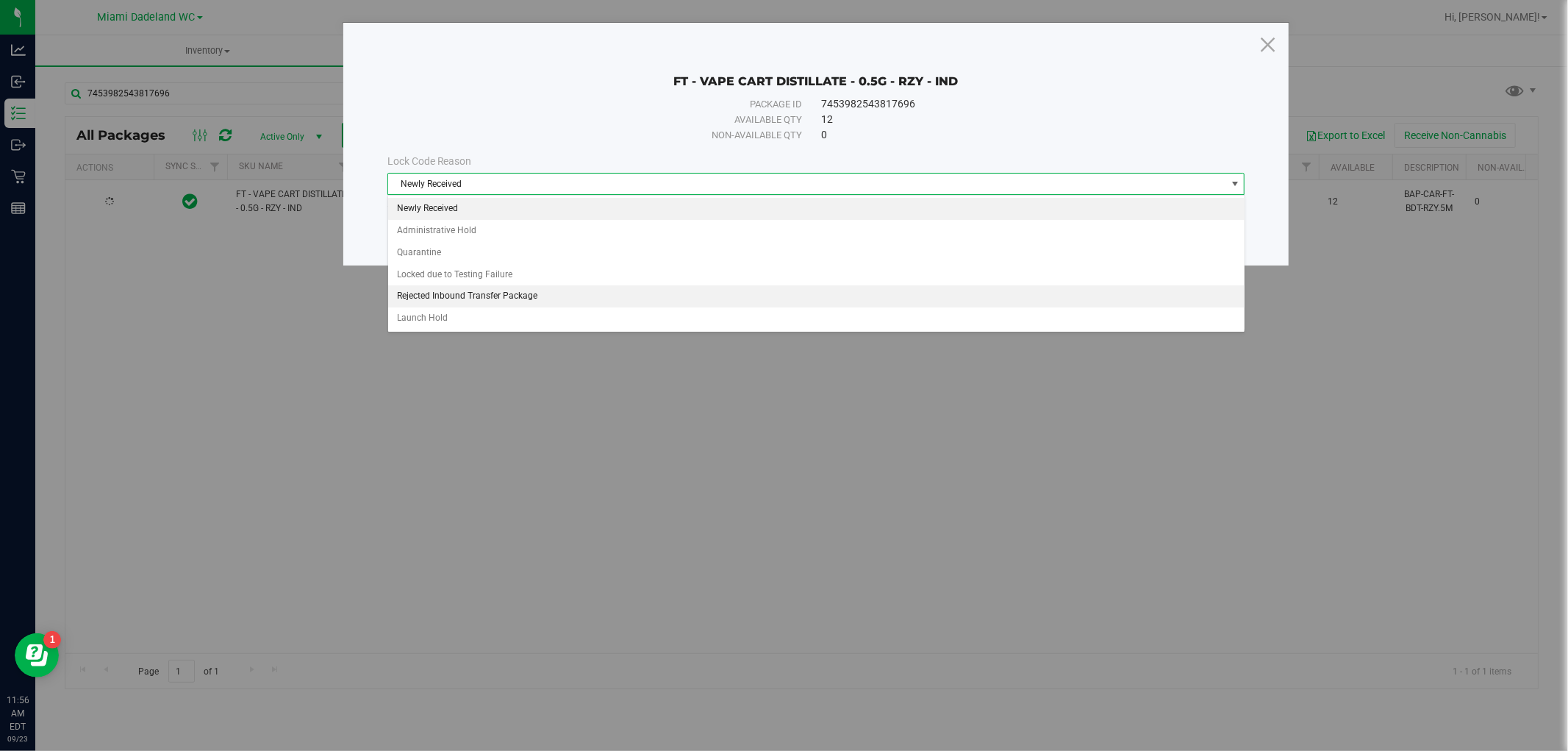
click at [584, 301] on li "Rejected Inbound Transfer Package" at bounding box center [816, 295] width 857 height 22
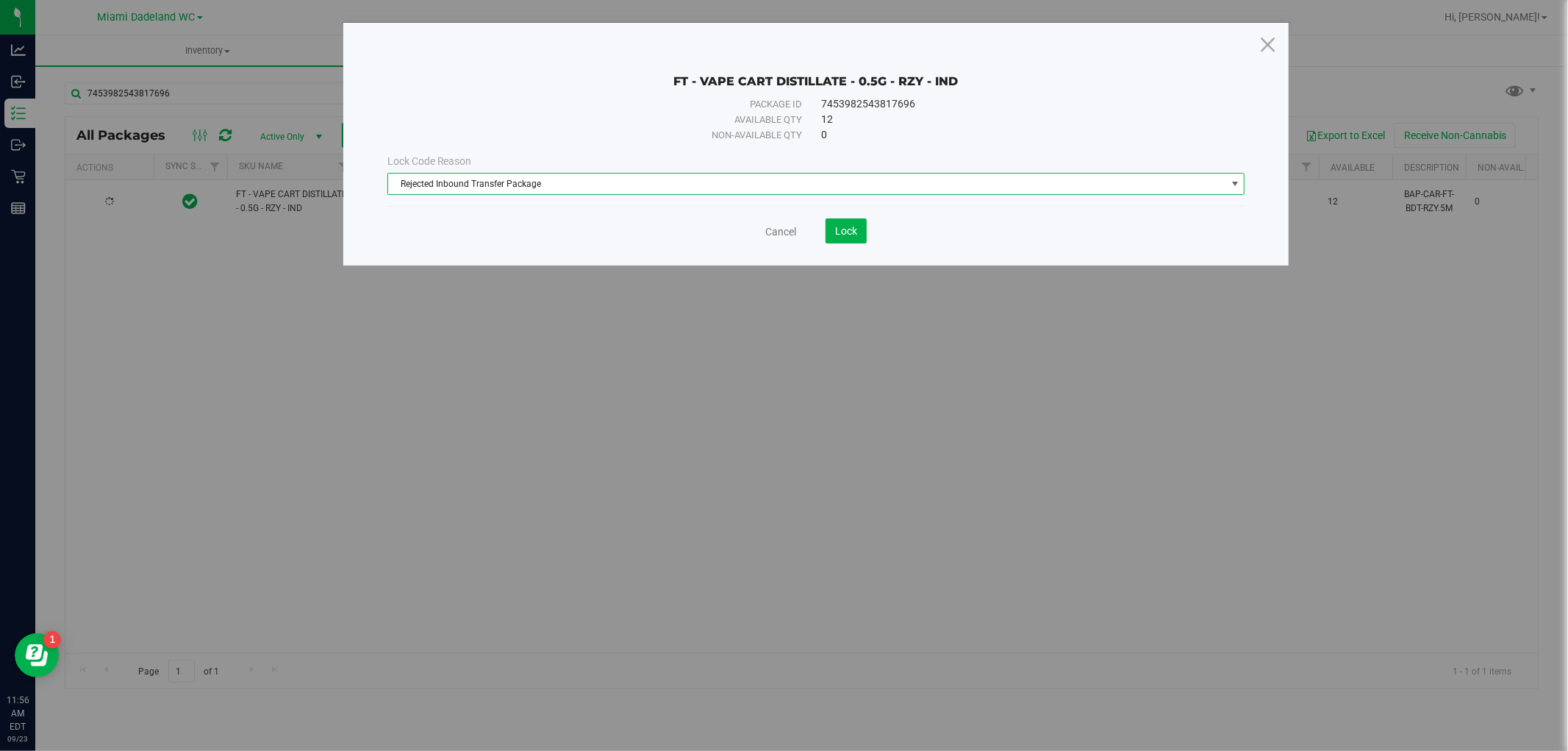
click at [604, 185] on span "Rejected Inbound Transfer Package" at bounding box center [806, 184] width 838 height 21
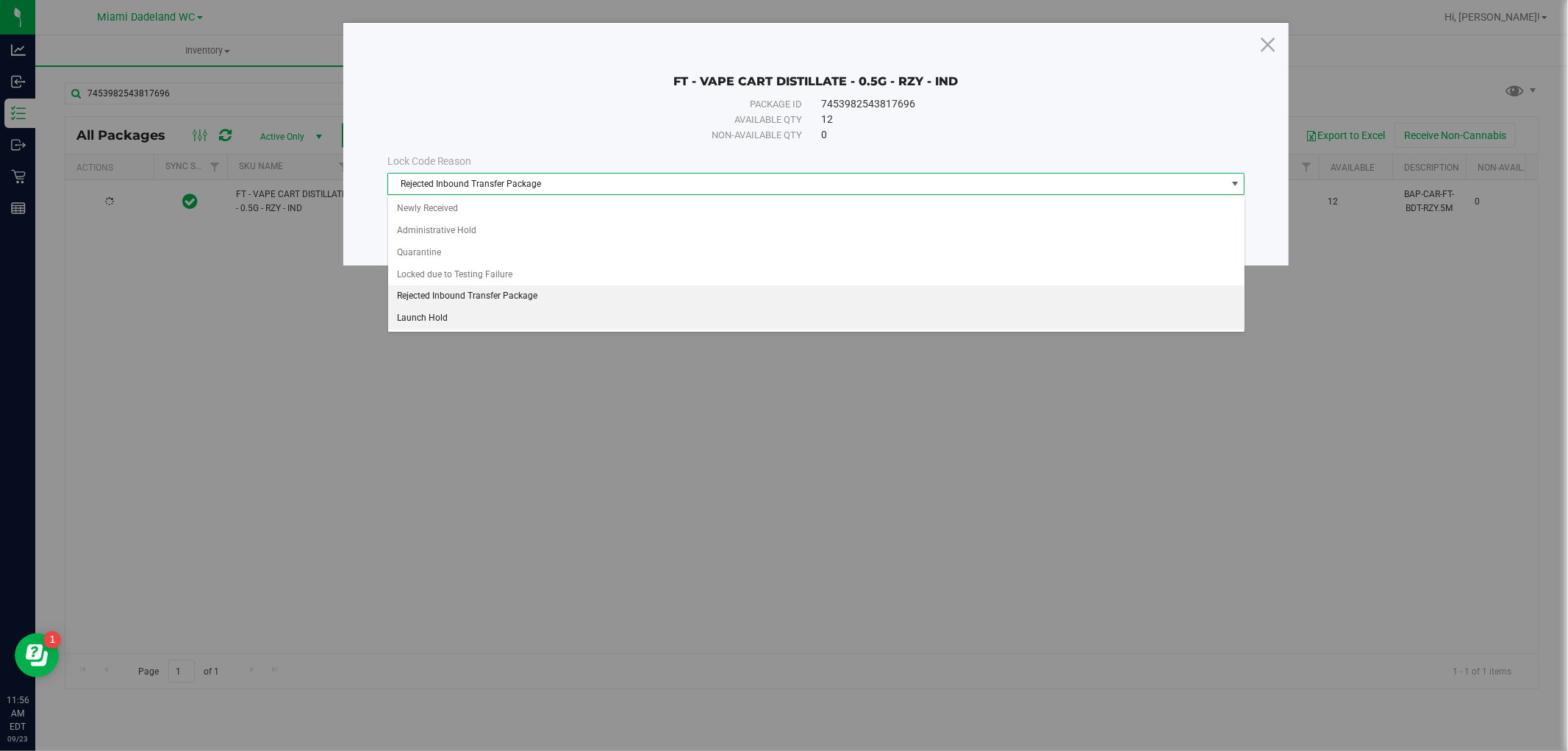
click at [539, 327] on li "Launch Hold" at bounding box center [816, 317] width 857 height 22
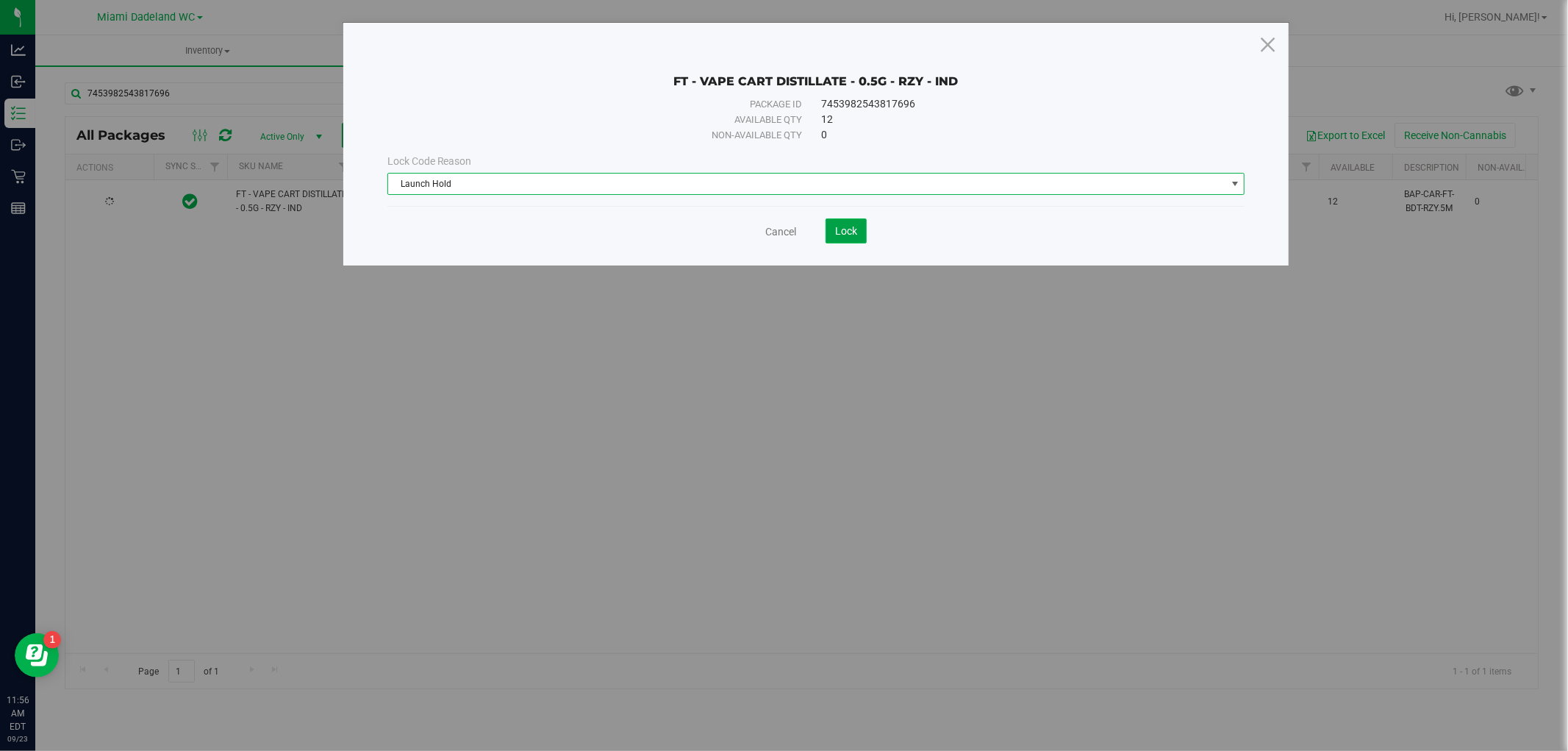
click at [853, 229] on span "Lock" at bounding box center [845, 231] width 22 height 11
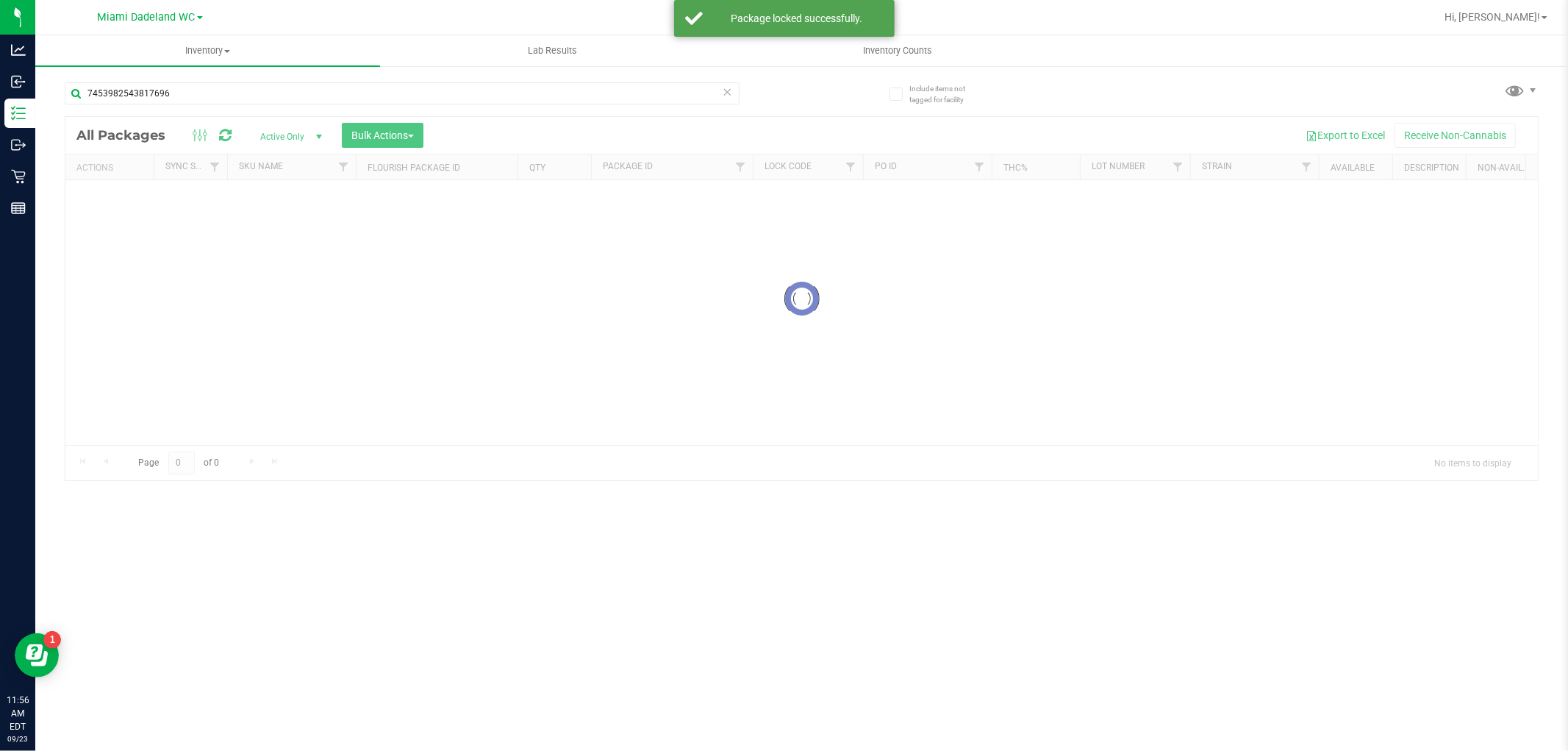
click at [726, 91] on icon at bounding box center [727, 91] width 10 height 18
click at [685, 93] on input "text" at bounding box center [402, 92] width 675 height 22
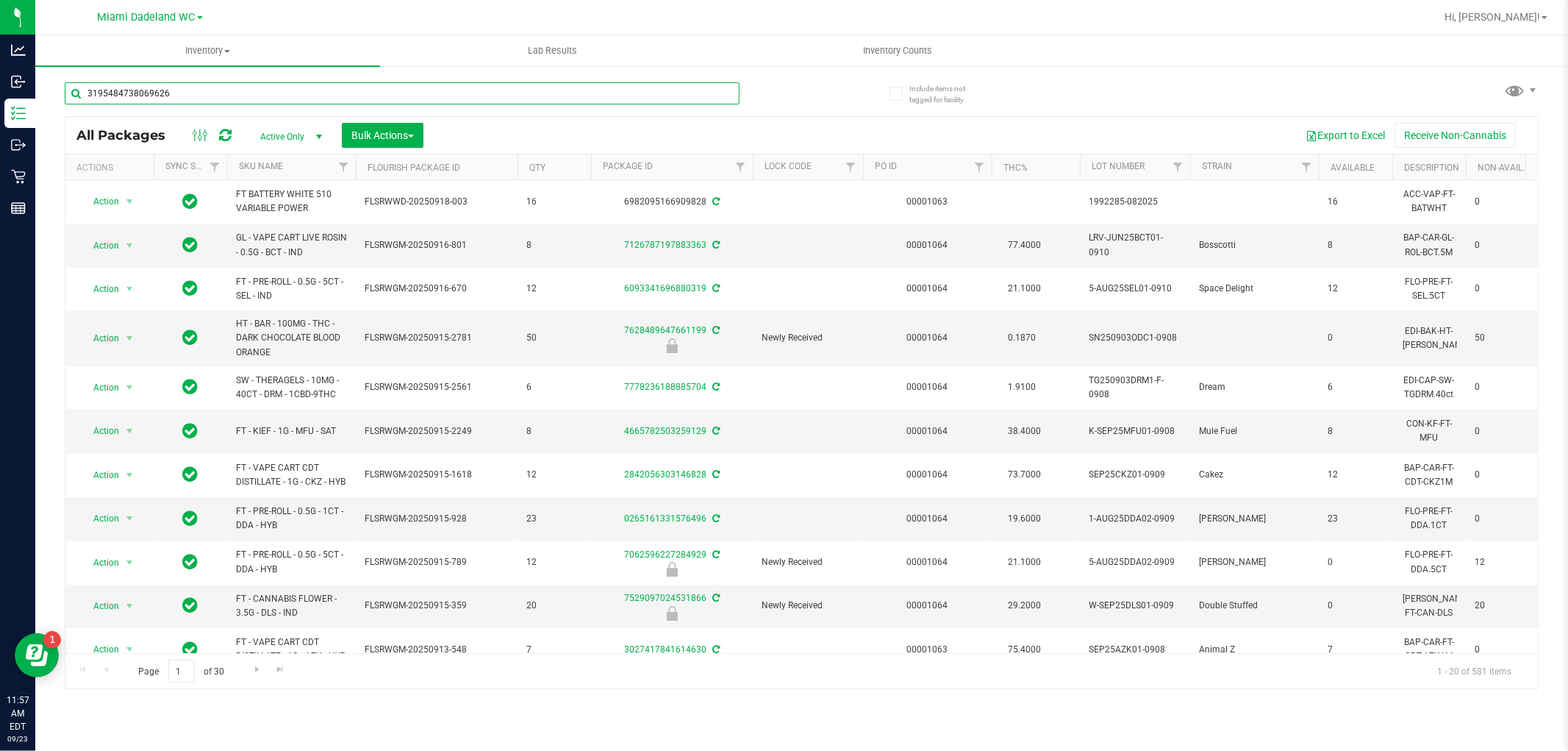
type input "3195484738069626"
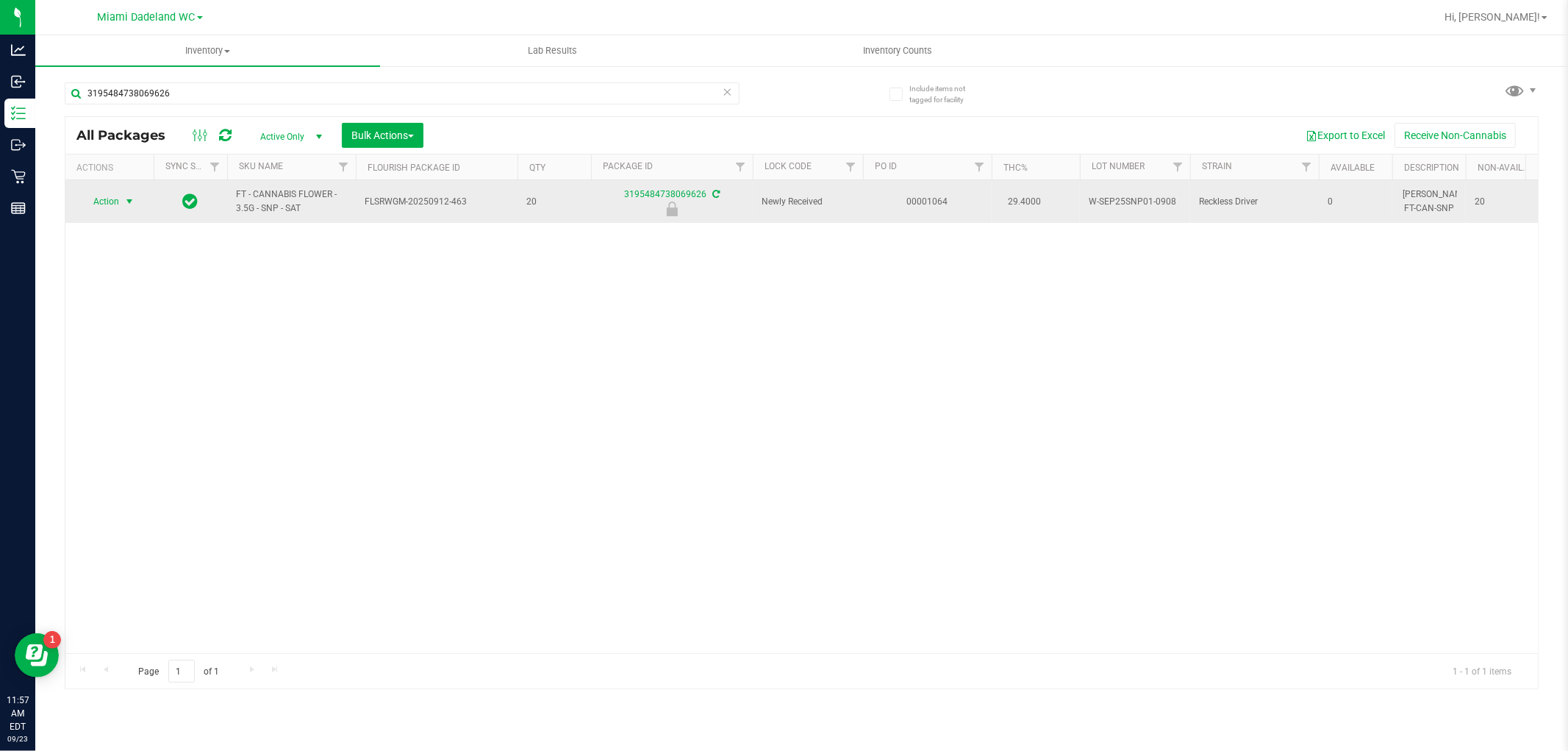
click at [126, 201] on span "select" at bounding box center [130, 201] width 11 height 11
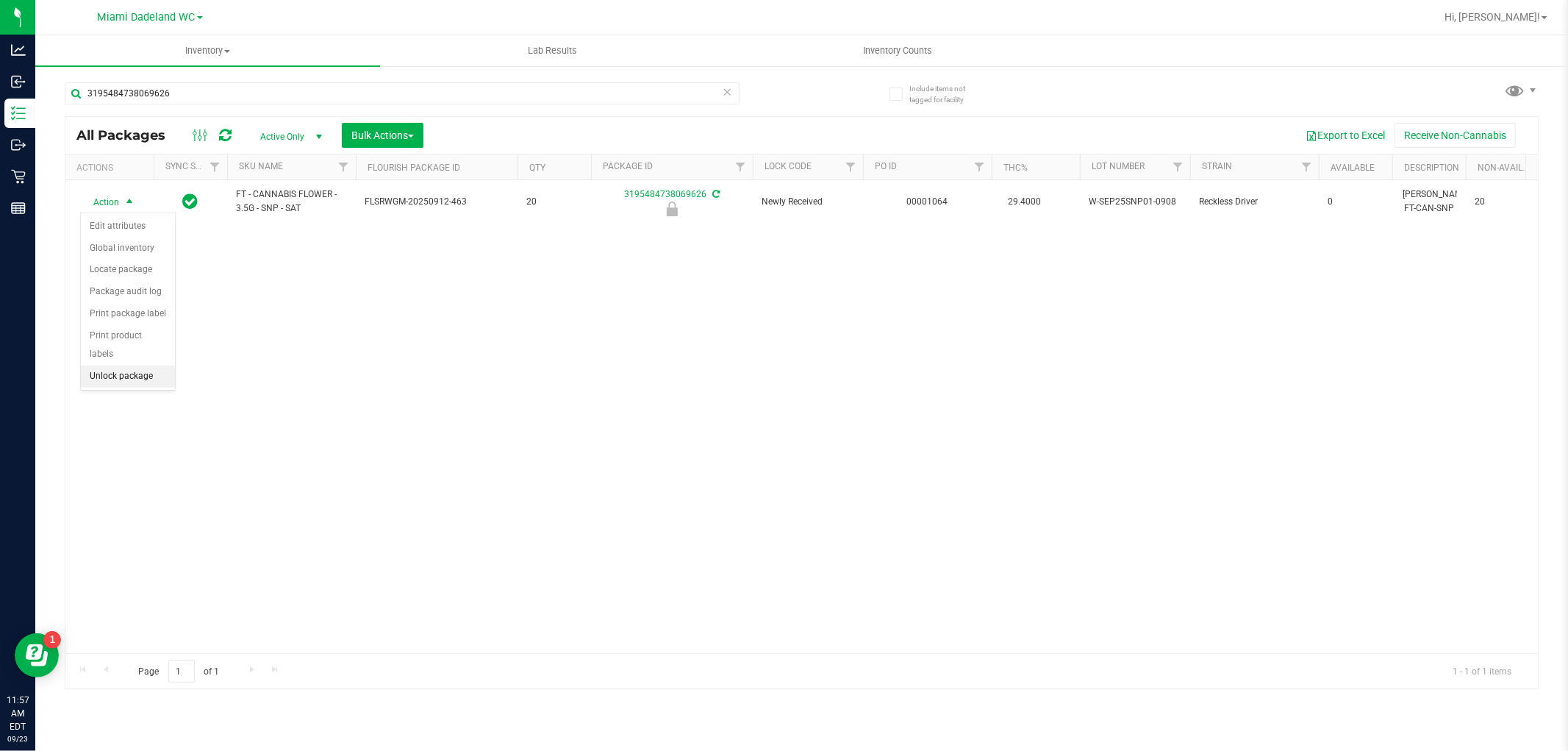
click at [98, 375] on li "Unlock package" at bounding box center [128, 376] width 94 height 22
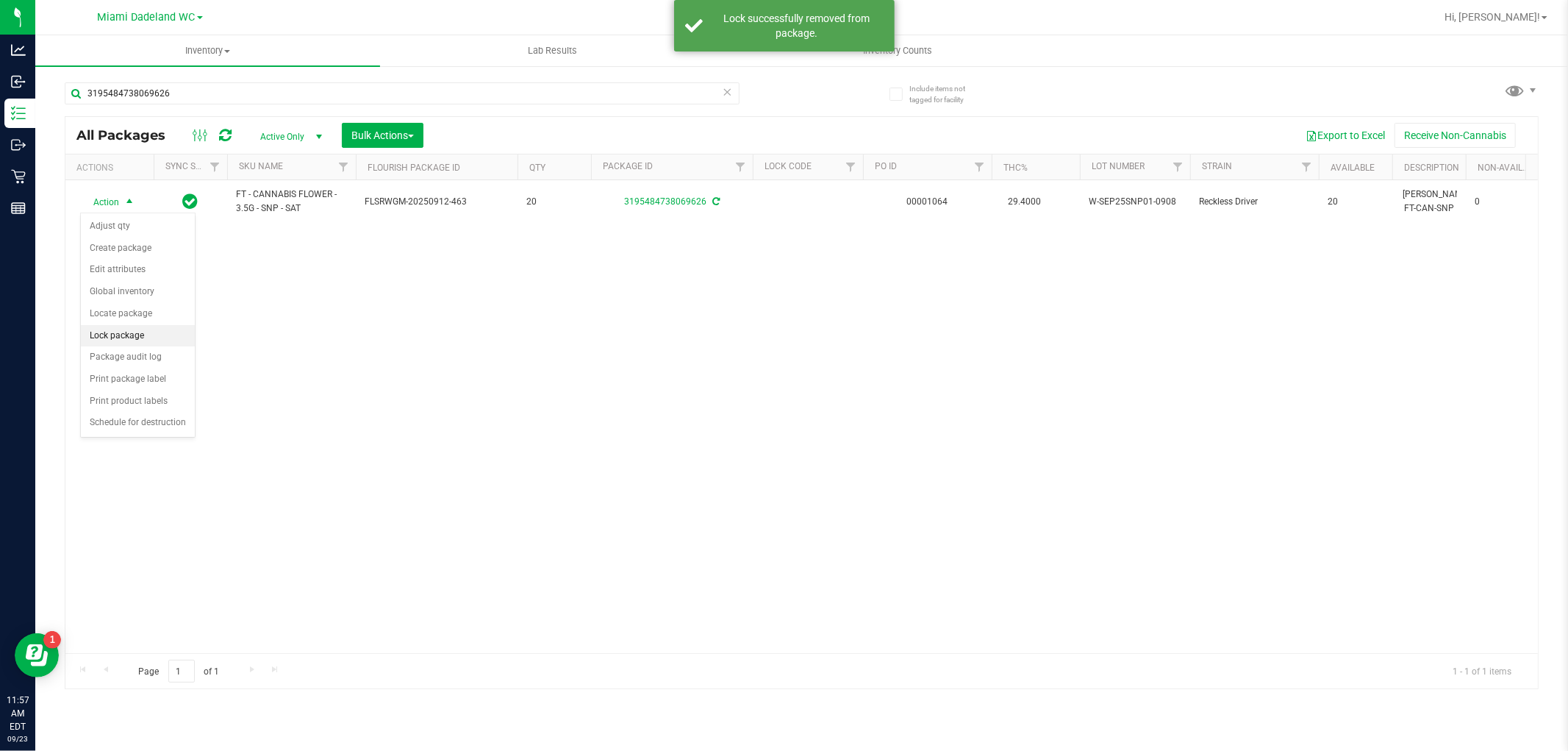
click at [100, 333] on li "Lock package" at bounding box center [138, 335] width 114 height 22
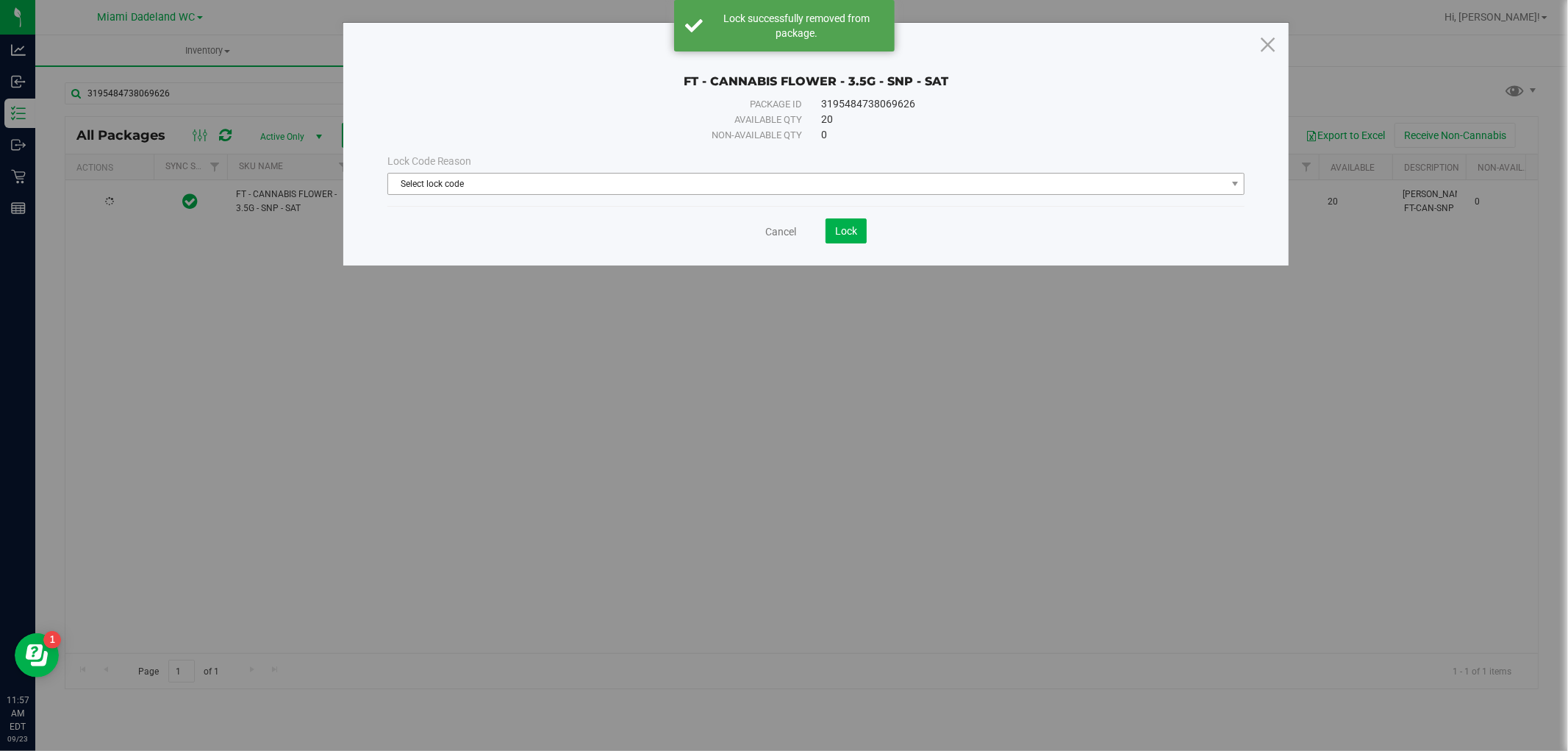
click at [447, 185] on span "Select lock code" at bounding box center [806, 184] width 838 height 21
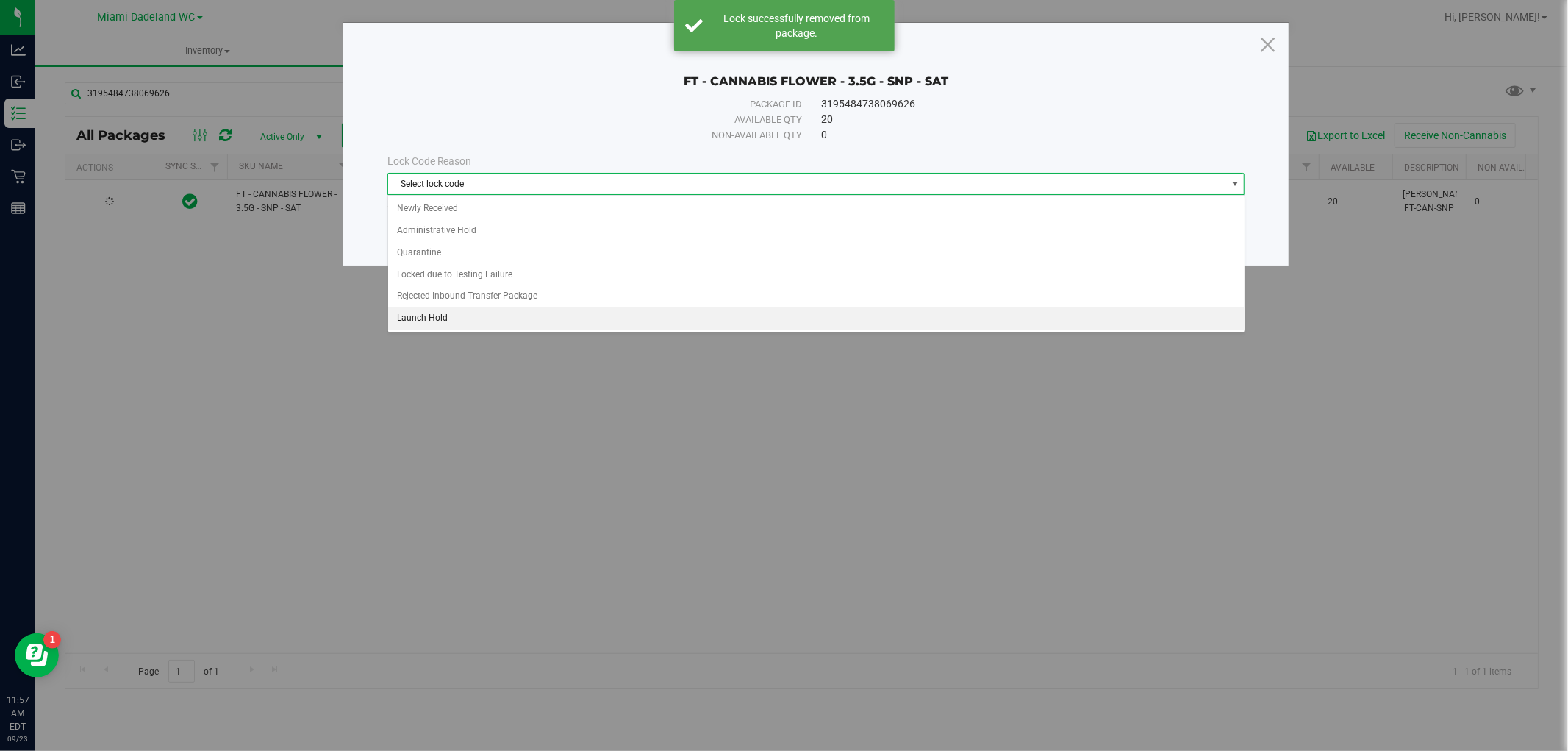
click at [429, 320] on li "Launch Hold" at bounding box center [816, 317] width 857 height 22
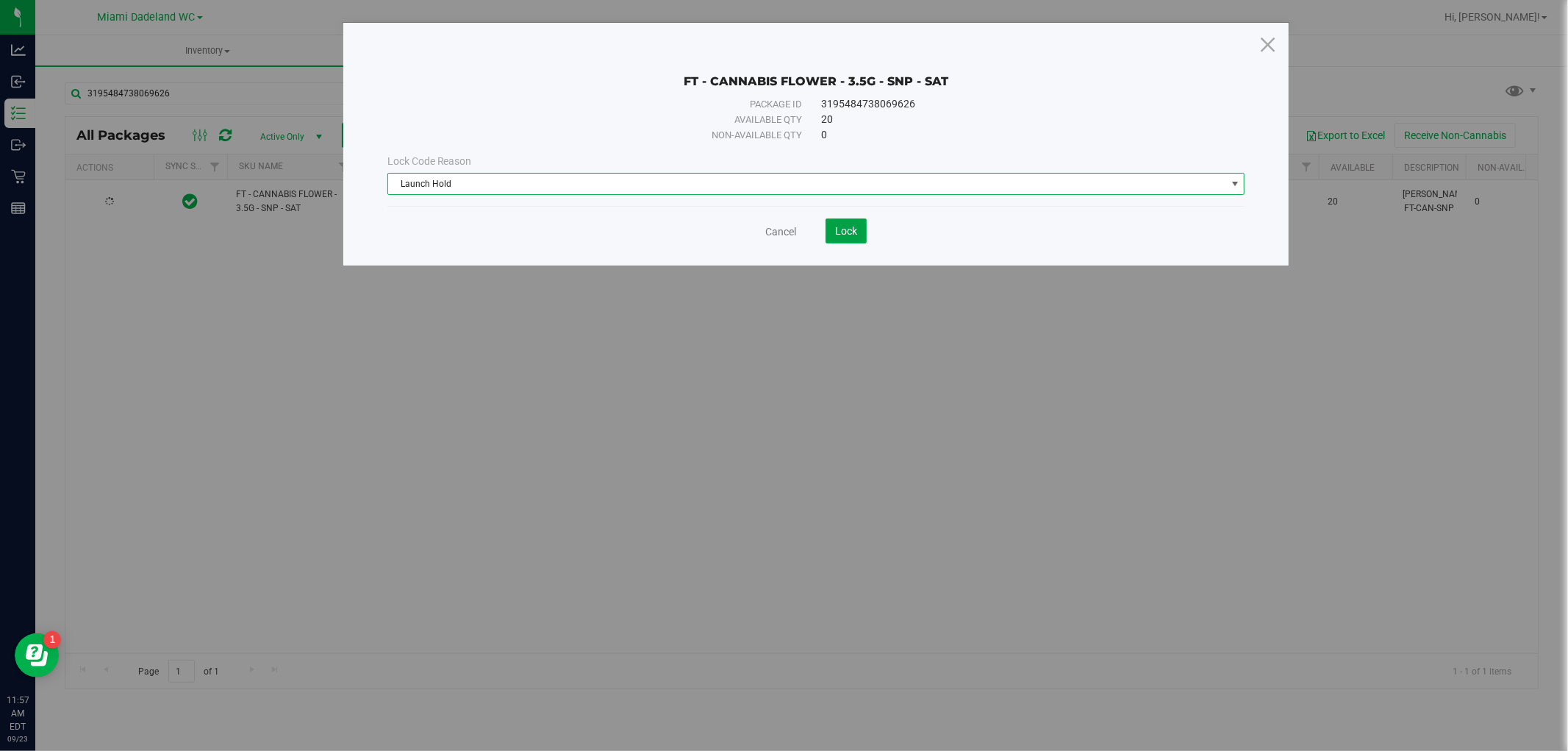
click at [843, 237] on button "Lock" at bounding box center [845, 231] width 41 height 25
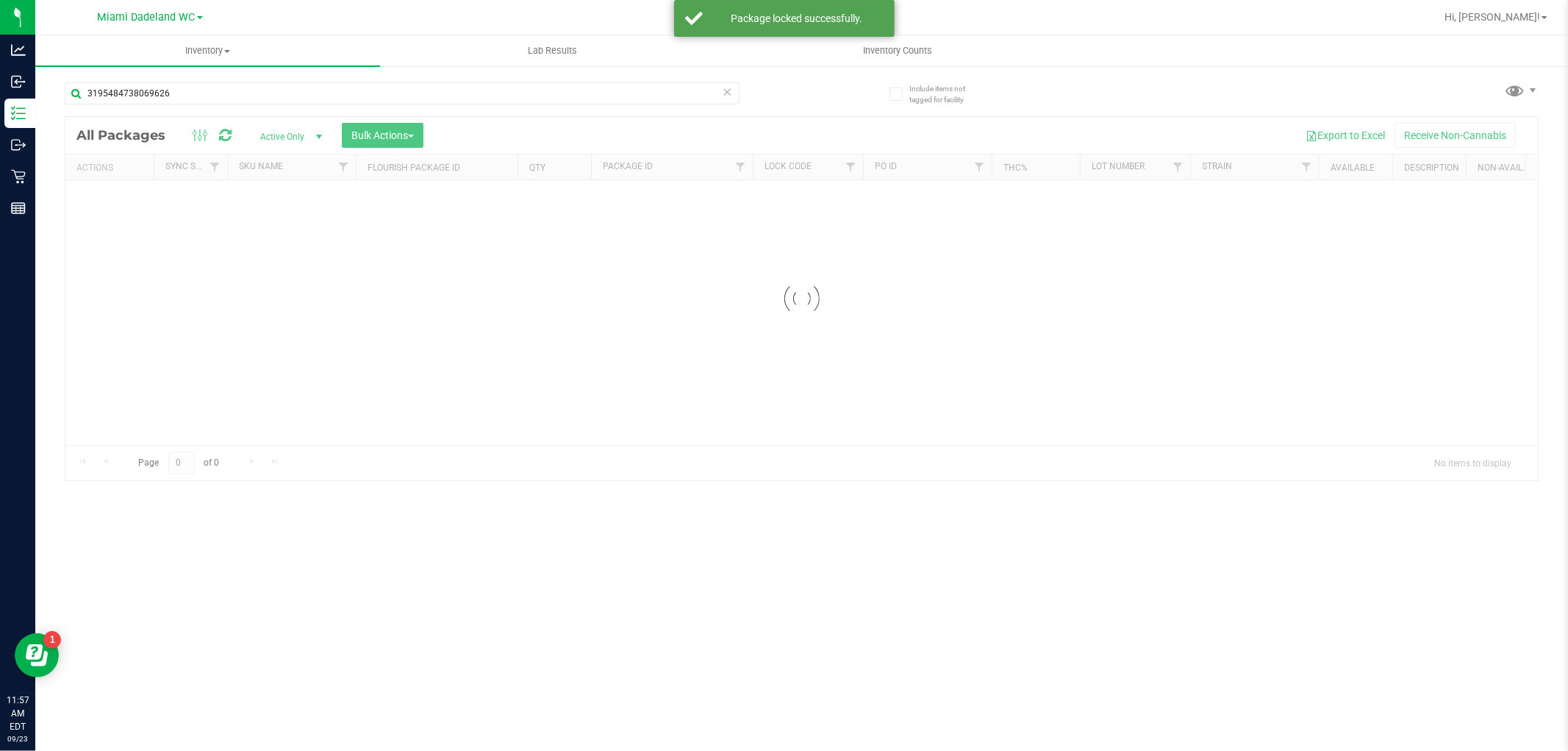
click at [728, 92] on icon at bounding box center [727, 91] width 10 height 18
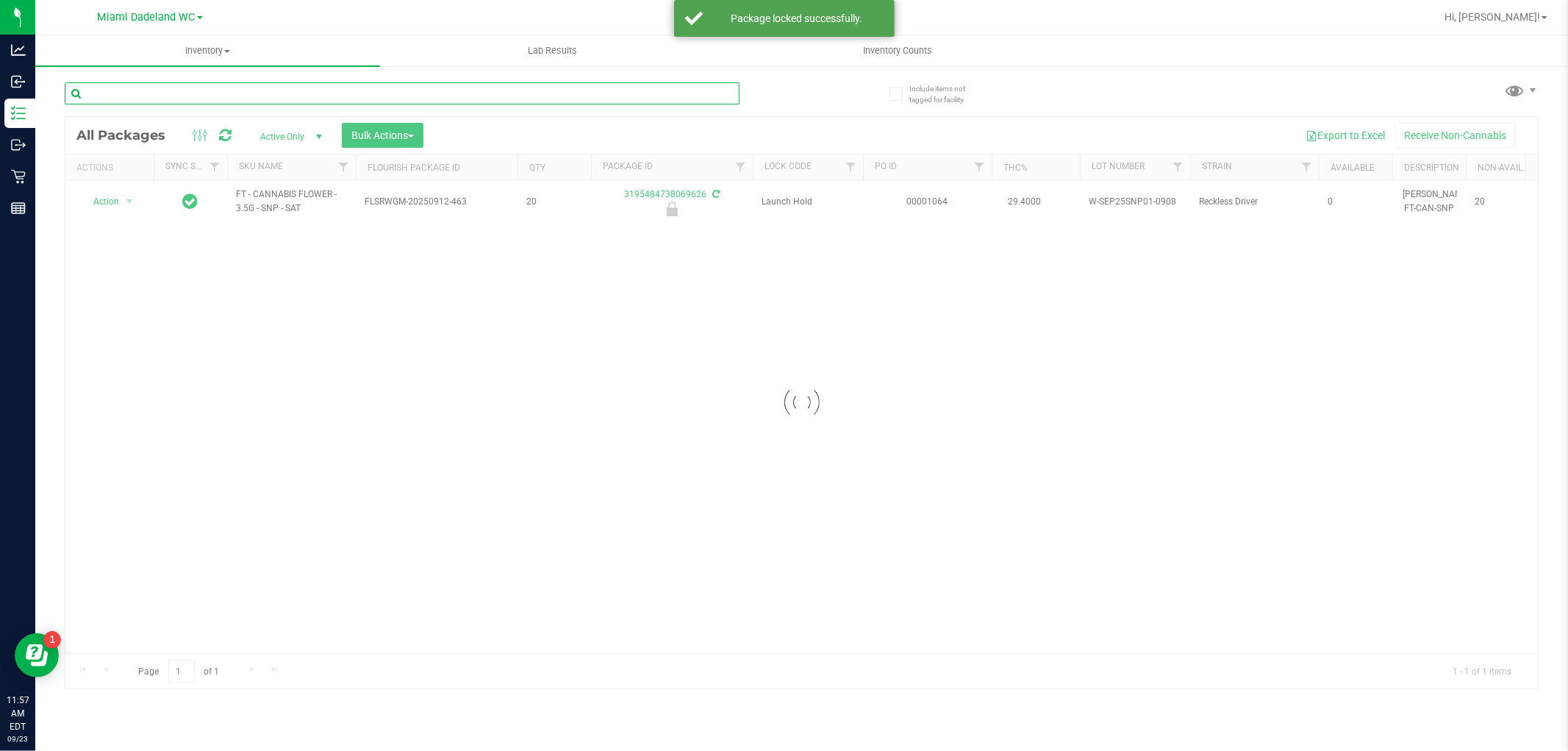
click at [667, 92] on input "text" at bounding box center [402, 92] width 675 height 22
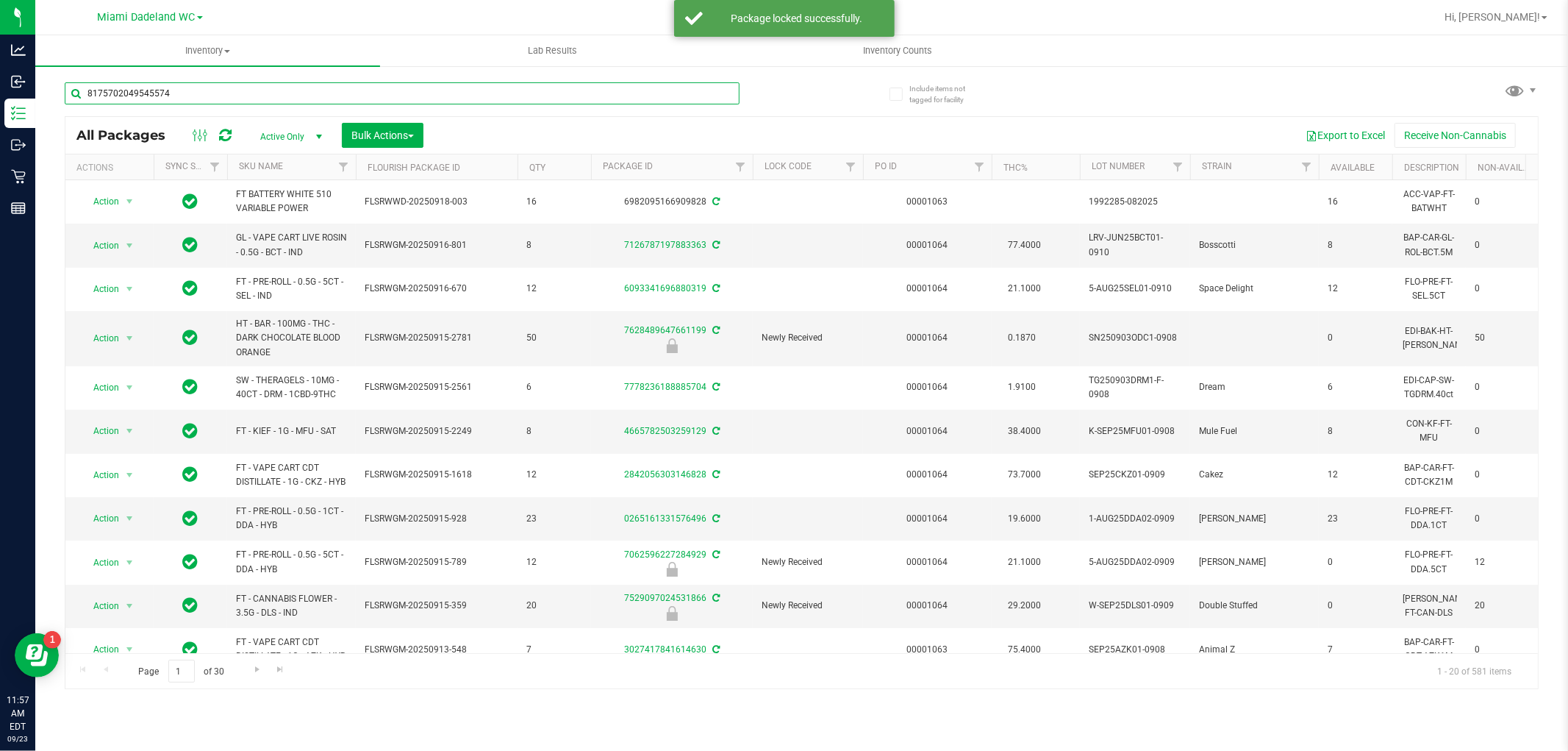
type input "8175702049545574"
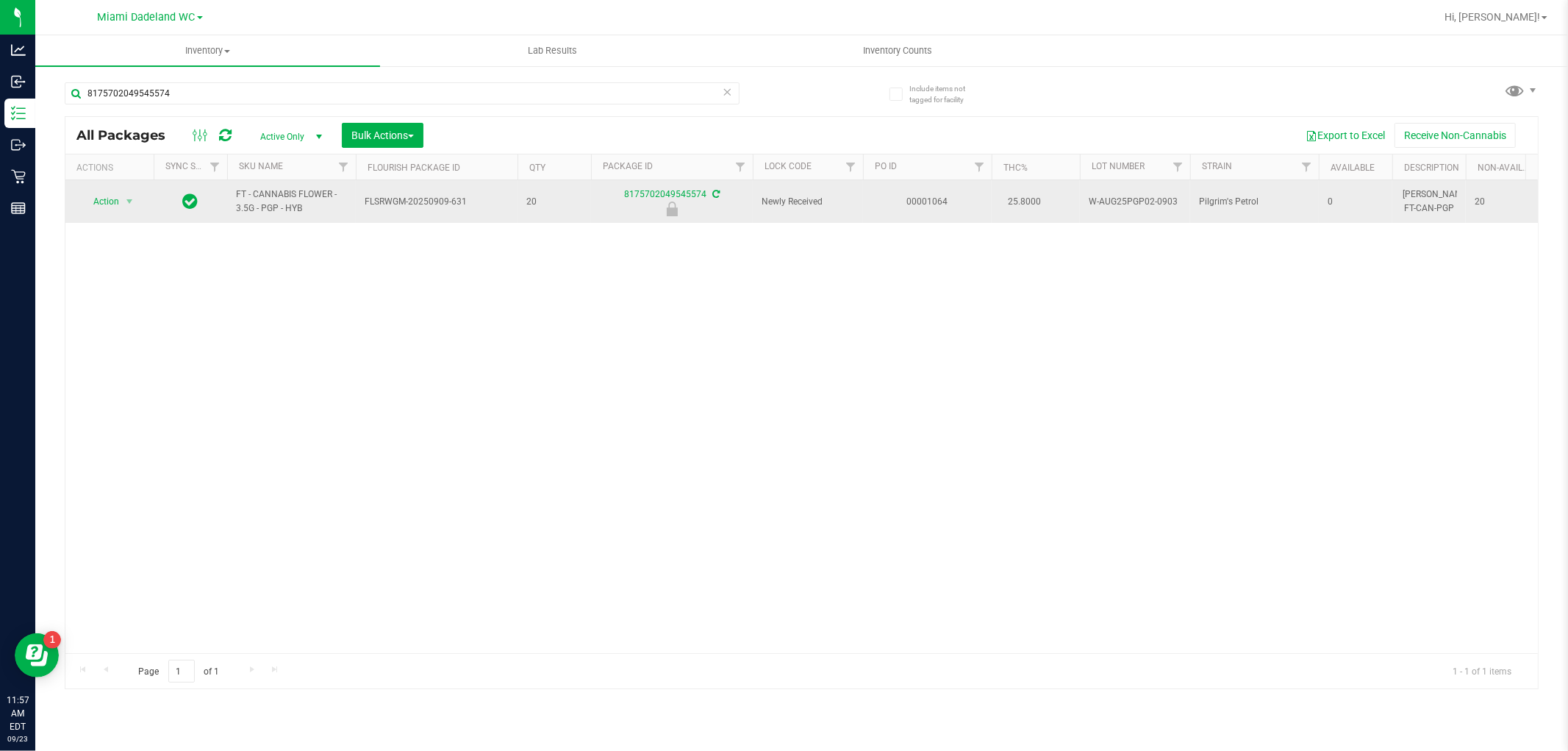
click at [106, 200] on span "Action" at bounding box center [100, 202] width 40 height 21
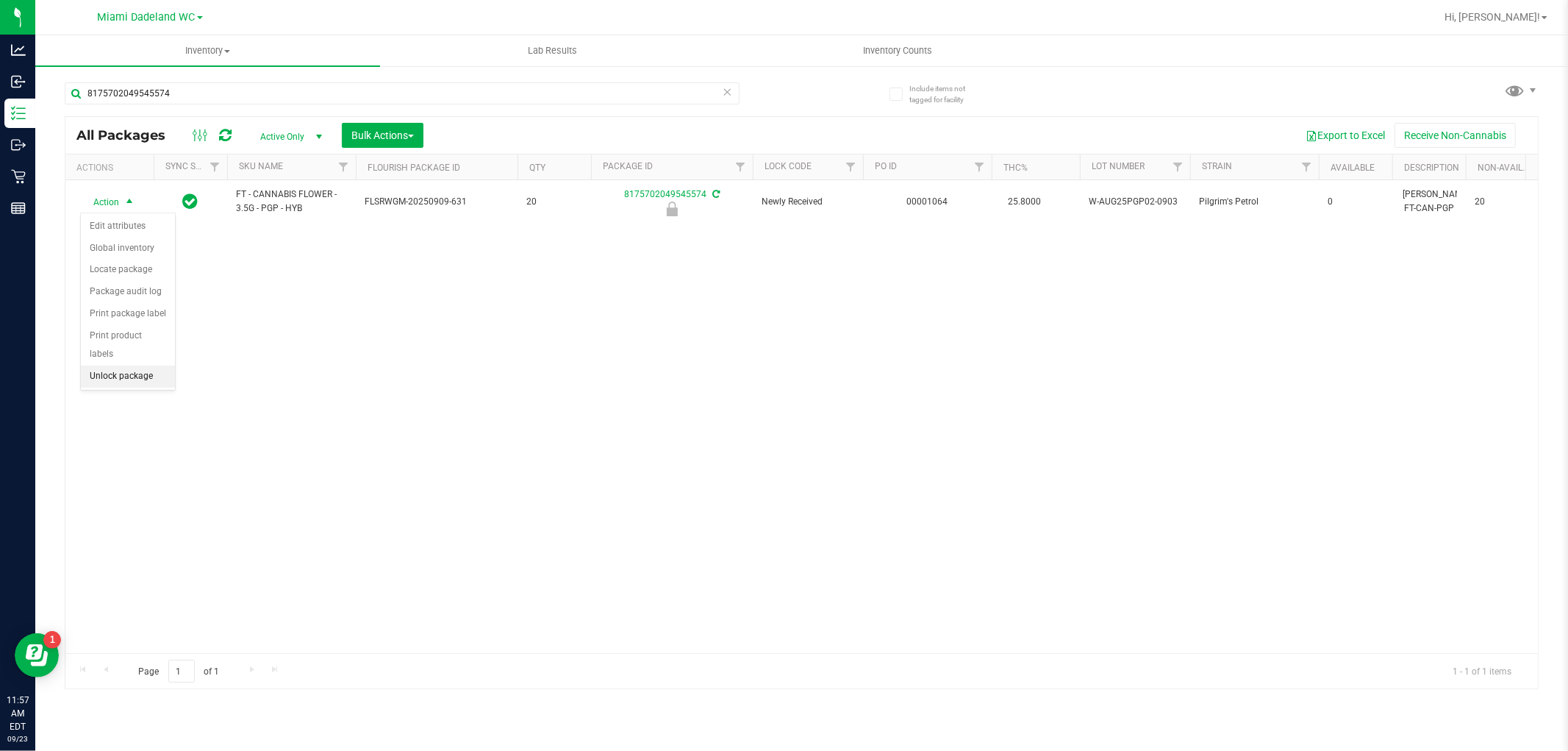
click at [116, 376] on li "Unlock package" at bounding box center [128, 376] width 94 height 22
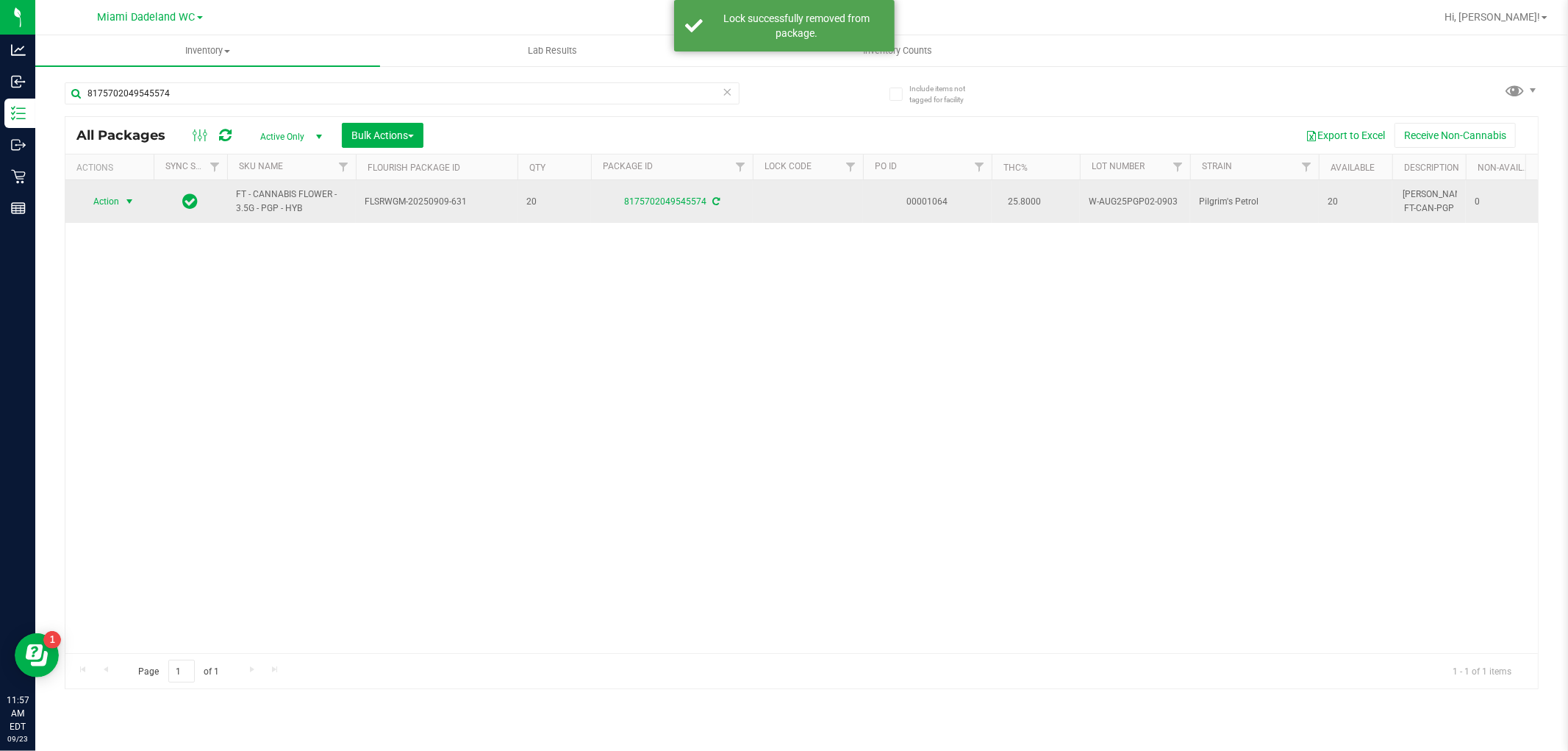
click at [126, 201] on span "select" at bounding box center [130, 201] width 11 height 11
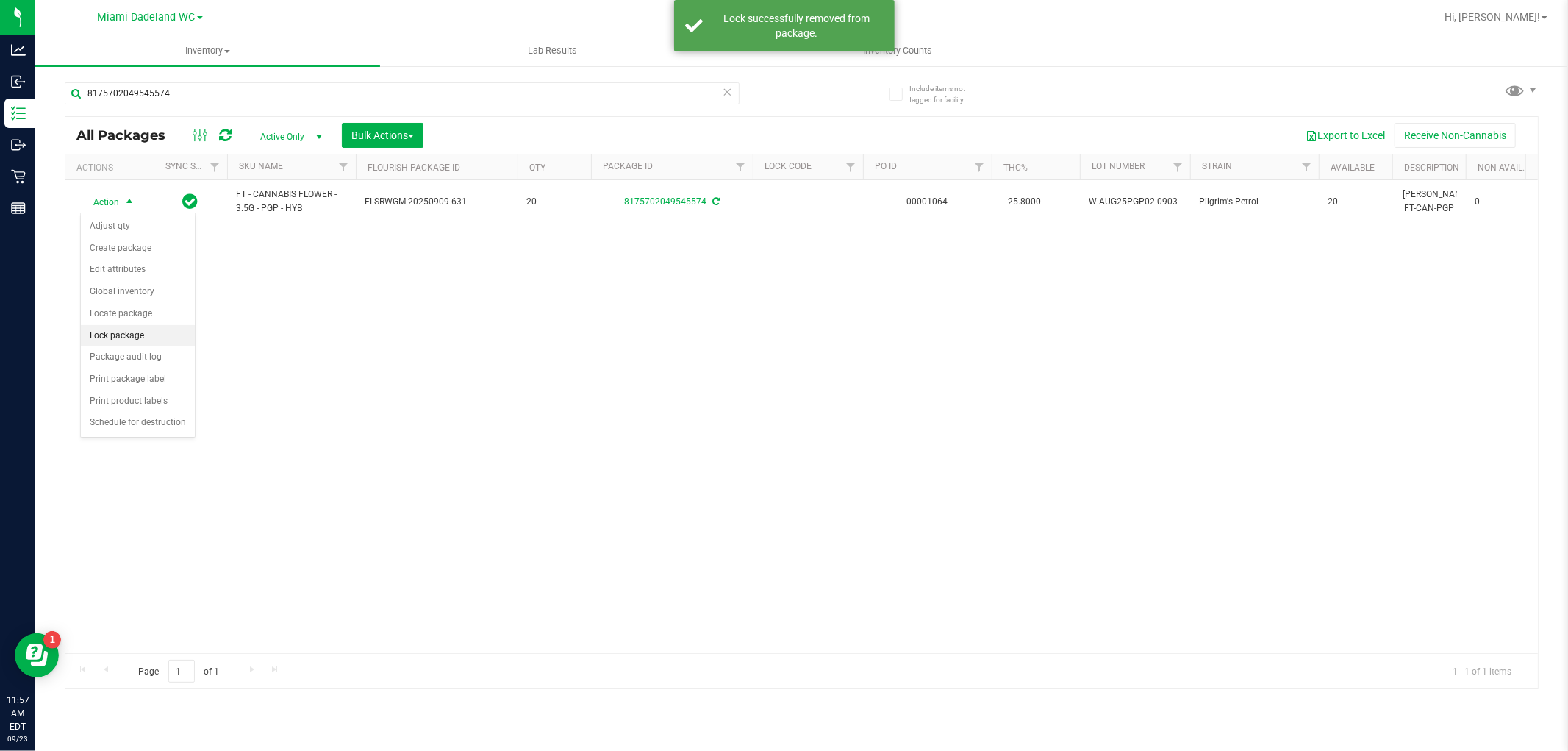
click at [93, 335] on li "Lock package" at bounding box center [138, 335] width 114 height 22
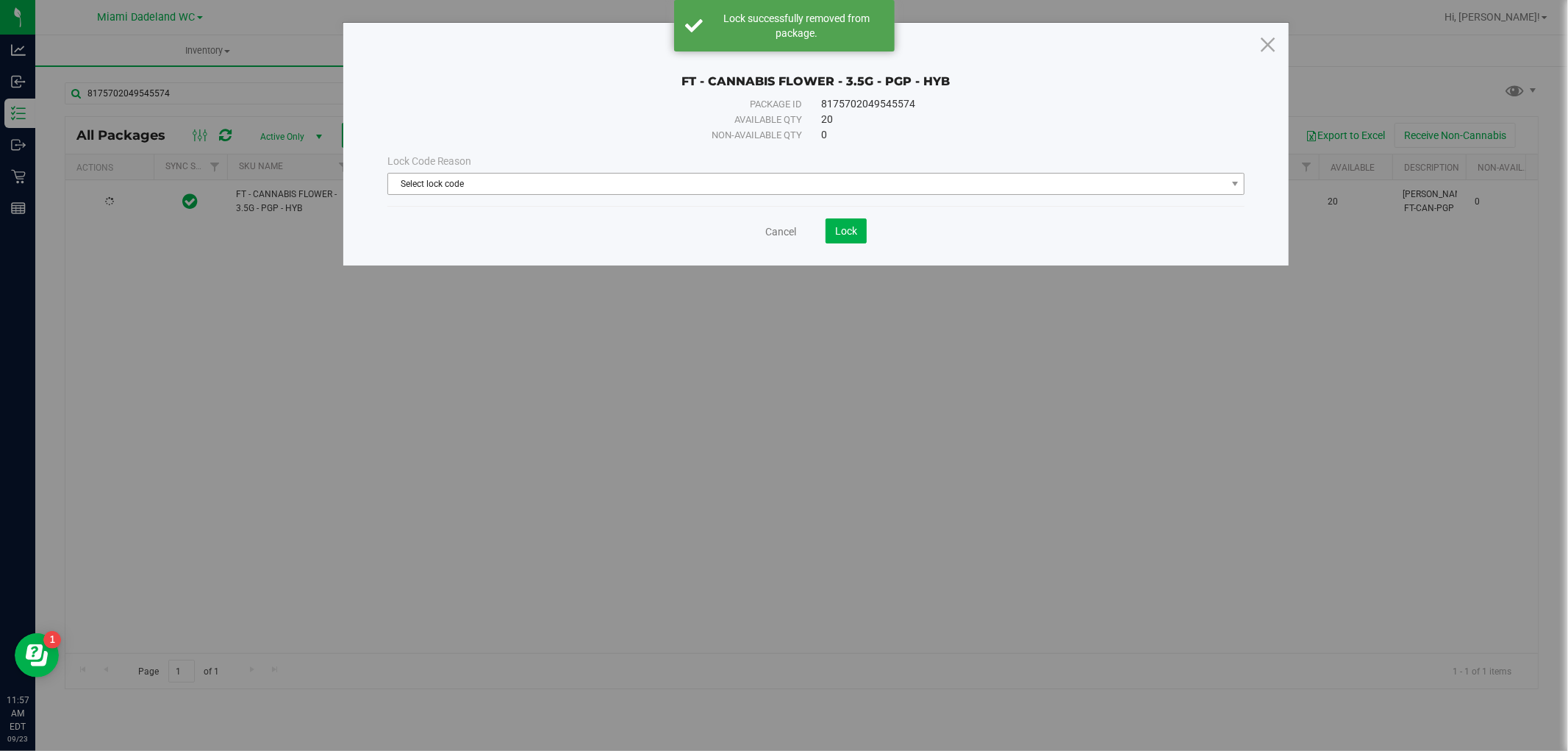
click at [461, 178] on span "Select lock code" at bounding box center [806, 184] width 838 height 21
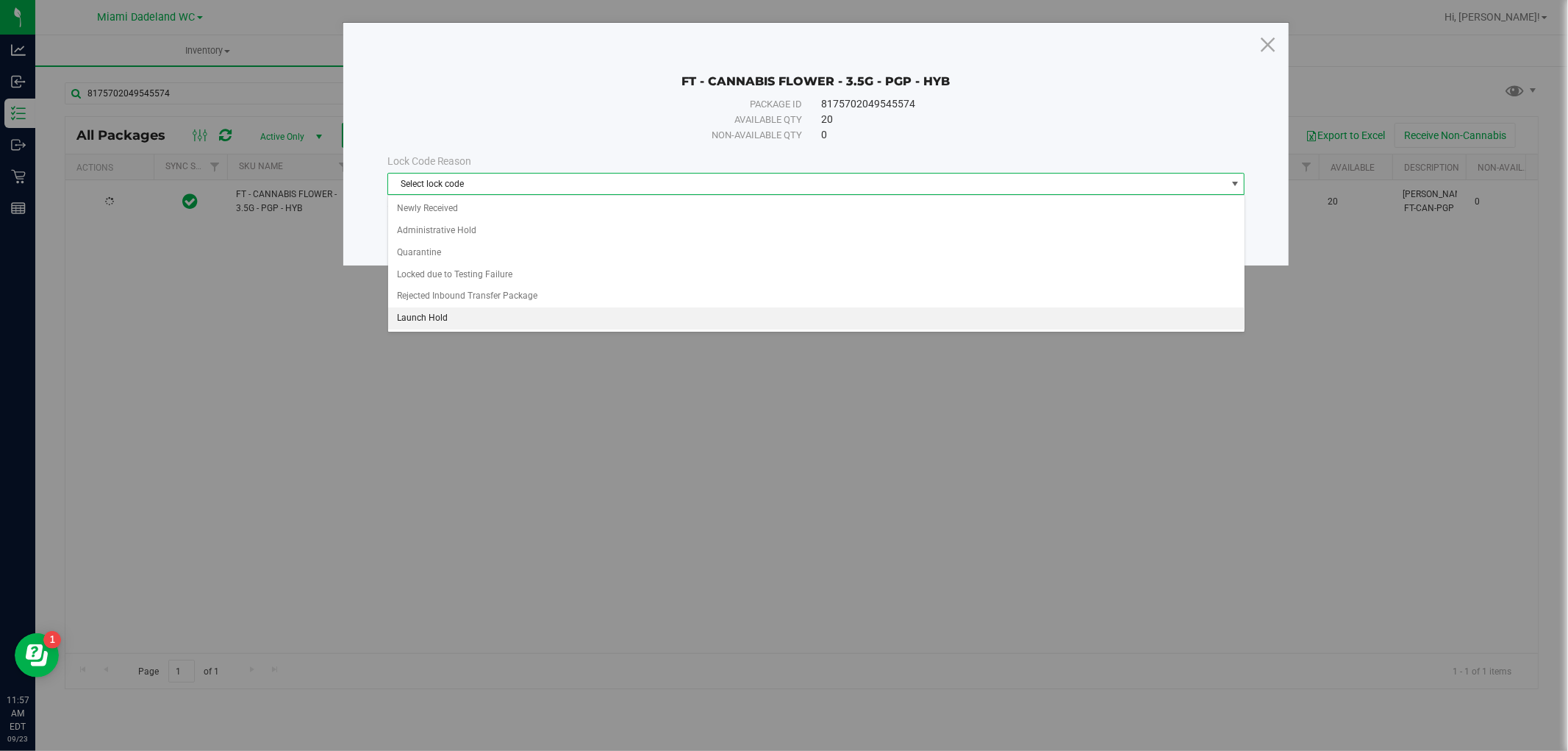
click at [494, 320] on li "Launch Hold" at bounding box center [816, 317] width 857 height 22
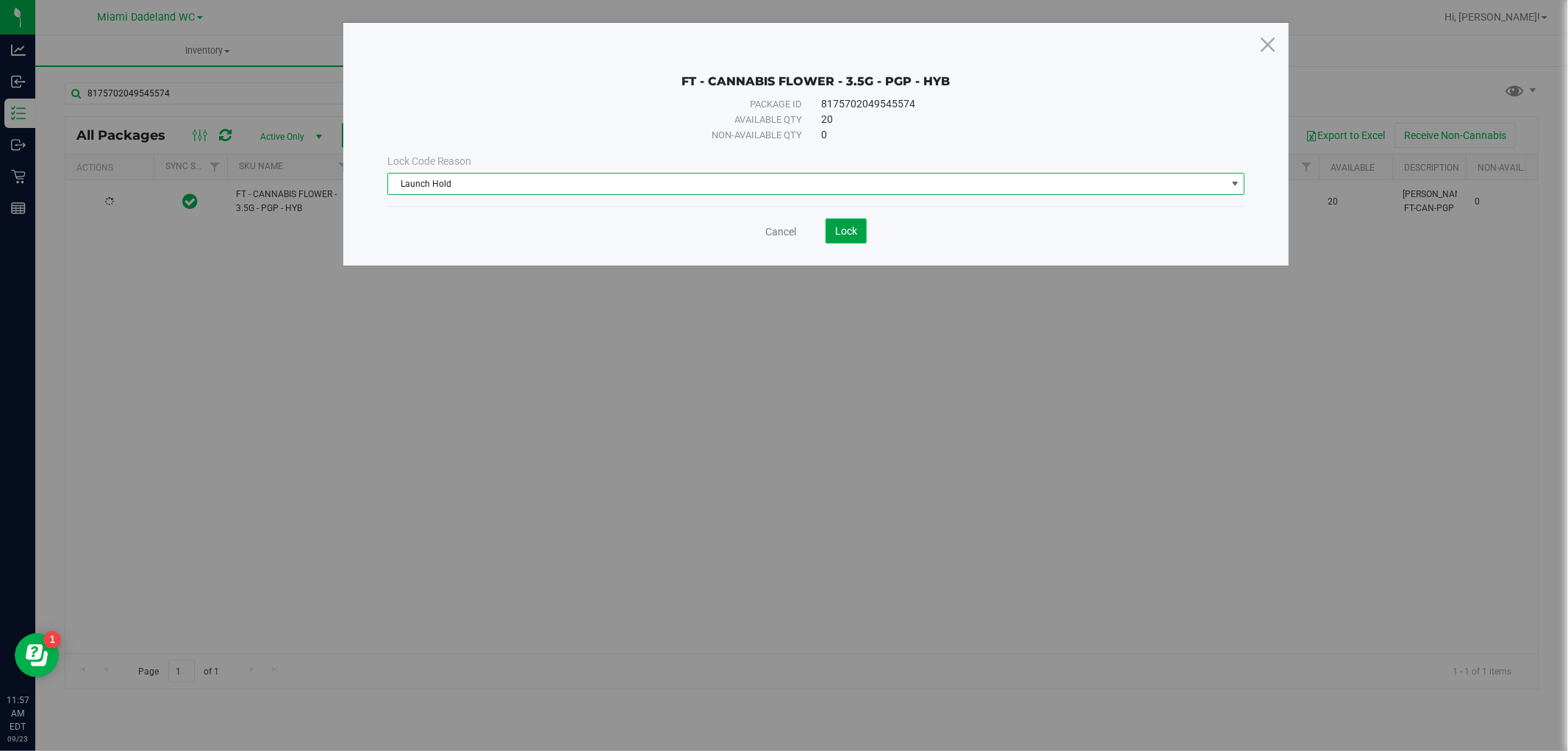
click at [854, 237] on button "Lock" at bounding box center [845, 231] width 41 height 25
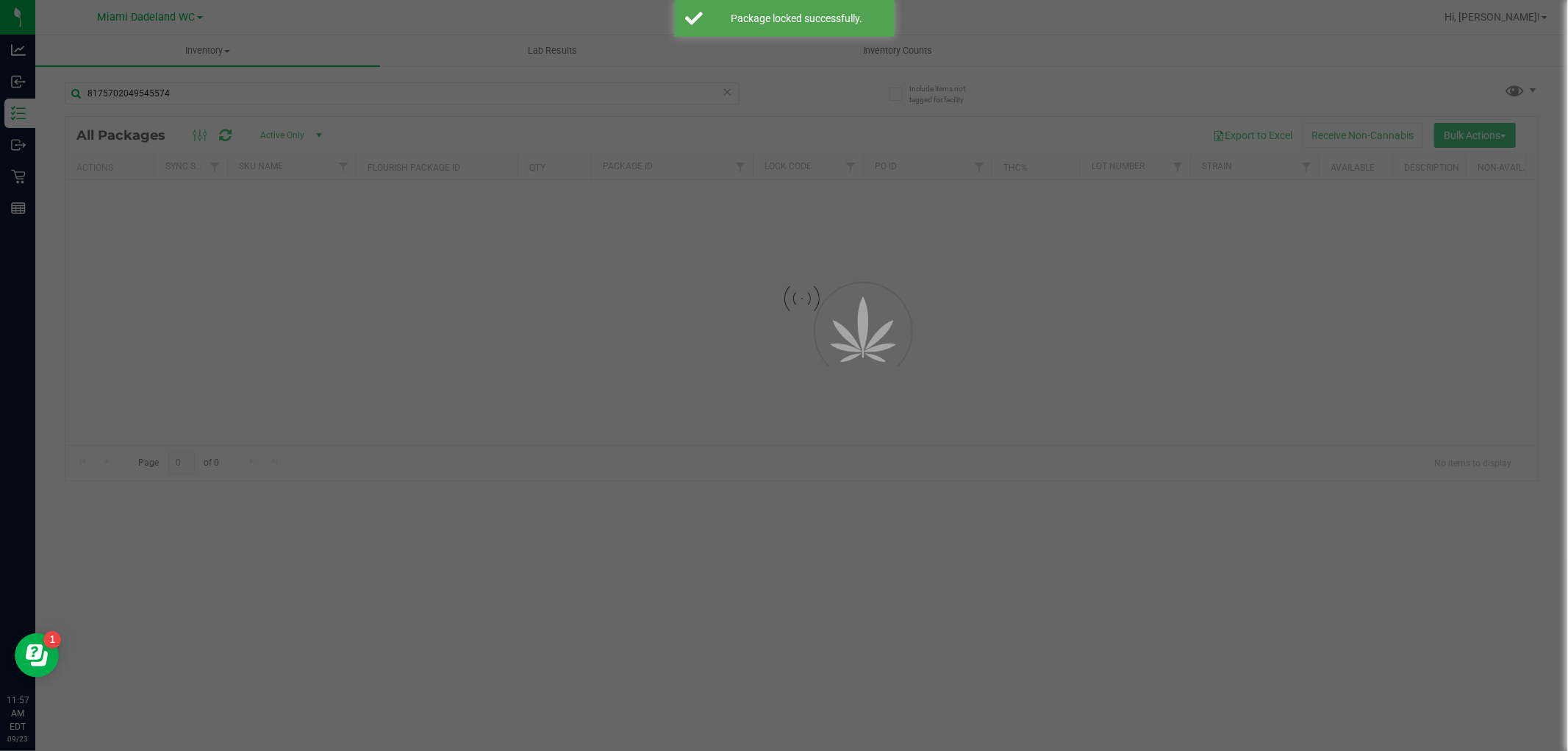
click at [725, 97] on div at bounding box center [784, 376] width 1568 height 751
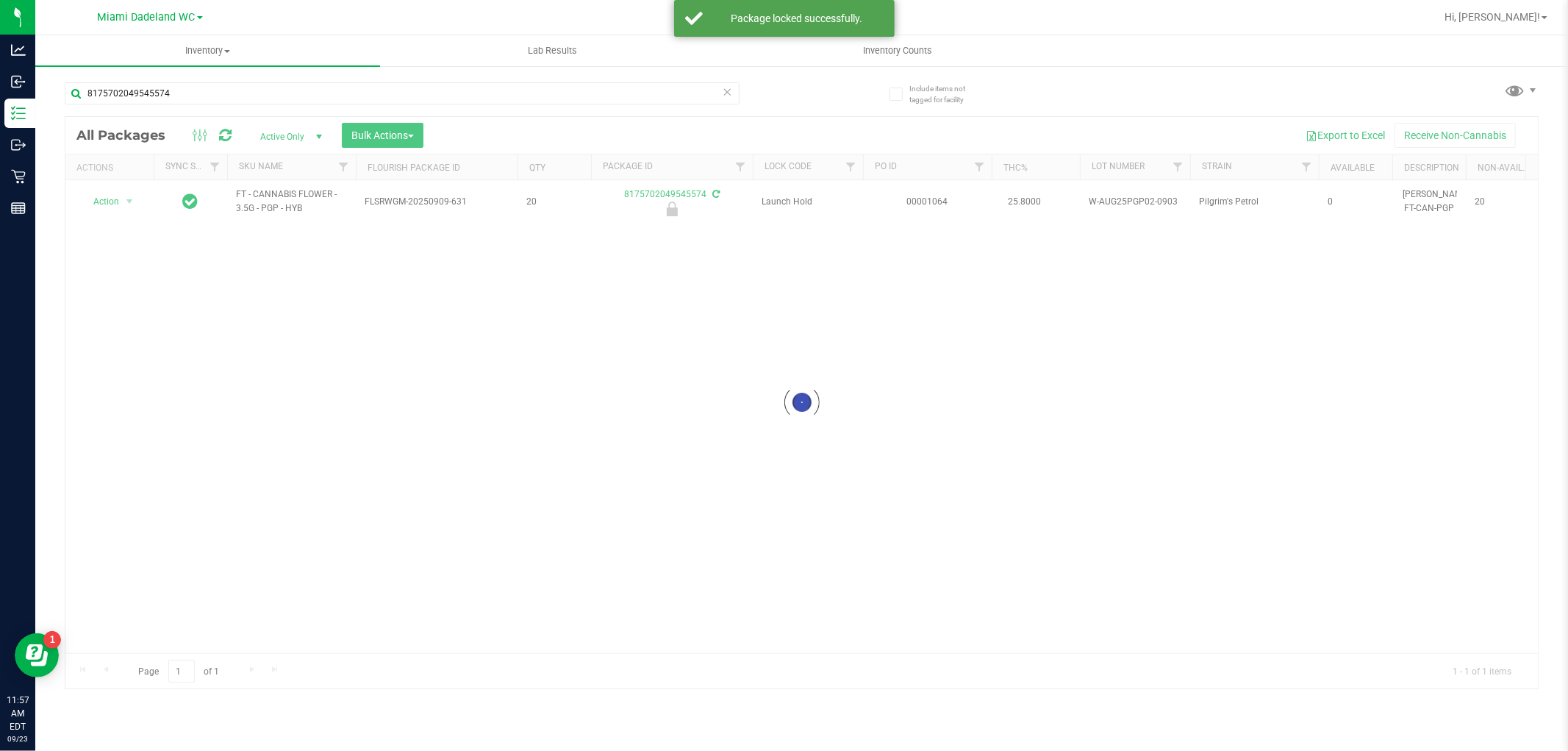
click at [728, 95] on icon at bounding box center [727, 91] width 10 height 18
click at [669, 92] on input "text" at bounding box center [402, 92] width 675 height 22
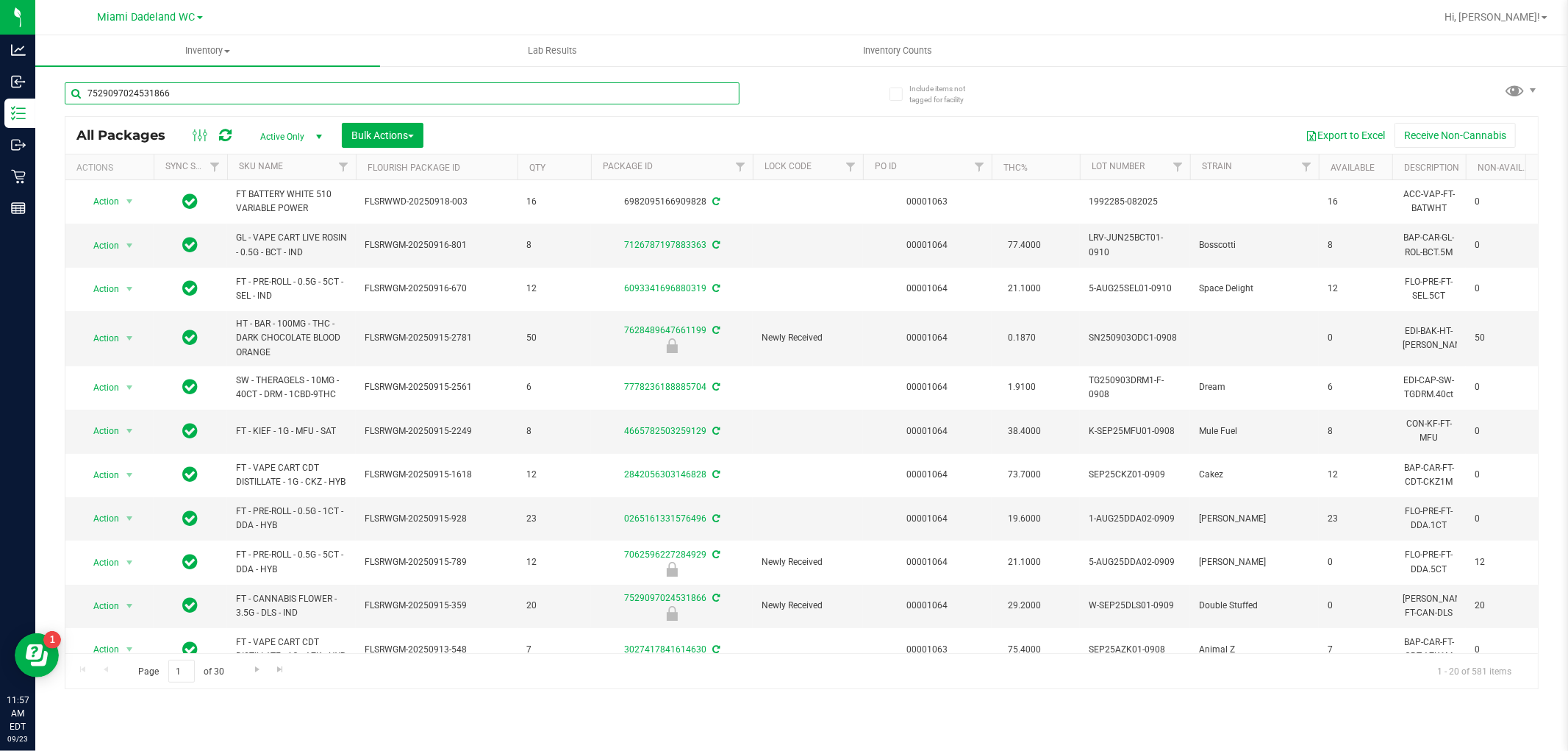
type input "7529097024531866"
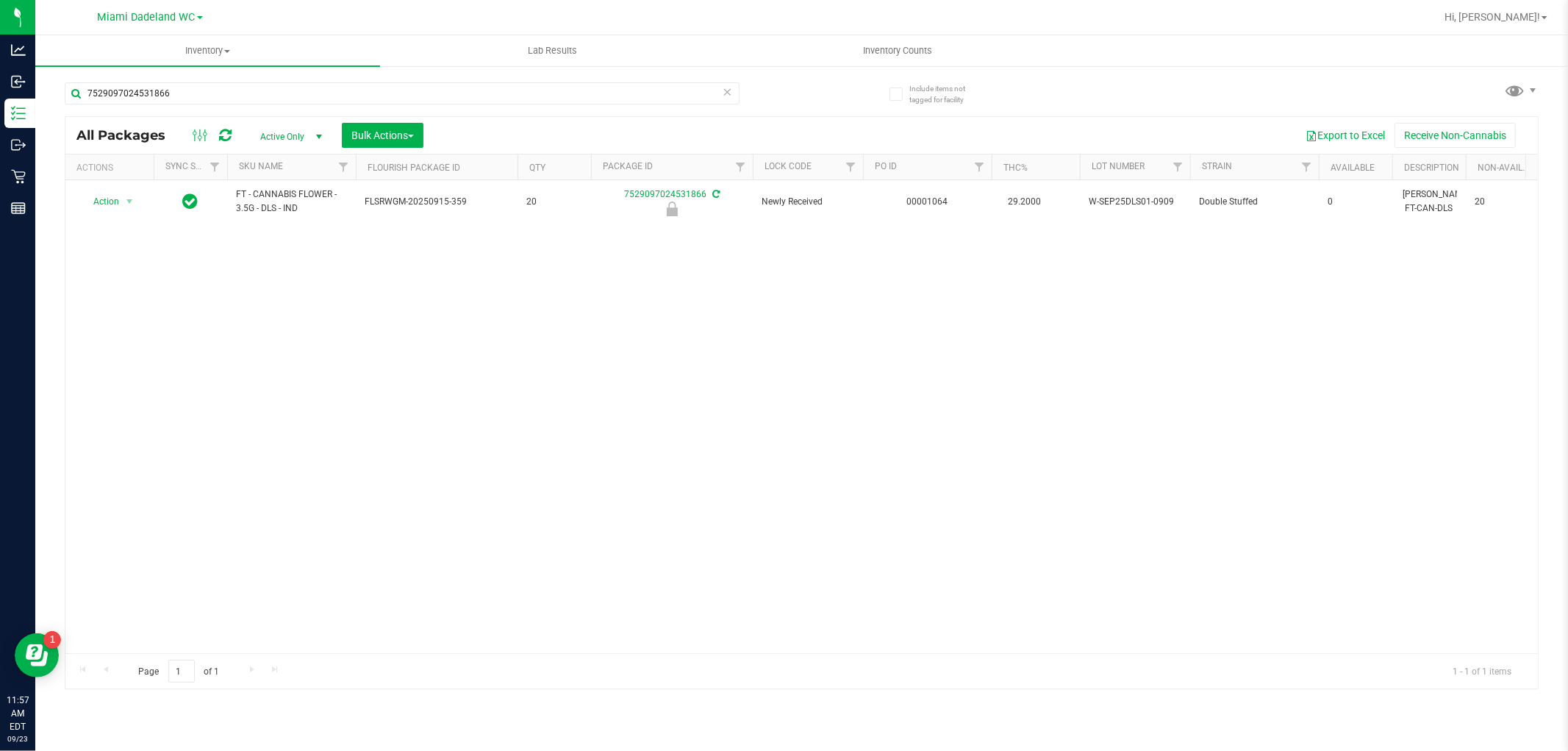
click at [114, 178] on th "Actions" at bounding box center [110, 167] width 89 height 26
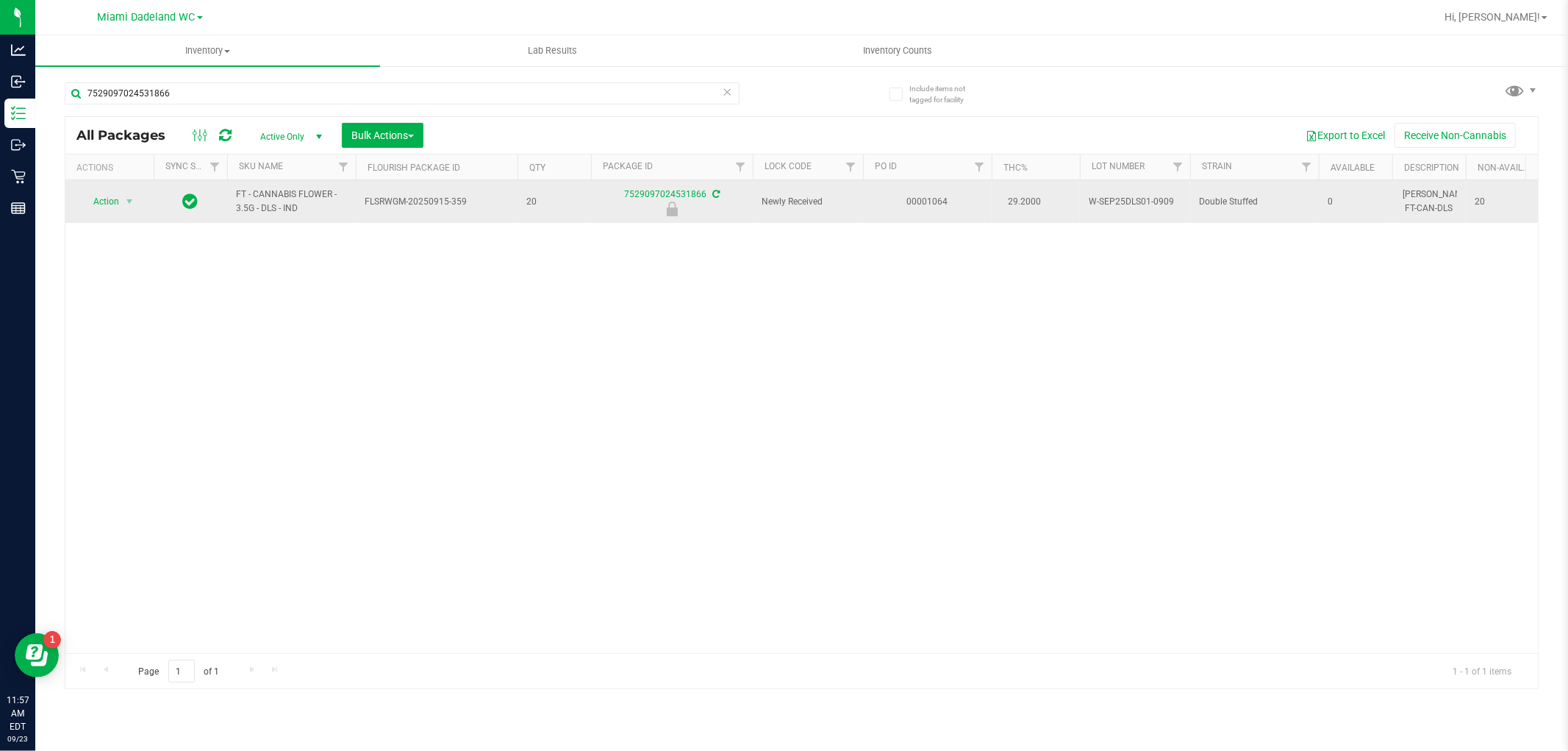
click at [99, 194] on span "Action" at bounding box center [100, 202] width 40 height 21
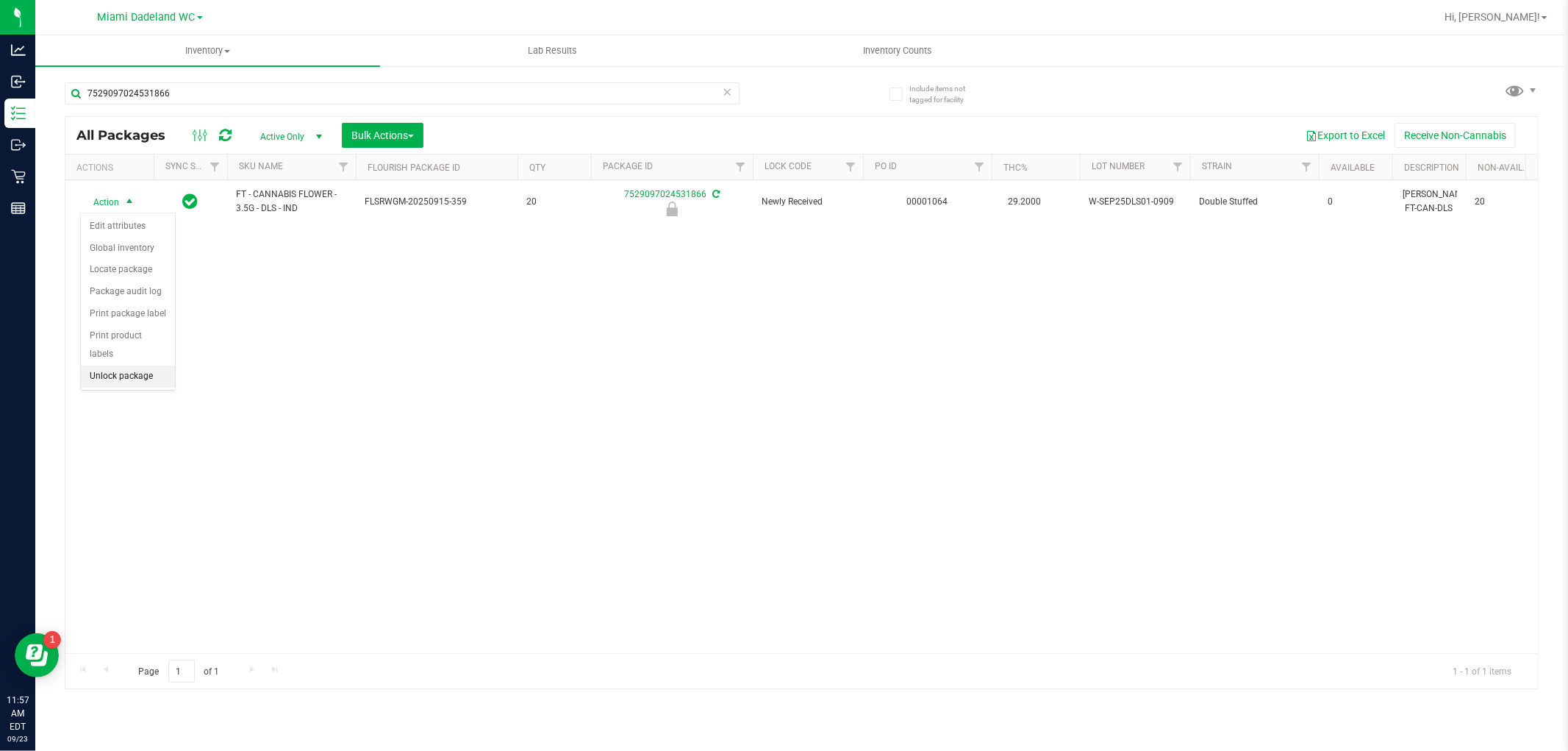
click at [106, 376] on li "Unlock package" at bounding box center [128, 376] width 94 height 22
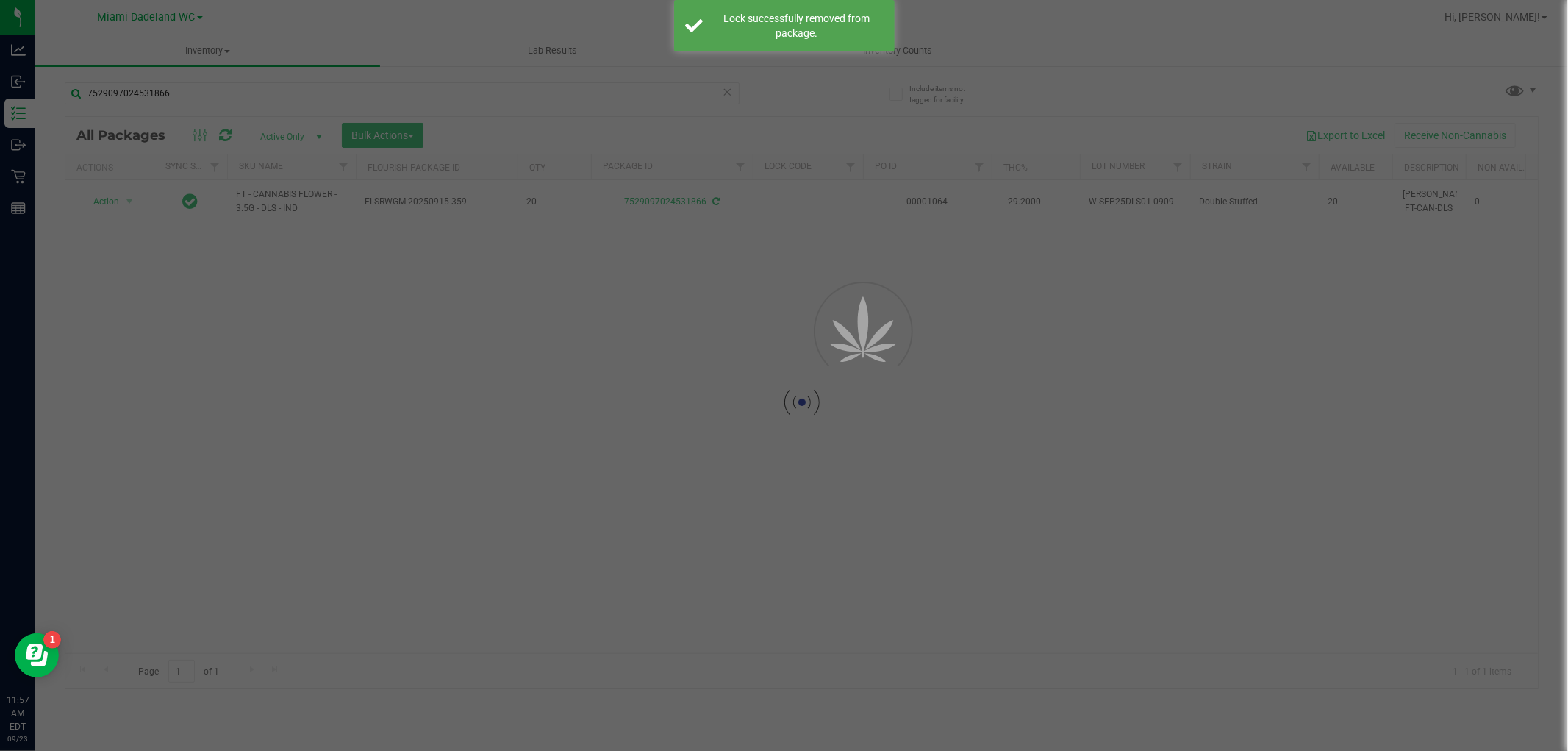
click at [107, 207] on div at bounding box center [802, 402] width 1473 height 571
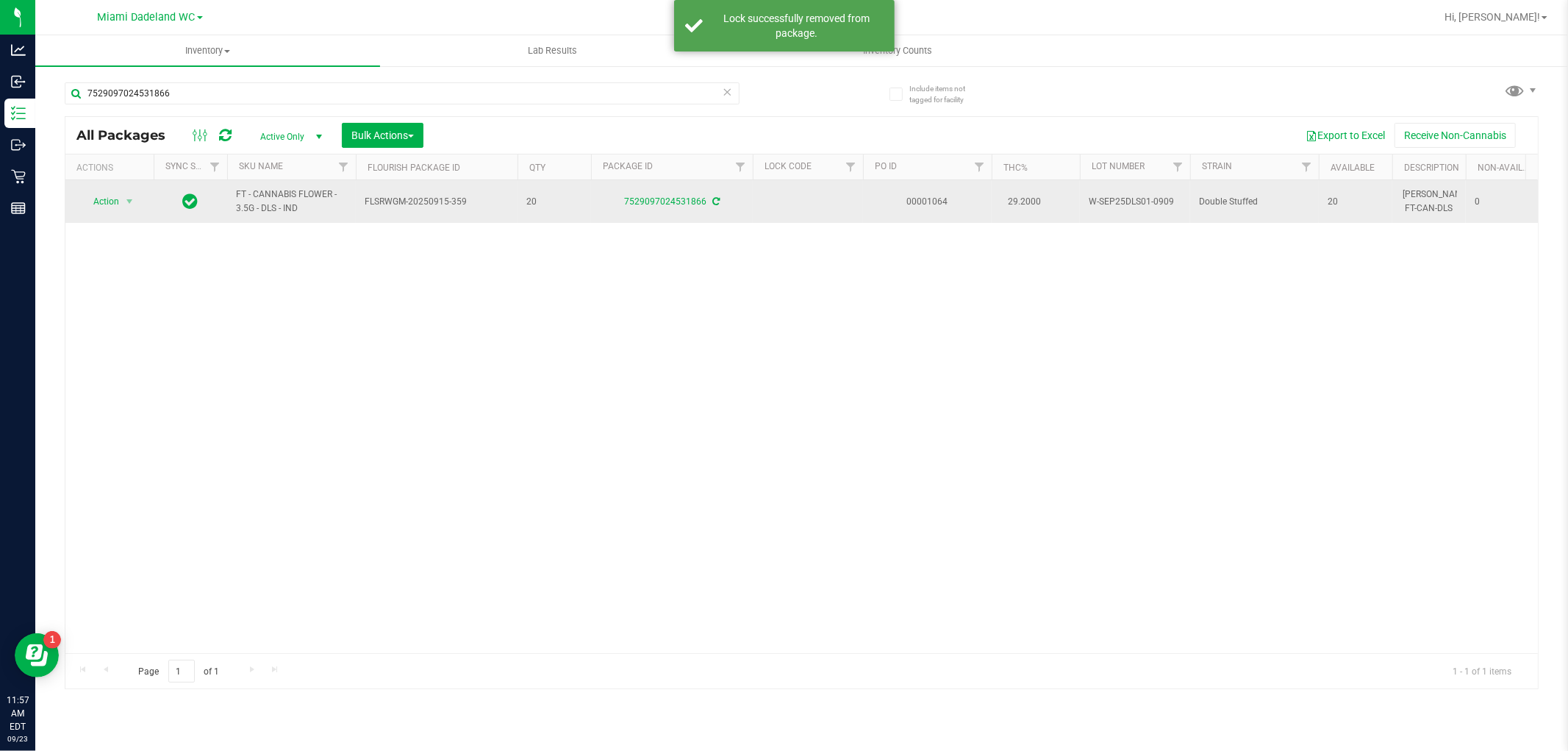
click at [99, 197] on span "Action" at bounding box center [100, 202] width 40 height 21
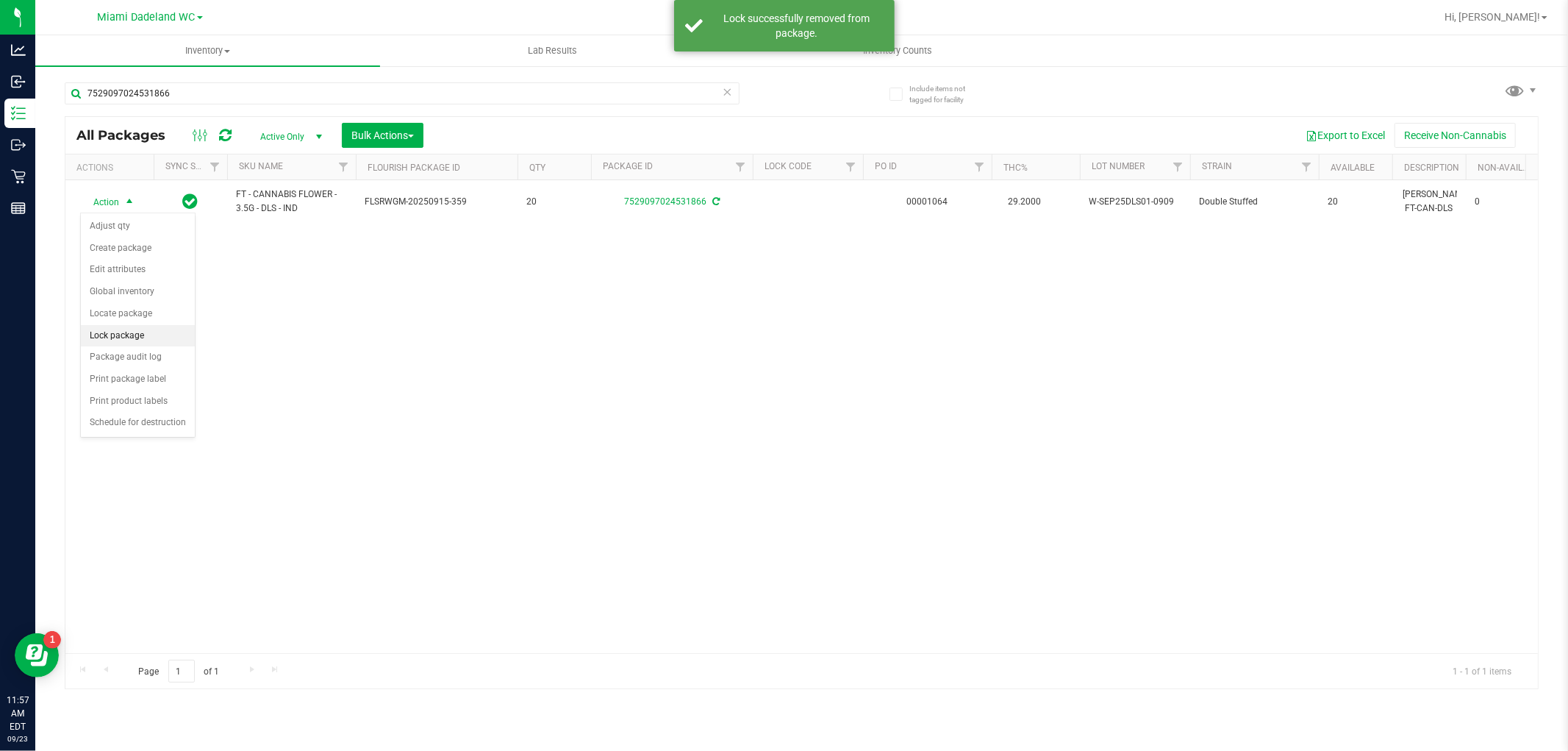
click at [99, 334] on li "Lock package" at bounding box center [138, 335] width 114 height 22
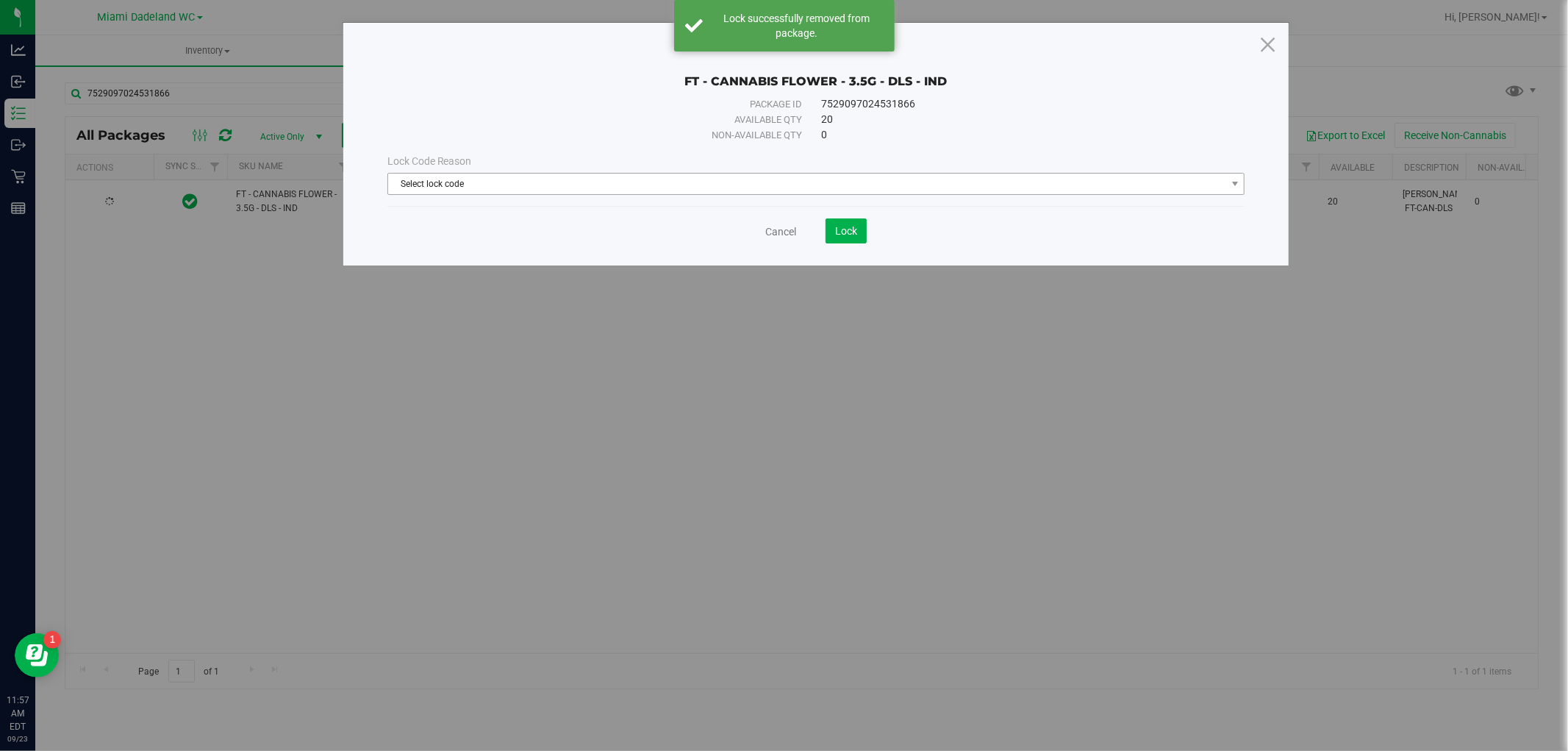
click at [468, 175] on span "Select lock code" at bounding box center [806, 184] width 838 height 21
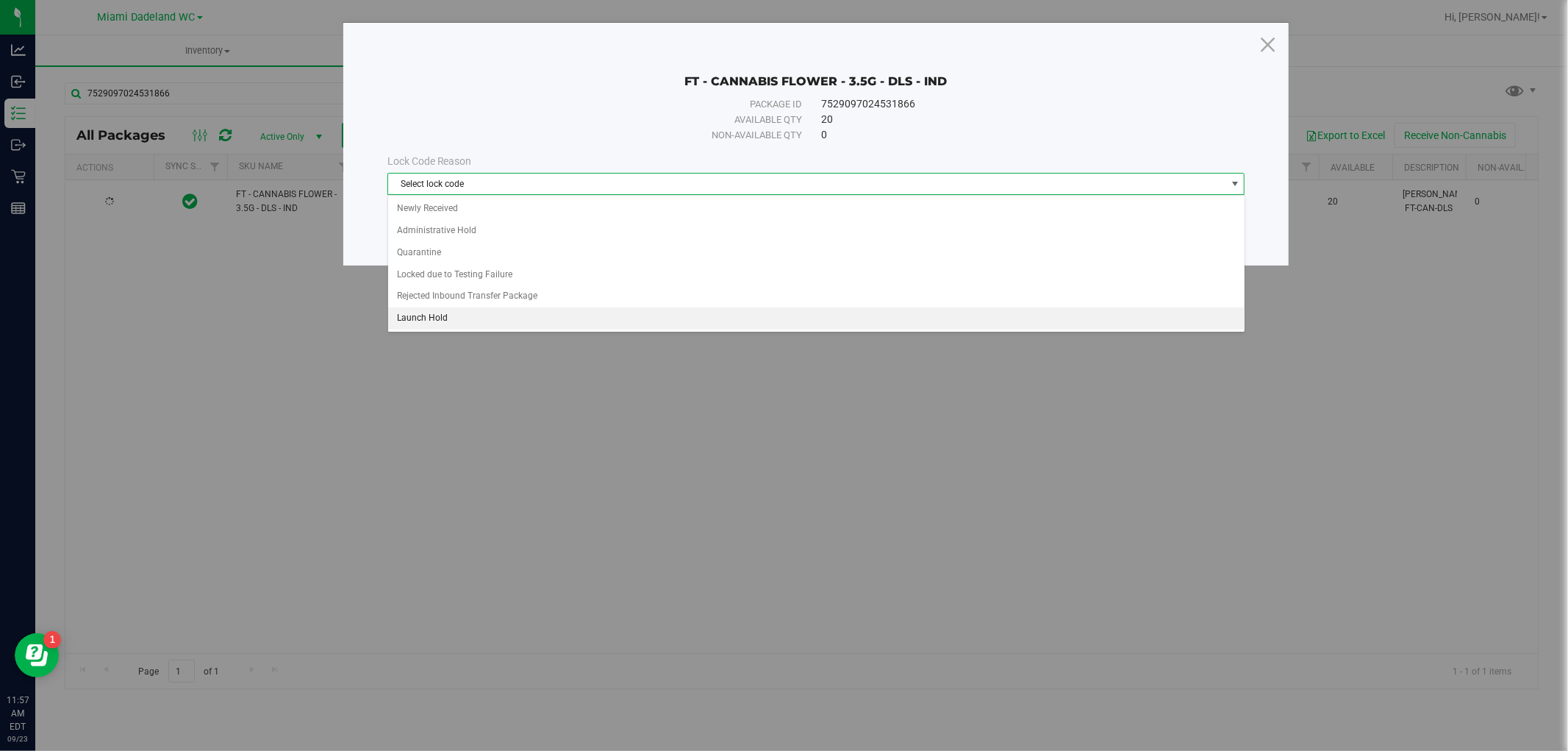
click at [465, 322] on li "Launch Hold" at bounding box center [816, 317] width 857 height 22
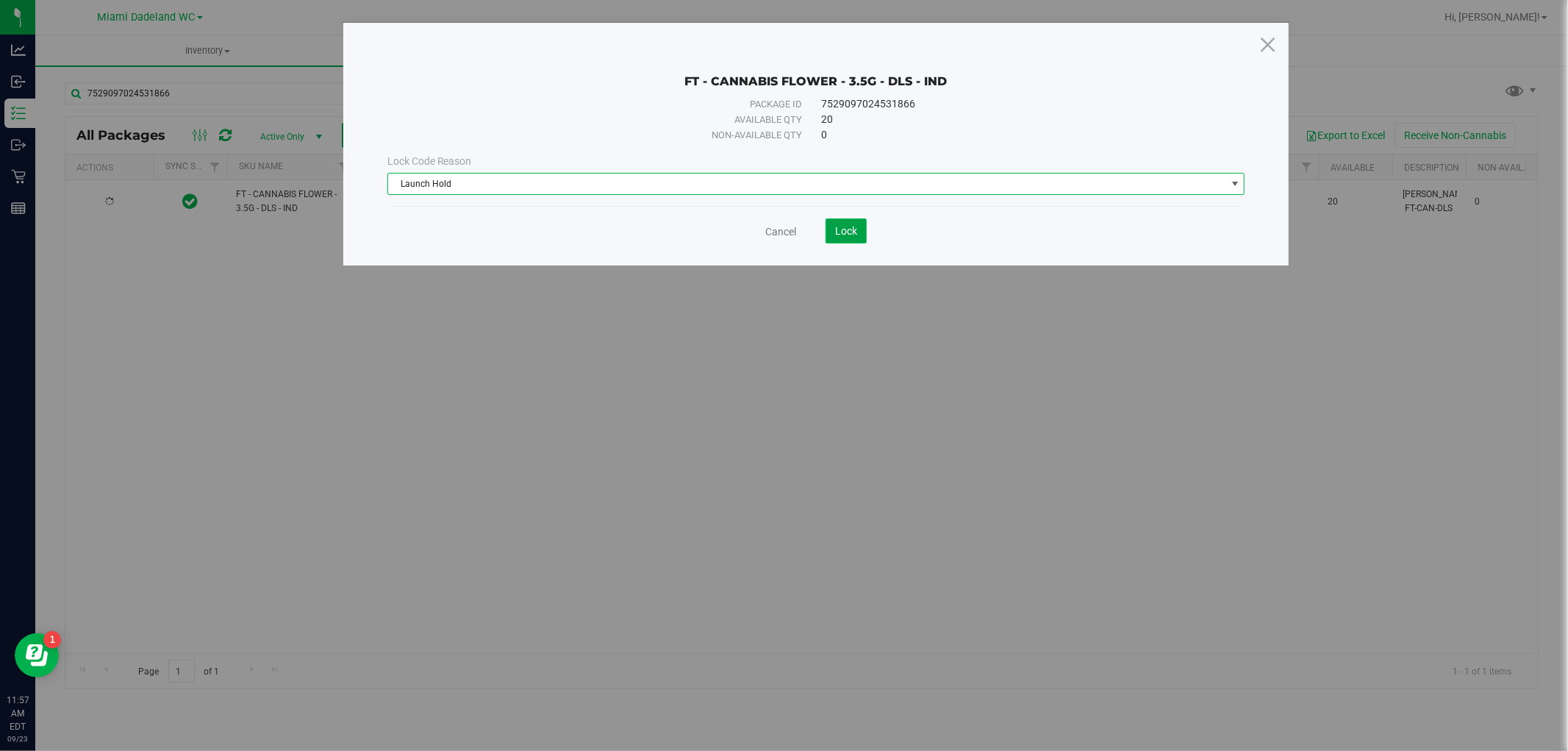
click at [854, 243] on button "Lock" at bounding box center [845, 231] width 41 height 25
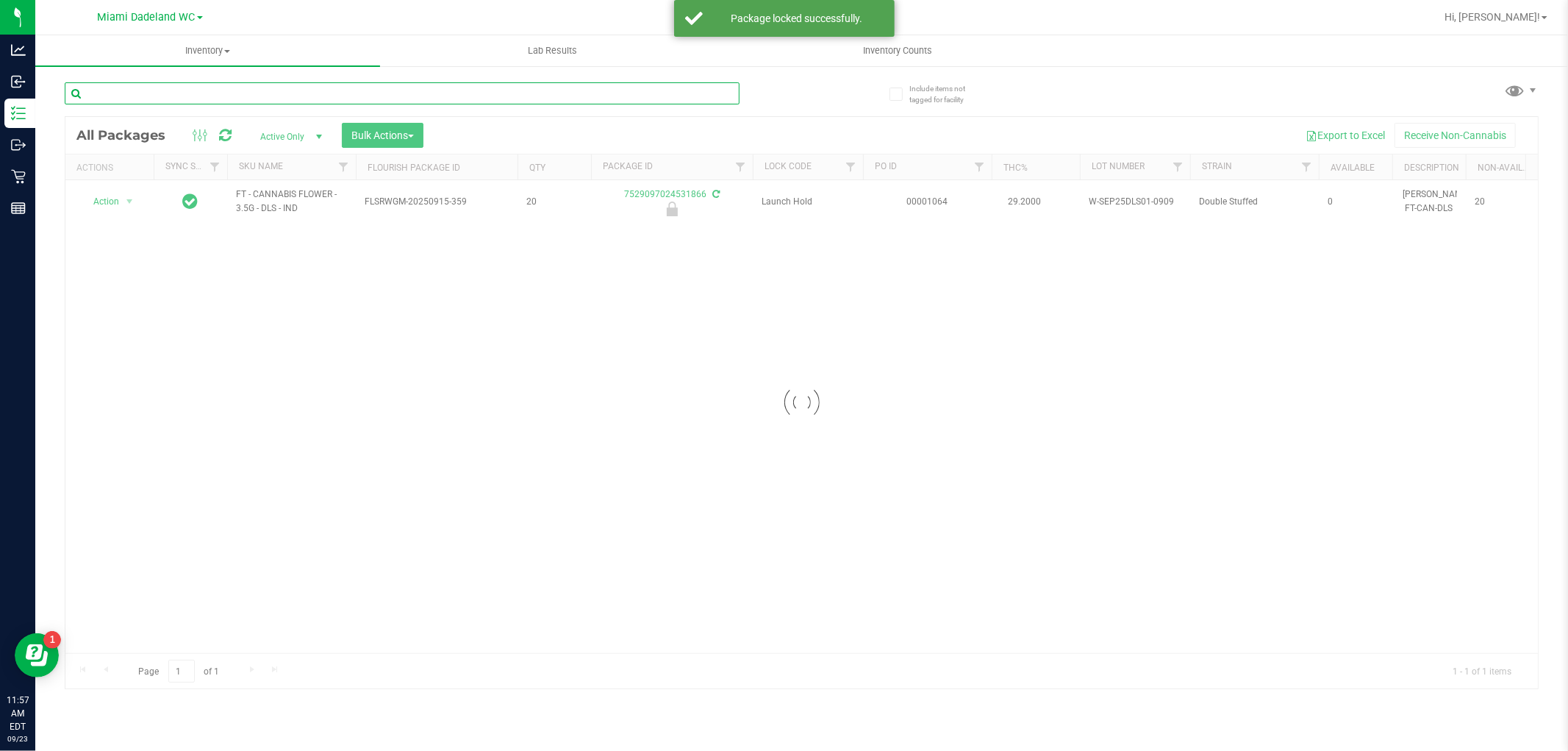
click at [678, 91] on input "text" at bounding box center [402, 92] width 675 height 22
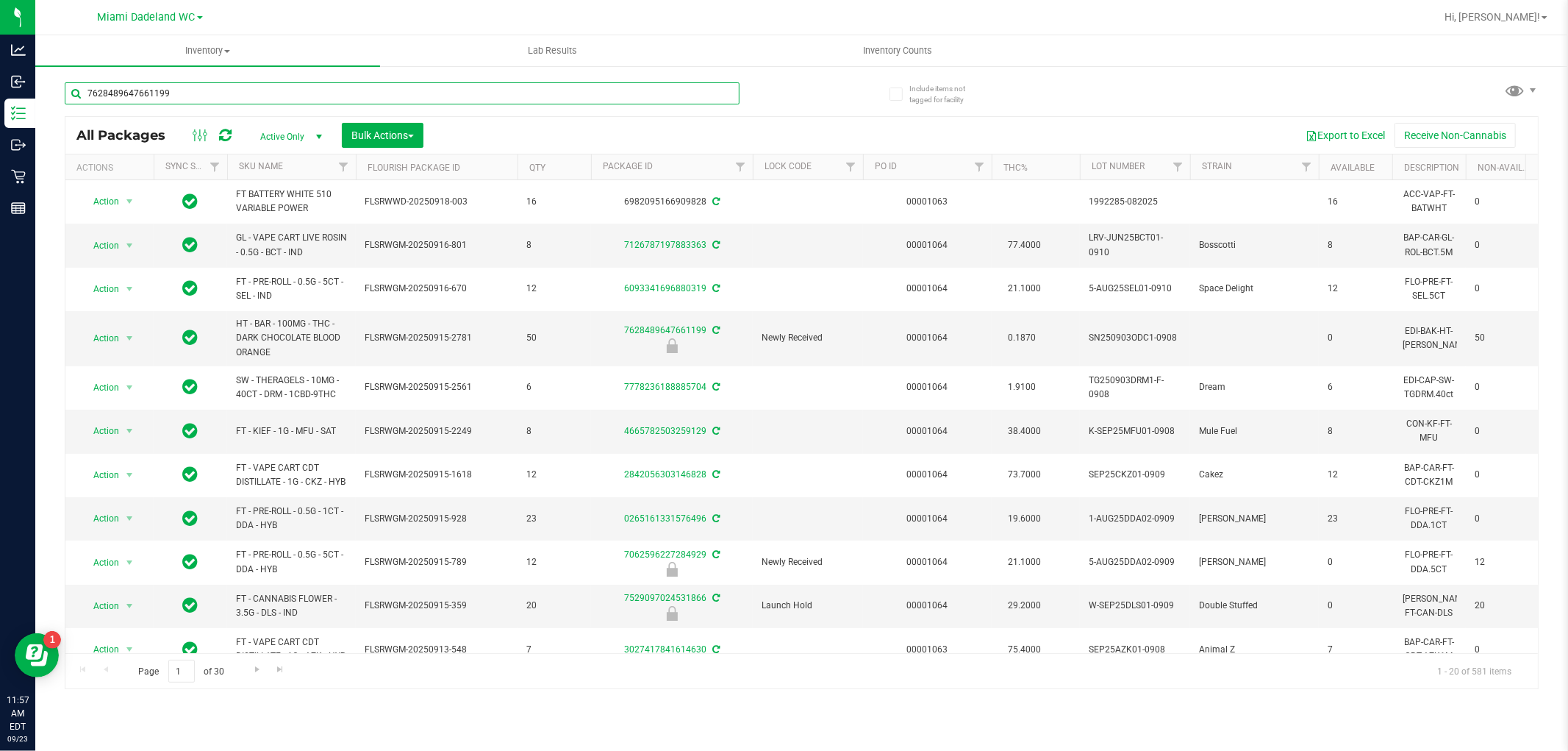
type input "7628489647661199"
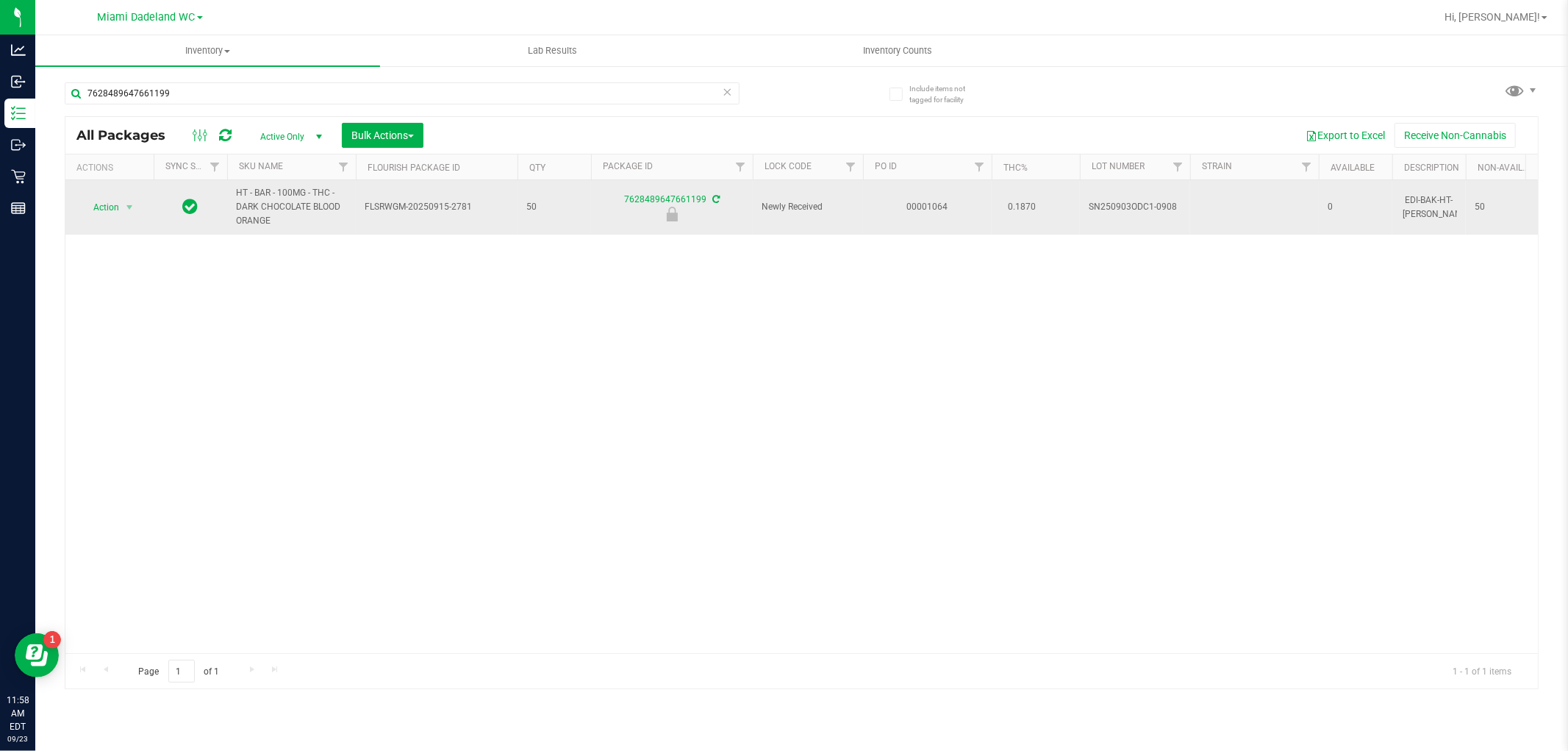
click at [109, 207] on span "Action" at bounding box center [100, 208] width 40 height 21
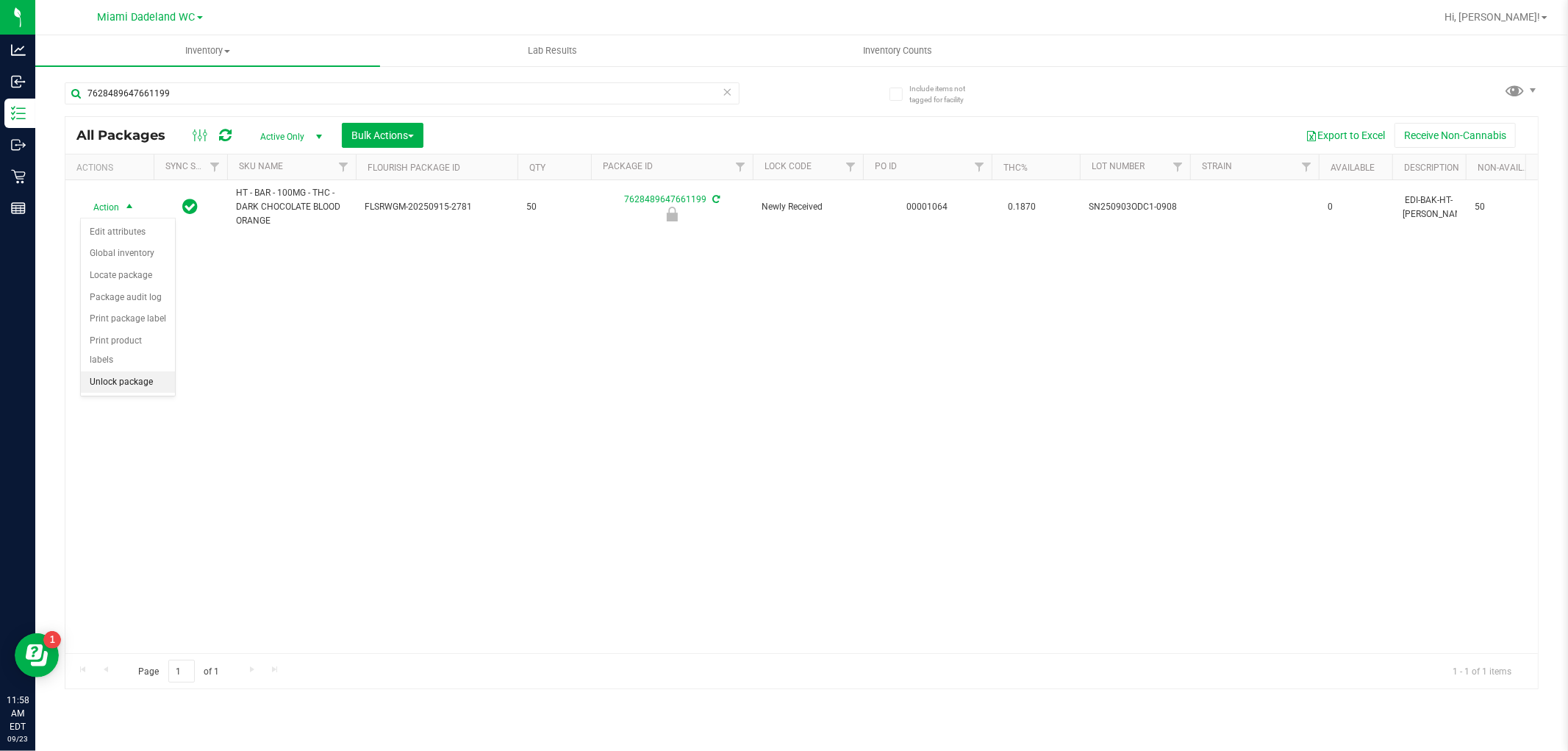
click at [112, 385] on li "Unlock package" at bounding box center [128, 382] width 94 height 22
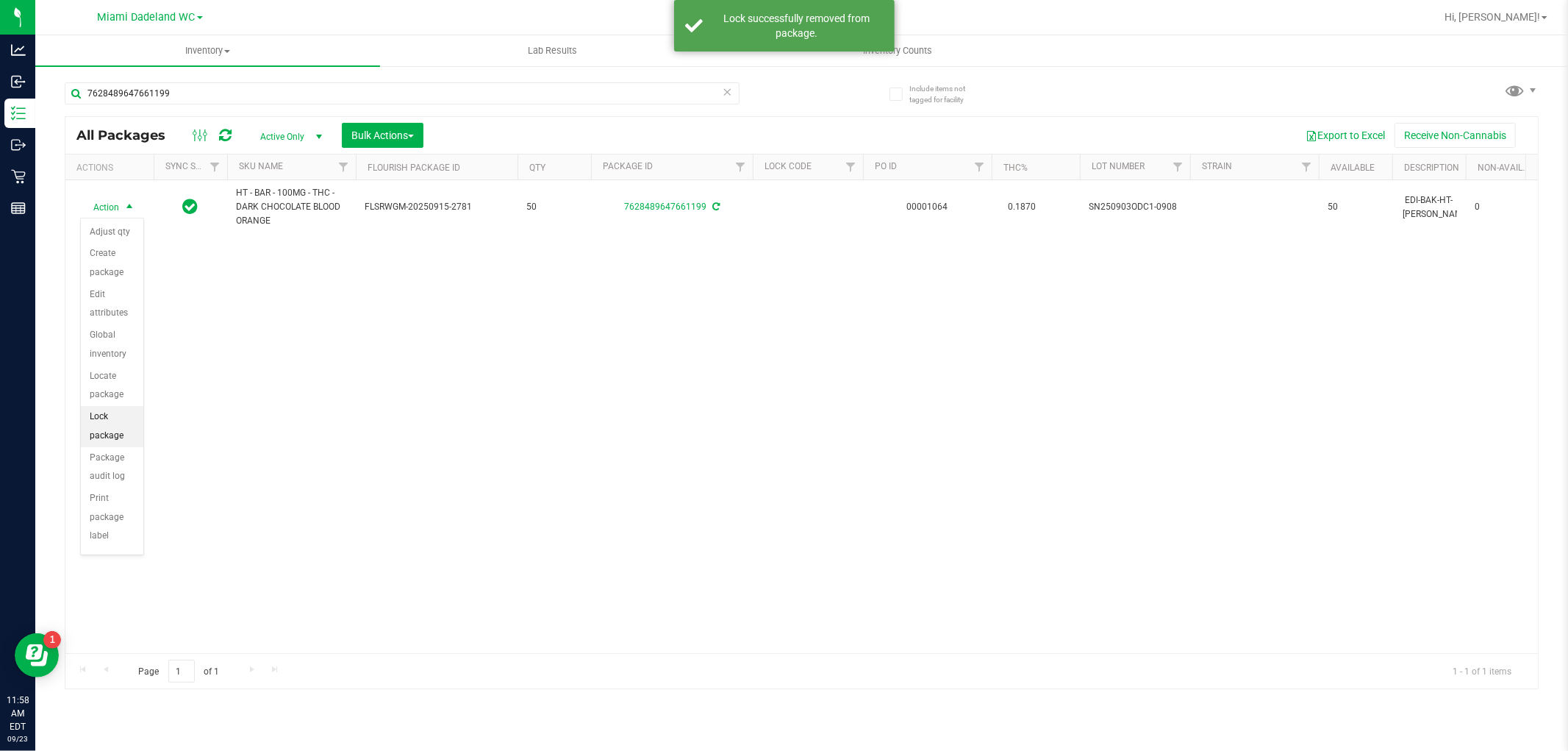
click at [99, 427] on li "Lock package" at bounding box center [112, 426] width 63 height 40
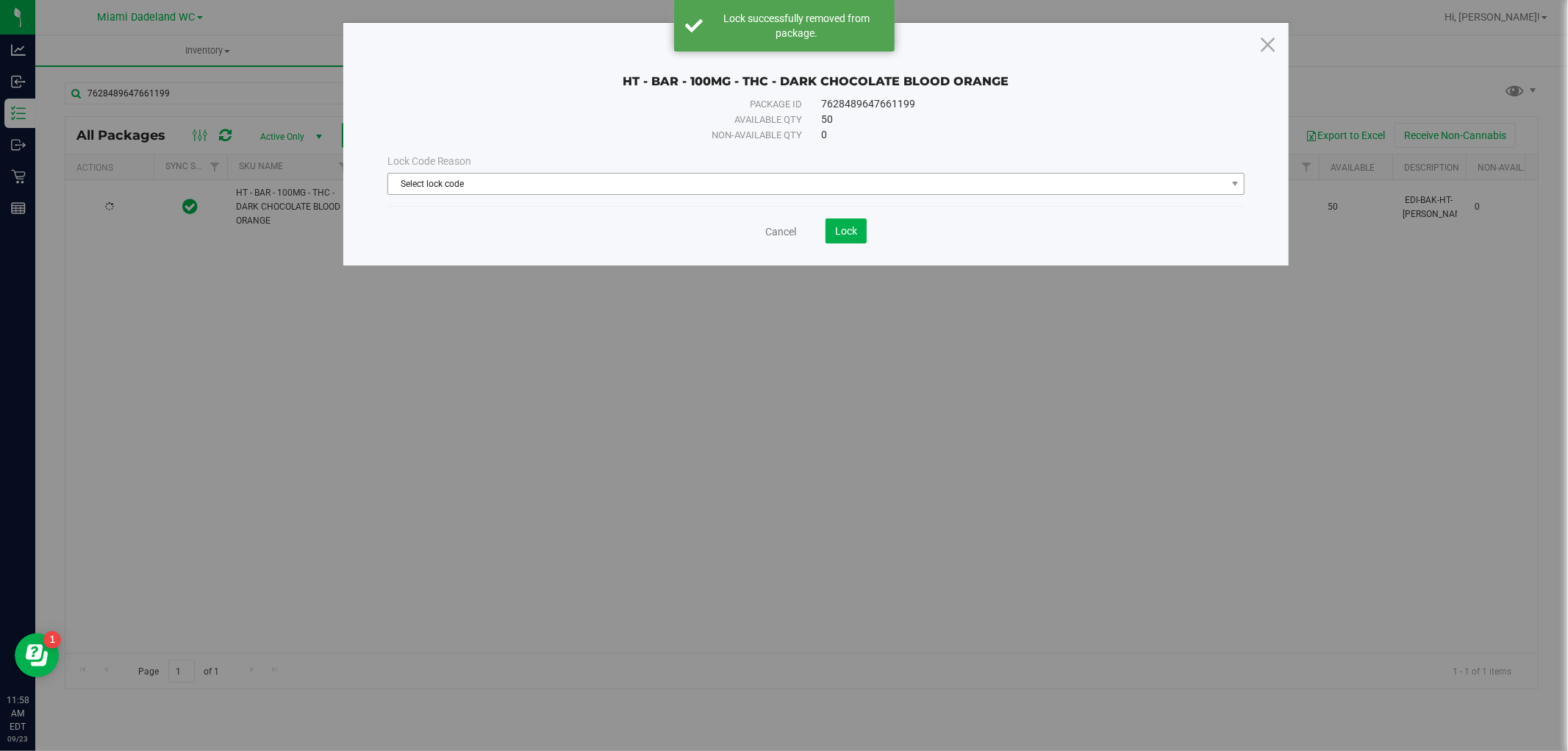
click at [460, 181] on span "Select lock code" at bounding box center [806, 184] width 838 height 21
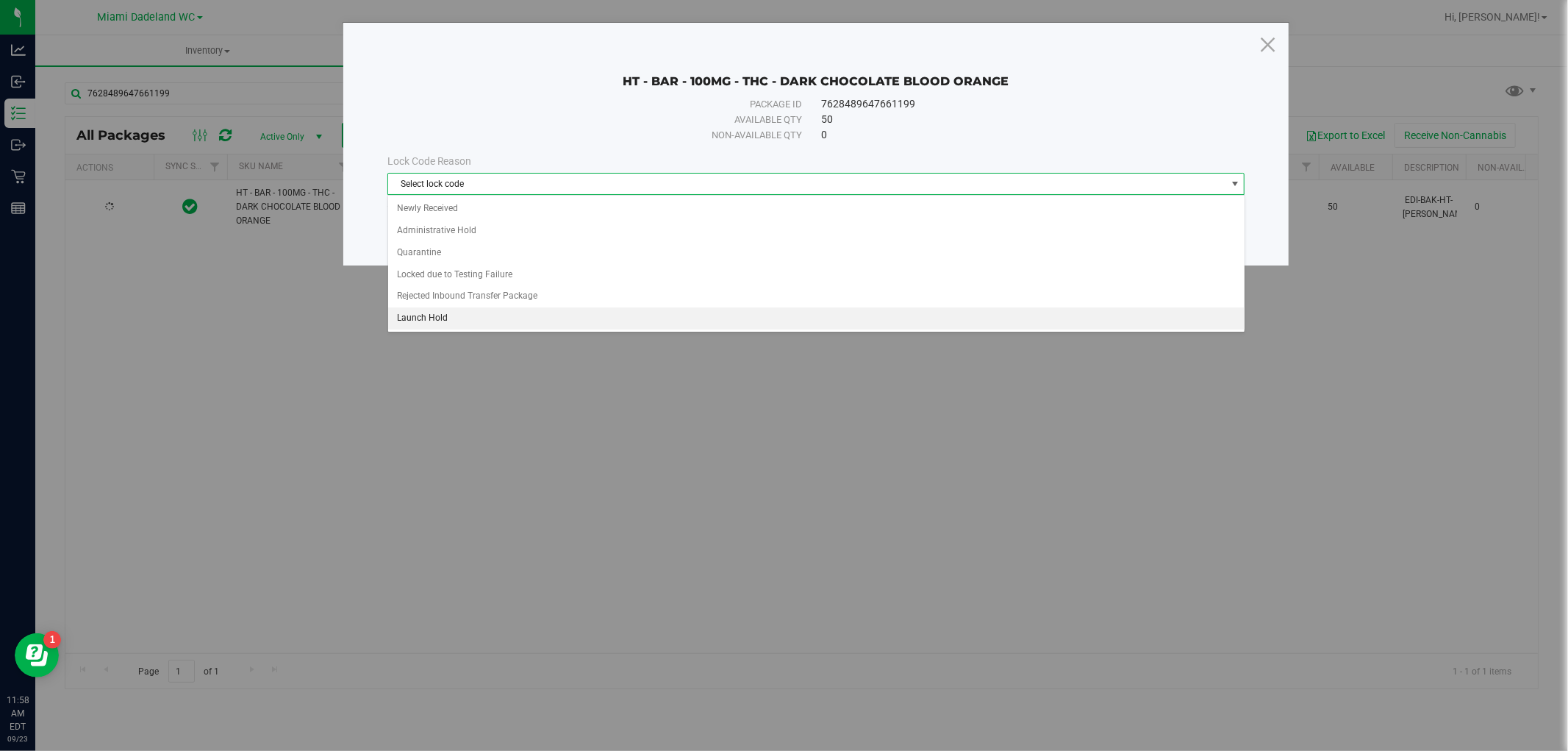
click at [480, 311] on li "Launch Hold" at bounding box center [816, 317] width 857 height 22
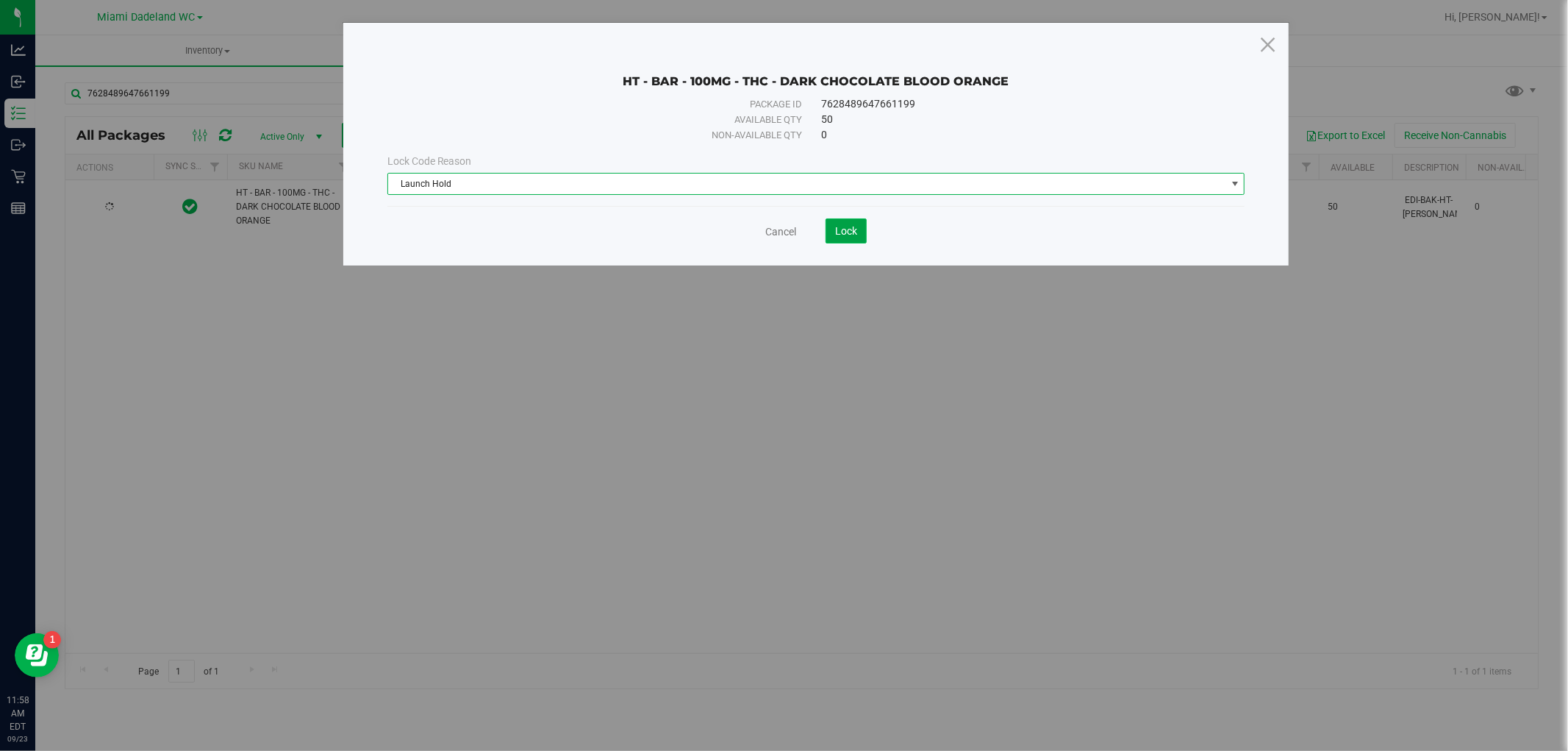
click at [854, 230] on span "Lock" at bounding box center [845, 231] width 22 height 11
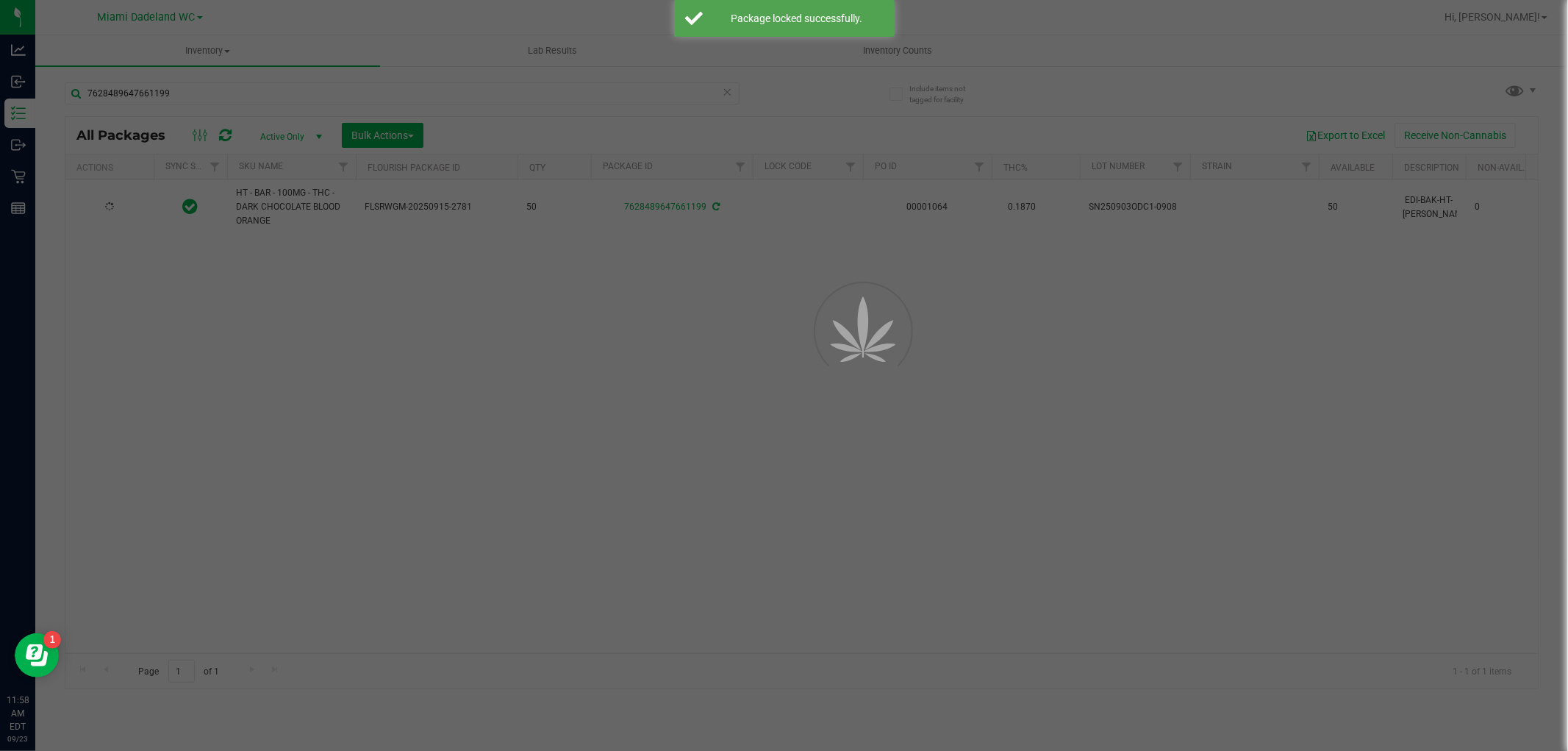
click at [731, 105] on div at bounding box center [784, 376] width 1568 height 751
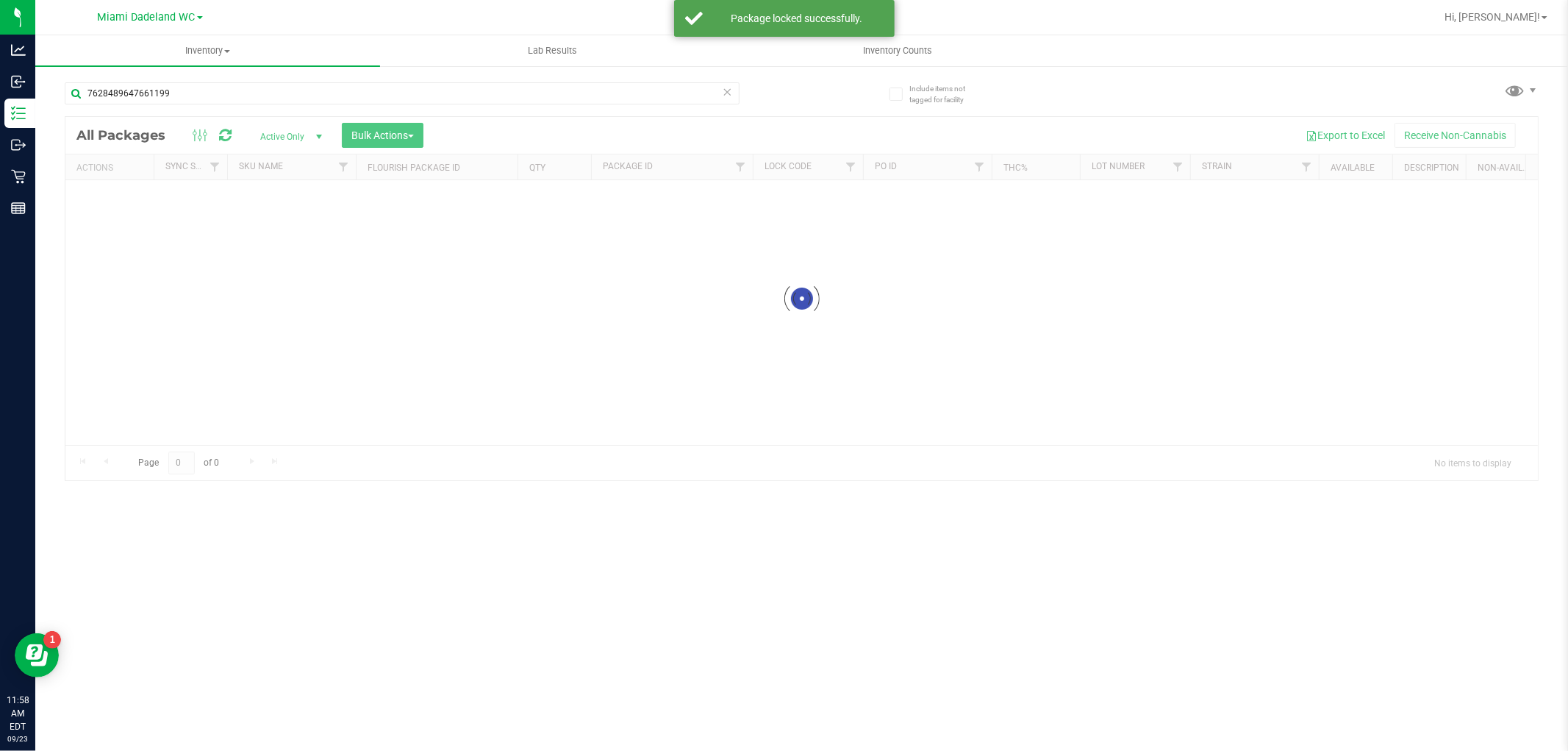
click at [725, 87] on icon at bounding box center [727, 91] width 10 height 18
click at [682, 92] on input "text" at bounding box center [402, 92] width 675 height 22
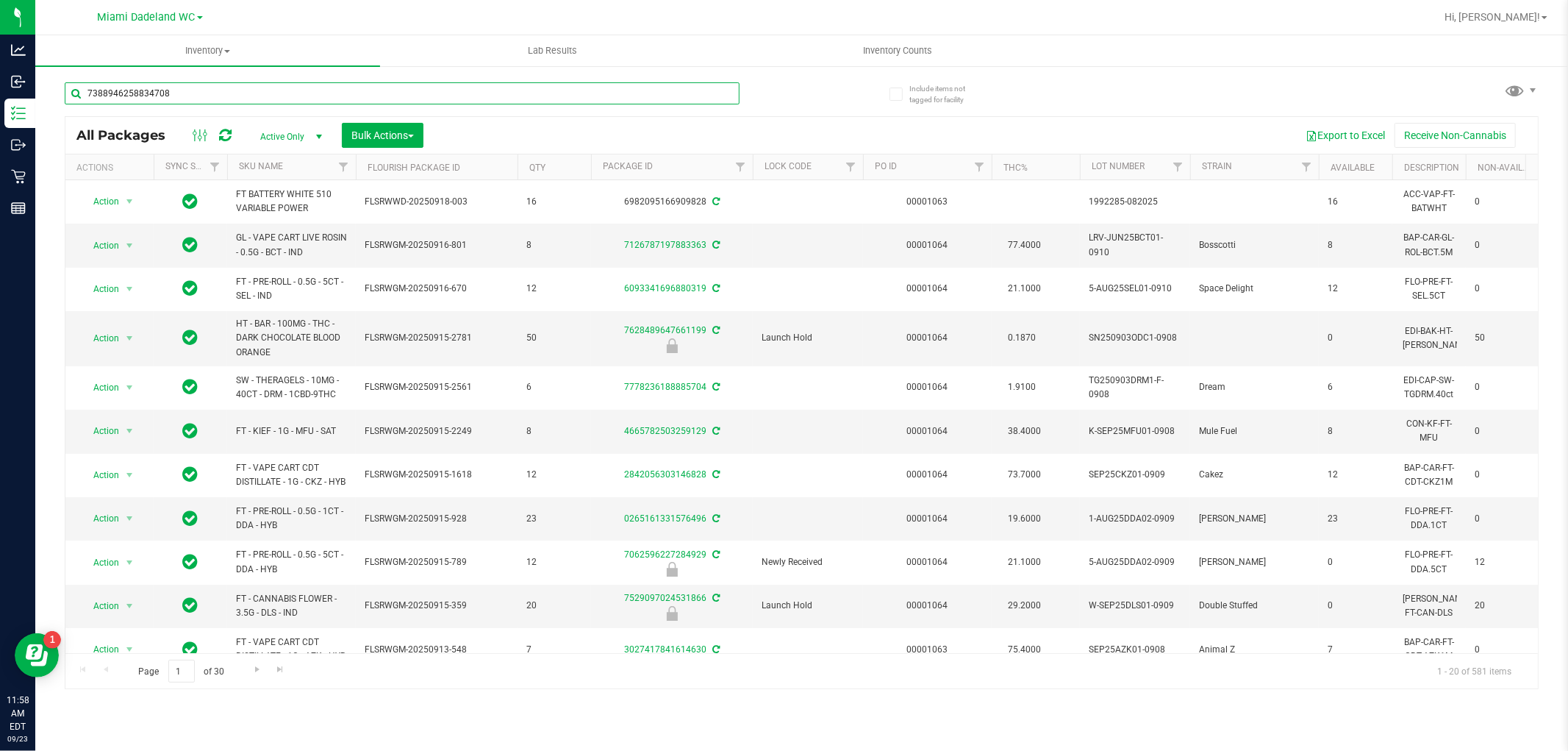
type input "7388946258834708"
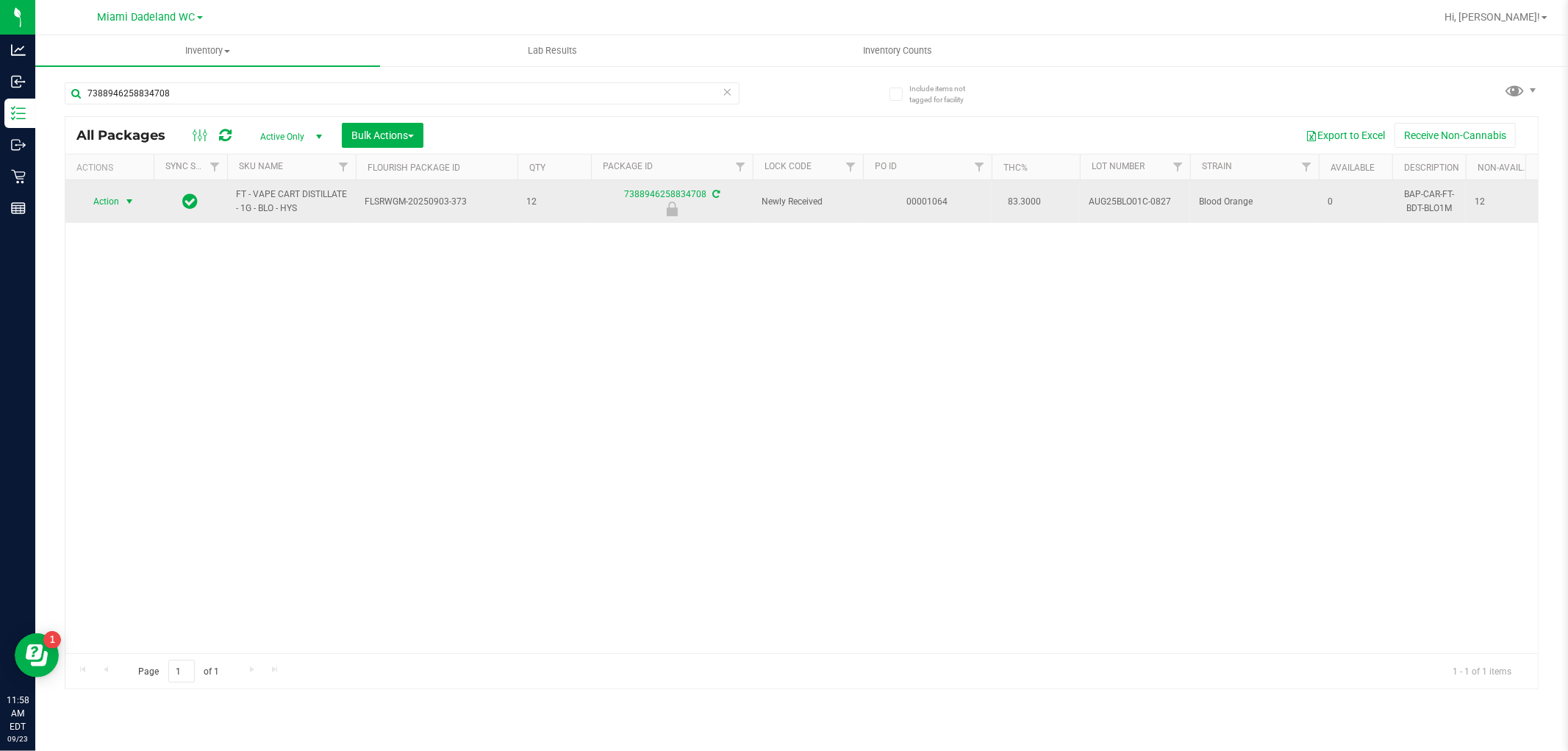
click at [127, 201] on span "select" at bounding box center [130, 201] width 11 height 11
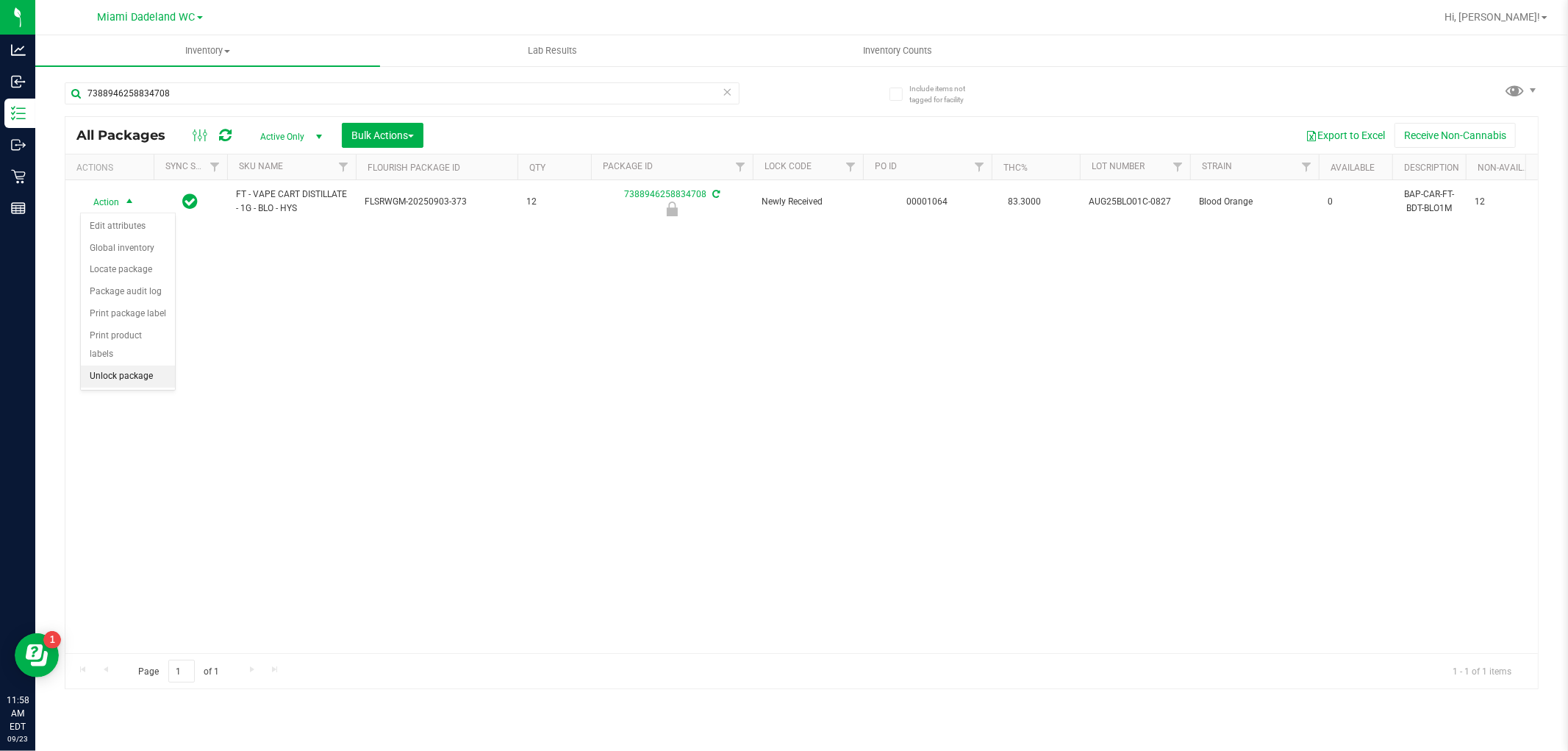
click at [115, 377] on li "Unlock package" at bounding box center [128, 376] width 94 height 22
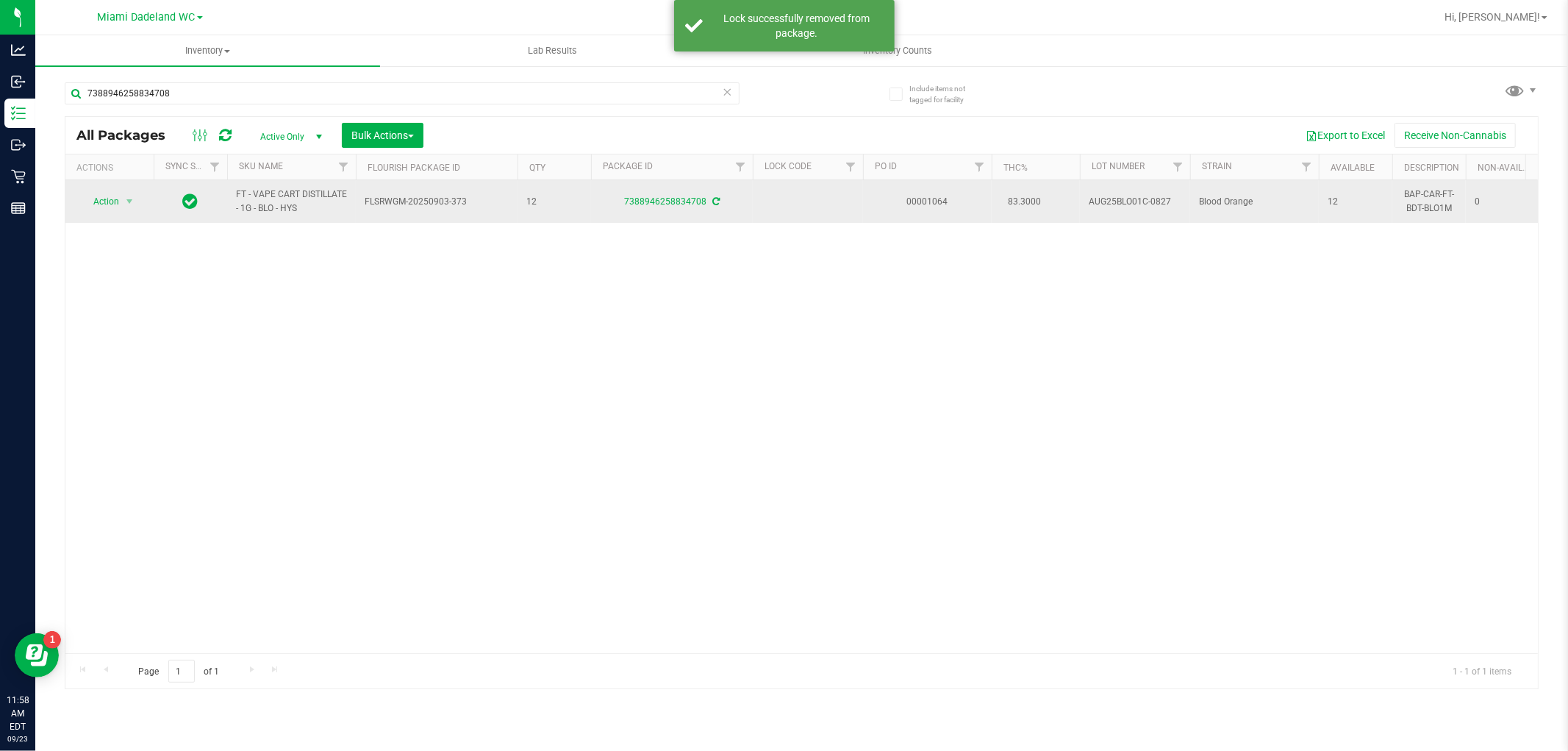
click at [105, 201] on span "Action" at bounding box center [100, 202] width 40 height 21
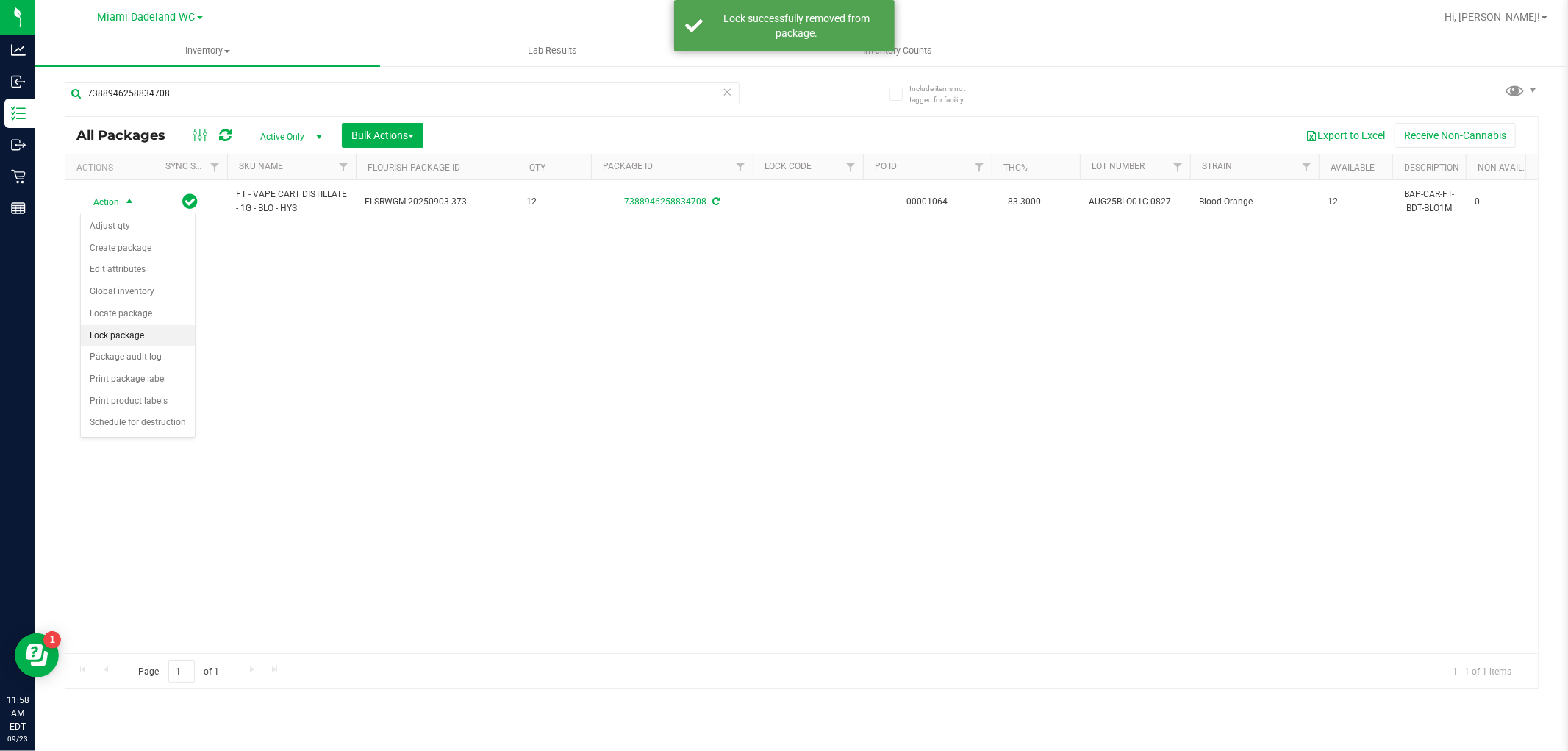
click at [108, 334] on li "Lock package" at bounding box center [138, 335] width 114 height 22
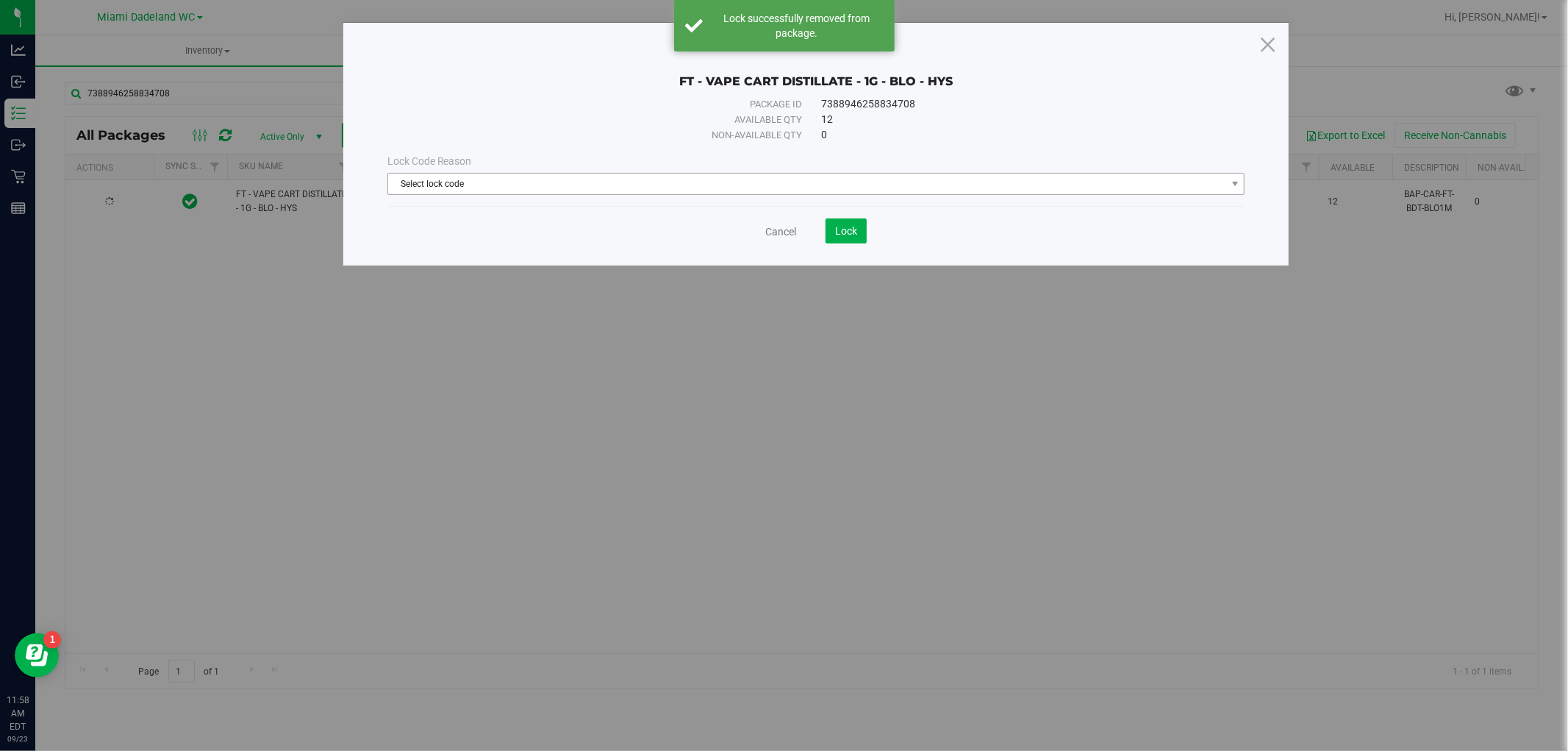
click at [438, 185] on span "Select lock code" at bounding box center [806, 184] width 838 height 21
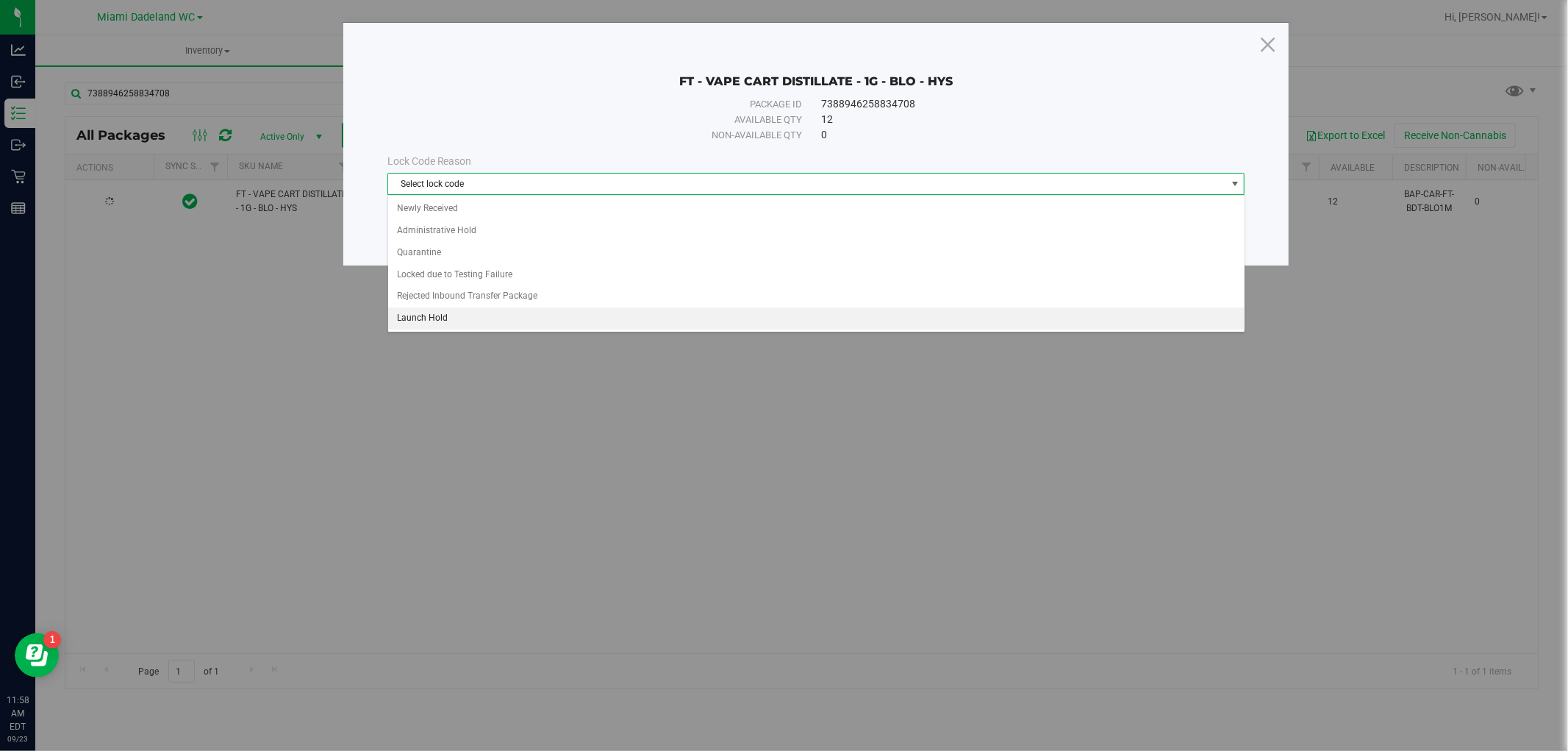
click at [420, 319] on li "Launch Hold" at bounding box center [816, 317] width 857 height 22
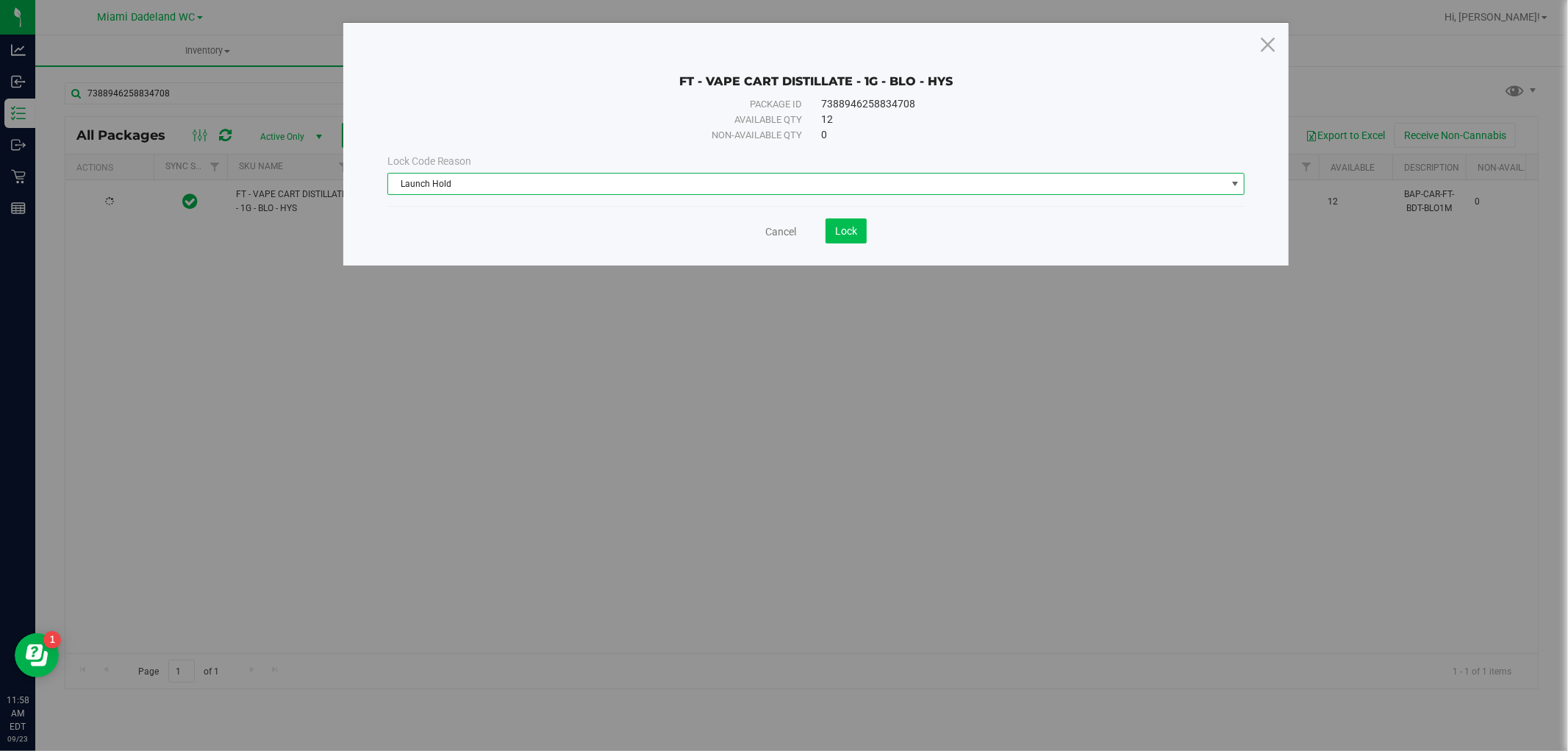
click at [851, 226] on span "Lock" at bounding box center [845, 231] width 22 height 11
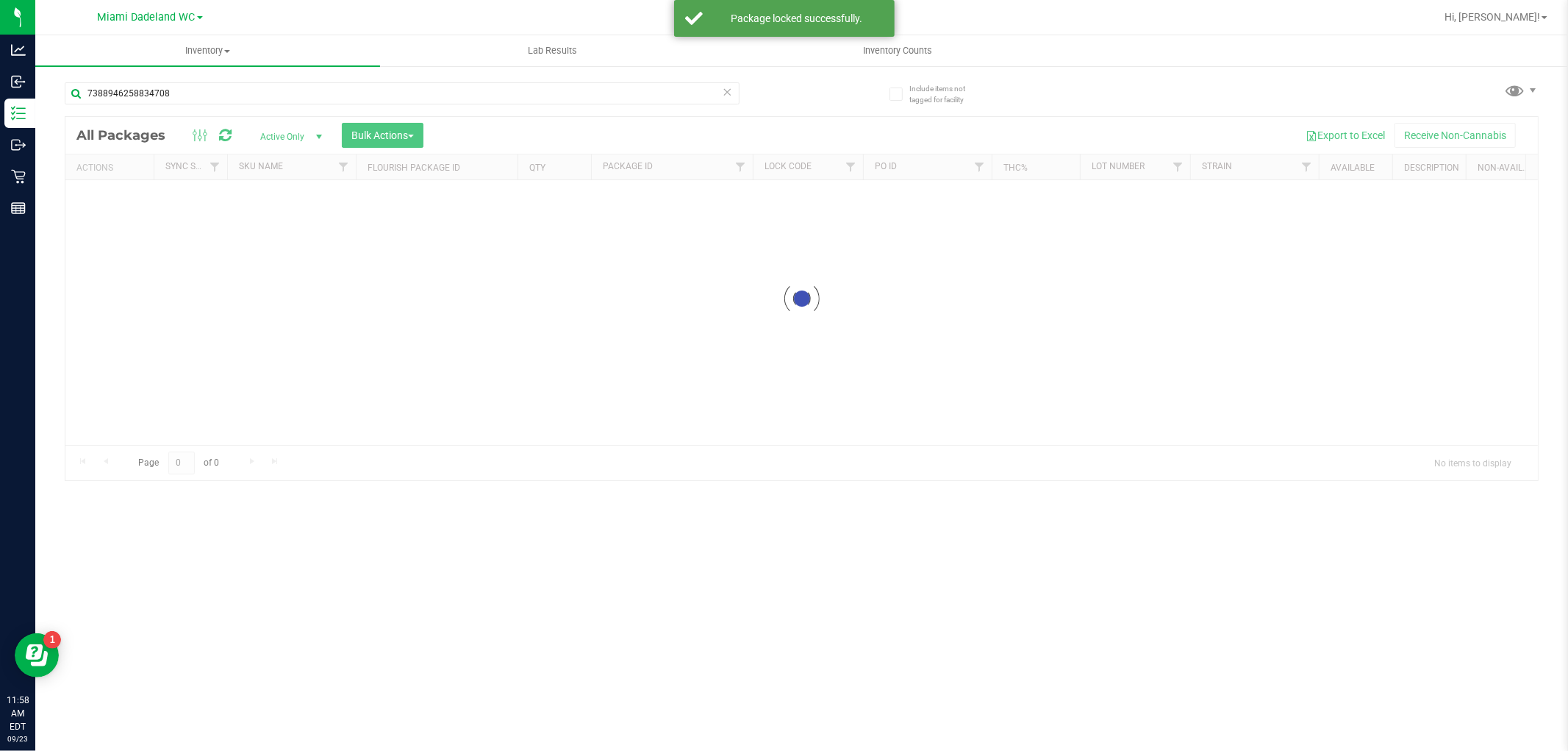
click at [726, 91] on icon at bounding box center [727, 91] width 10 height 18
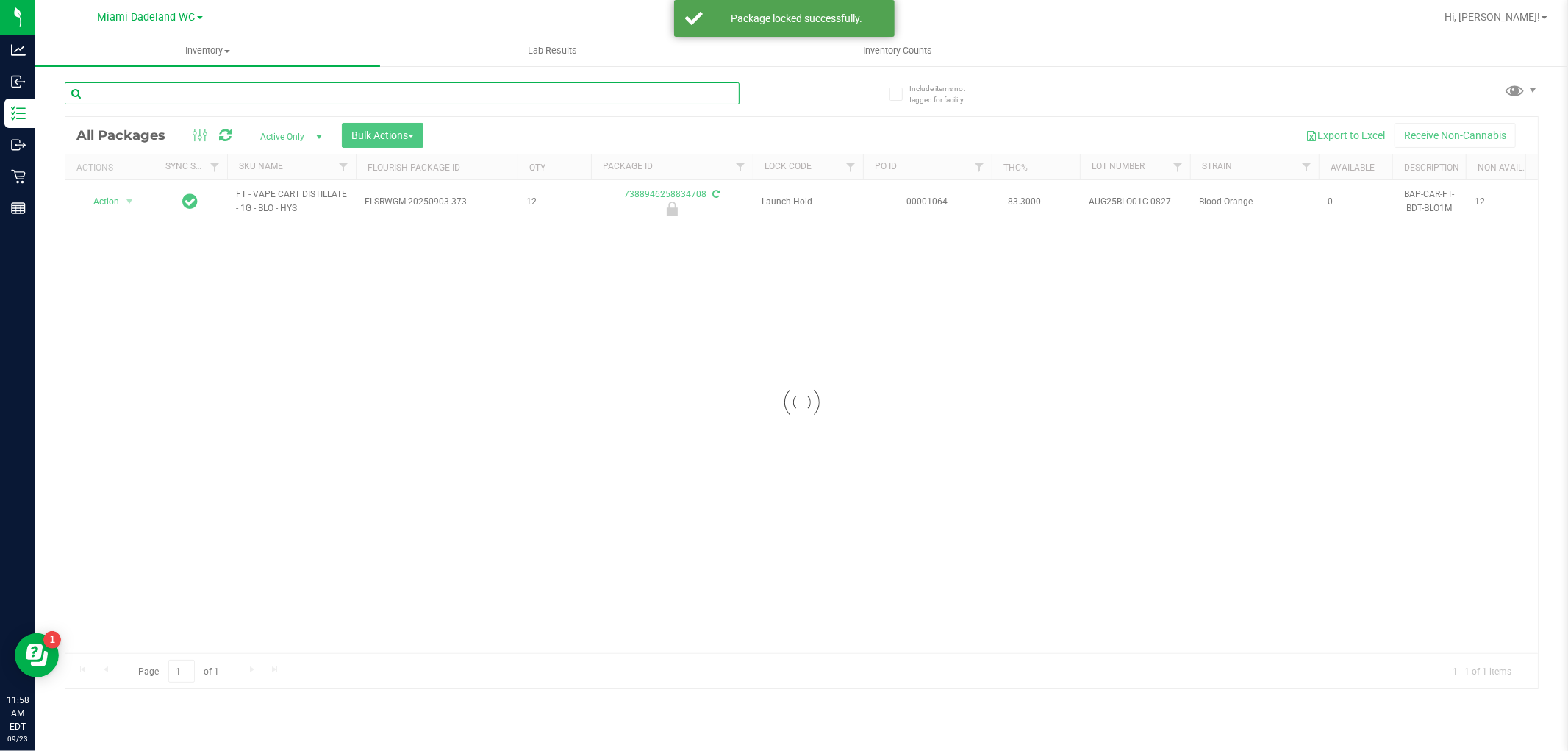
click at [682, 91] on input "text" at bounding box center [402, 92] width 675 height 22
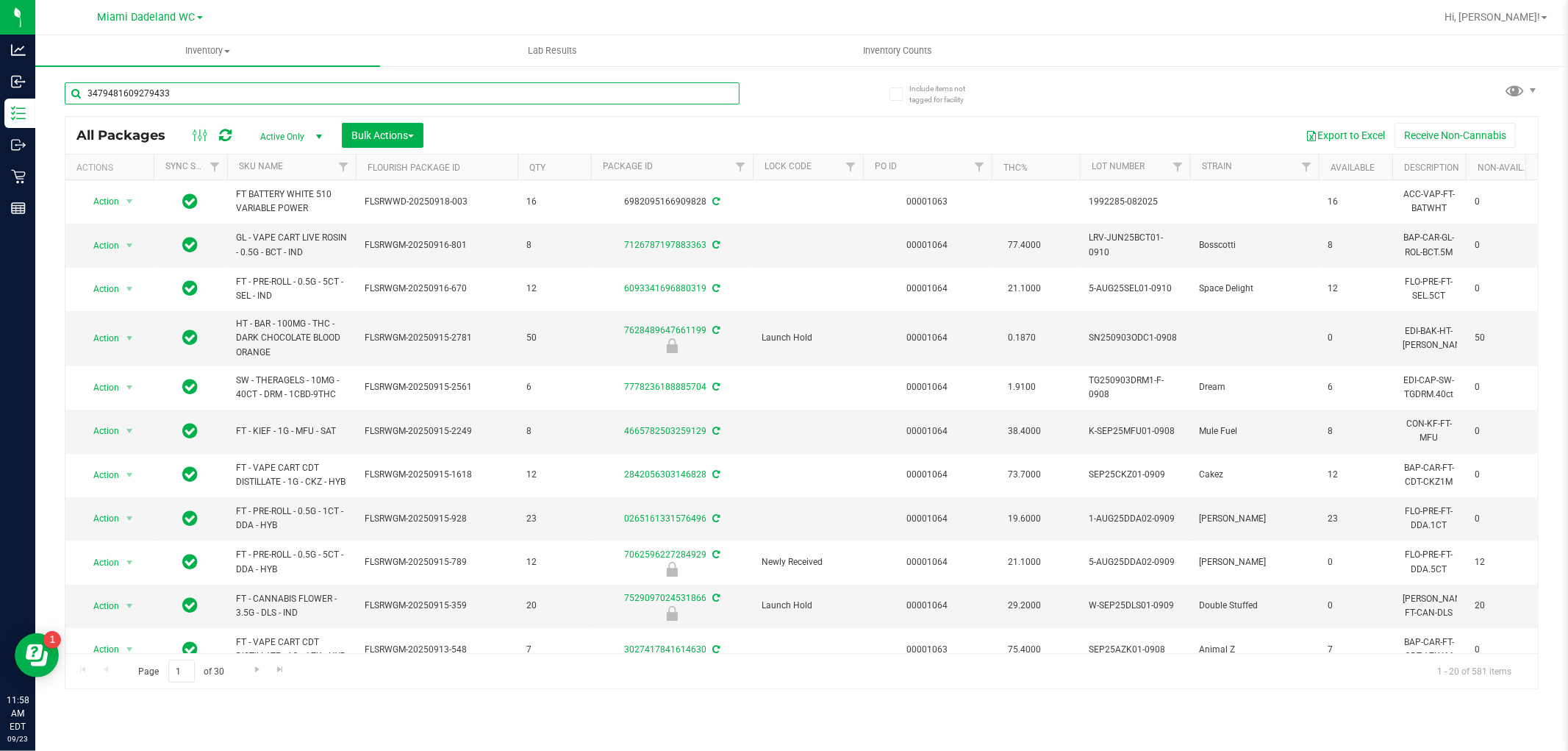
type input "3479481609279433"
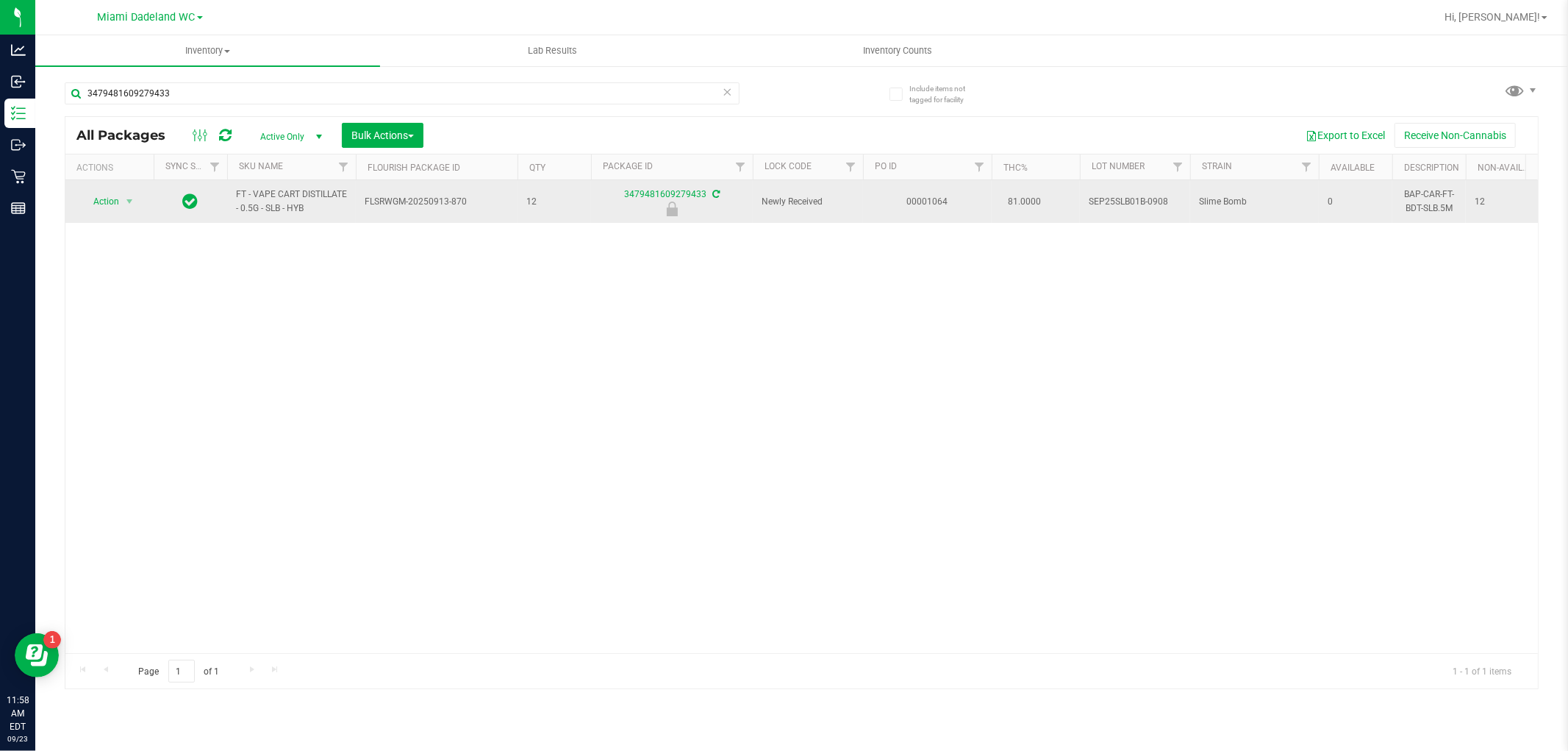
click at [111, 202] on span "Action" at bounding box center [100, 202] width 40 height 21
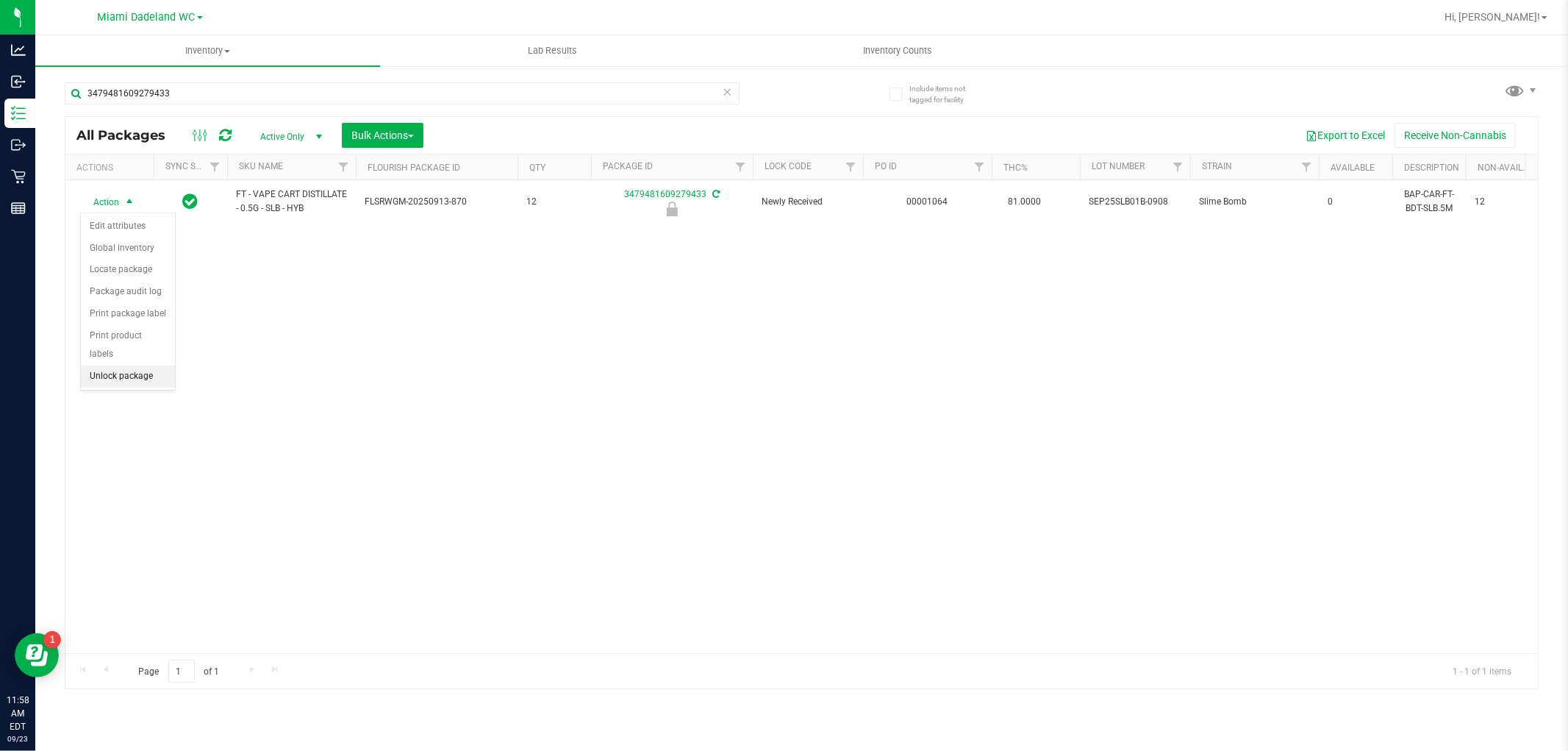
click at [108, 380] on li "Unlock package" at bounding box center [128, 376] width 94 height 22
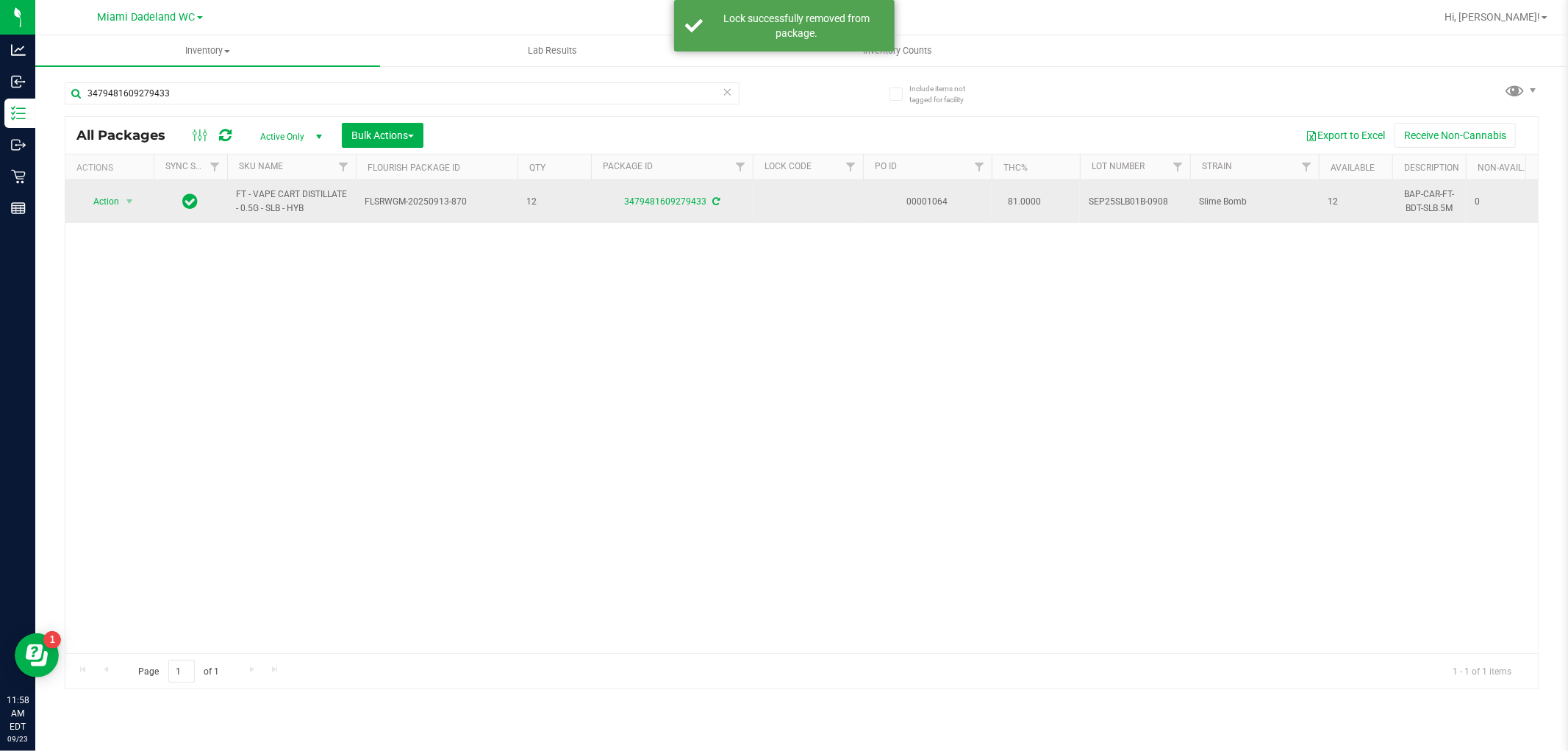
click at [105, 201] on span "Action" at bounding box center [100, 202] width 40 height 21
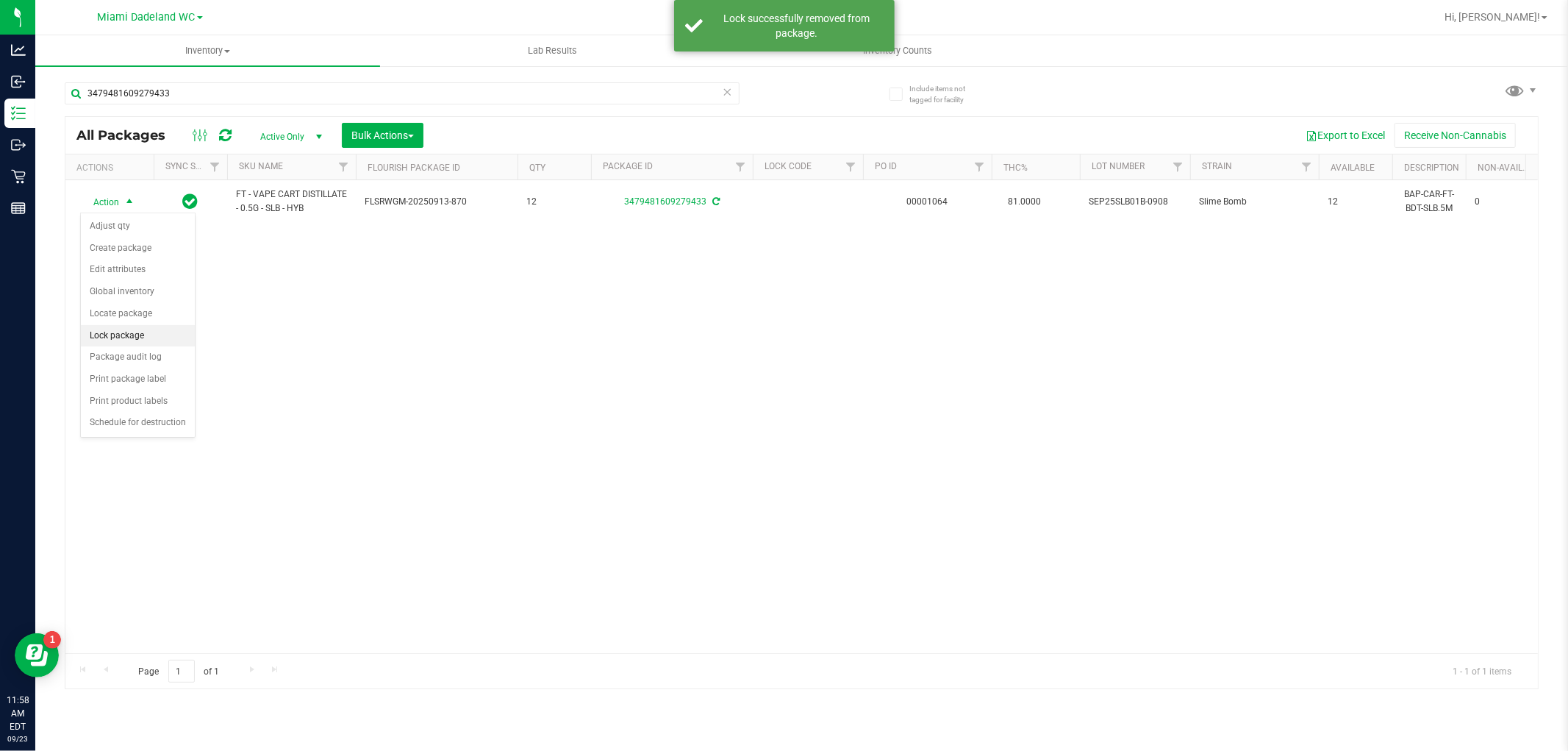
click at [112, 336] on li "Lock package" at bounding box center [138, 335] width 114 height 22
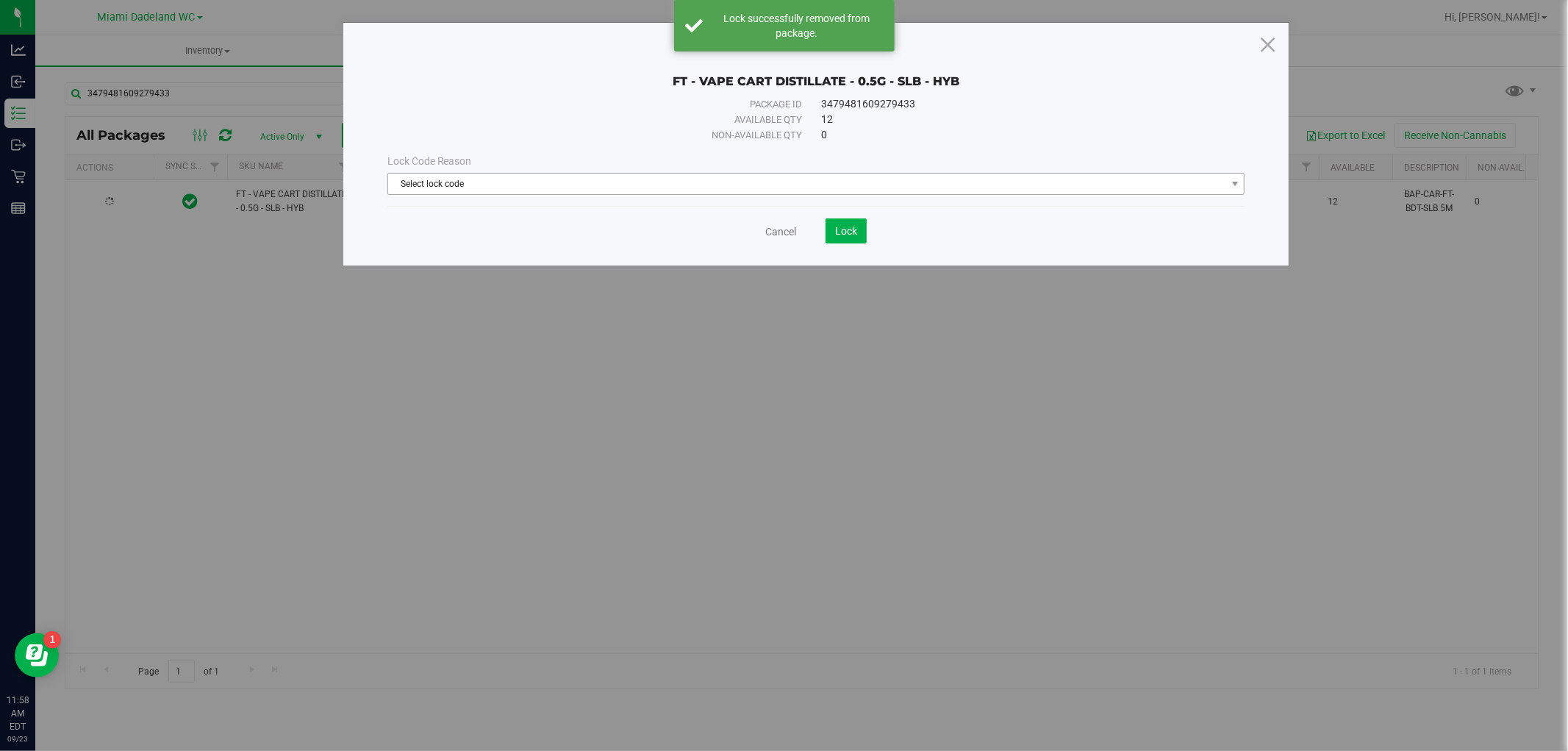
click at [442, 182] on span "Select lock code" at bounding box center [806, 184] width 838 height 21
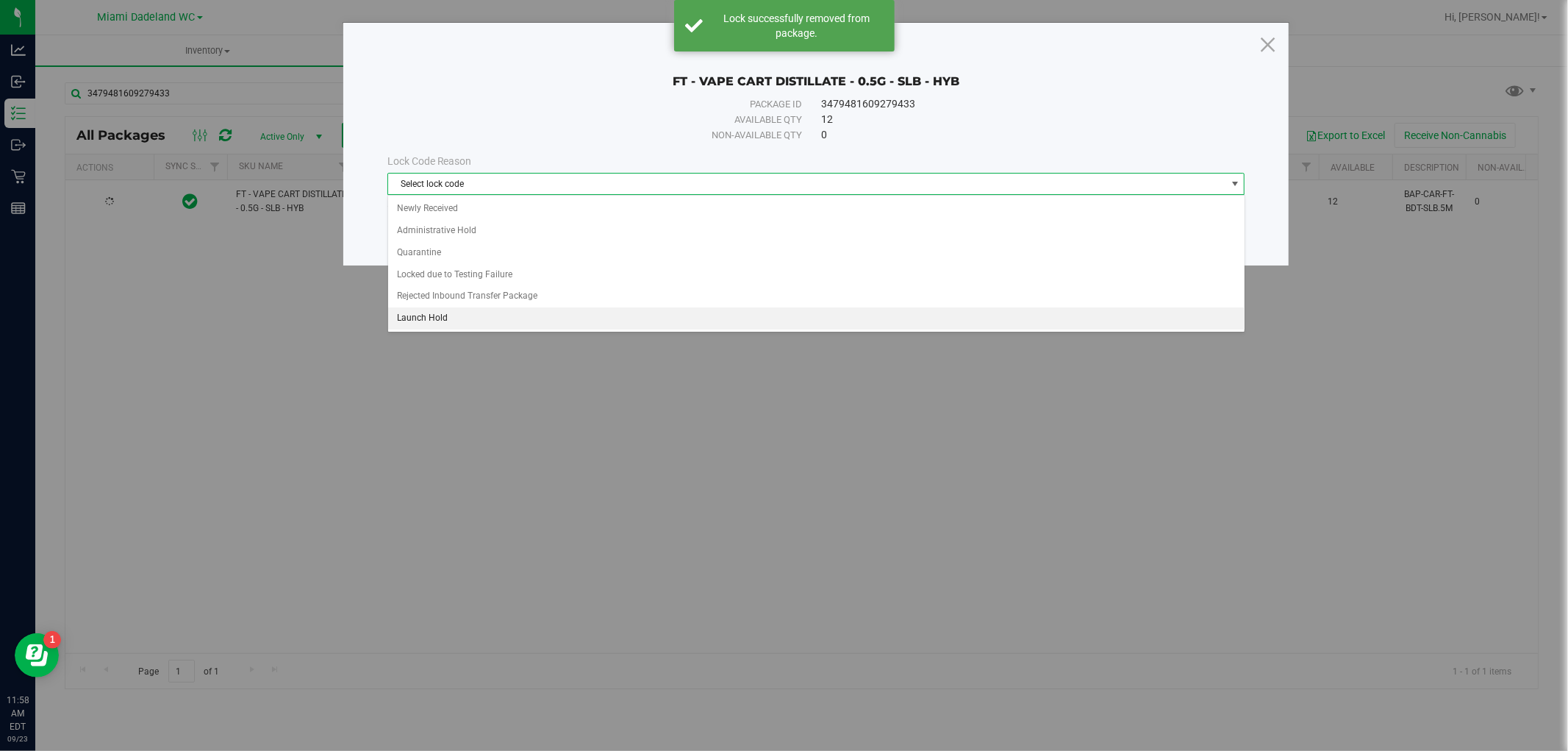
click at [427, 314] on li "Launch Hold" at bounding box center [816, 317] width 857 height 22
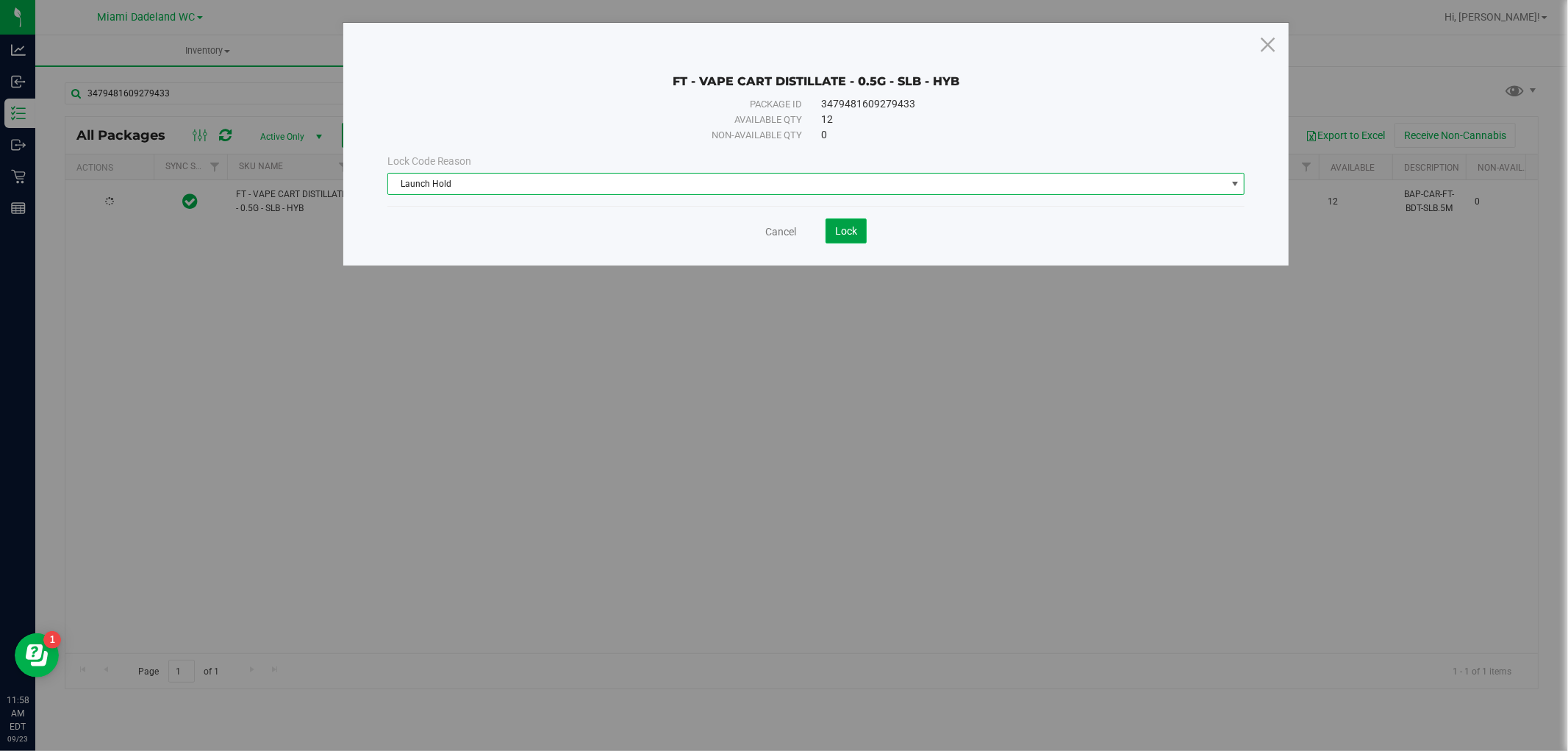
click at [855, 243] on button "Lock" at bounding box center [845, 231] width 41 height 25
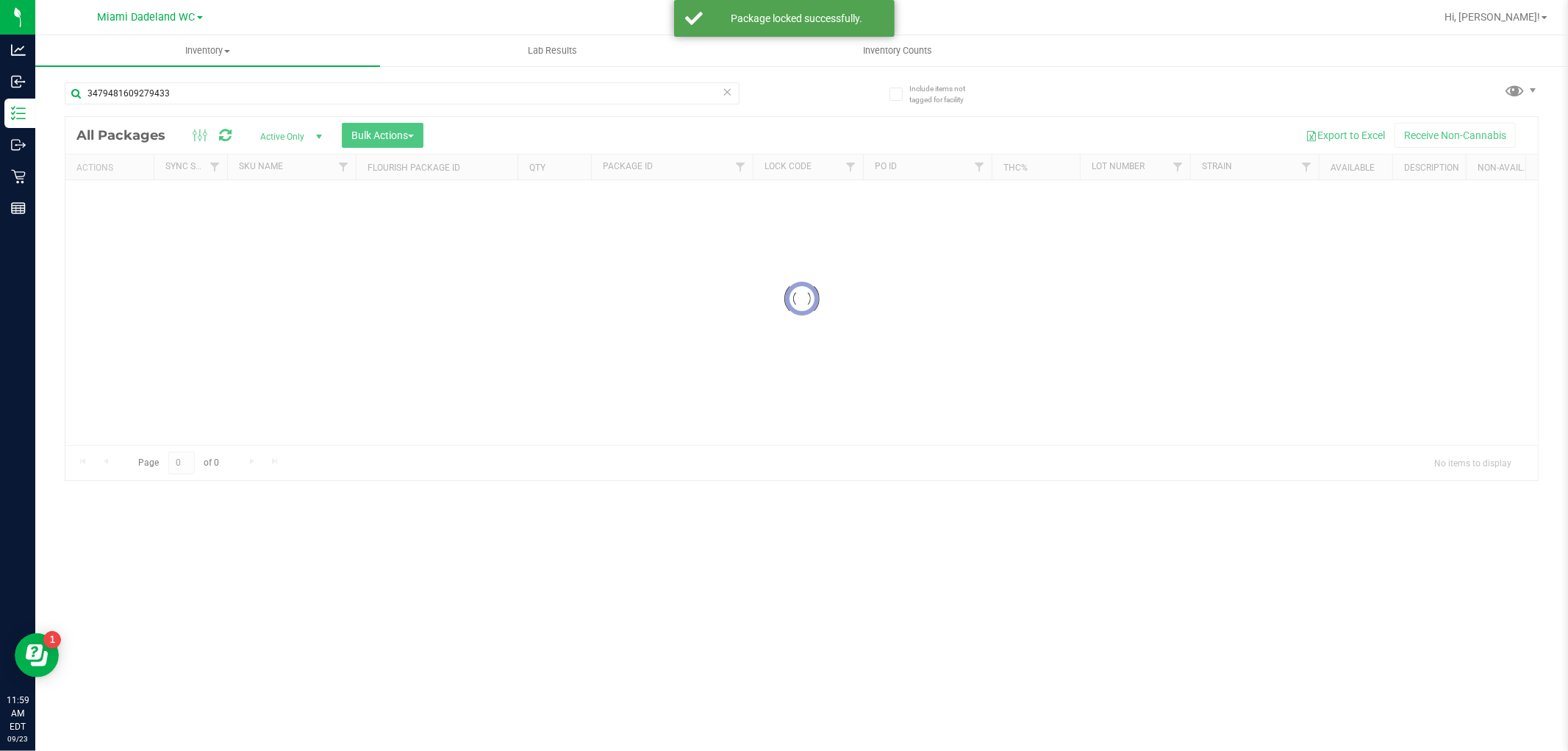
click at [730, 93] on icon at bounding box center [727, 91] width 10 height 18
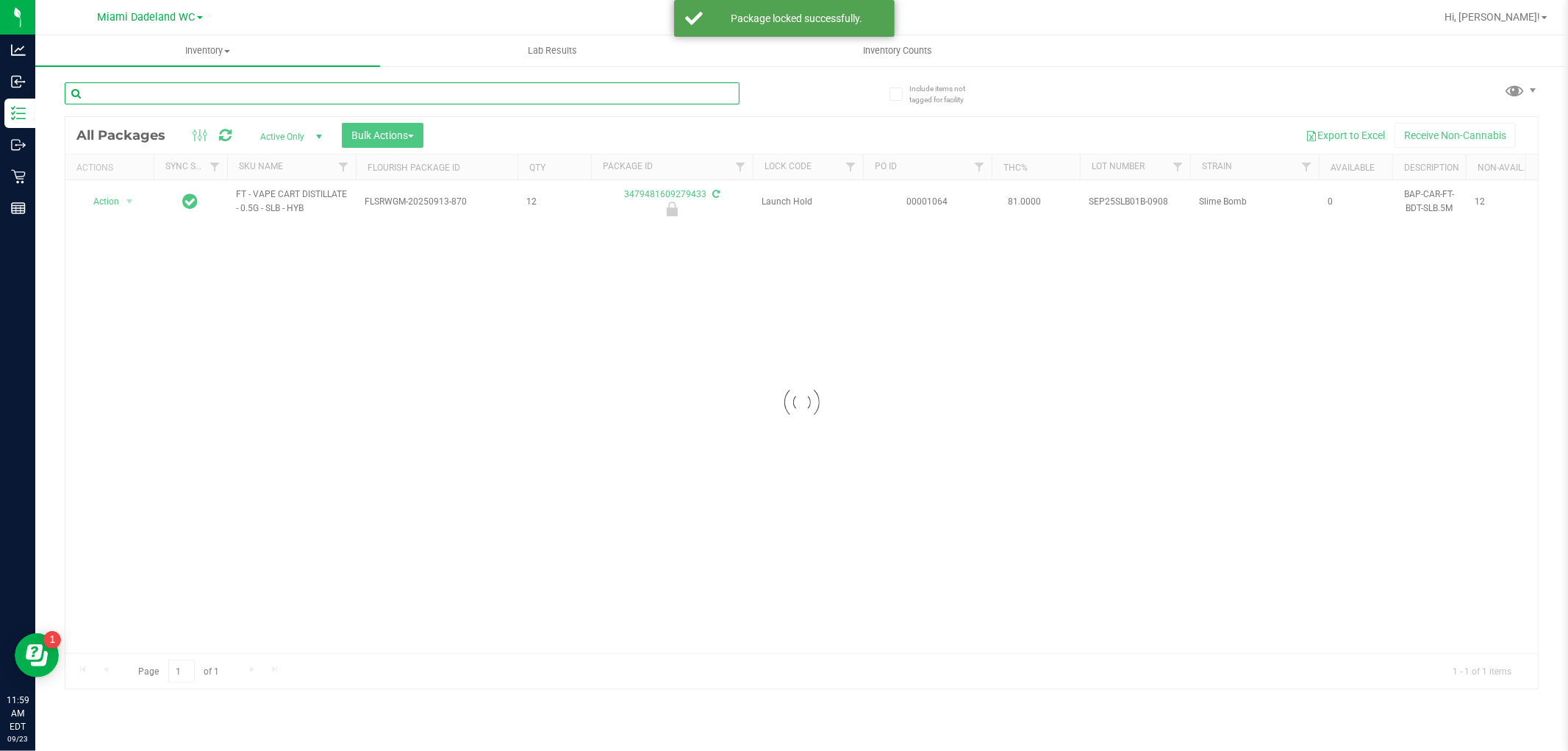
click at [695, 91] on input "text" at bounding box center [402, 92] width 675 height 22
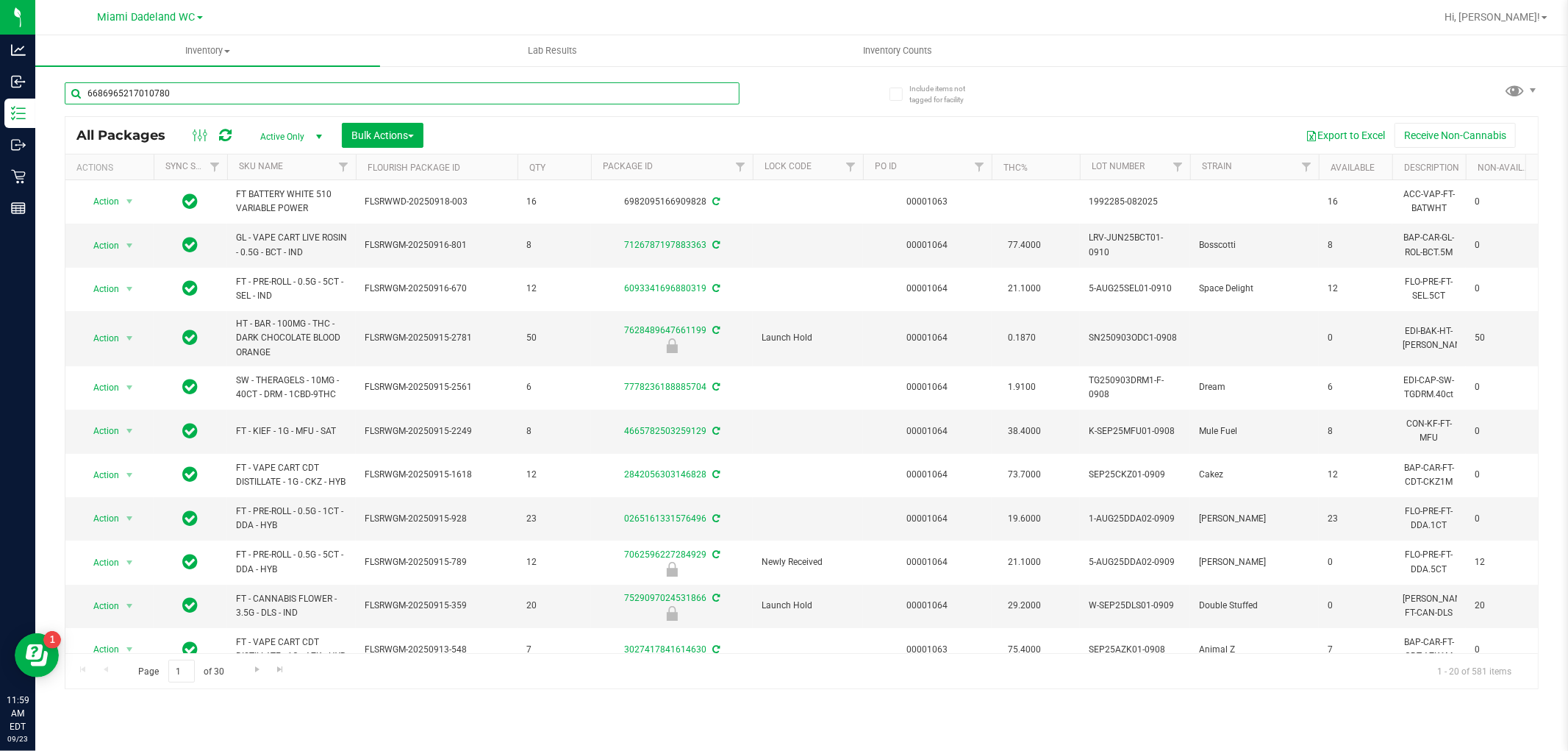
type input "6686965217010780"
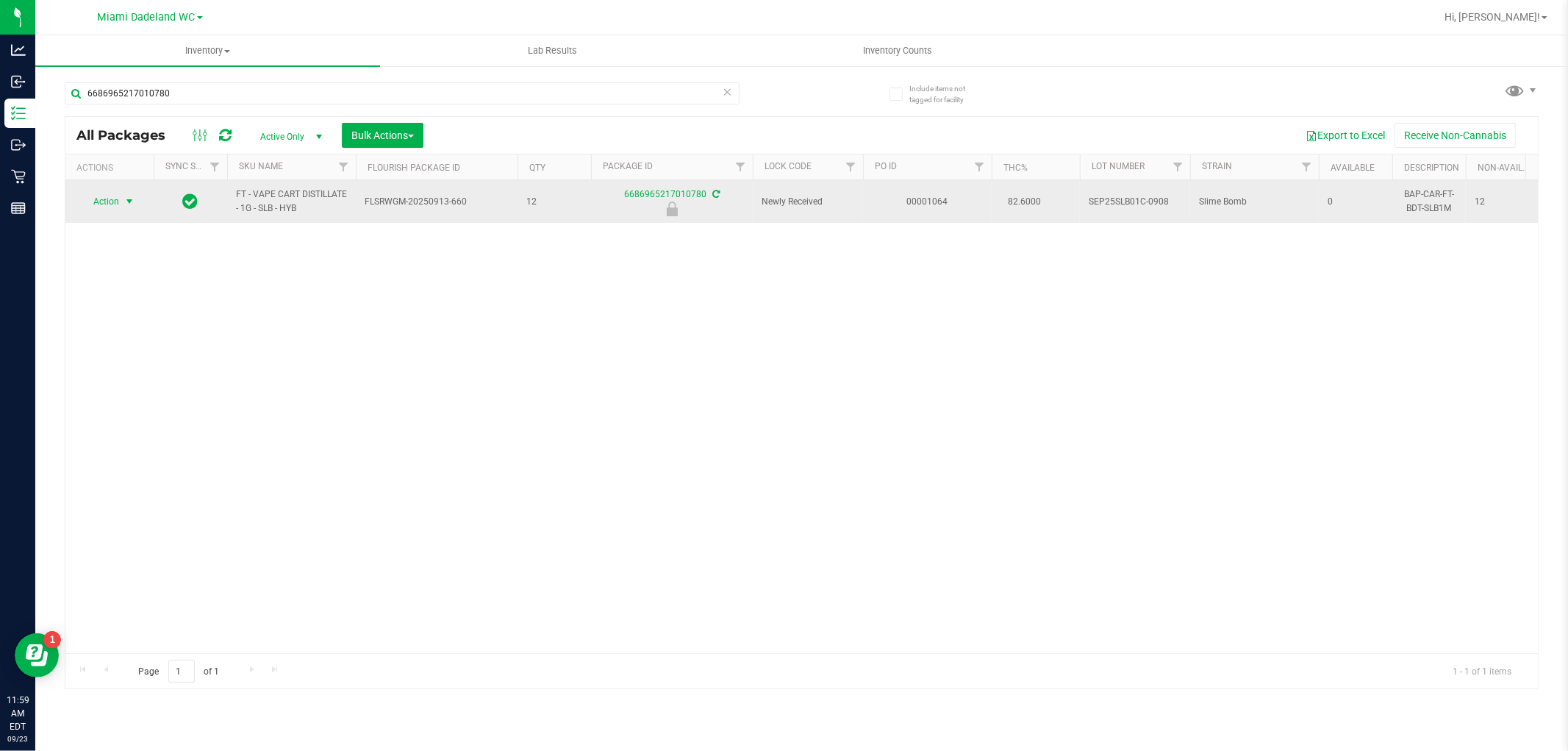
click at [127, 201] on span "select" at bounding box center [130, 201] width 11 height 11
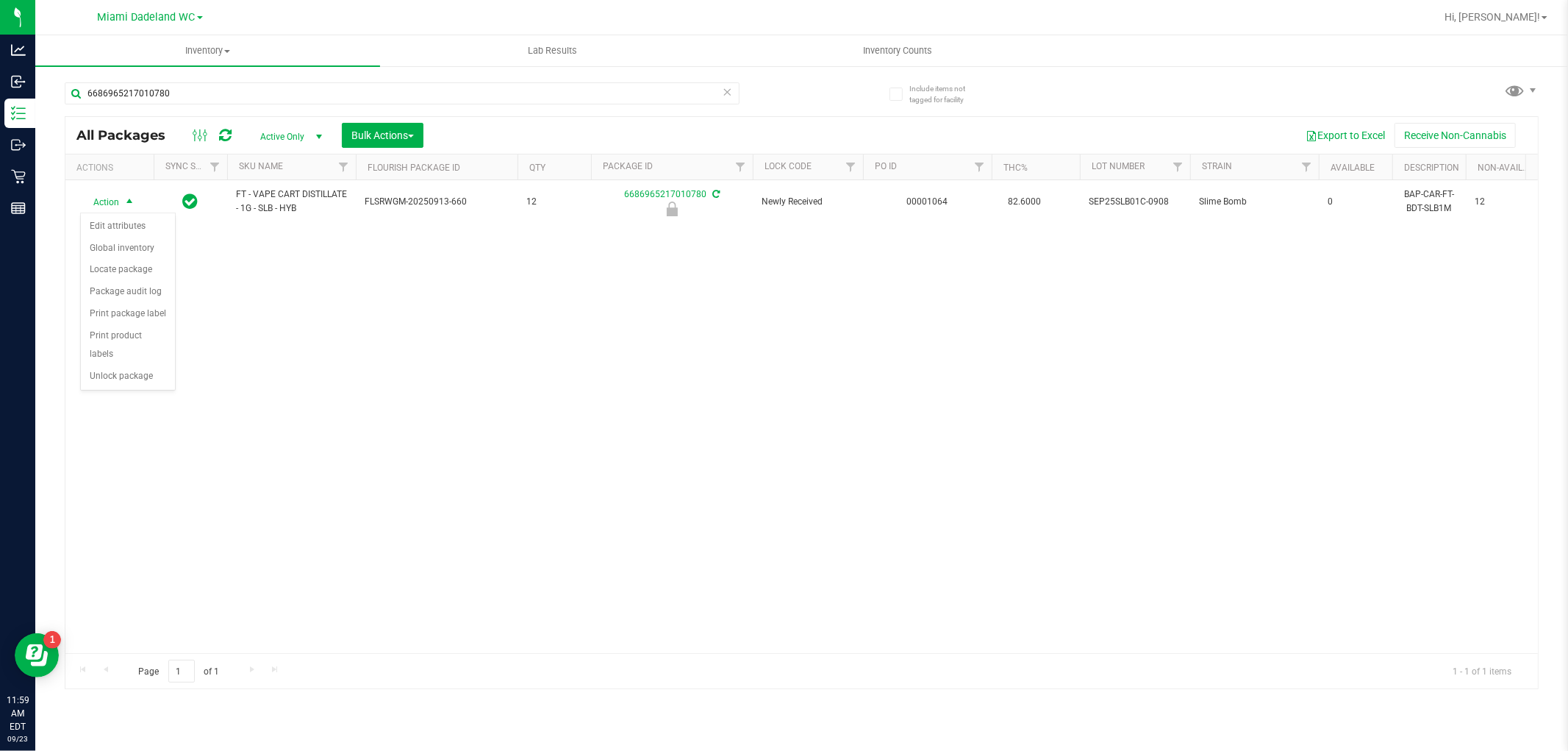
click at [113, 391] on div "Action Edit attributes Global inventory Locate package Package audit log Print …" at bounding box center [128, 301] width 95 height 178
click at [116, 373] on li "Unlock package" at bounding box center [128, 376] width 94 height 22
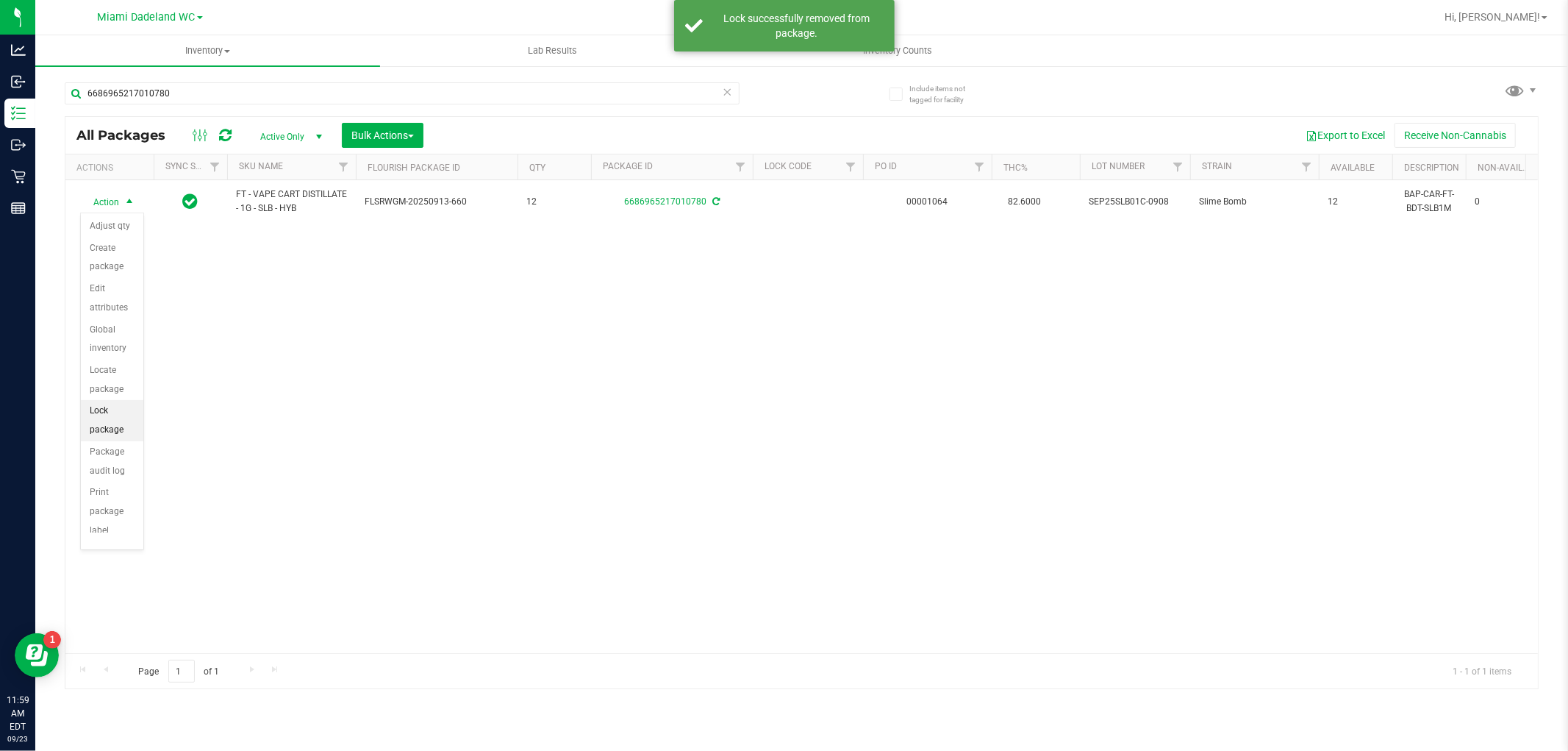
click at [91, 429] on li "Lock package" at bounding box center [112, 420] width 63 height 40
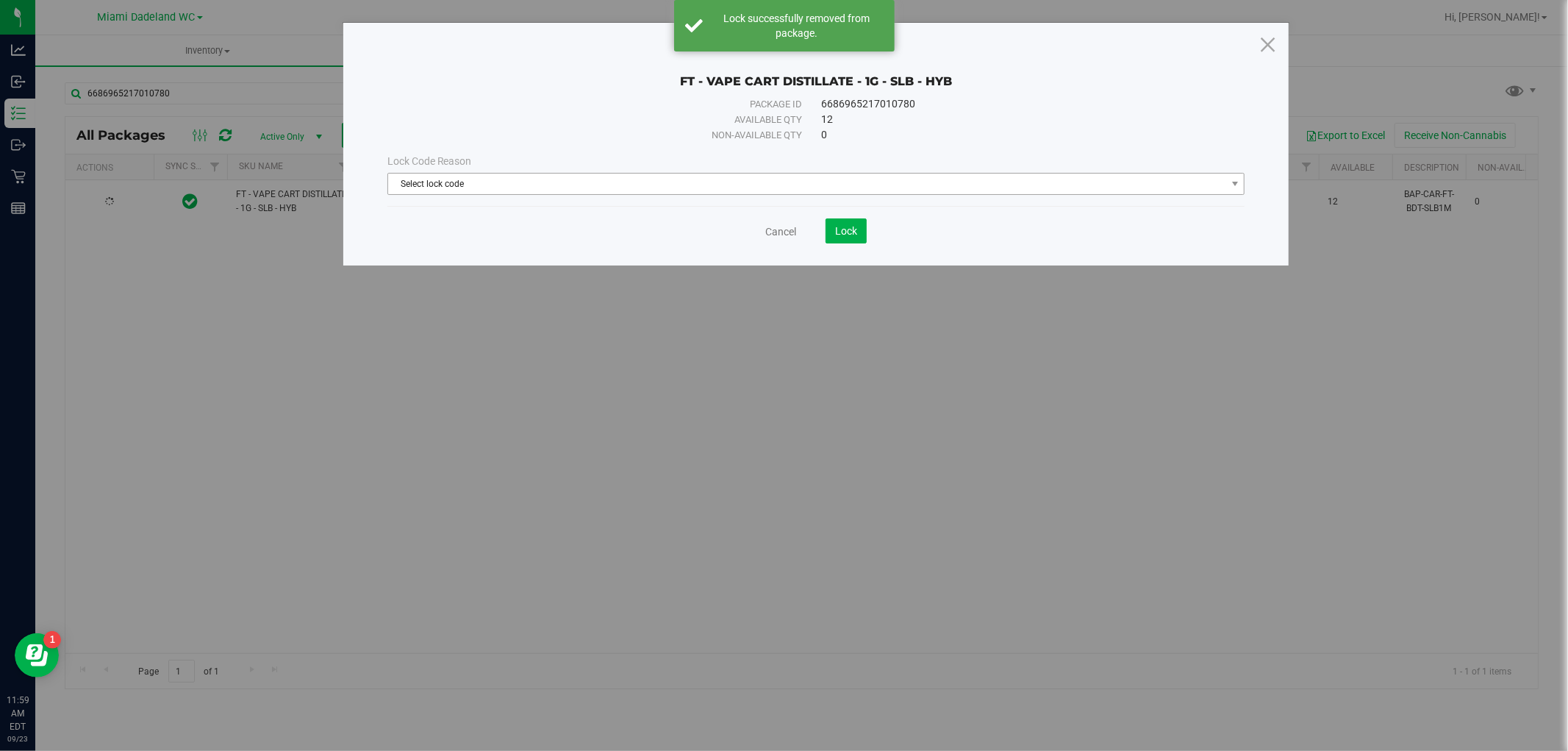
click at [516, 182] on span "Select lock code" at bounding box center [806, 184] width 838 height 21
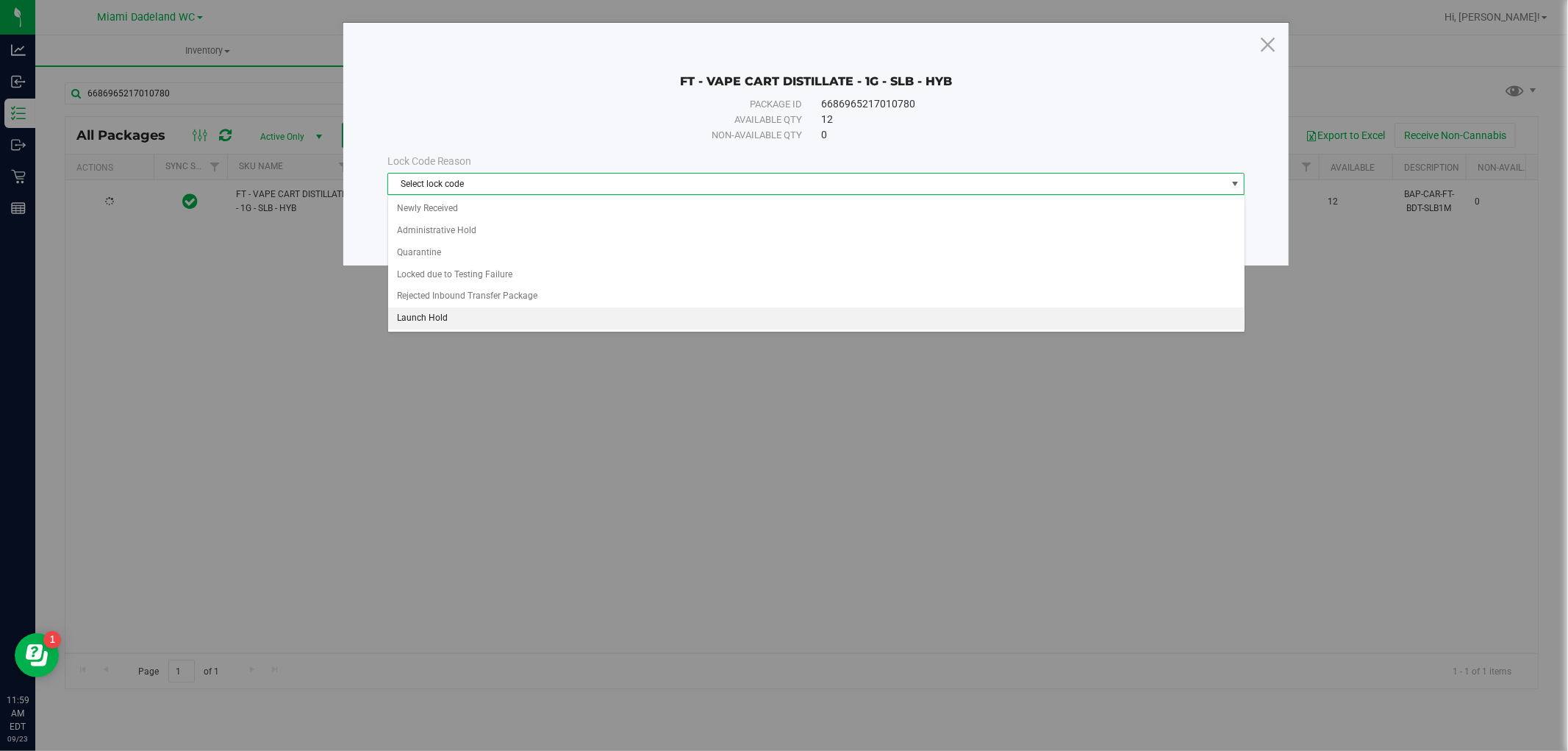
click at [434, 320] on li "Launch Hold" at bounding box center [816, 317] width 857 height 22
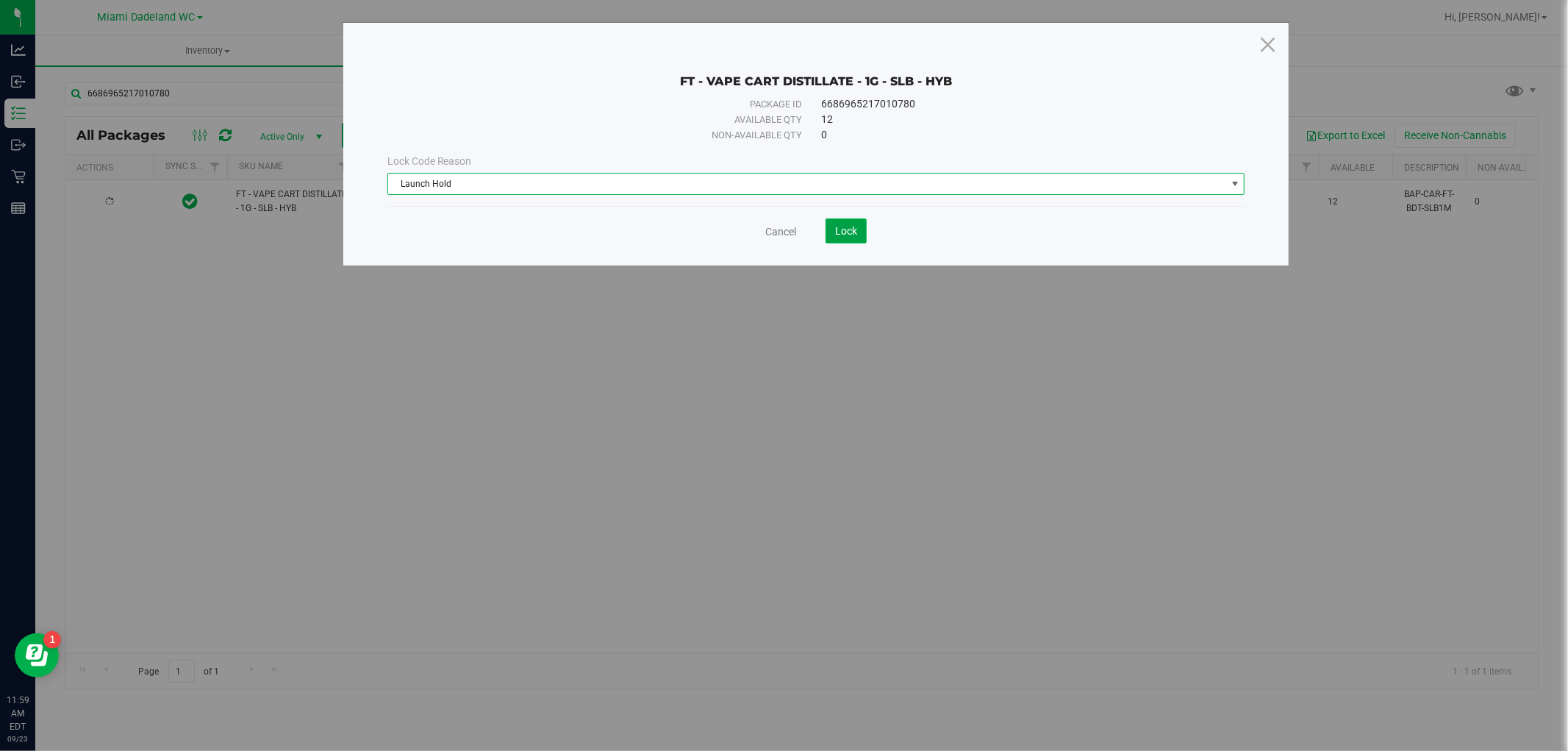
click at [844, 243] on button "Lock" at bounding box center [845, 231] width 41 height 25
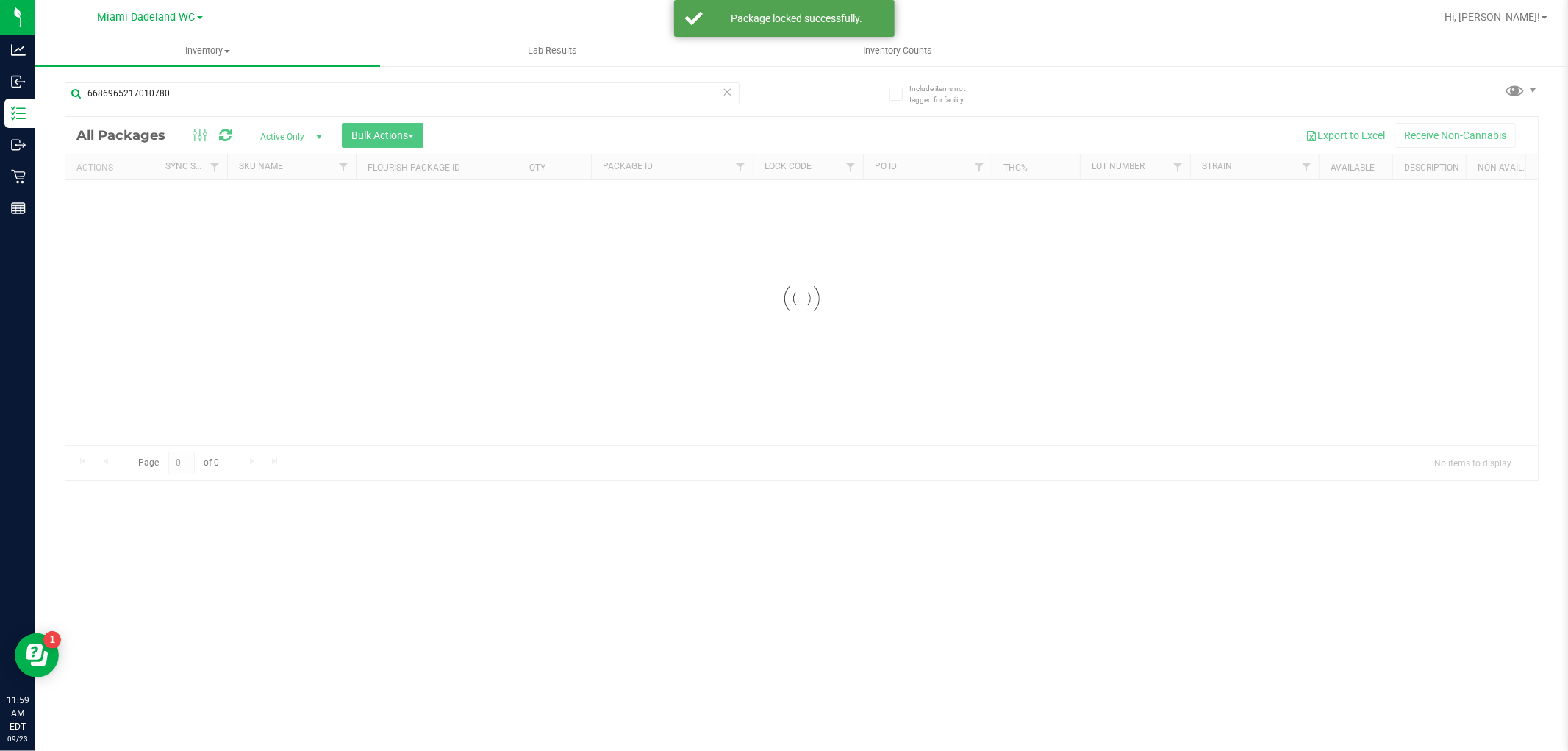
click at [728, 95] on icon at bounding box center [727, 91] width 10 height 18
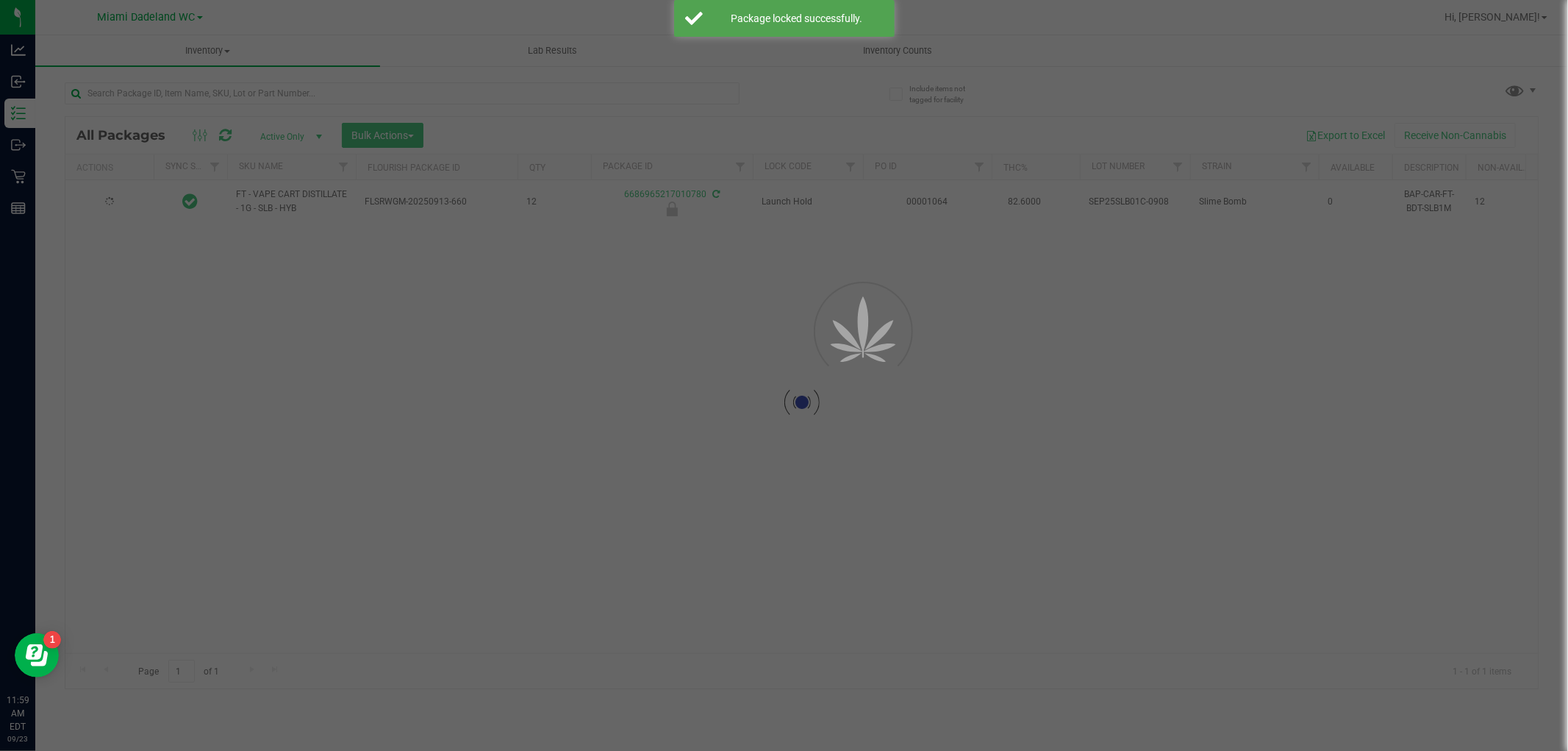
click at [691, 97] on div at bounding box center [784, 376] width 1568 height 751
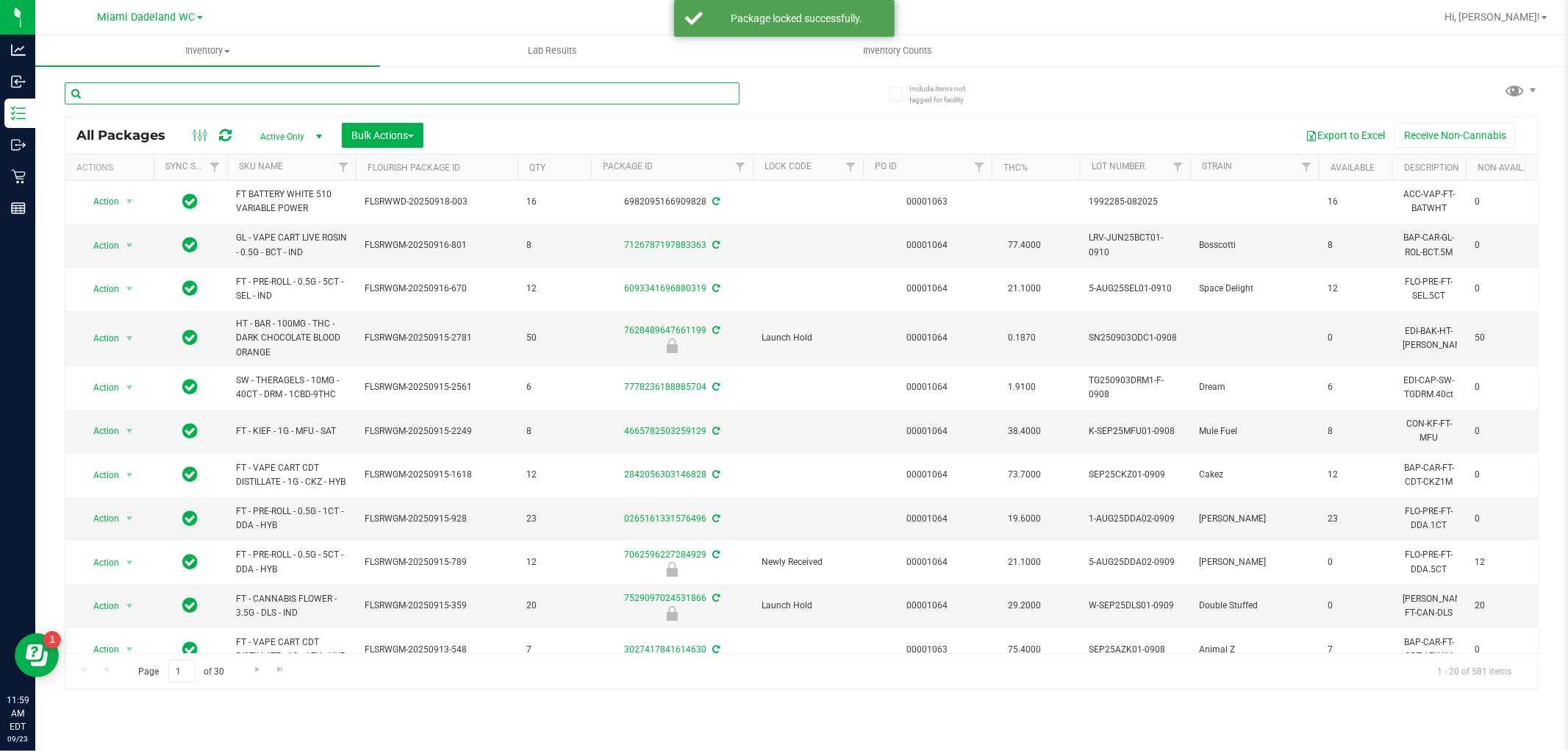
click at [645, 89] on input "text" at bounding box center [402, 92] width 675 height 22
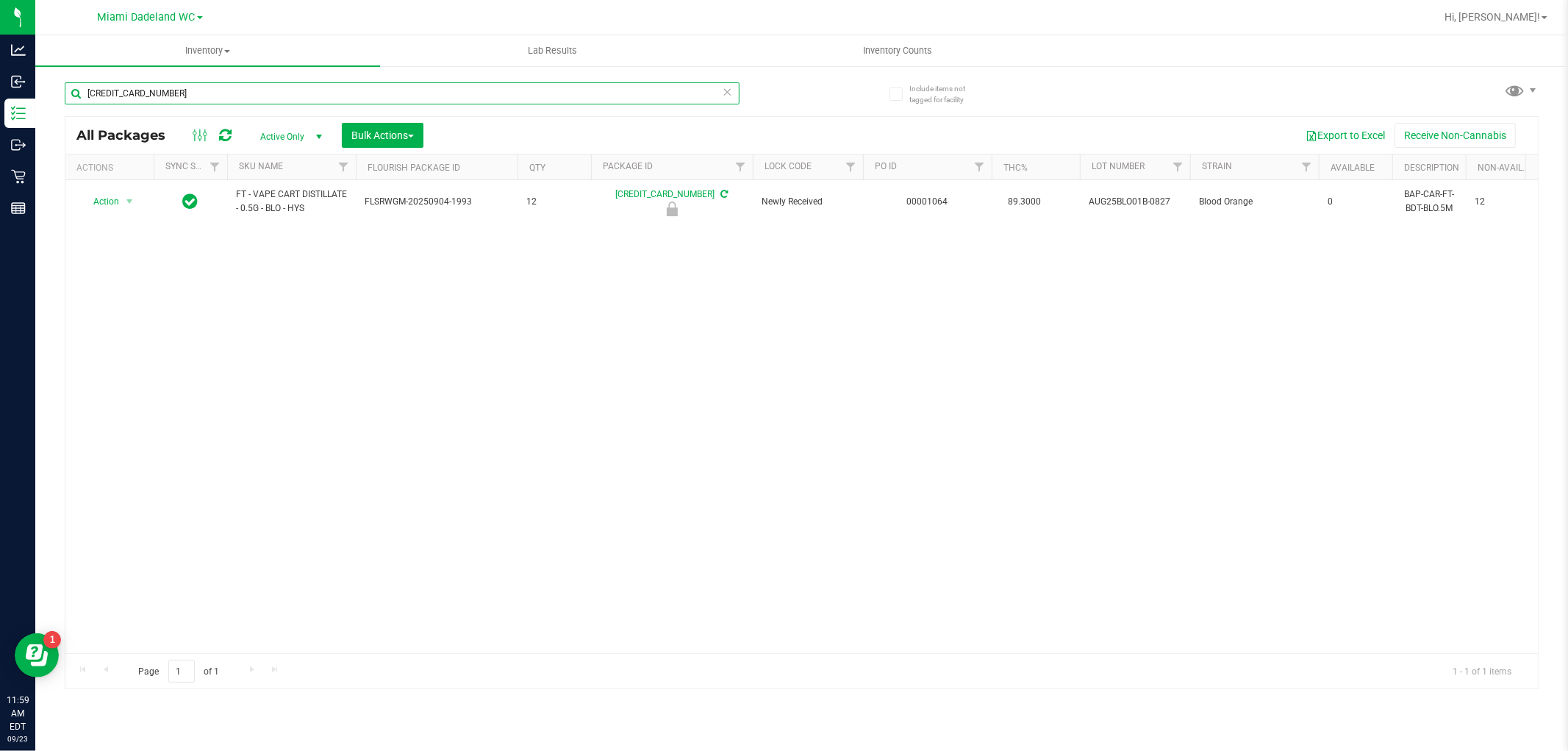
type input "4280710228362197C"
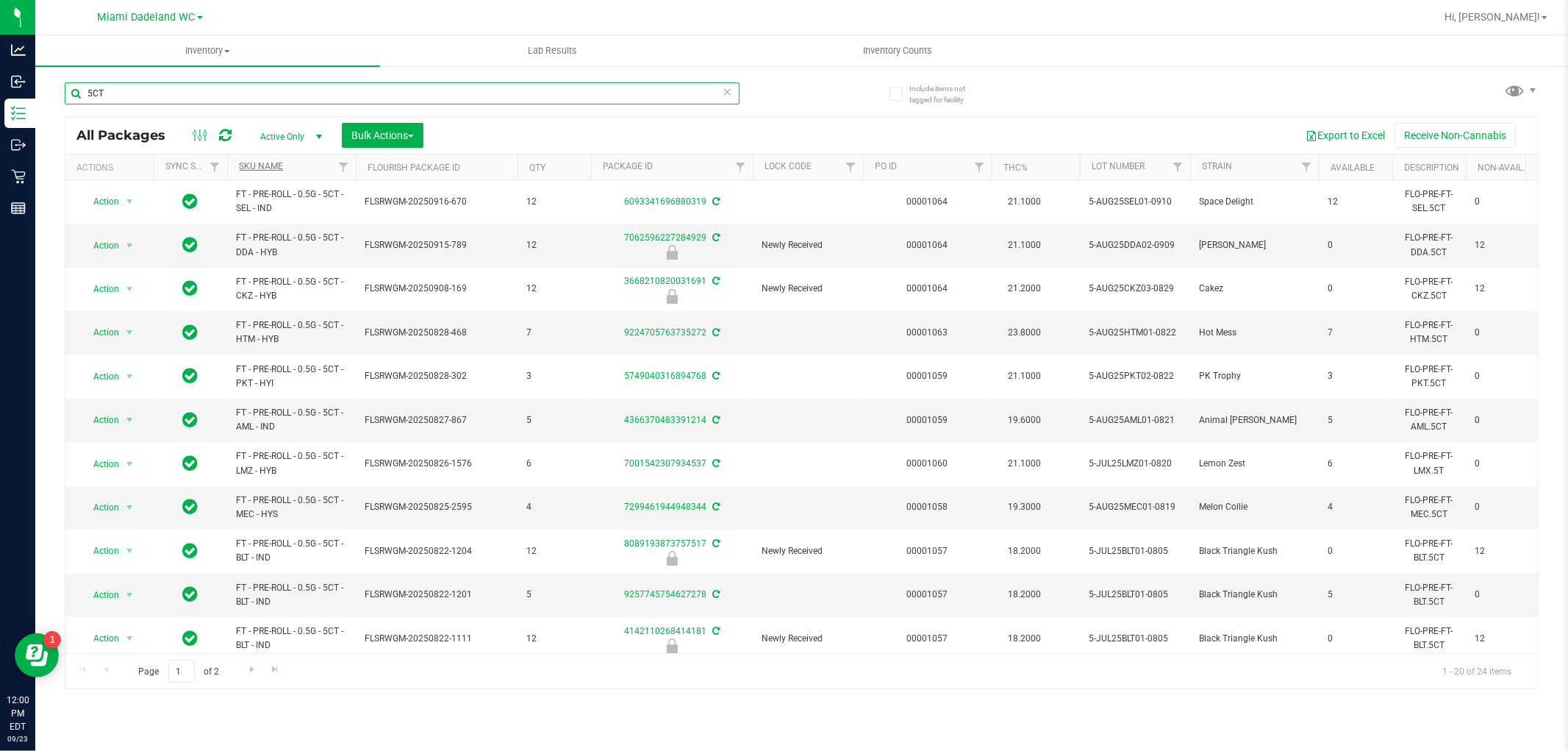
type input "5CT"
click at [261, 162] on link "SKU Name" at bounding box center [261, 166] width 44 height 10
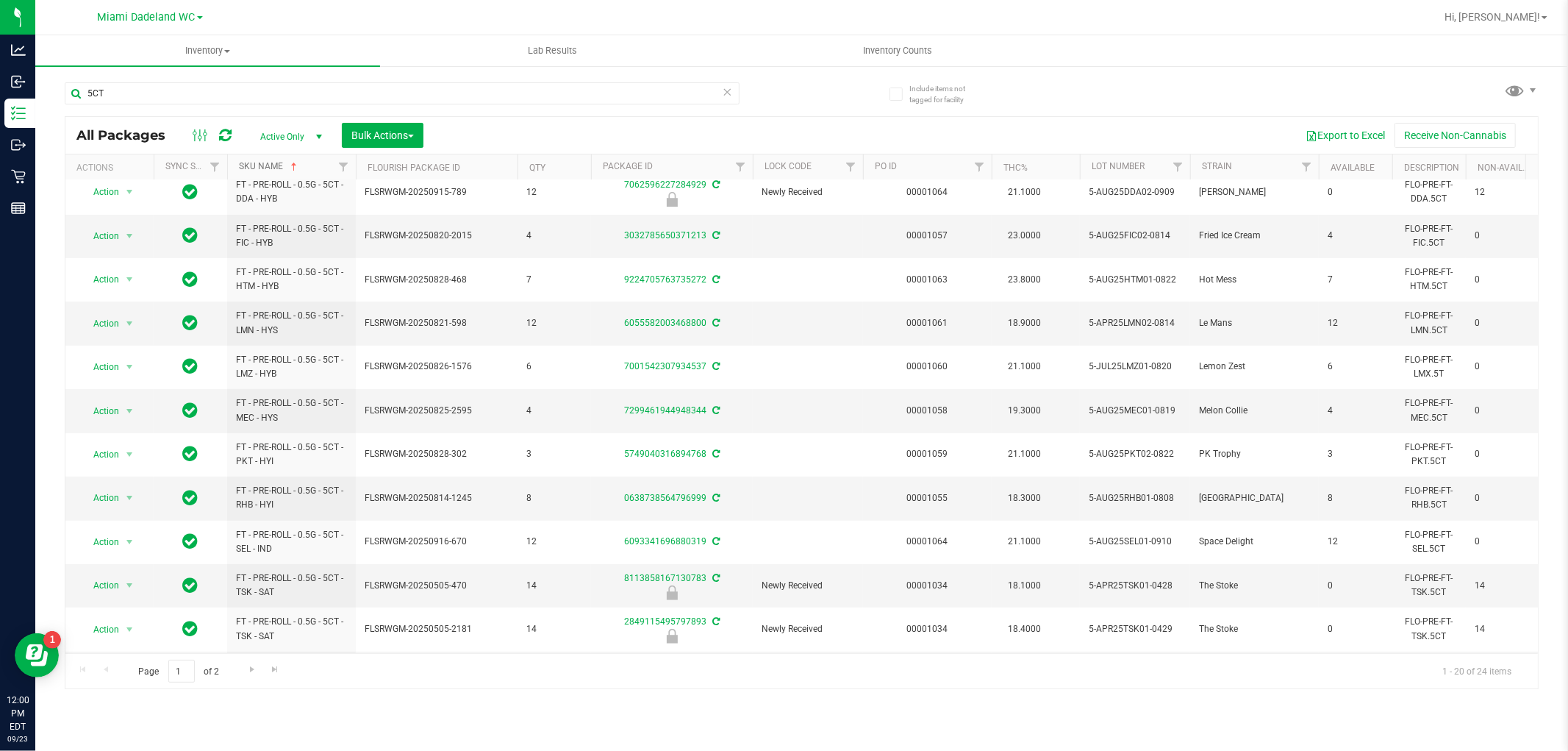
scroll to position [414, 0]
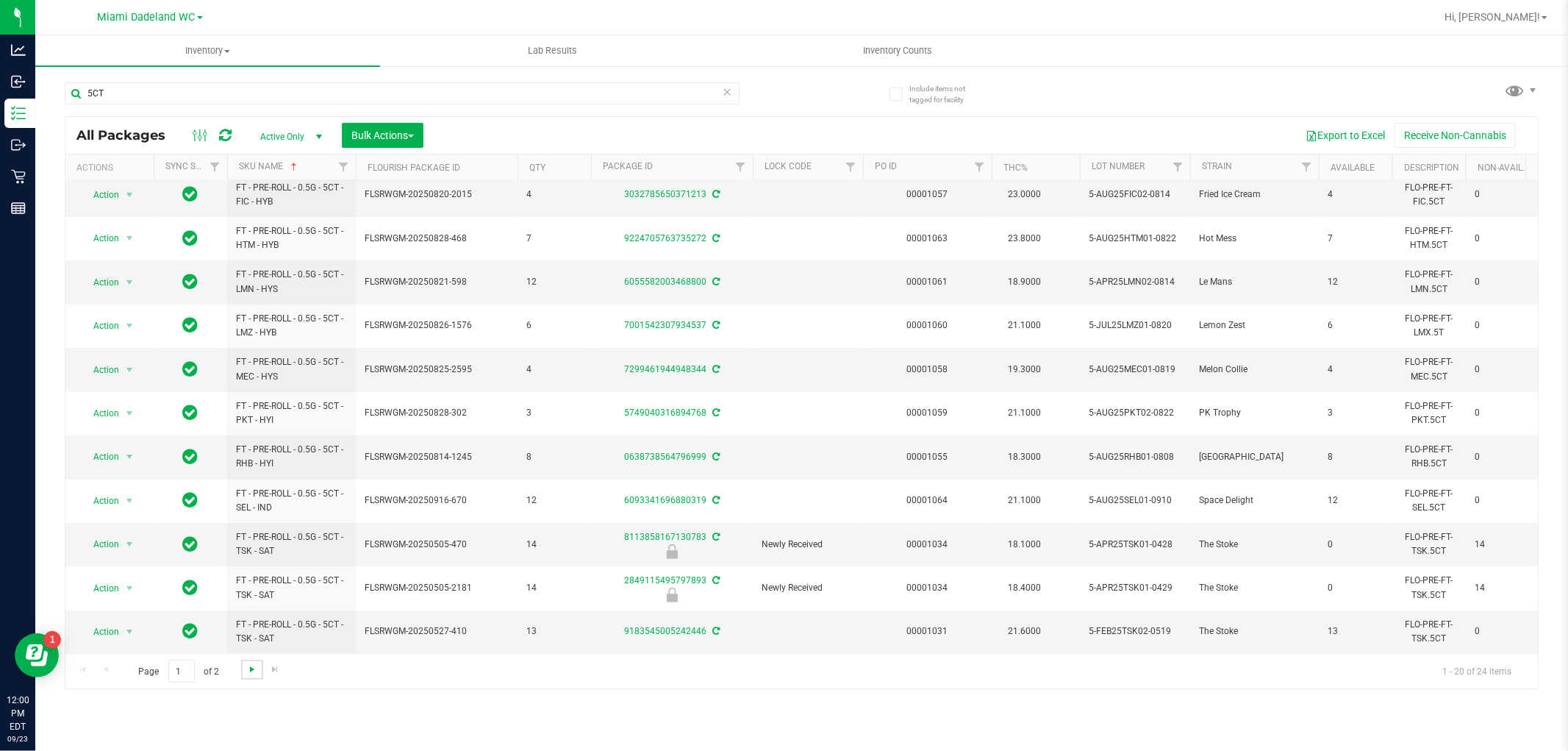
click at [251, 671] on span "Go to the next page" at bounding box center [252, 669] width 11 height 11
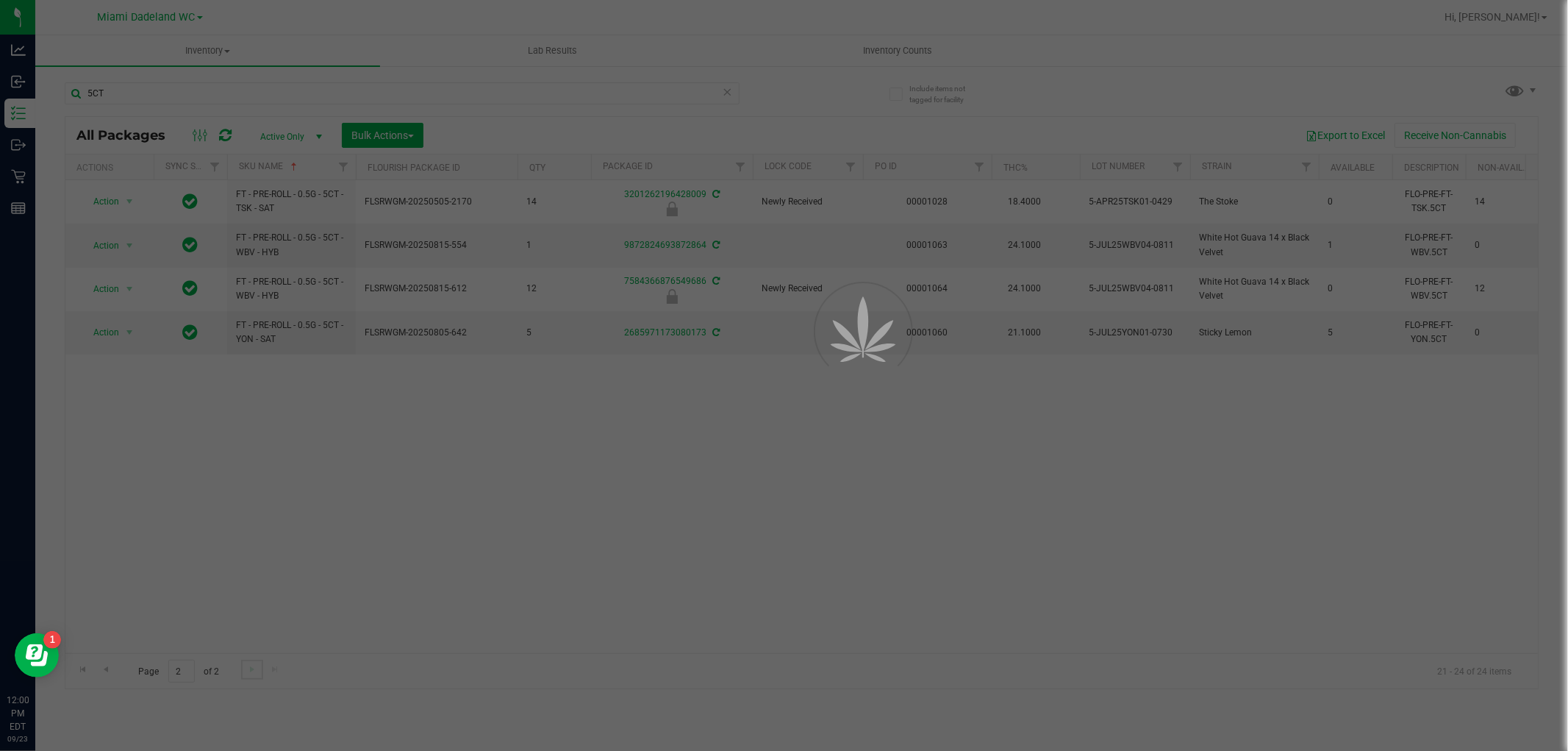
scroll to position [0, 0]
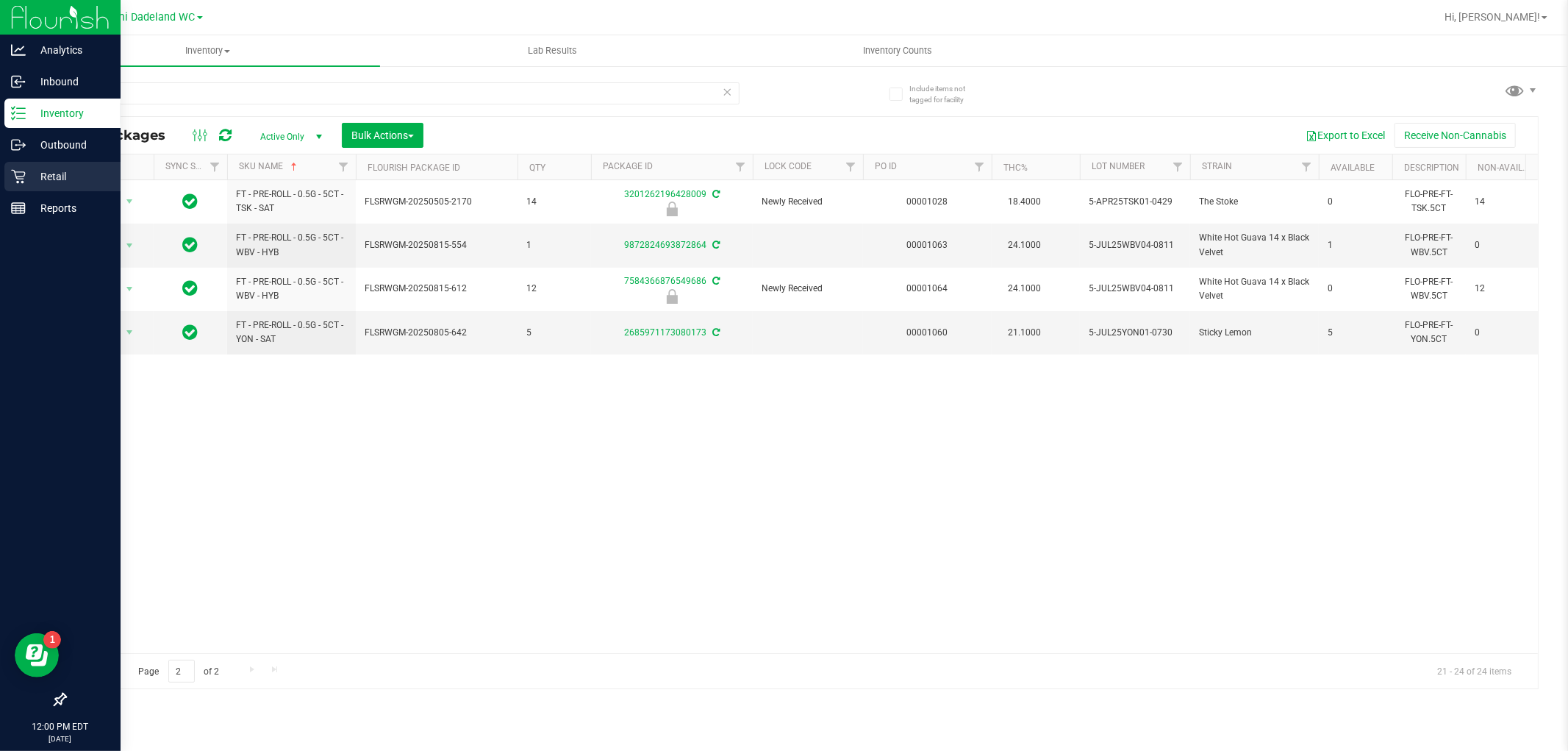
click at [10, 178] on div "Retail" at bounding box center [63, 176] width 116 height 30
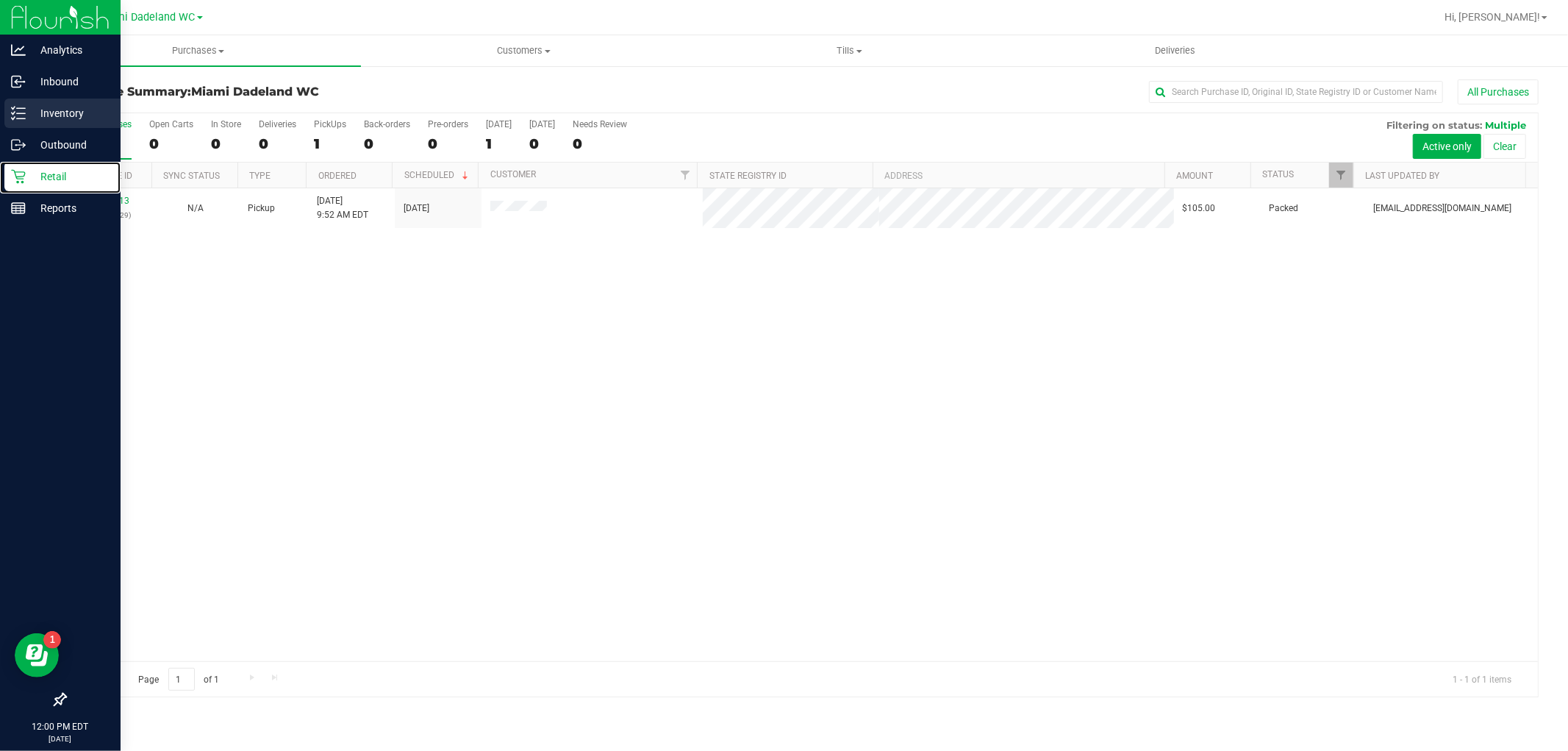
click at [11, 108] on icon at bounding box center [12, 108] width 3 height 2
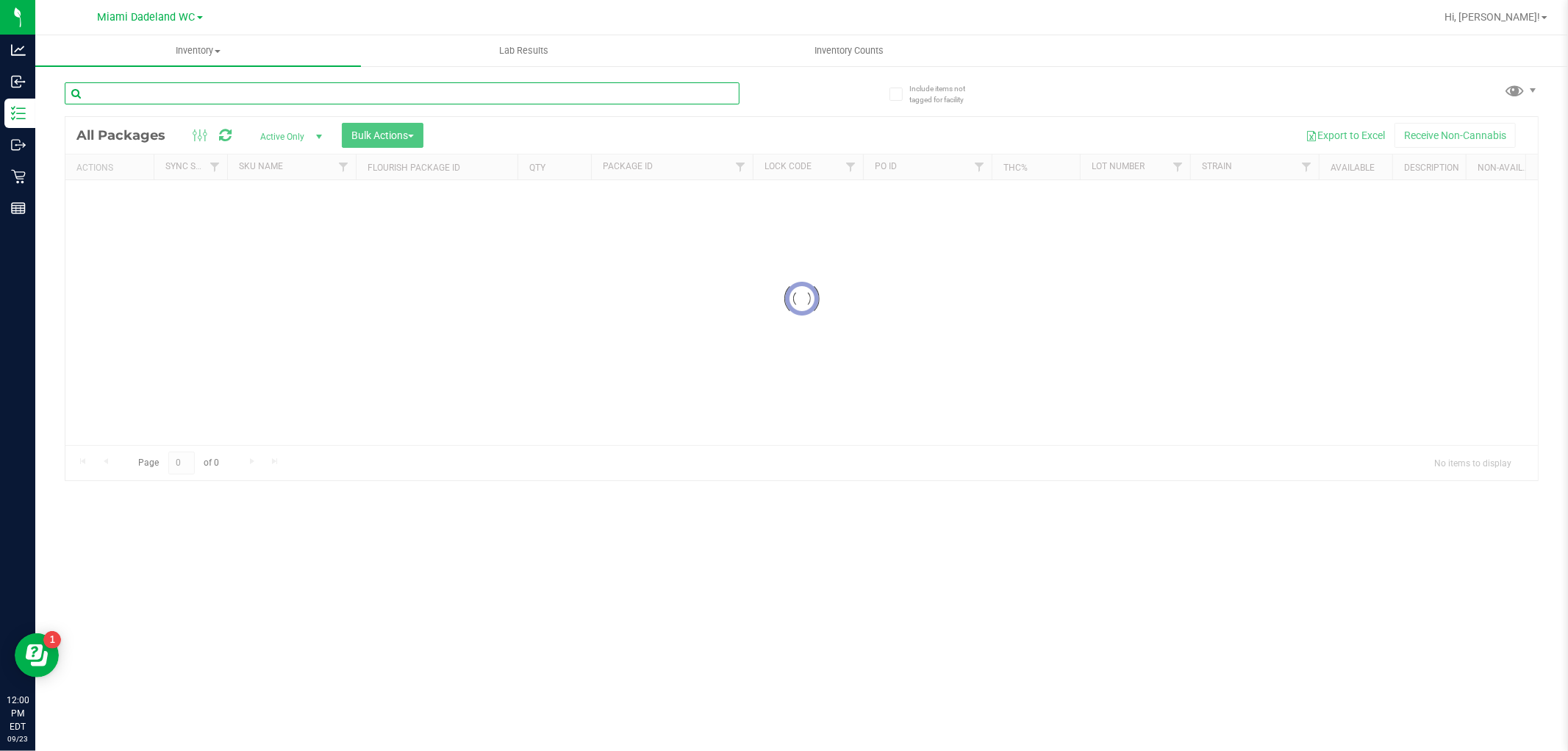
click at [221, 97] on input "text" at bounding box center [402, 92] width 675 height 22
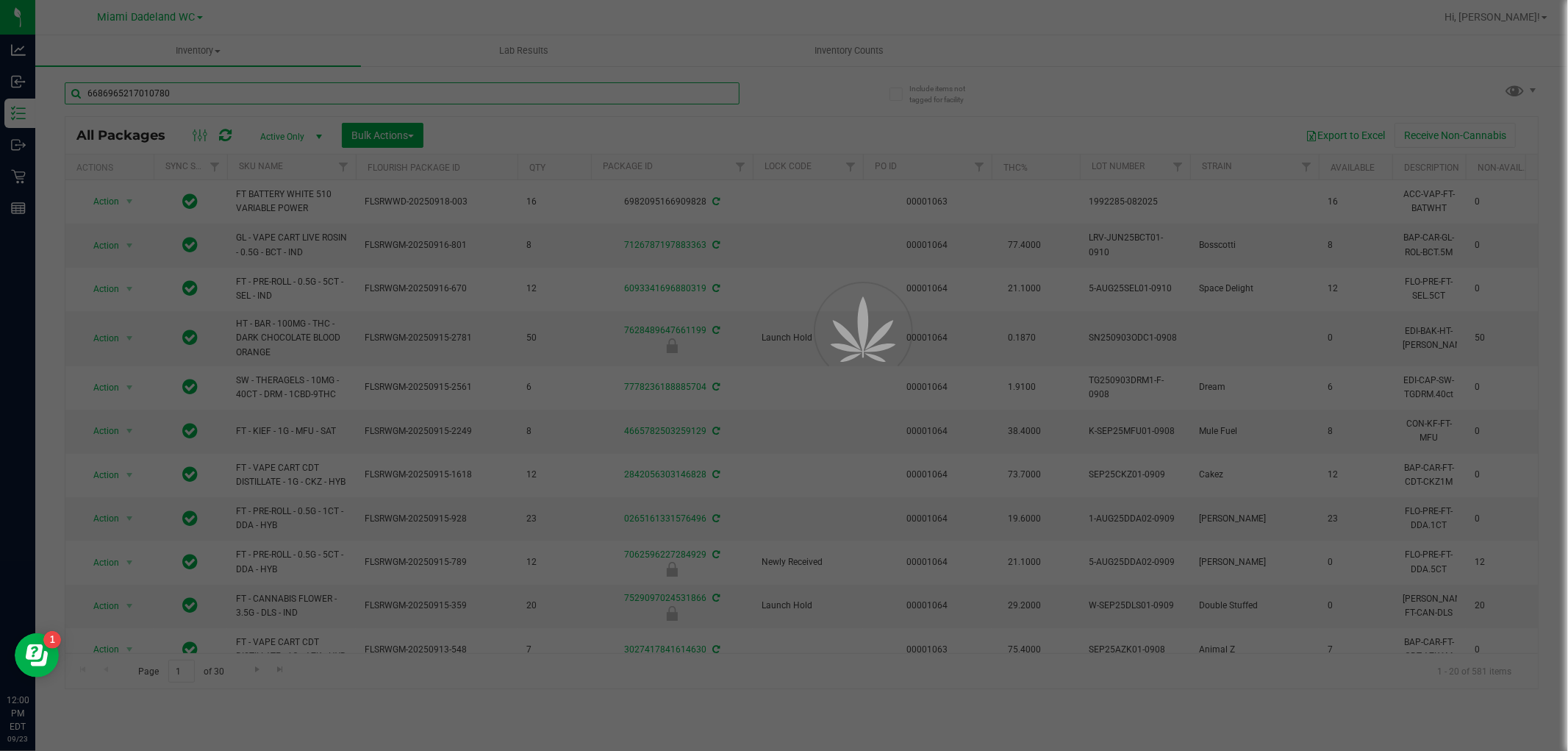
type input "6686965217010780"
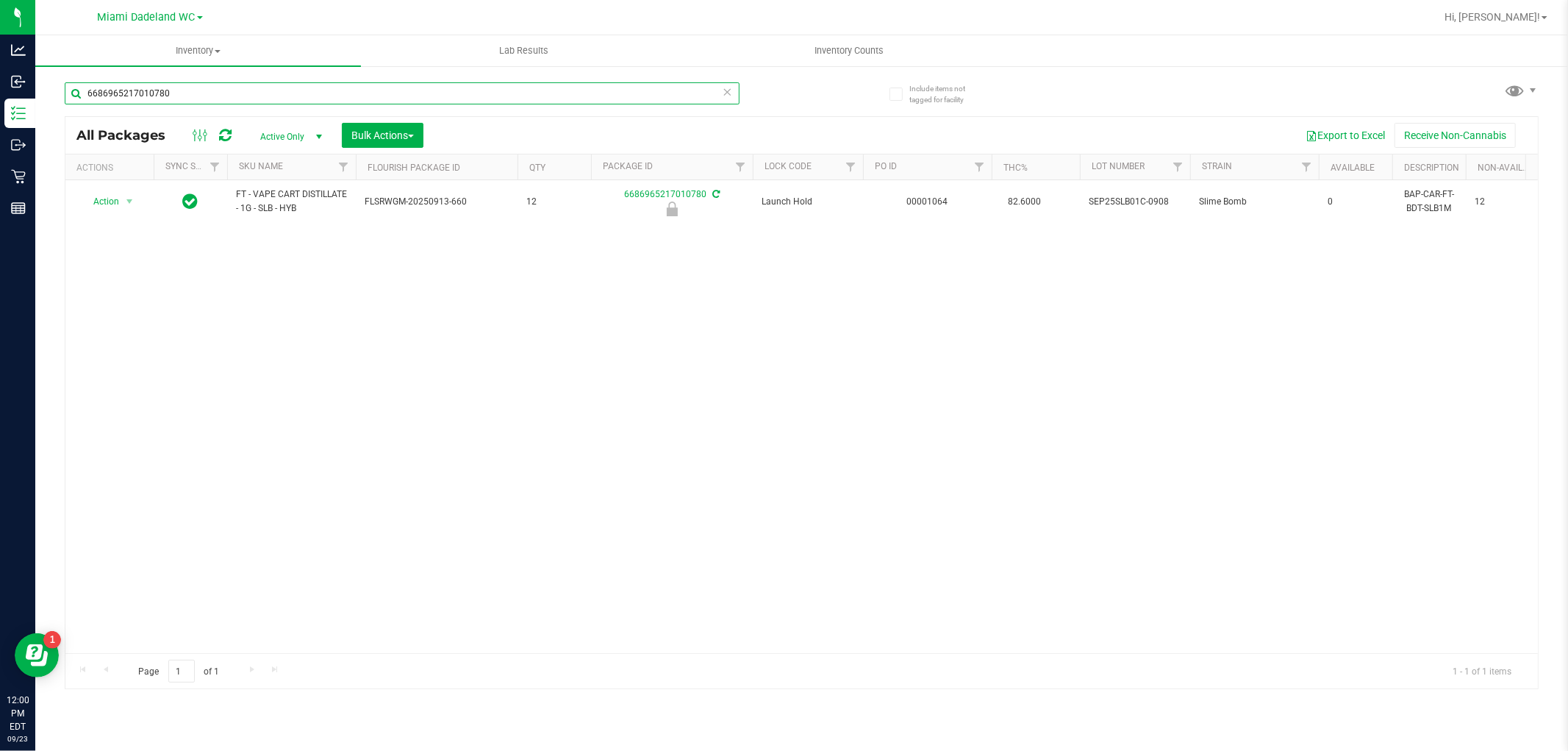
click at [279, 92] on input "6686965217010780" at bounding box center [402, 92] width 675 height 22
click at [726, 90] on icon at bounding box center [727, 91] width 10 height 18
click at [614, 94] on input "text" at bounding box center [402, 92] width 675 height 22
type input "3479481609279433"
click at [729, 90] on icon at bounding box center [727, 91] width 10 height 18
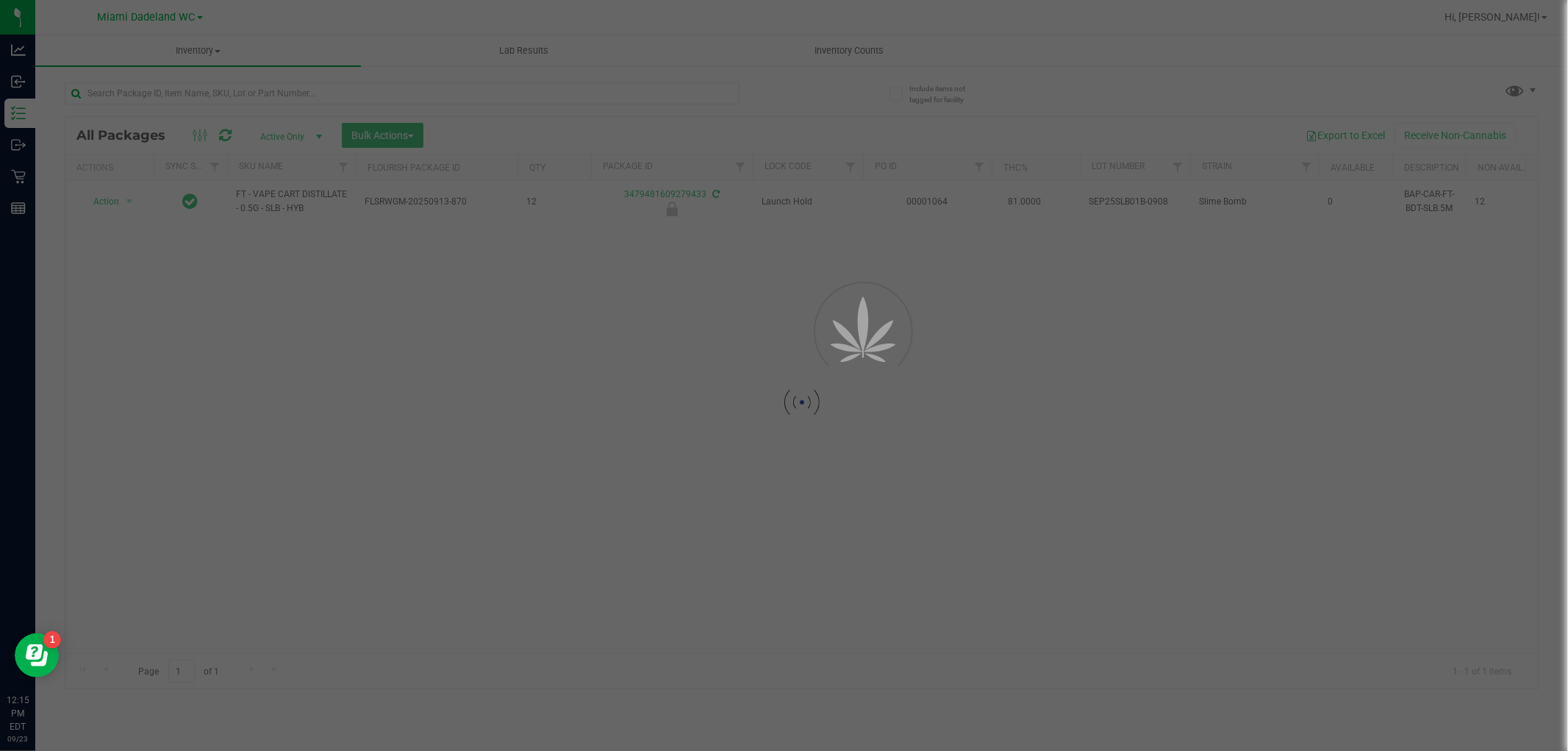
click at [723, 89] on div at bounding box center [784, 376] width 1568 height 751
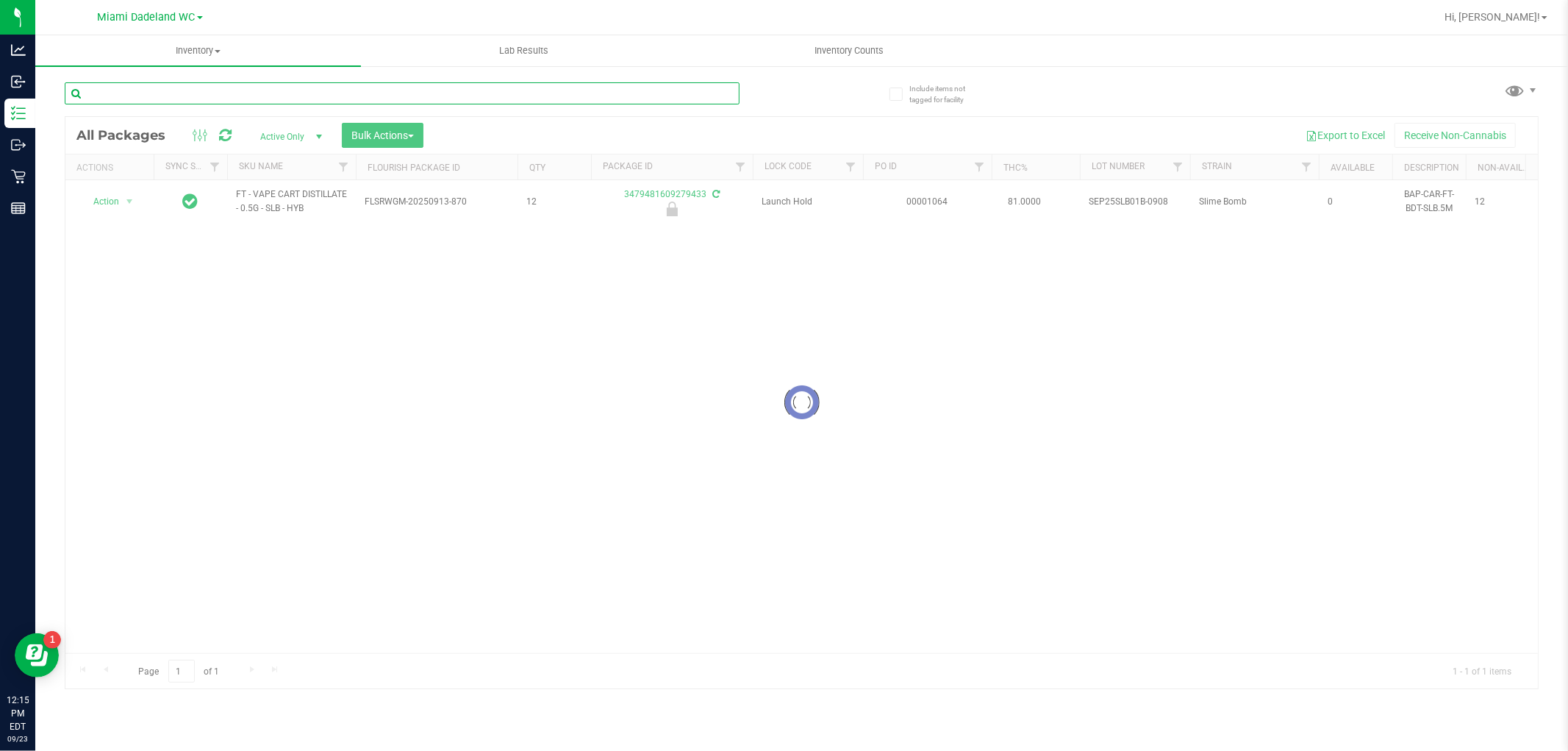
click at [643, 98] on input "text" at bounding box center [402, 92] width 675 height 22
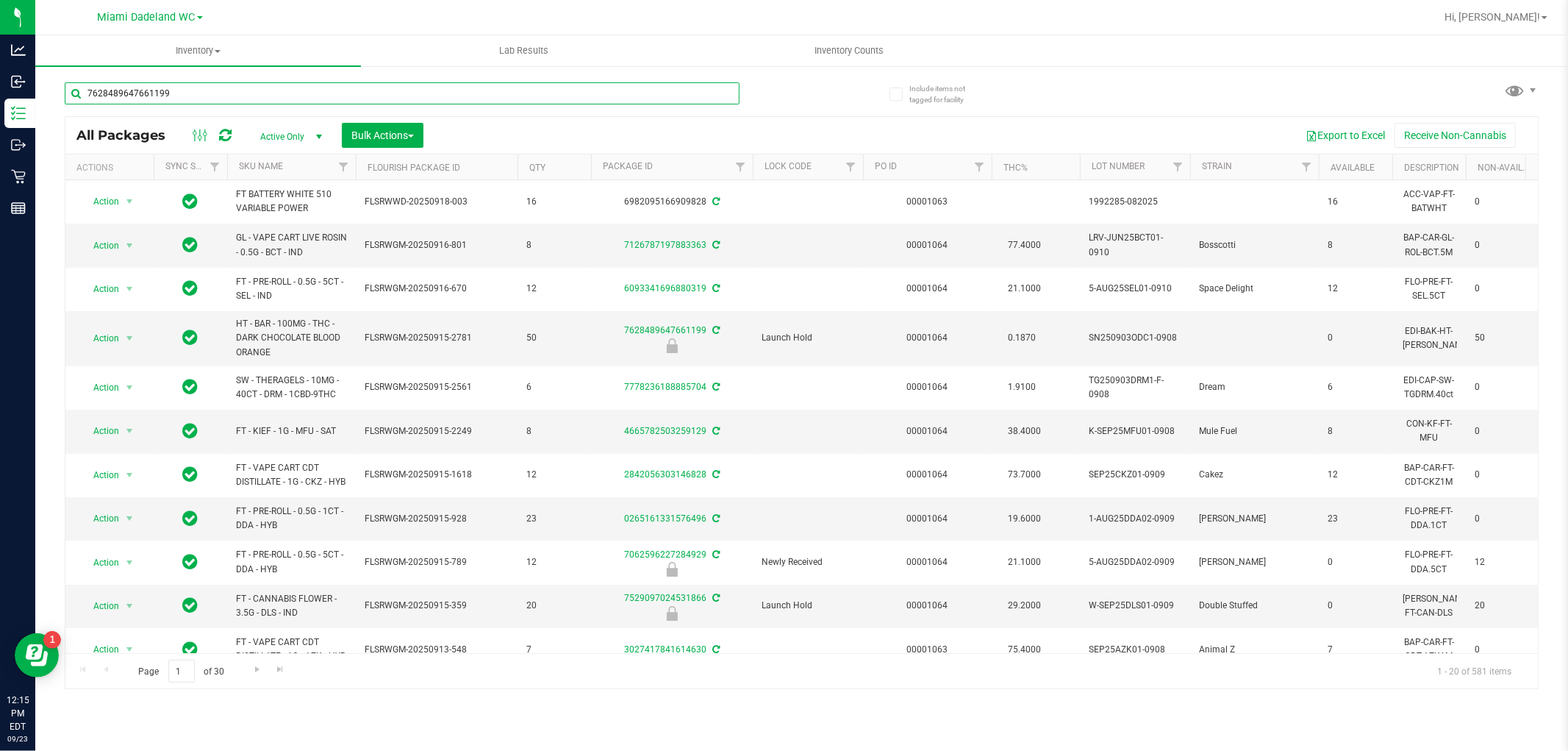
type input "7628489647661199"
